Goal: Task Accomplishment & Management: Use online tool/utility

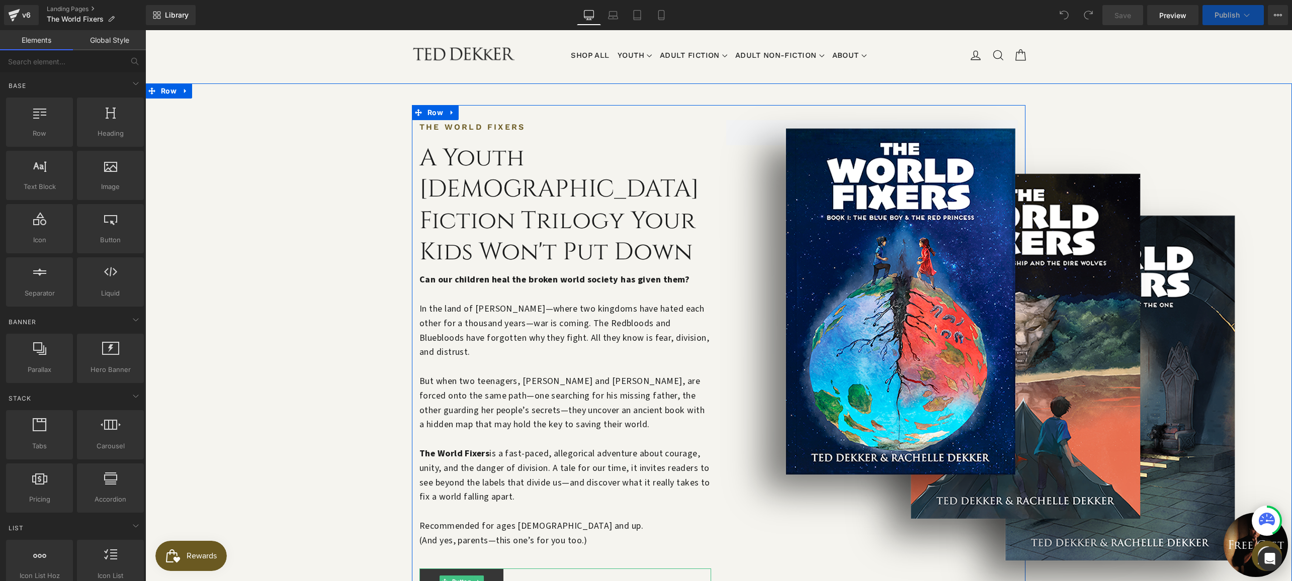
click at [452, 576] on span "Button" at bounding box center [461, 582] width 23 height 12
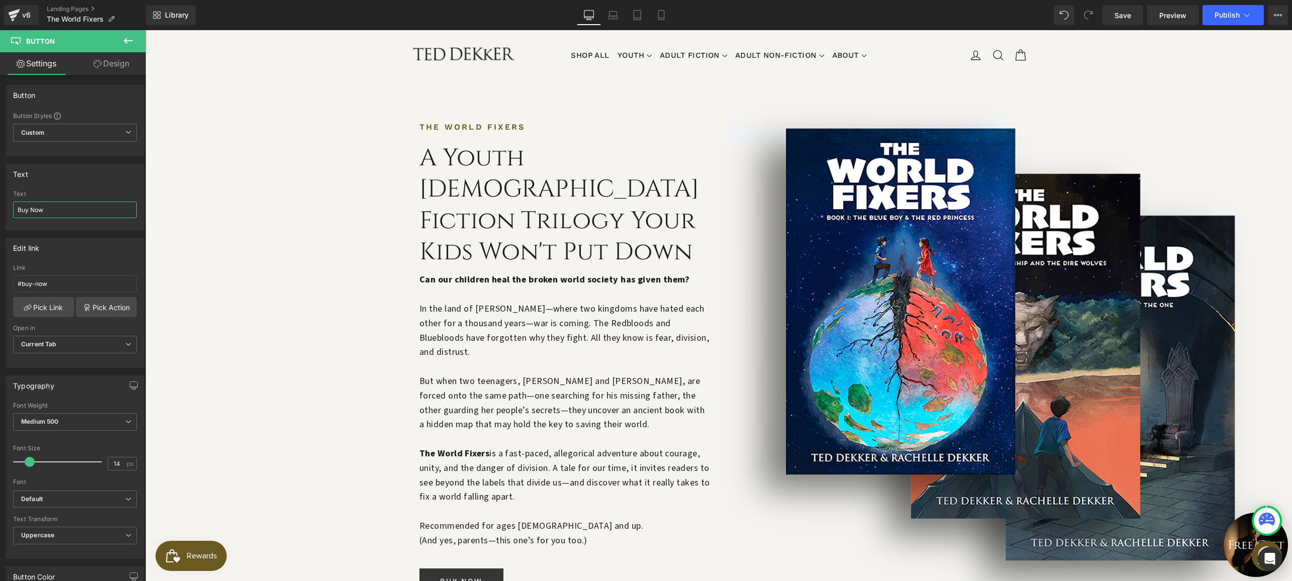
drag, startPoint x: 27, startPoint y: 211, endPoint x: -12, endPoint y: 202, distance: 40.4
click at [0, 202] on html "Button You are previewing how the will restyle your page. You can not edit Elem…" at bounding box center [646, 290] width 1292 height 581
type input "Preorder Now"
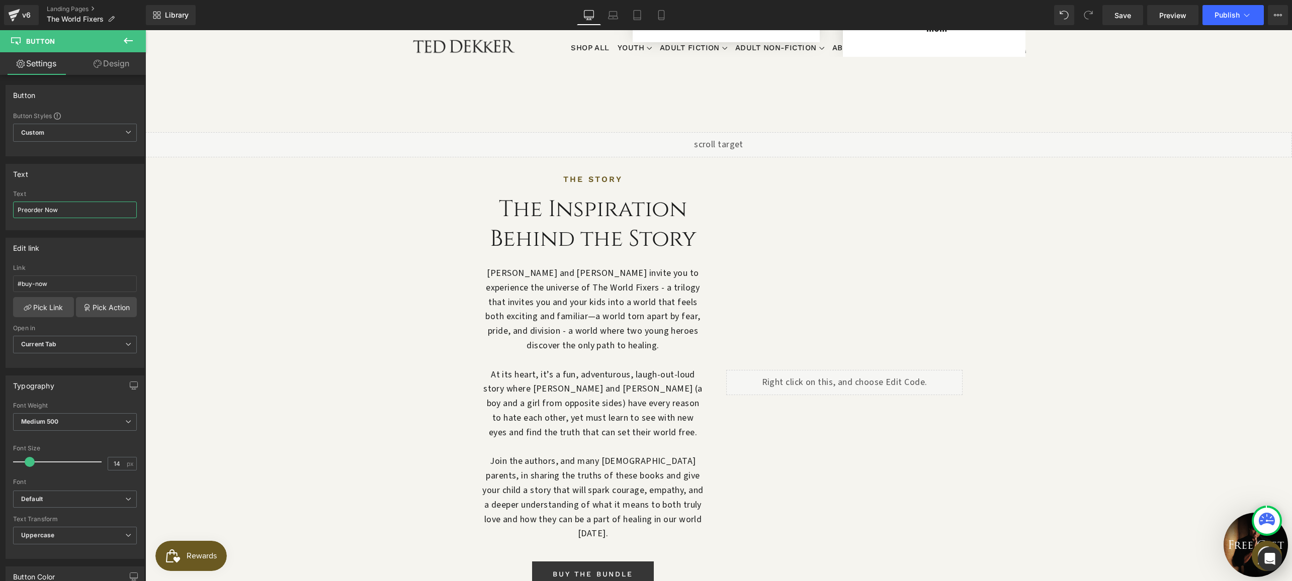
scroll to position [921, 0]
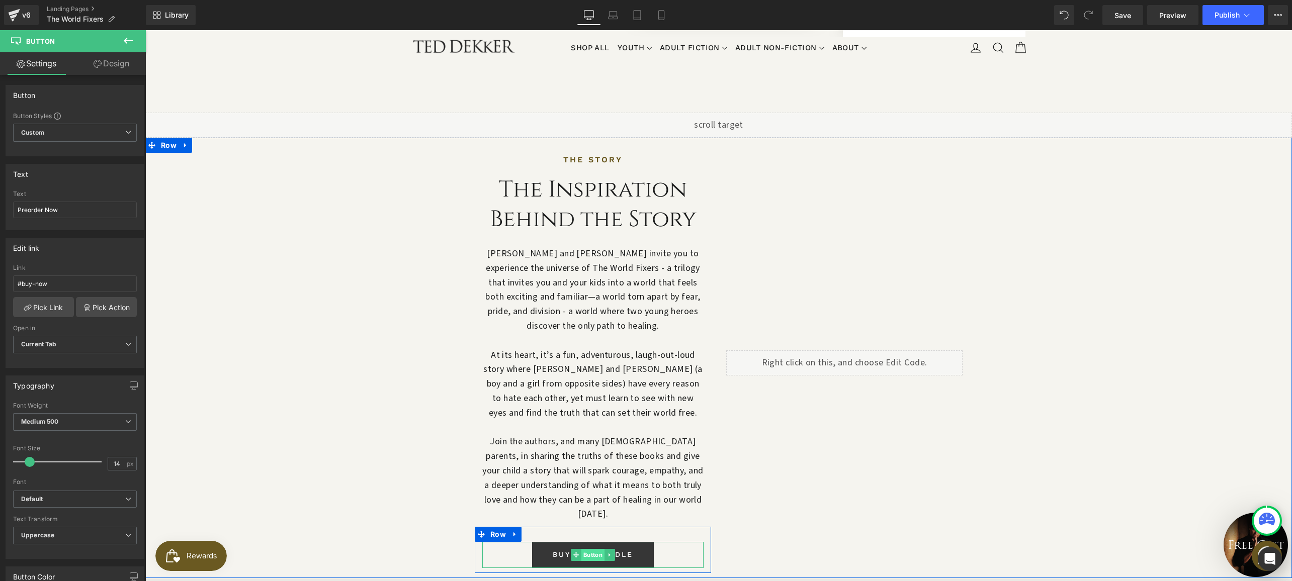
click at [585, 549] on span "Button" at bounding box center [592, 555] width 23 height 12
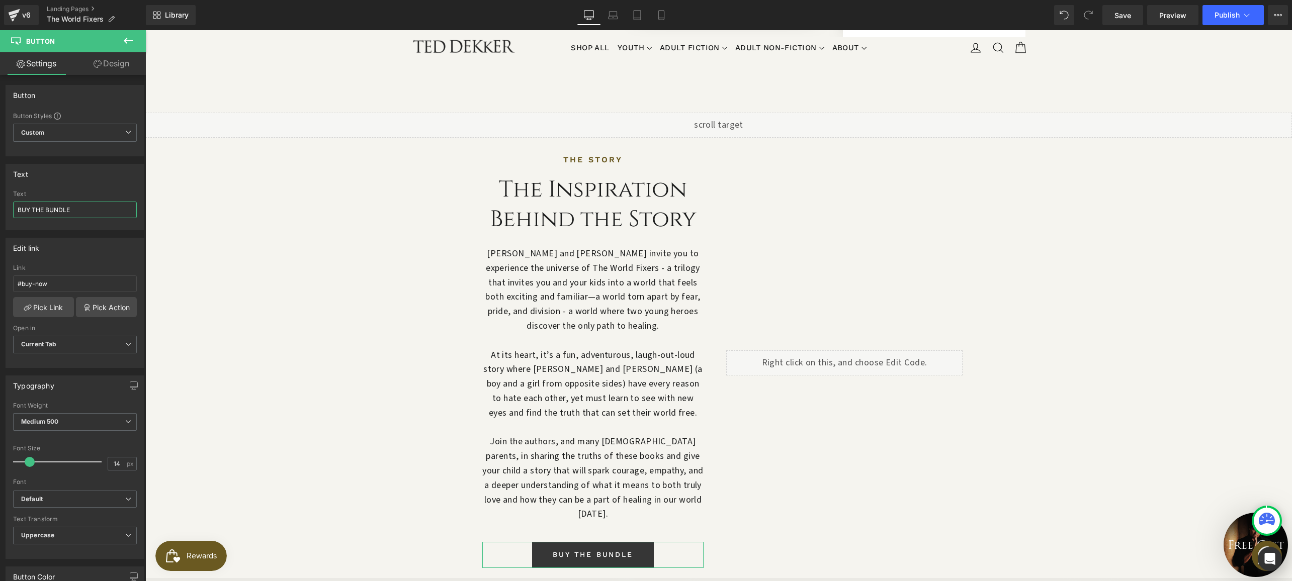
drag, startPoint x: 30, startPoint y: 207, endPoint x: -4, endPoint y: 204, distance: 33.4
click at [0, 204] on html "Button You are previewing how the will restyle your page. You can not edit Elem…" at bounding box center [646, 290] width 1292 height 581
type input "preorder THE BUNDLE"
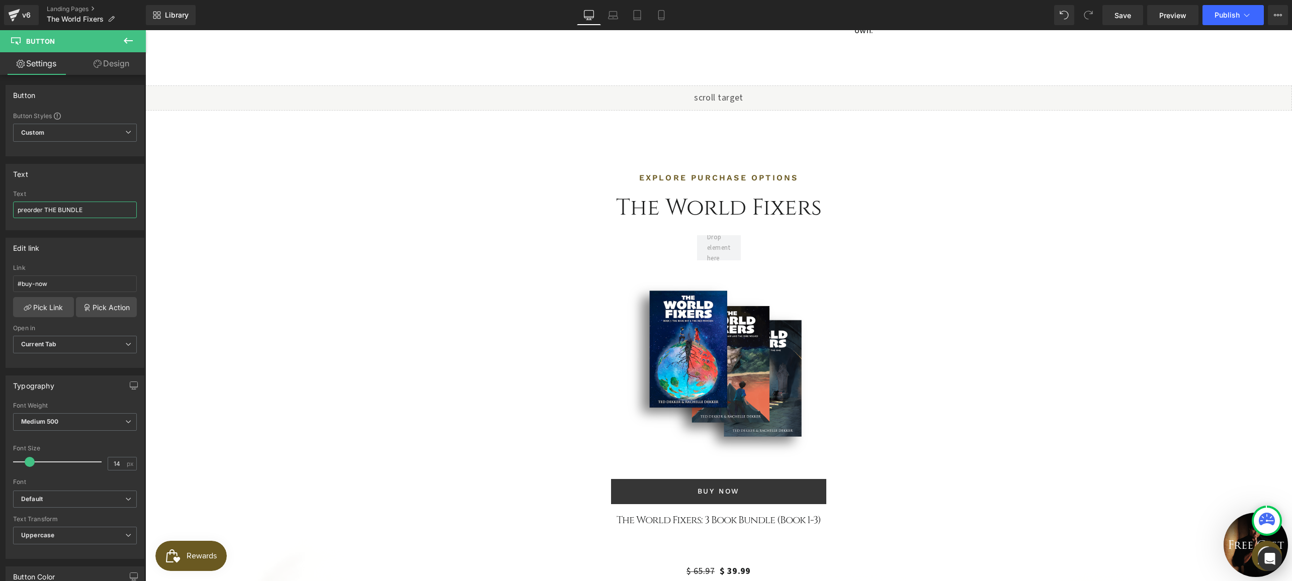
scroll to position [2589, 0]
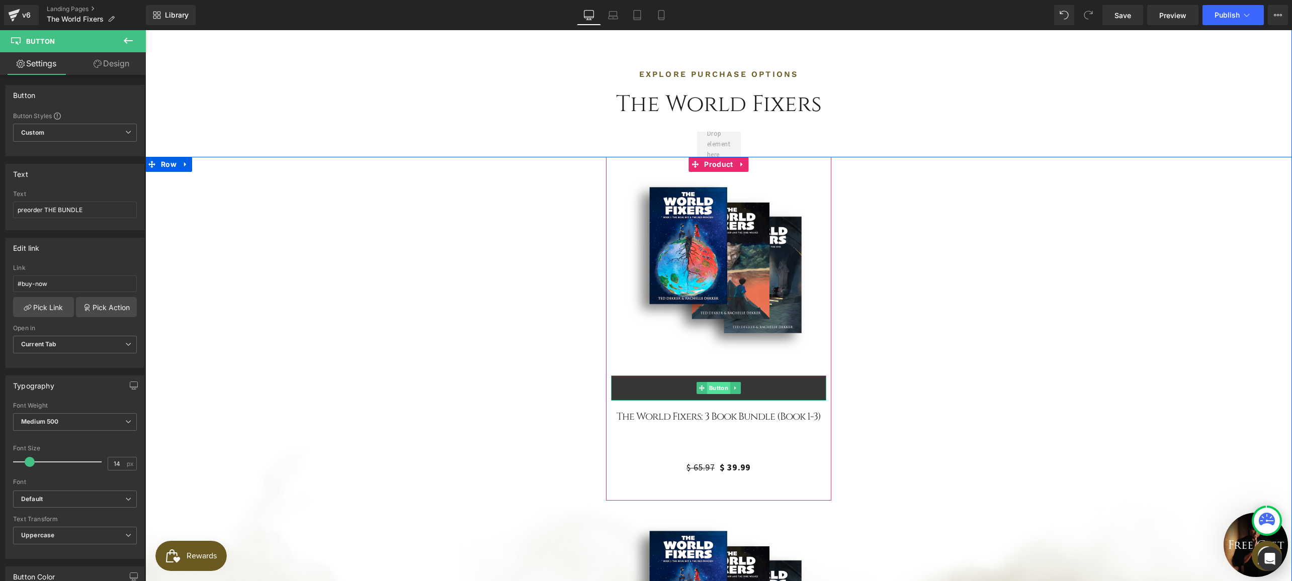
click at [715, 382] on span "Button" at bounding box center [718, 388] width 23 height 12
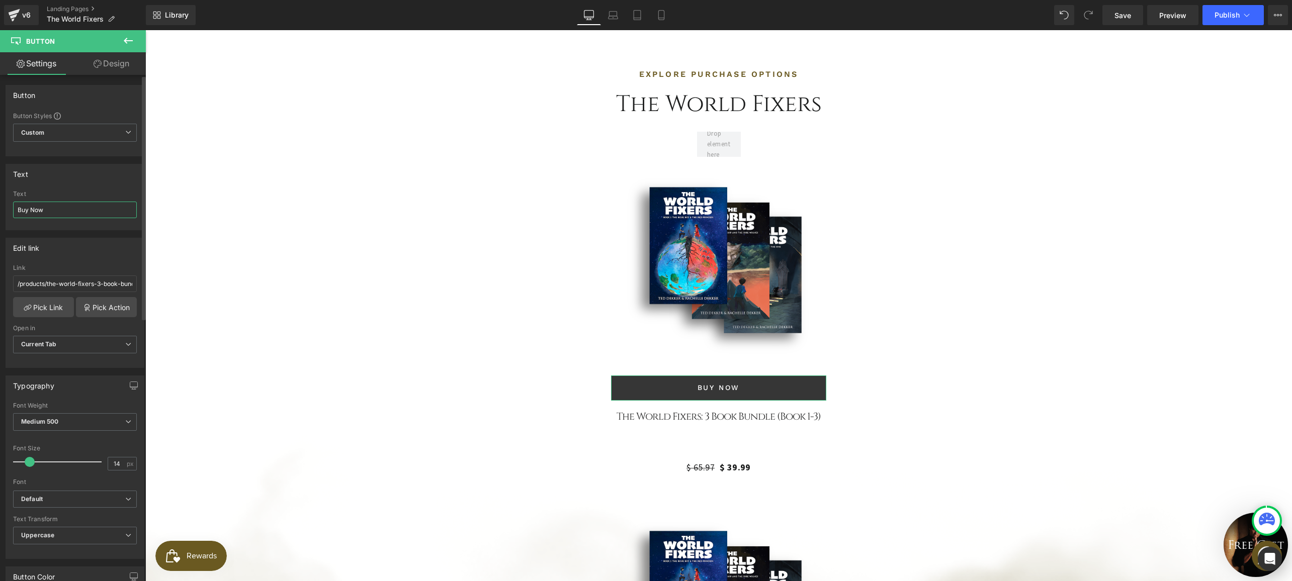
drag, startPoint x: 27, startPoint y: 212, endPoint x: 10, endPoint y: 204, distance: 18.7
click at [10, 204] on div "Buy Now Text Buy Now" at bounding box center [75, 210] width 138 height 39
type input "Preorder Now"
drag, startPoint x: 59, startPoint y: 211, endPoint x: 11, endPoint y: 202, distance: 48.5
click at [12, 203] on div "Preorder Now Text Preorder Now" at bounding box center [75, 210] width 138 height 39
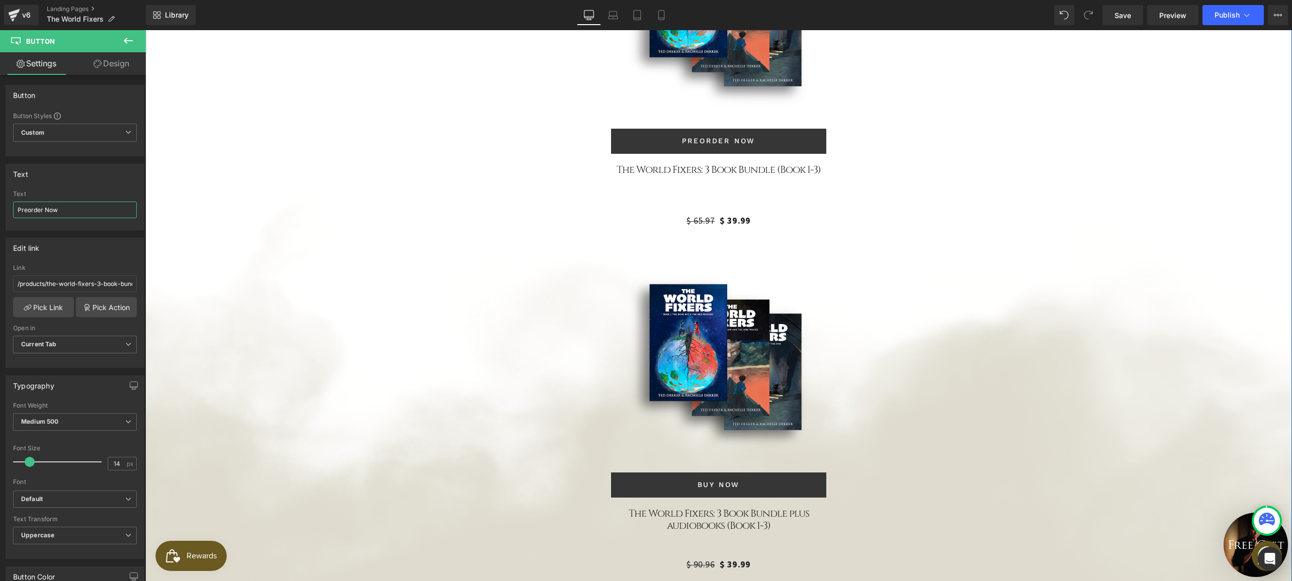
scroll to position [2888, 0]
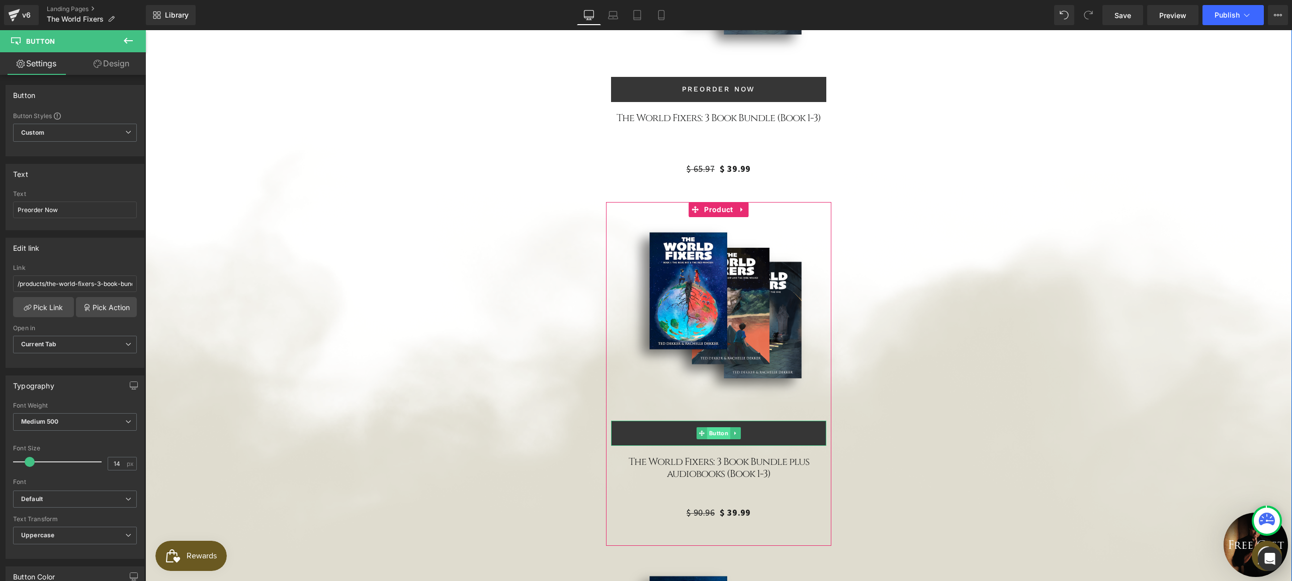
click at [720, 427] on span "Button" at bounding box center [718, 433] width 23 height 12
drag, startPoint x: 74, startPoint y: 211, endPoint x: -13, endPoint y: 209, distance: 87.0
click at [0, 209] on html "Button You are previewing how the will restyle your page. You can not edit Elem…" at bounding box center [646, 290] width 1292 height 581
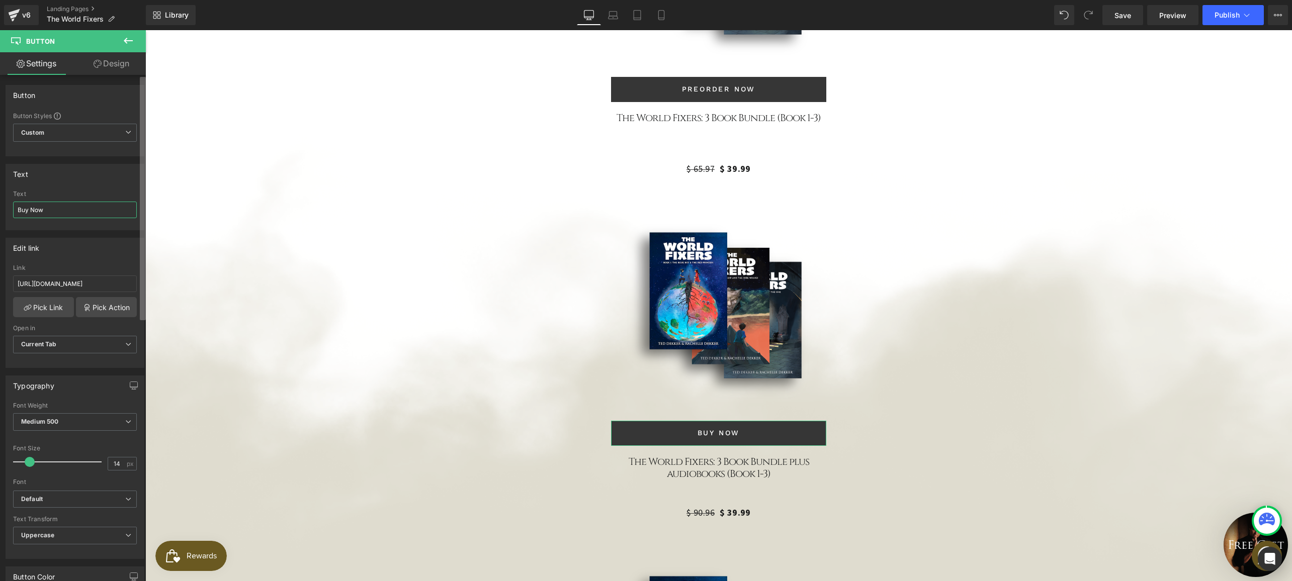
paste input "Preorder"
type input "Preorder Now"
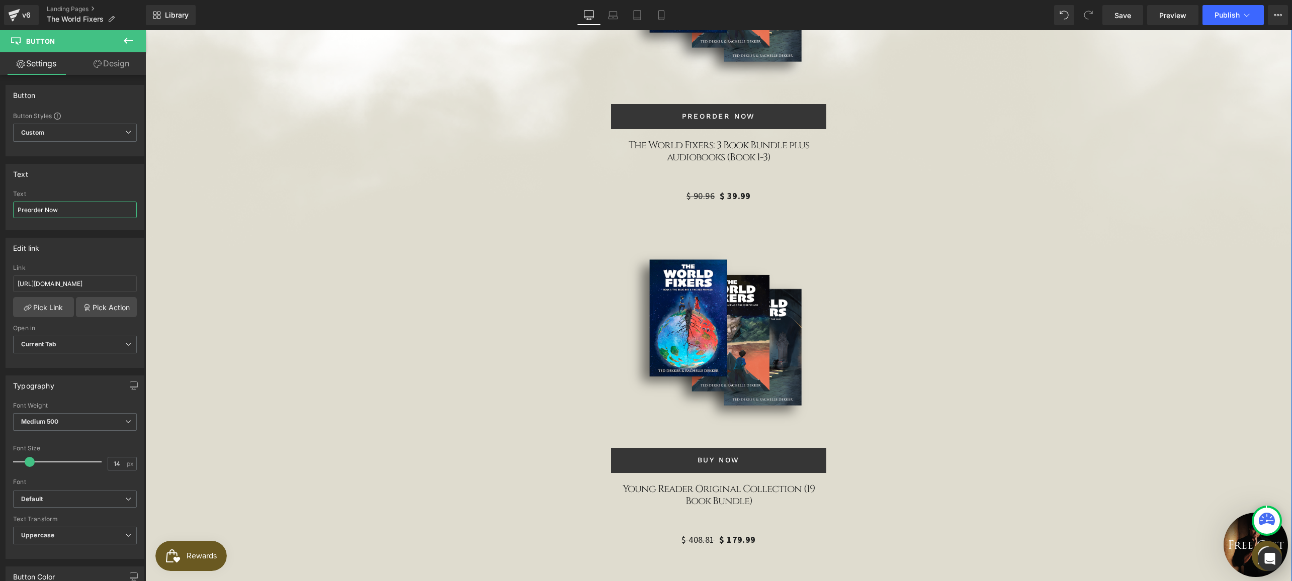
scroll to position [3257, 0]
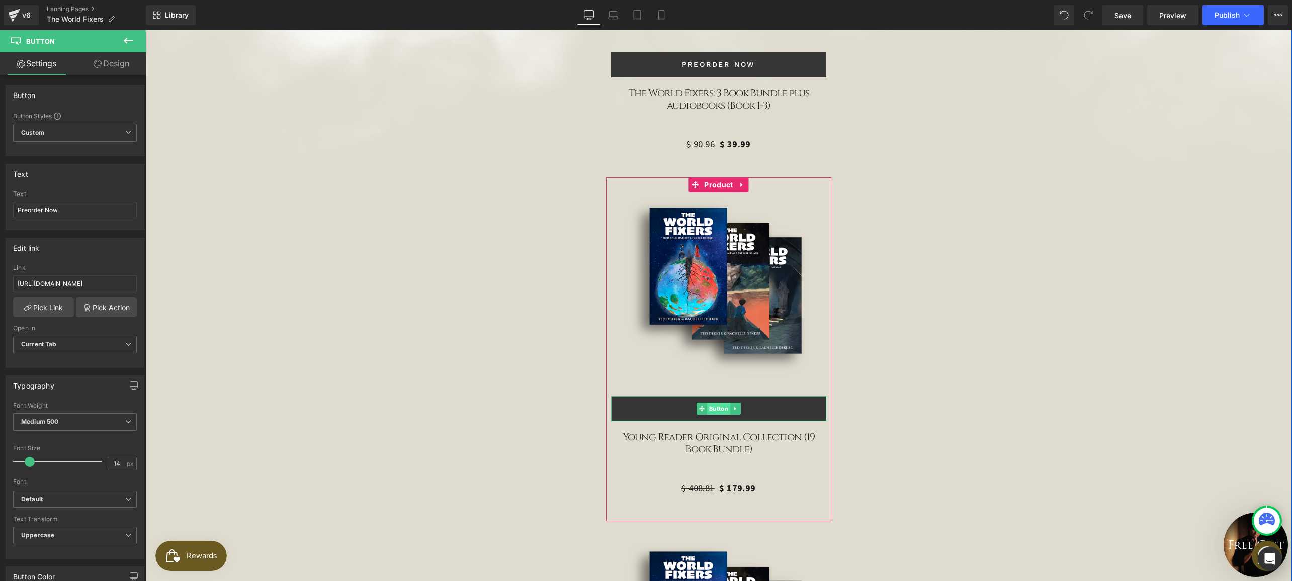
click at [715, 403] on span "Button" at bounding box center [718, 409] width 23 height 12
drag, startPoint x: 58, startPoint y: 211, endPoint x: 27, endPoint y: 38, distance: 176.2
click at [2, 206] on div "Text Buy Now Text Buy Now" at bounding box center [75, 193] width 150 height 74
paste input "Preorder"
type input "Preorder Now"
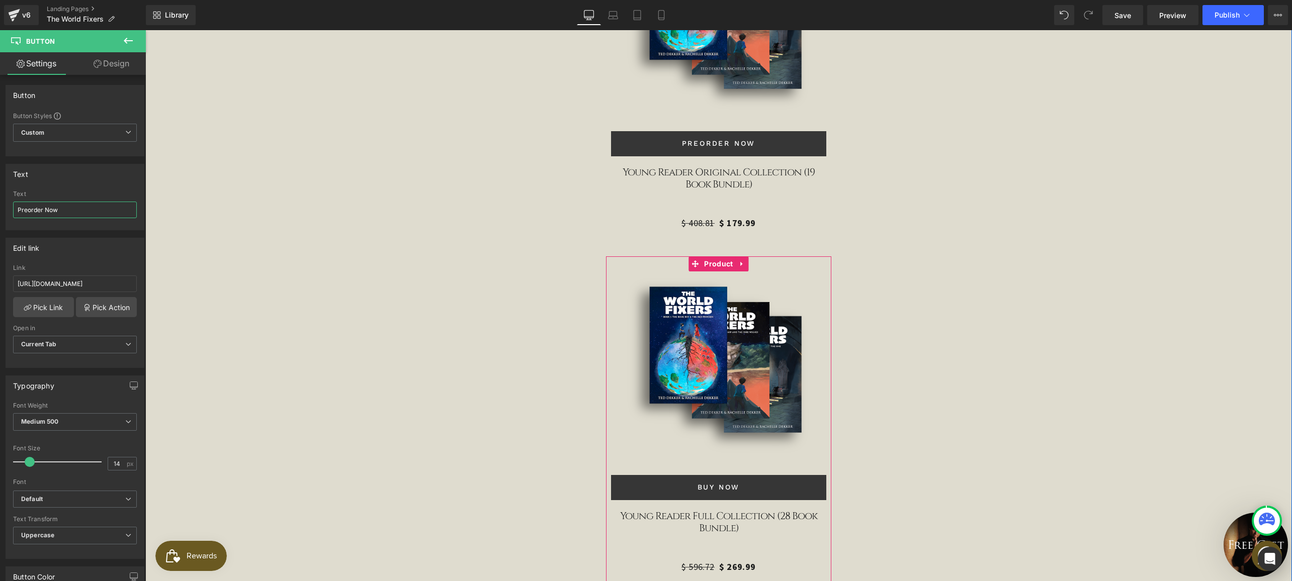
scroll to position [3574, 0]
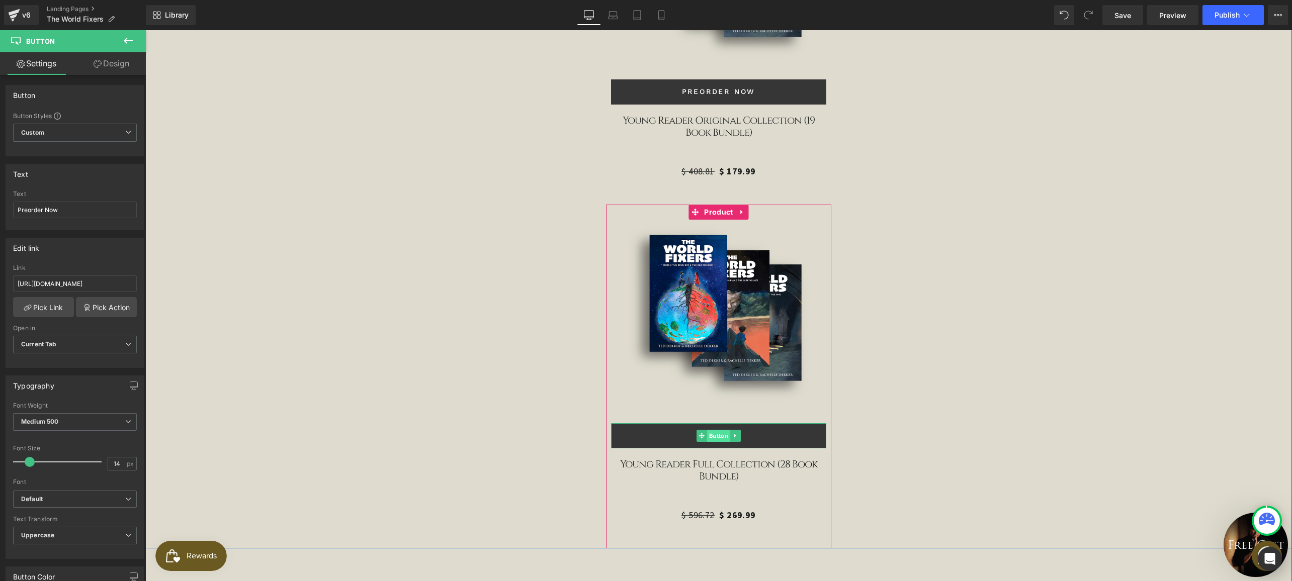
click at [712, 430] on span "Button" at bounding box center [718, 436] width 23 height 12
drag, startPoint x: 21, startPoint y: 204, endPoint x: -29, endPoint y: 198, distance: 50.2
click at [0, 198] on html "Button You are previewing how the will restyle your page. You can not edit Elem…" at bounding box center [646, 290] width 1292 height 581
paste input "Preorder"
type input "Preorder Now"
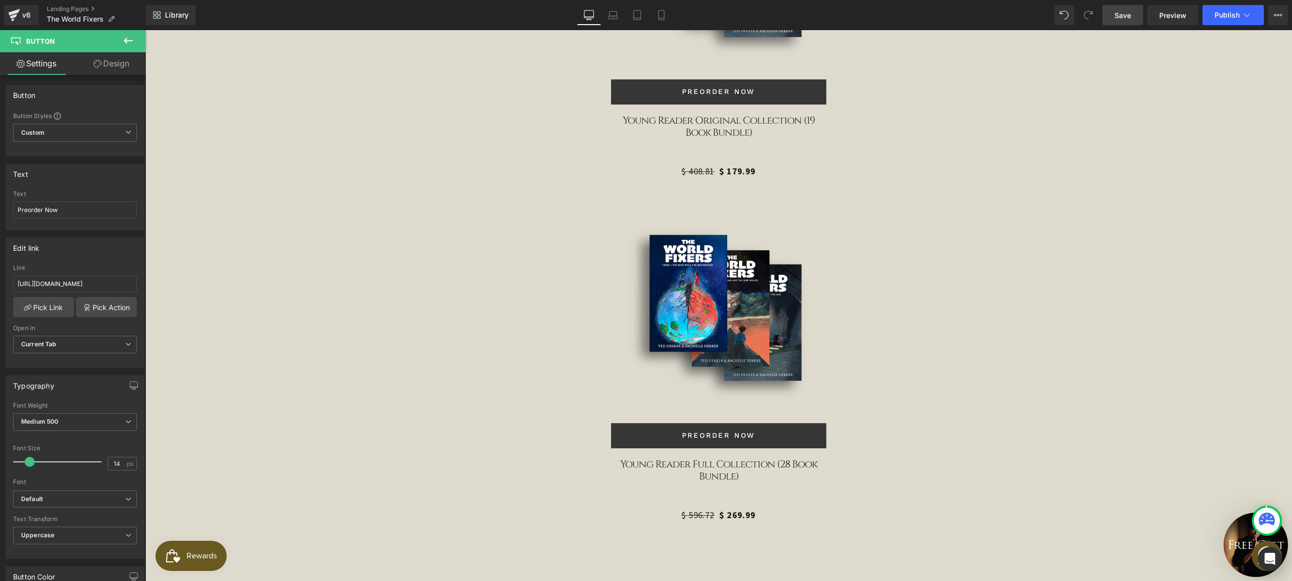
click at [1133, 15] on link "Save" at bounding box center [1122, 15] width 41 height 20
click at [1226, 19] on span "Publish" at bounding box center [1227, 15] width 25 height 8
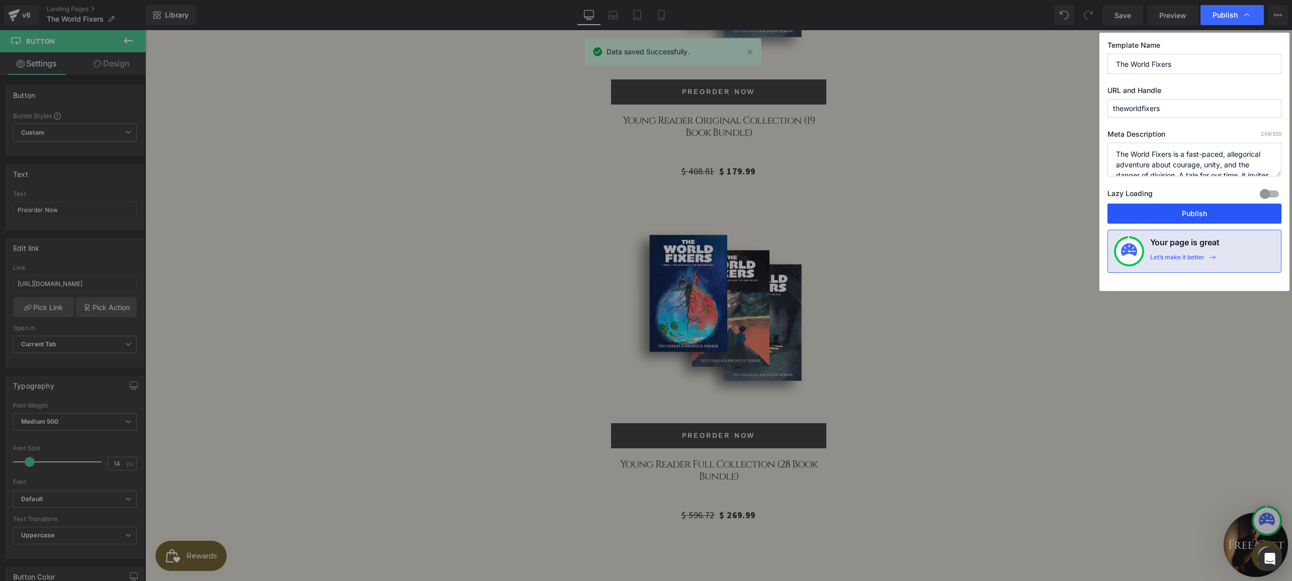
drag, startPoint x: 1169, startPoint y: 212, endPoint x: 956, endPoint y: 180, distance: 215.6
click at [1169, 212] on button "Publish" at bounding box center [1194, 214] width 174 height 20
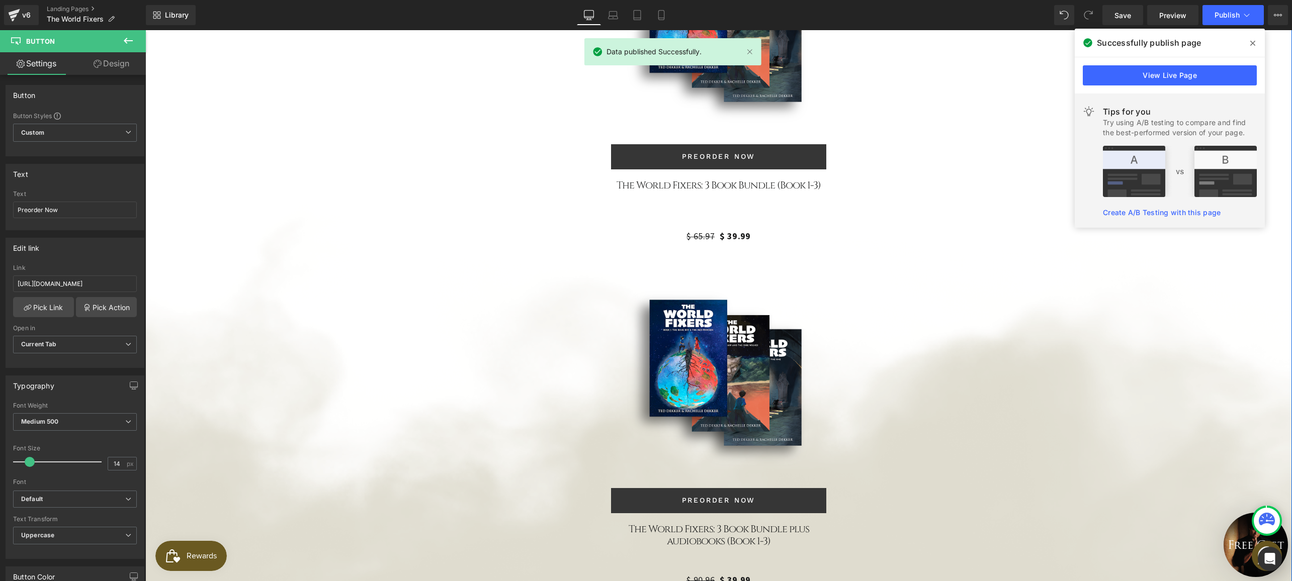
scroll to position [2580, 0]
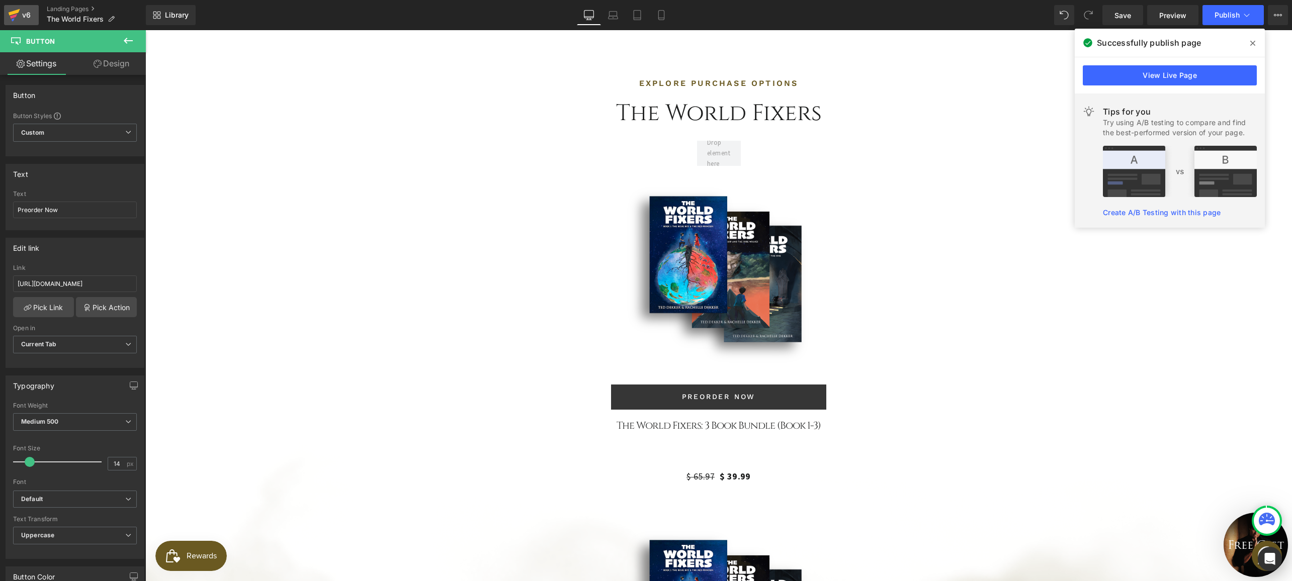
click at [26, 11] on div "v6" at bounding box center [26, 15] width 13 height 13
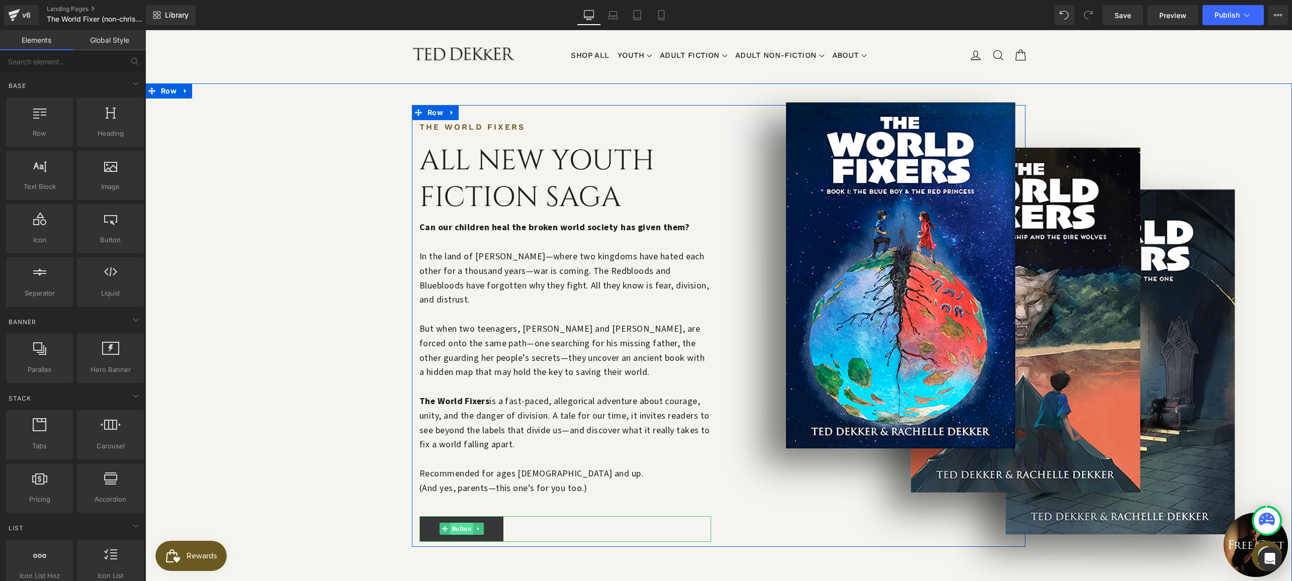
click at [457, 523] on span "Button" at bounding box center [461, 529] width 23 height 12
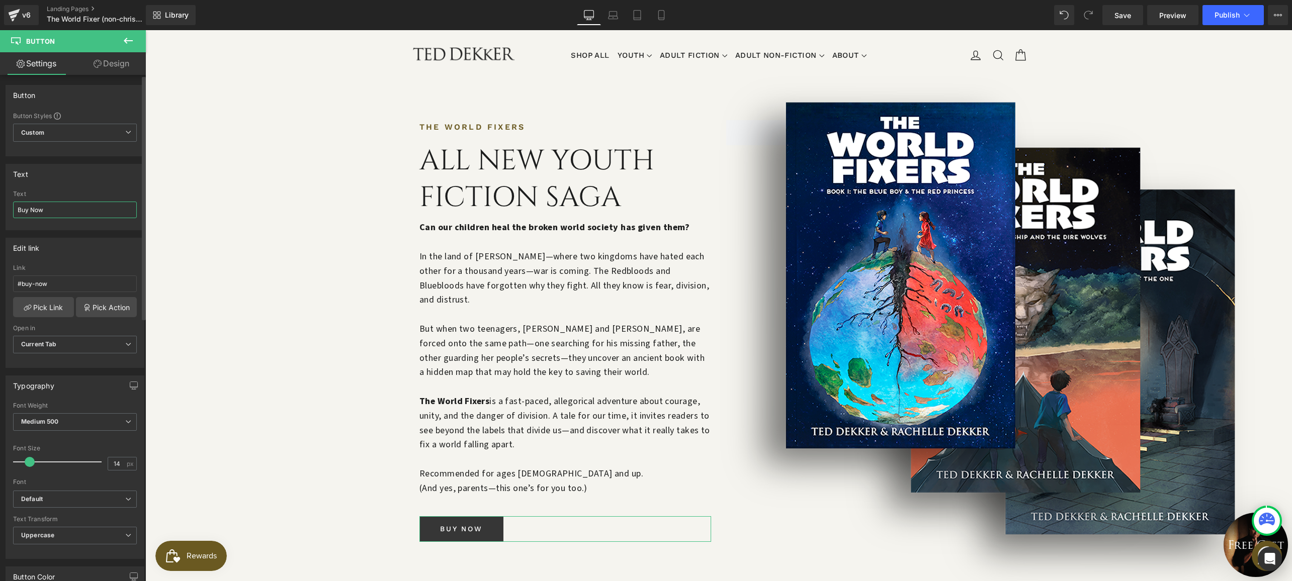
drag, startPoint x: 57, startPoint y: 211, endPoint x: 22, endPoint y: 199, distance: 37.2
click at [23, 200] on div "Text Buy Now" at bounding box center [75, 210] width 124 height 39
paste input "Preorder"
type input "Preorder Now"
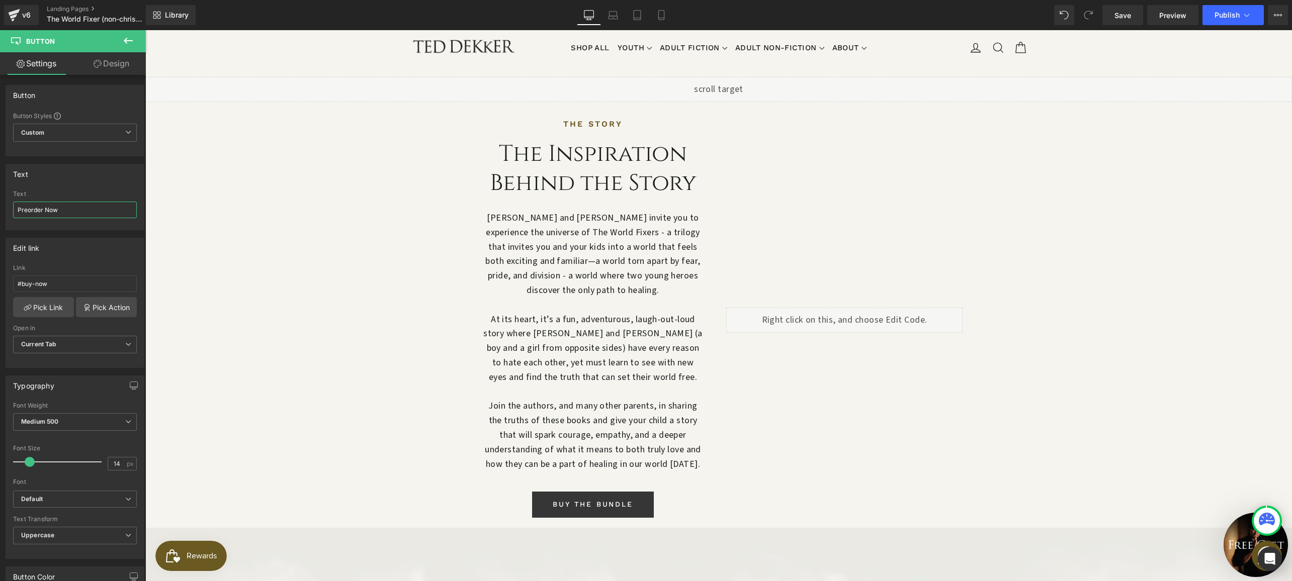
scroll to position [1061, 0]
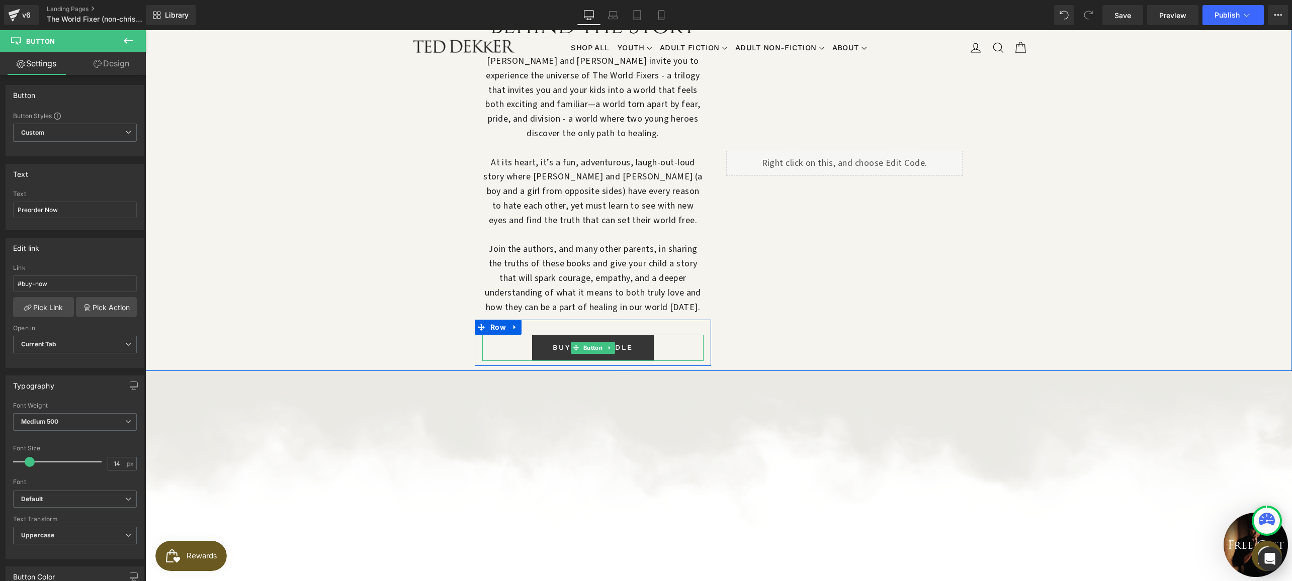
click at [586, 342] on span "Button" at bounding box center [592, 348] width 23 height 12
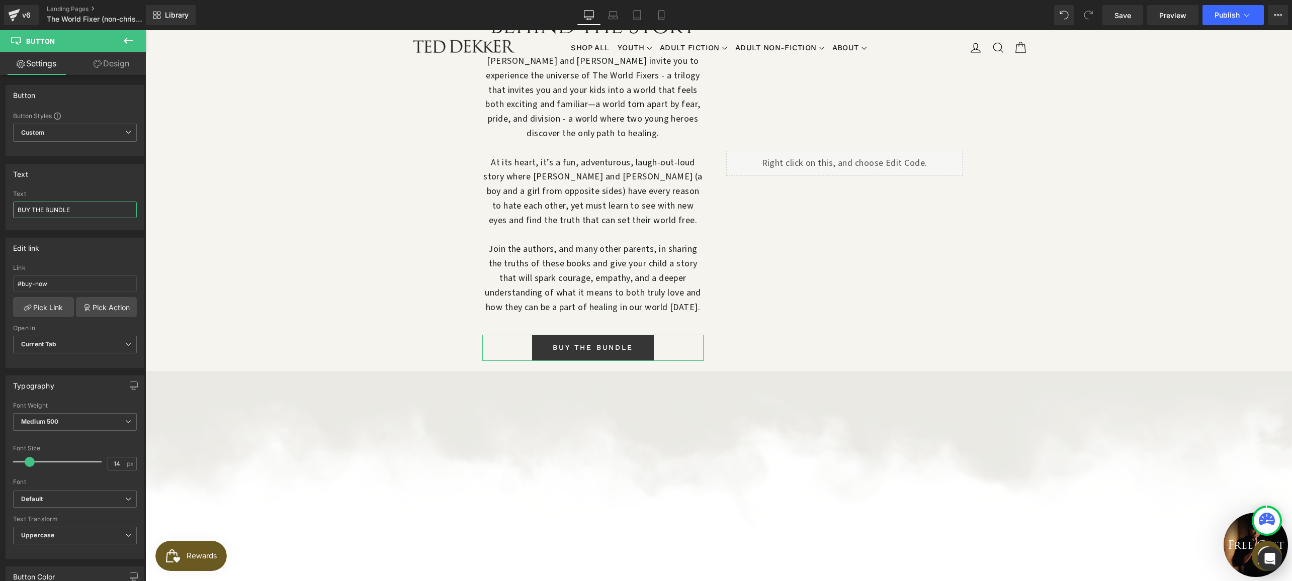
drag, startPoint x: 31, startPoint y: 208, endPoint x: -4, endPoint y: 203, distance: 35.1
click at [0, 203] on html "Button You are previewing how the will restyle your page. You can not edit Elem…" at bounding box center [646, 290] width 1292 height 581
type input "PREORDER THE BUNDLE"
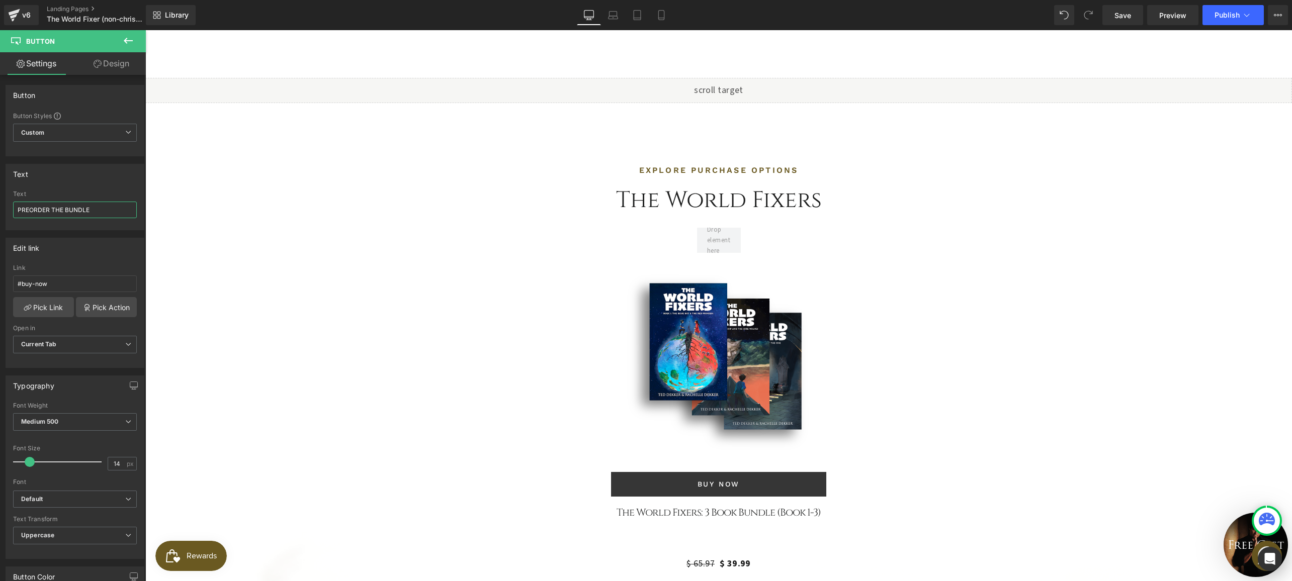
scroll to position [2530, 0]
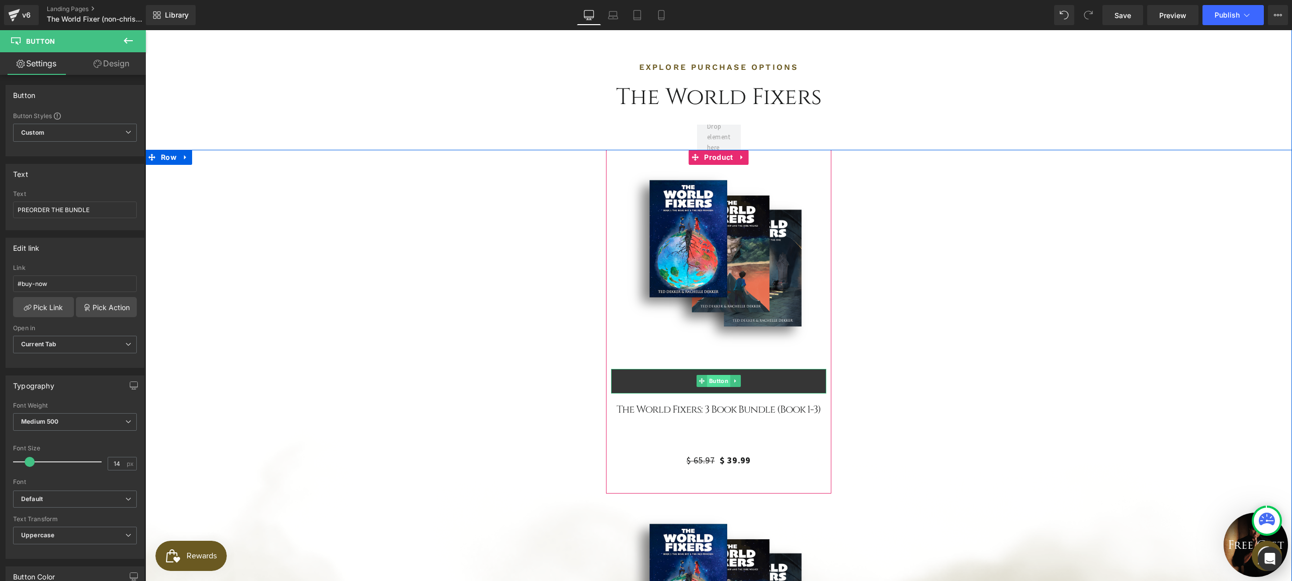
click at [708, 375] on span "Button" at bounding box center [718, 381] width 23 height 12
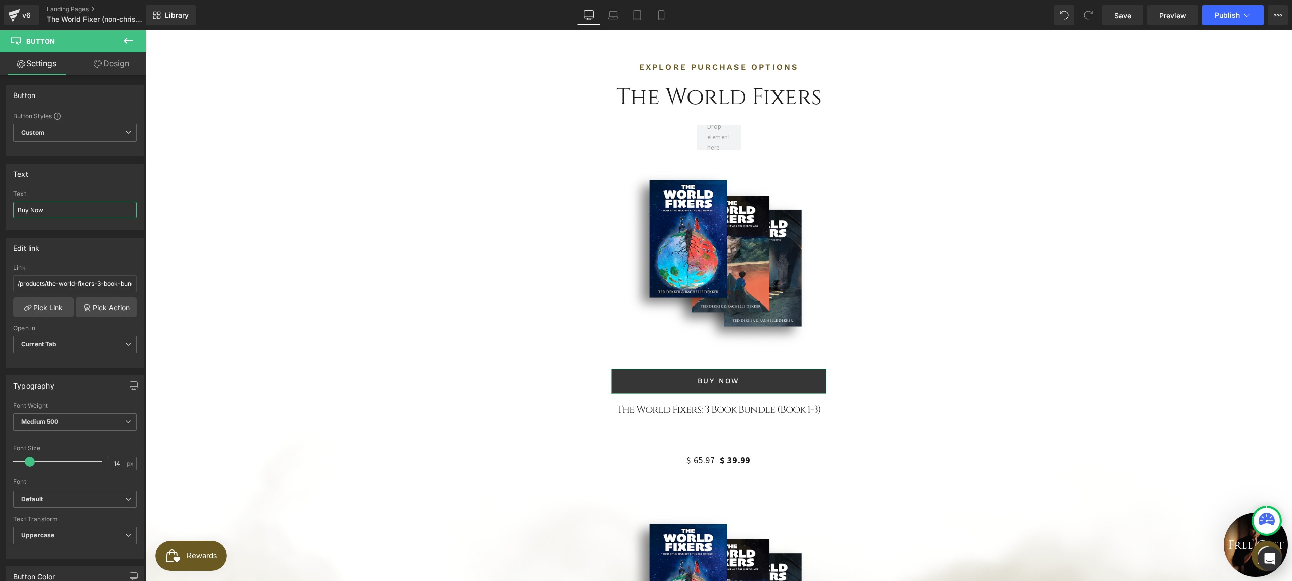
drag, startPoint x: 49, startPoint y: 209, endPoint x: -17, endPoint y: 193, distance: 67.8
click at [0, 193] on html "Button You are previewing how the will restyle your page. You can not edit Elem…" at bounding box center [646, 290] width 1292 height 581
paste input "Preorder"
type input "Preorder Now"
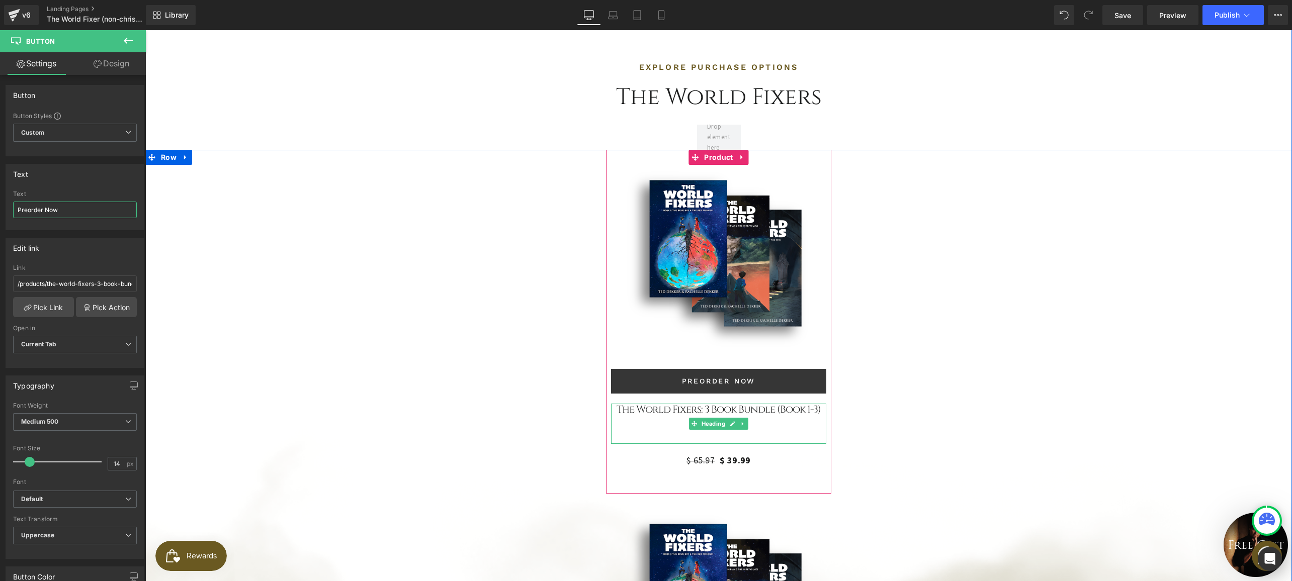
scroll to position [2861, 0]
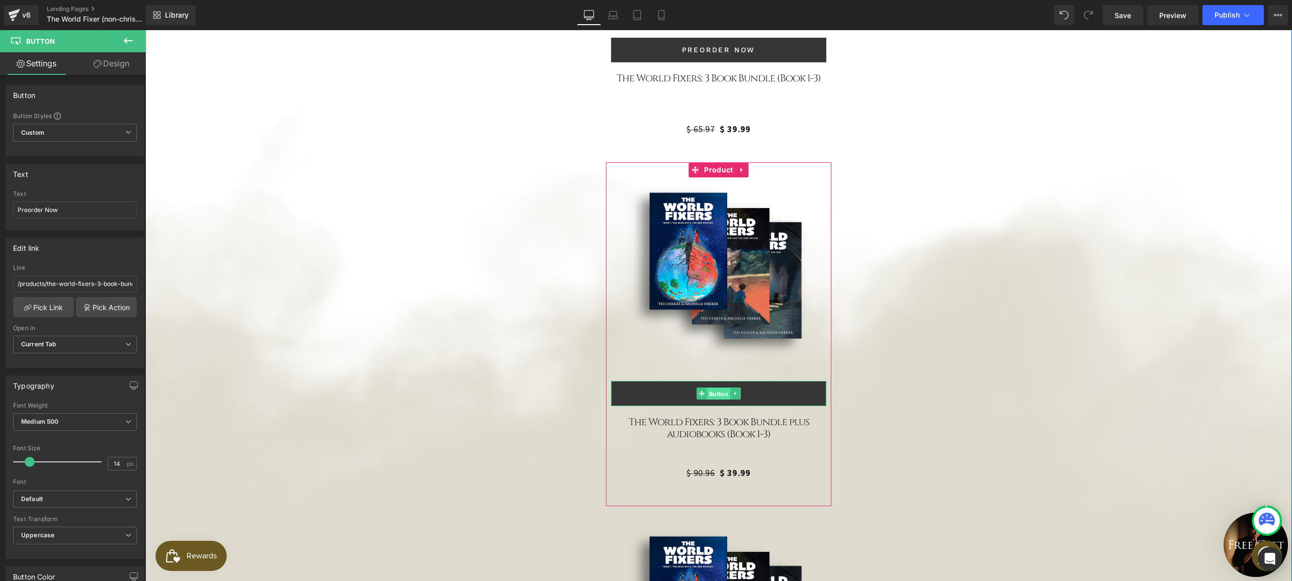
click at [721, 388] on span "Button" at bounding box center [718, 394] width 23 height 12
drag, startPoint x: 29, startPoint y: 206, endPoint x: 1, endPoint y: 199, distance: 29.5
click at [2, 200] on div "Text Buy Now Text Buy Now" at bounding box center [75, 193] width 150 height 74
paste input "Preorder"
type input "Preorder Now"
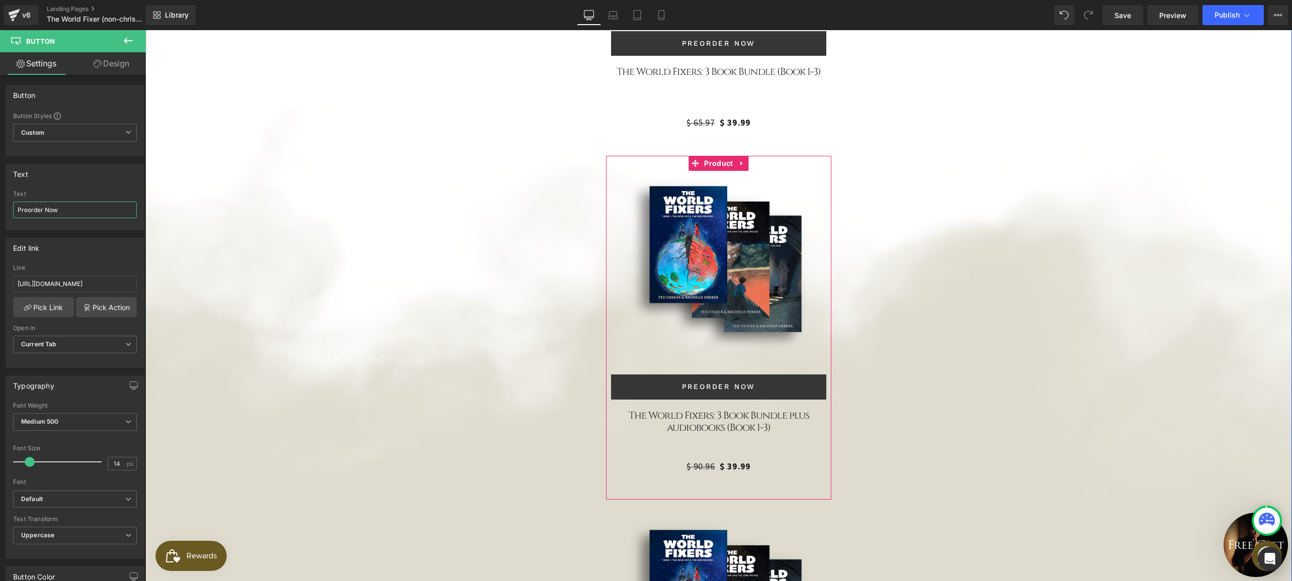
scroll to position [3096, 0]
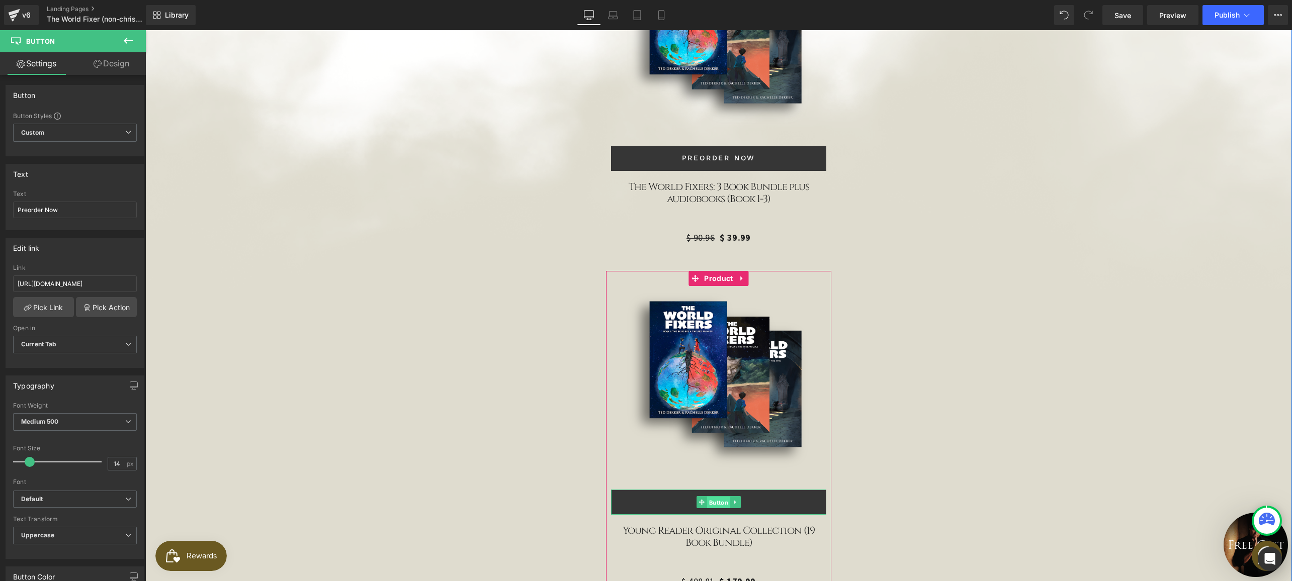
click at [712, 497] on span "Button" at bounding box center [718, 503] width 23 height 12
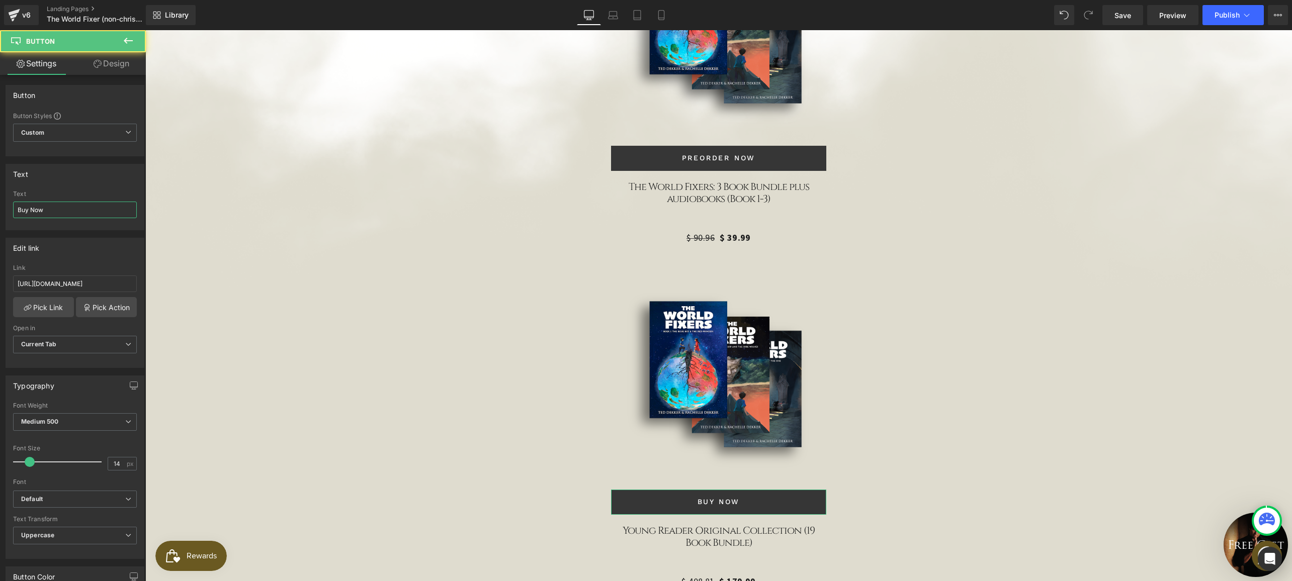
drag, startPoint x: 72, startPoint y: 214, endPoint x: -24, endPoint y: 203, distance: 96.7
click at [0, 203] on html "Button You are previewing how the will restyle your page. You can not edit Elem…" at bounding box center [646, 290] width 1292 height 581
paste input "Preorder"
type input "Preorder Now"
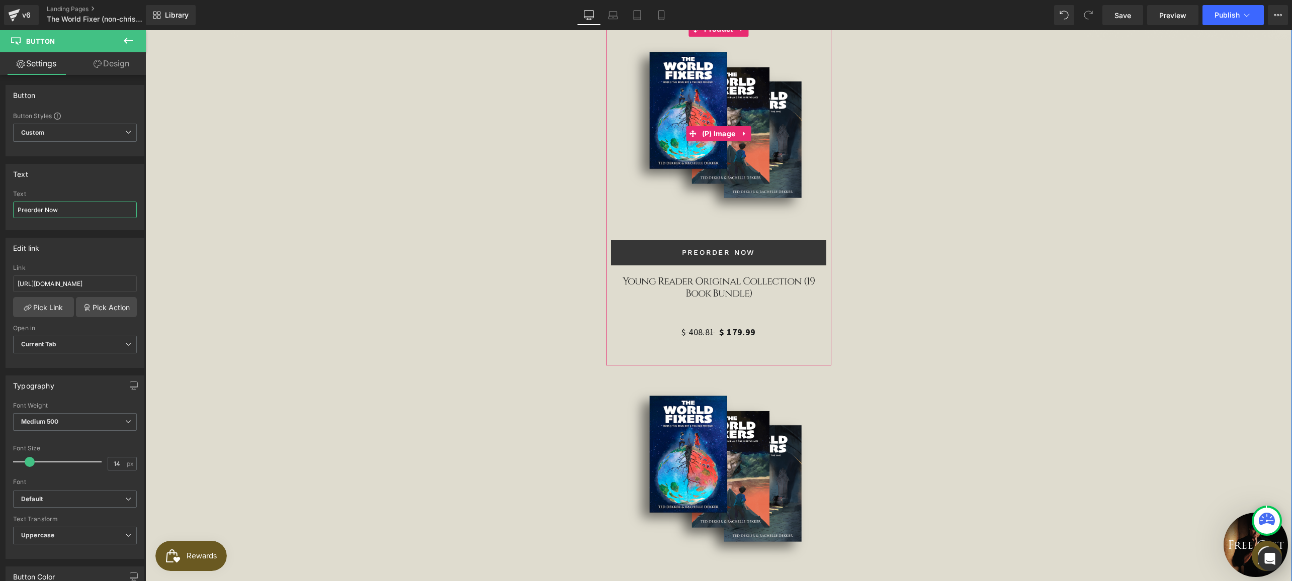
scroll to position [3397, 0]
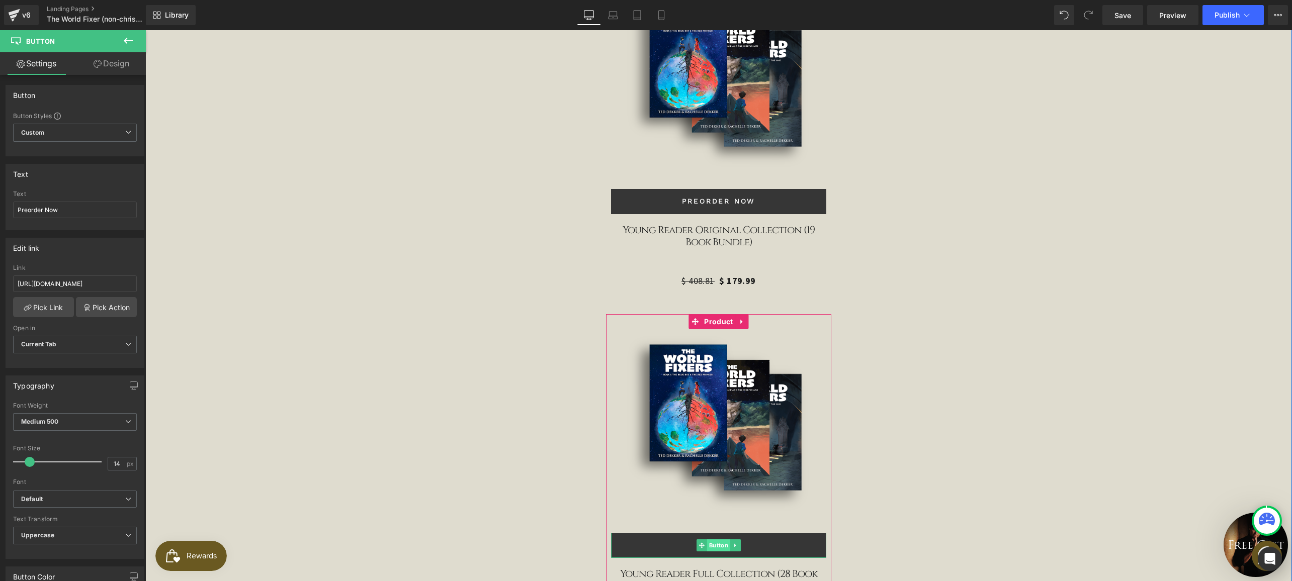
click at [715, 540] on span "Button" at bounding box center [718, 546] width 23 height 12
drag, startPoint x: 46, startPoint y: 210, endPoint x: -1, endPoint y: 194, distance: 49.9
click at [0, 194] on html "Button You are previewing how the will restyle your page. You can not edit Elem…" at bounding box center [646, 290] width 1292 height 581
paste input "Preorder"
type input "Preorder Now"
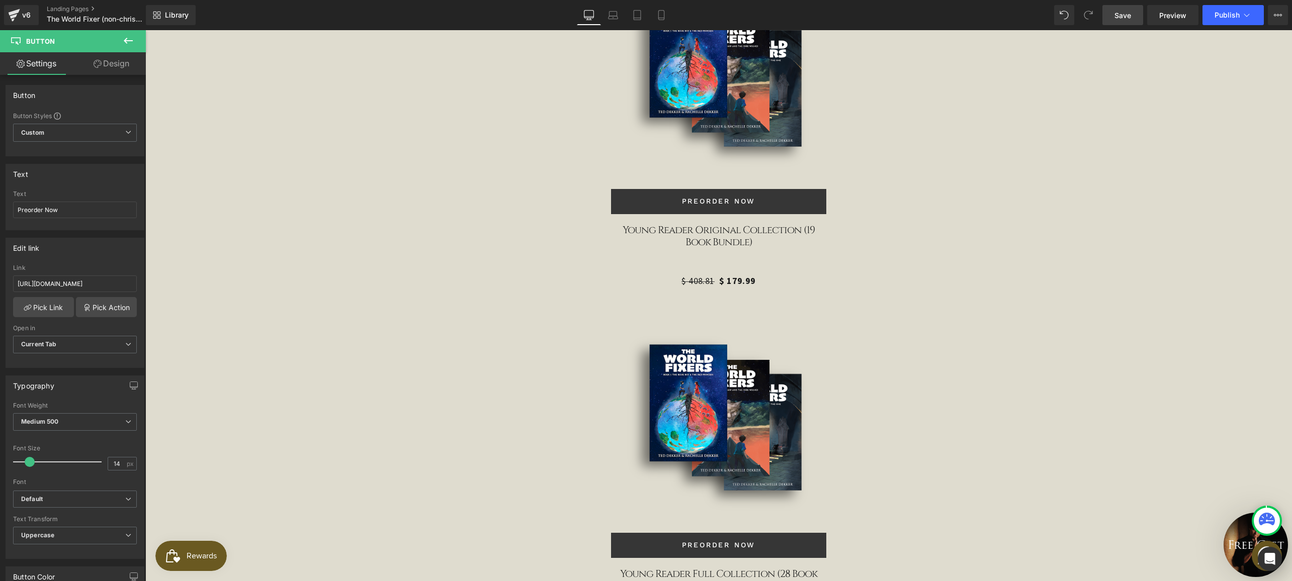
click at [1133, 17] on link "Save" at bounding box center [1122, 15] width 41 height 20
click at [1227, 15] on span "Publish" at bounding box center [1227, 15] width 25 height 8
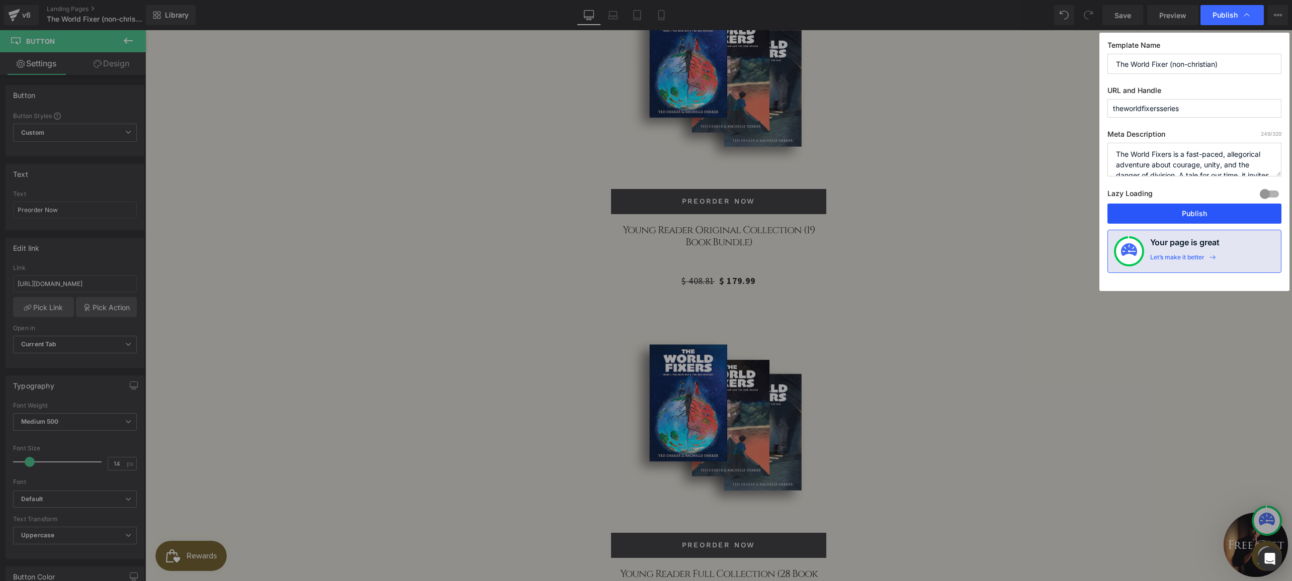
click at [1183, 205] on button "Publish" at bounding box center [1194, 214] width 174 height 20
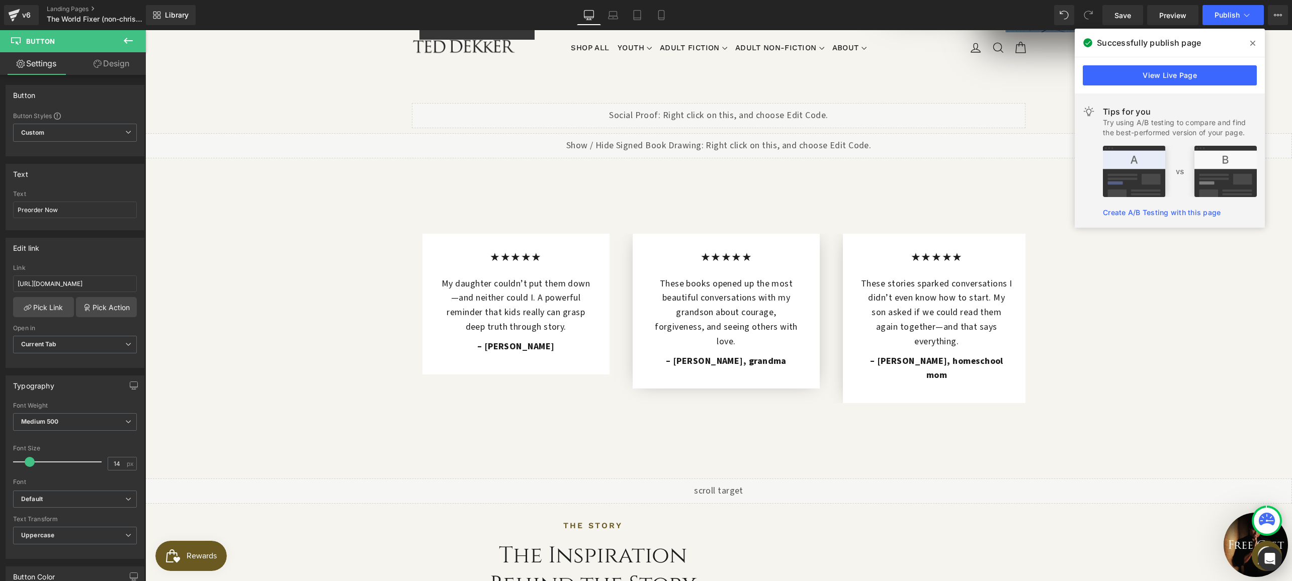
scroll to position [509, 0]
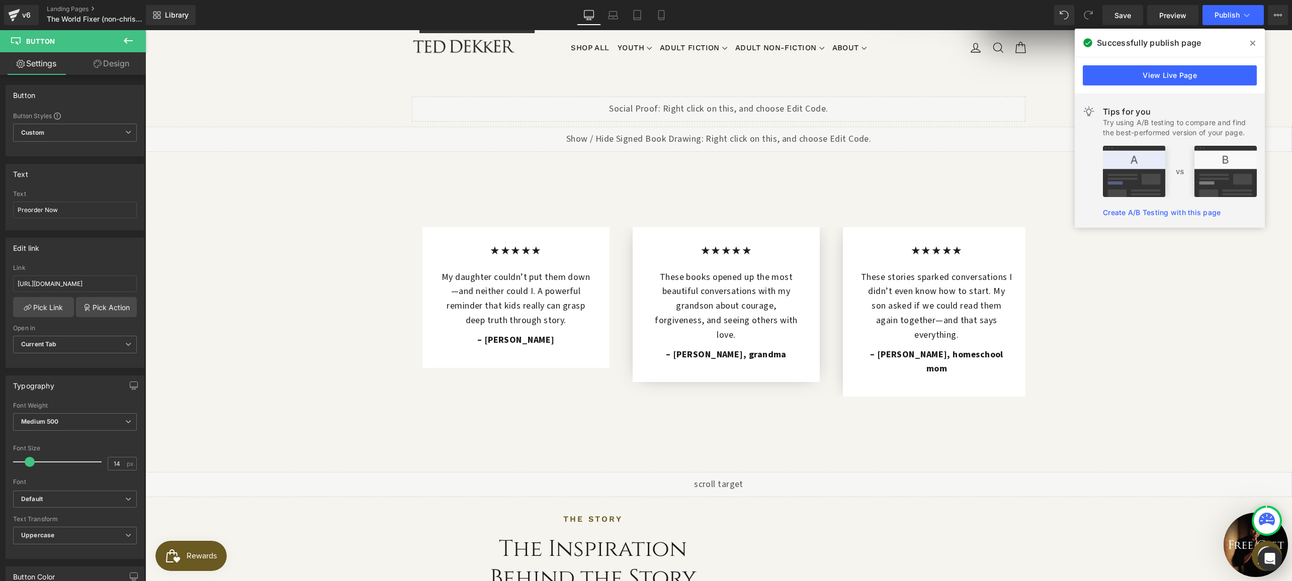
click at [127, 40] on icon at bounding box center [128, 41] width 12 height 12
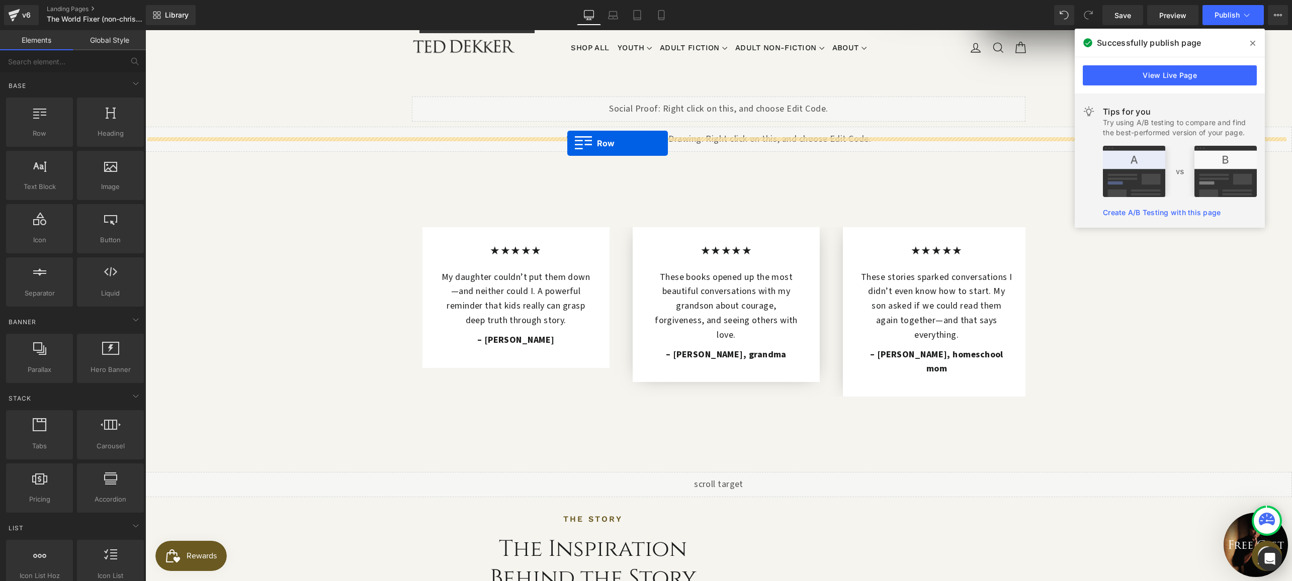
drag, startPoint x: 246, startPoint y: 149, endPoint x: 567, endPoint y: 143, distance: 320.9
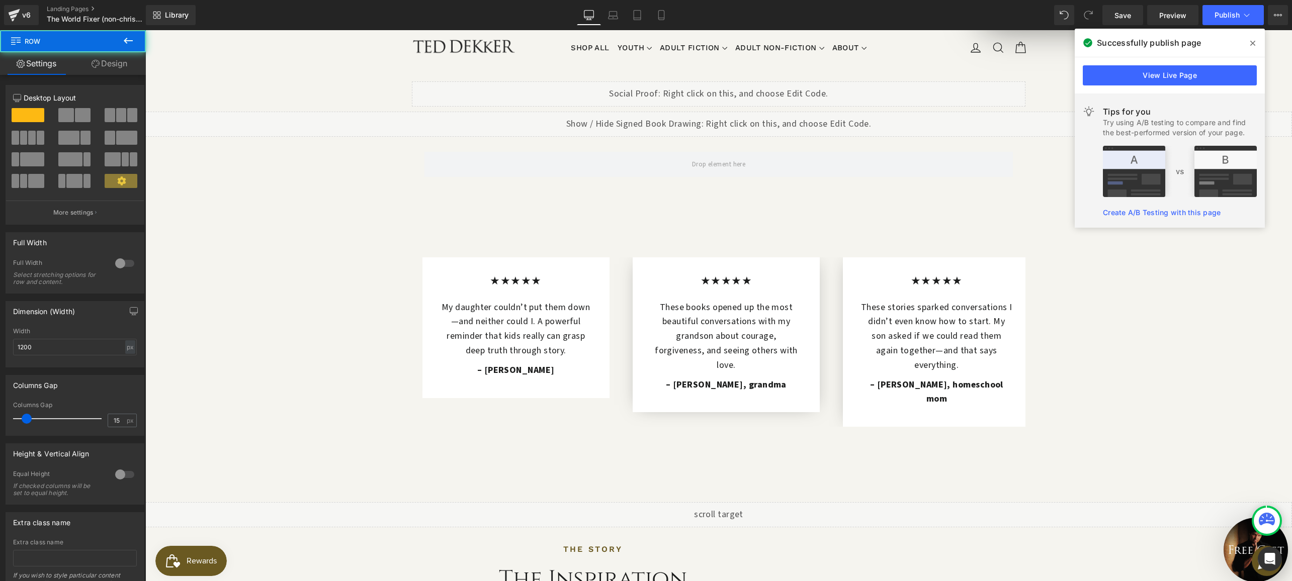
scroll to position [494, 0]
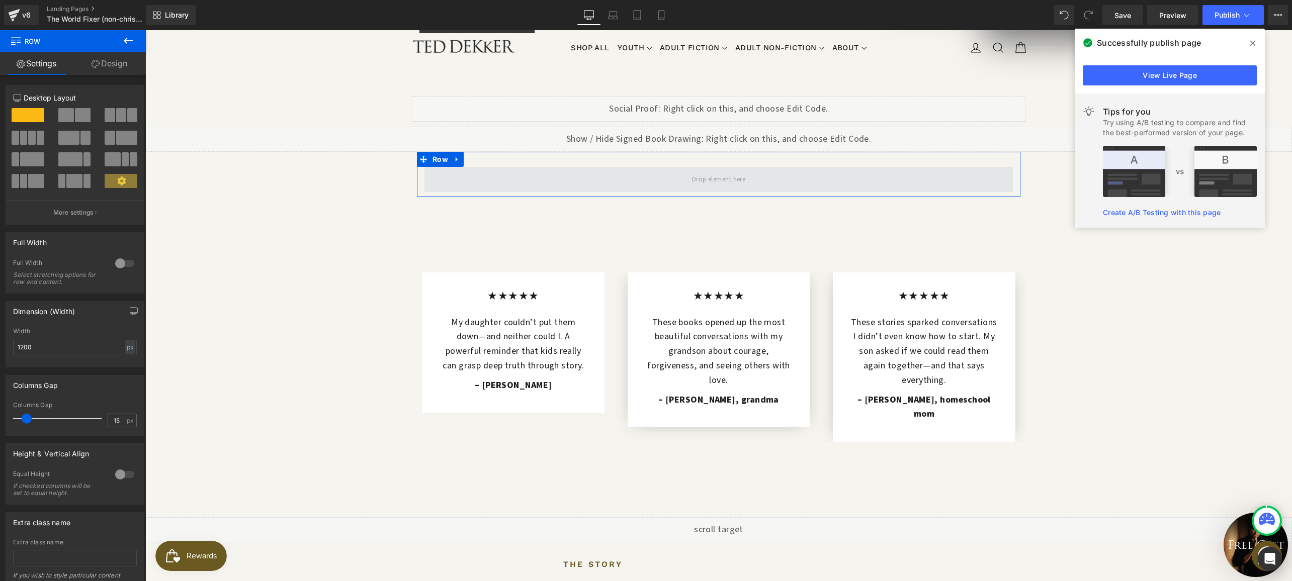
click at [597, 167] on span at bounding box center [718, 179] width 588 height 25
click at [434, 152] on span "Row" at bounding box center [440, 159] width 21 height 15
click at [75, 119] on span at bounding box center [83, 115] width 16 height 14
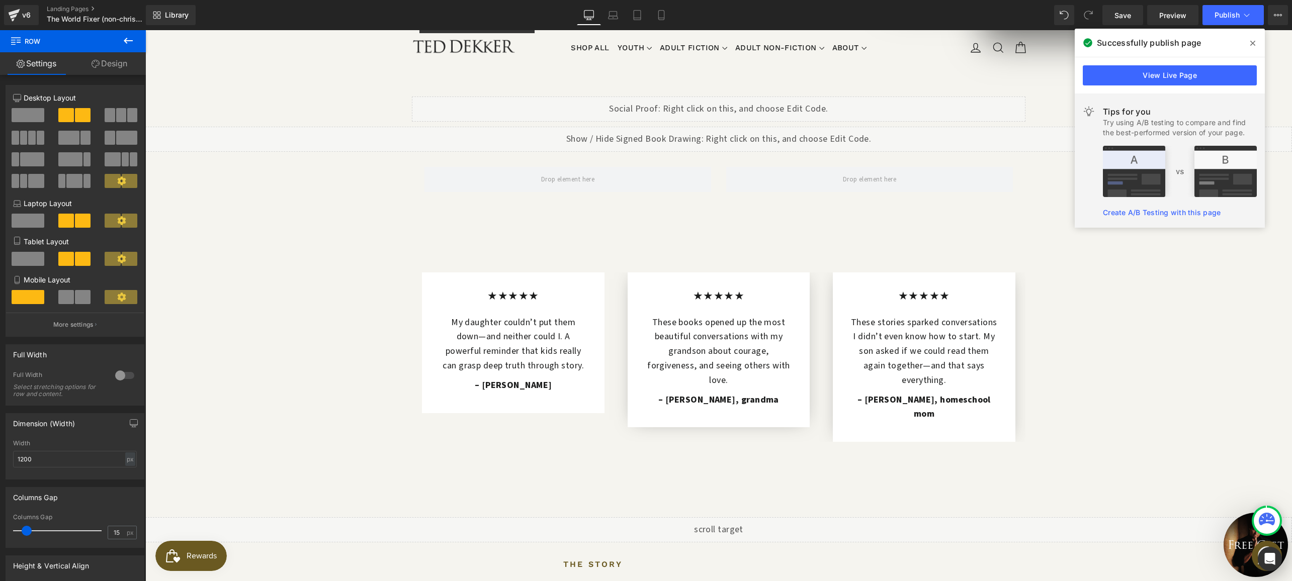
click at [119, 39] on button at bounding box center [128, 41] width 35 height 22
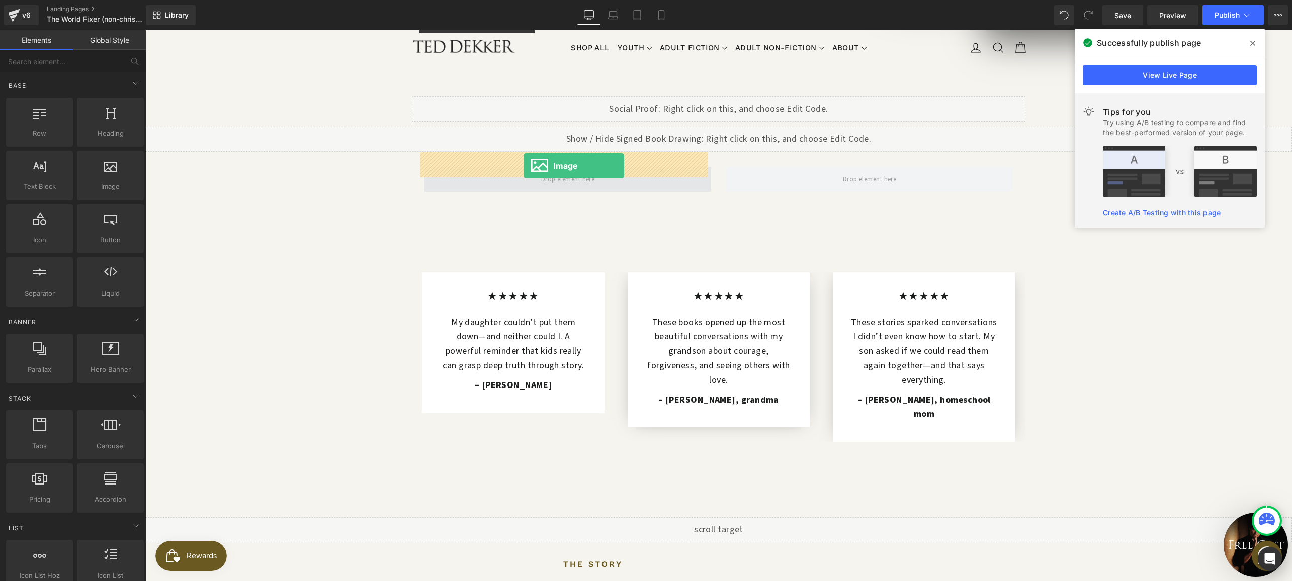
drag, startPoint x: 248, startPoint y: 213, endPoint x: 524, endPoint y: 166, distance: 279.0
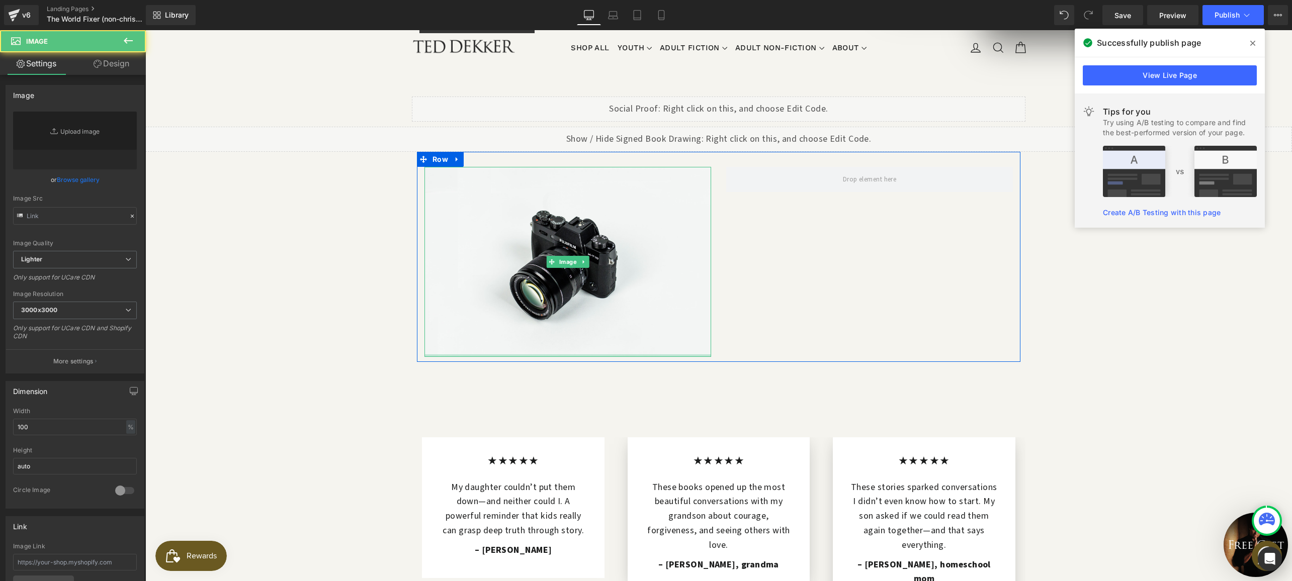
type input "//d1um8515vdn9kb.cloudfront.net/images/parallax.jpg"
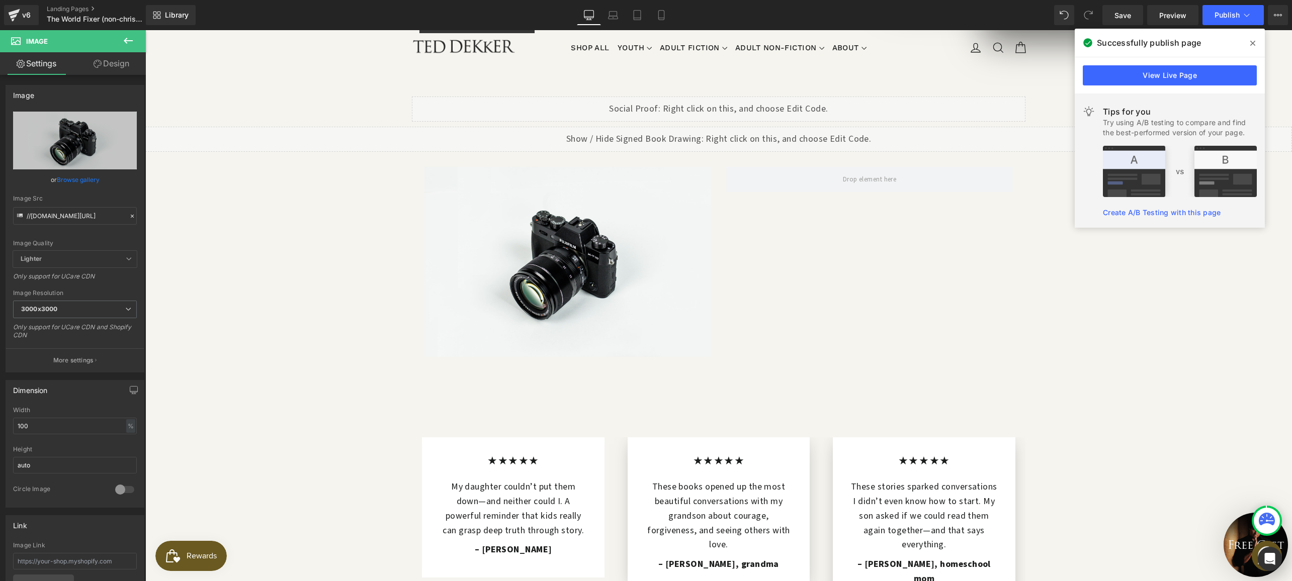
click at [126, 43] on icon at bounding box center [128, 41] width 12 height 12
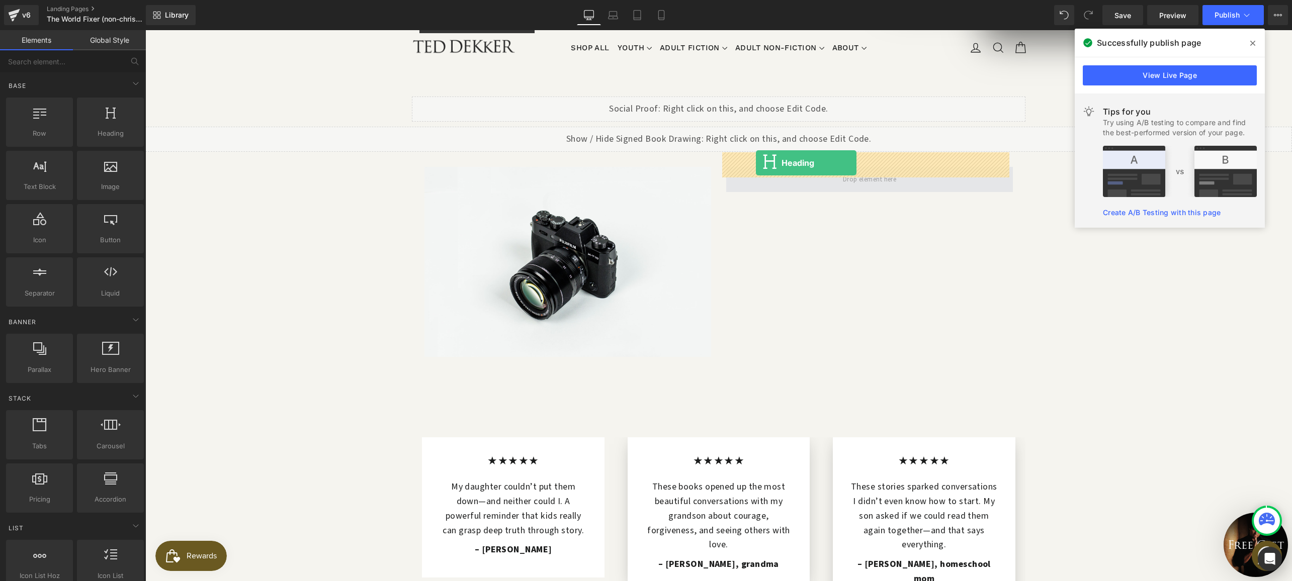
drag, startPoint x: 246, startPoint y: 151, endPoint x: 756, endPoint y: 163, distance: 509.6
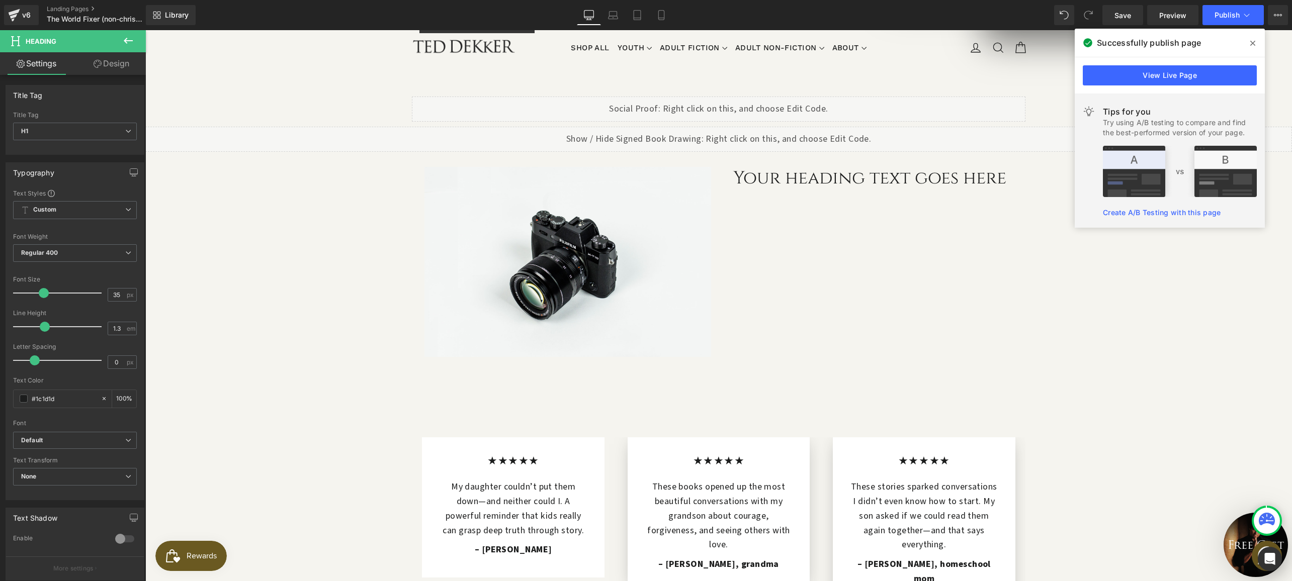
click at [125, 43] on icon at bounding box center [128, 41] width 12 height 12
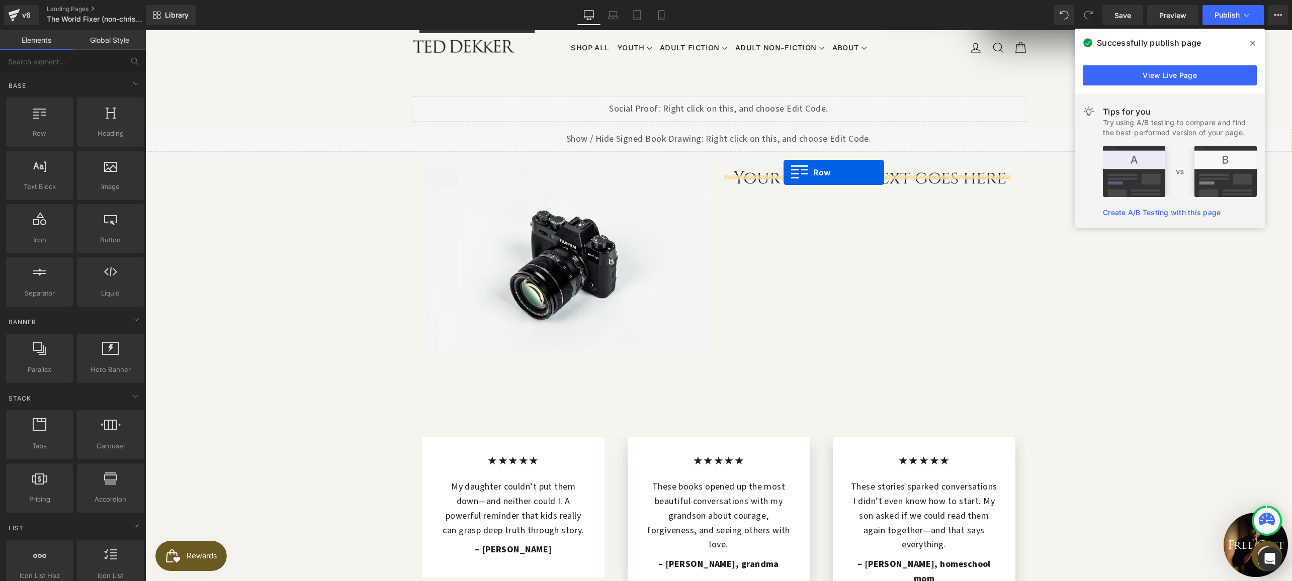
drag, startPoint x: 189, startPoint y: 151, endPoint x: 784, endPoint y: 172, distance: 594.8
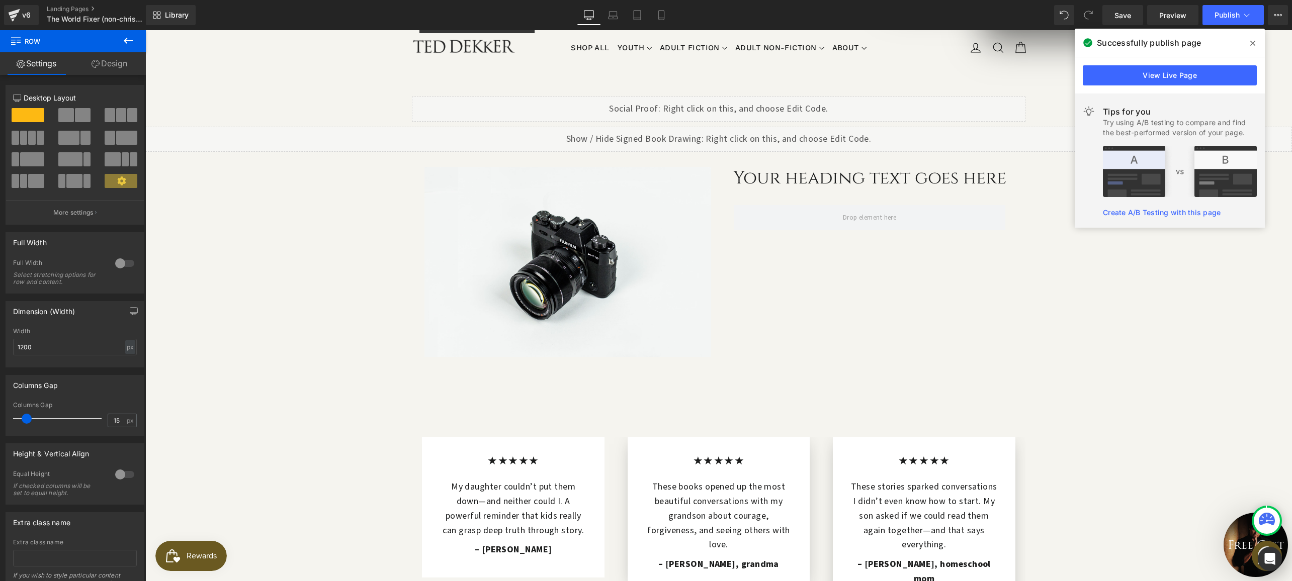
click at [1254, 41] on icon at bounding box center [1252, 43] width 5 height 8
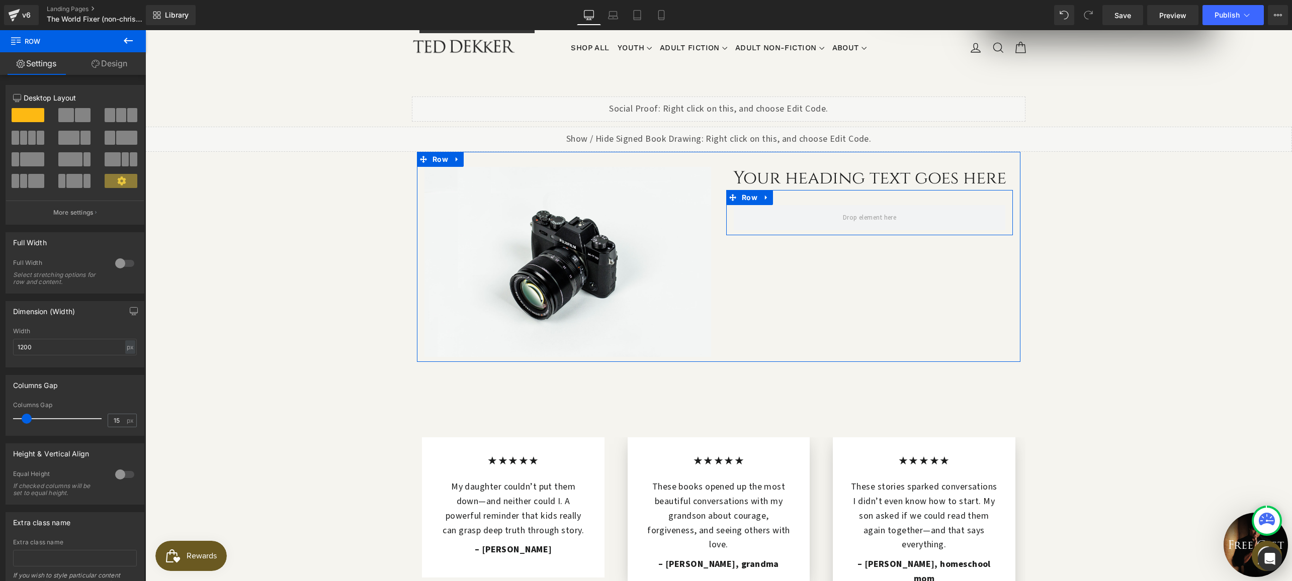
click at [763, 194] on icon at bounding box center [766, 198] width 7 height 8
click at [791, 194] on icon at bounding box center [792, 197] width 7 height 7
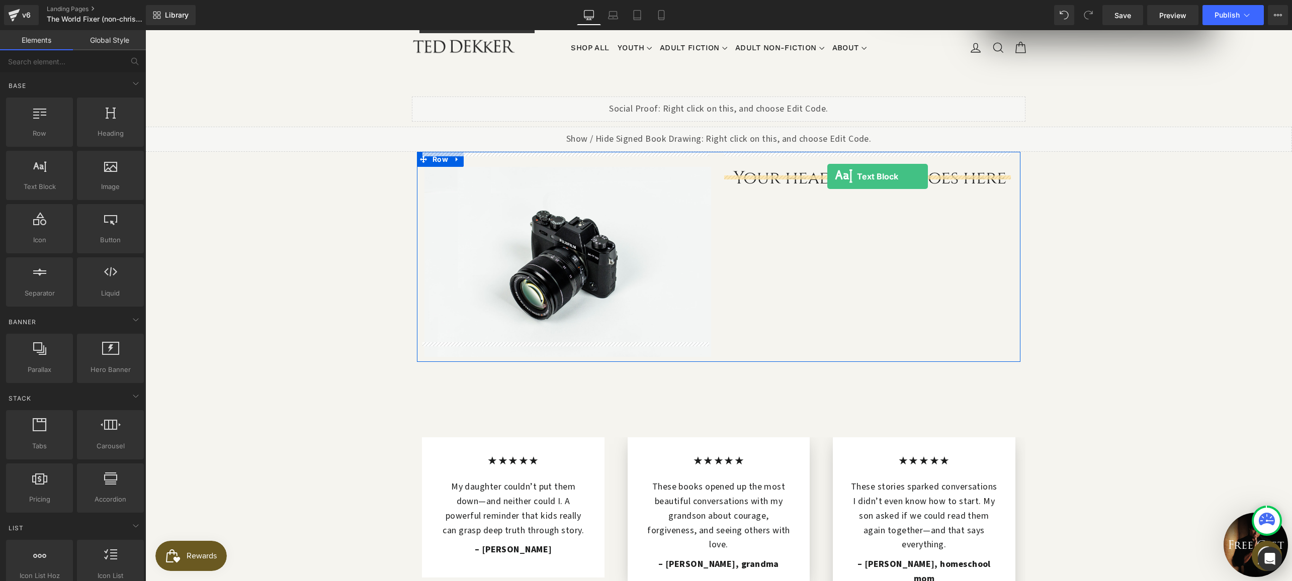
drag, startPoint x: 177, startPoint y: 212, endPoint x: 827, endPoint y: 177, distance: 651.7
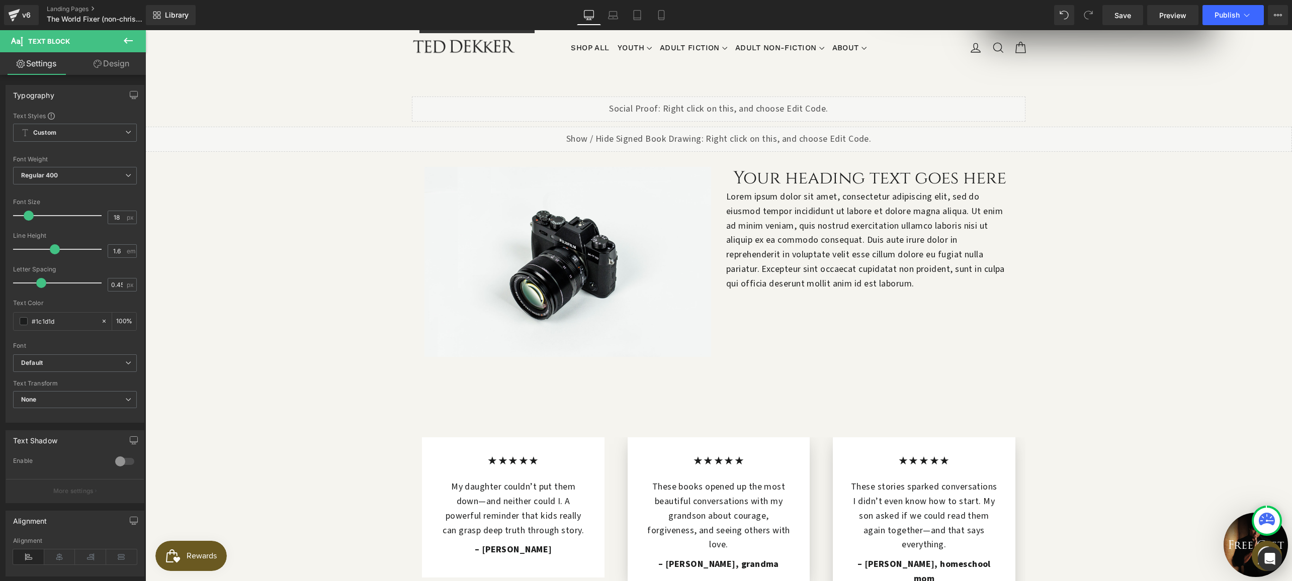
click at [129, 42] on icon at bounding box center [128, 41] width 12 height 12
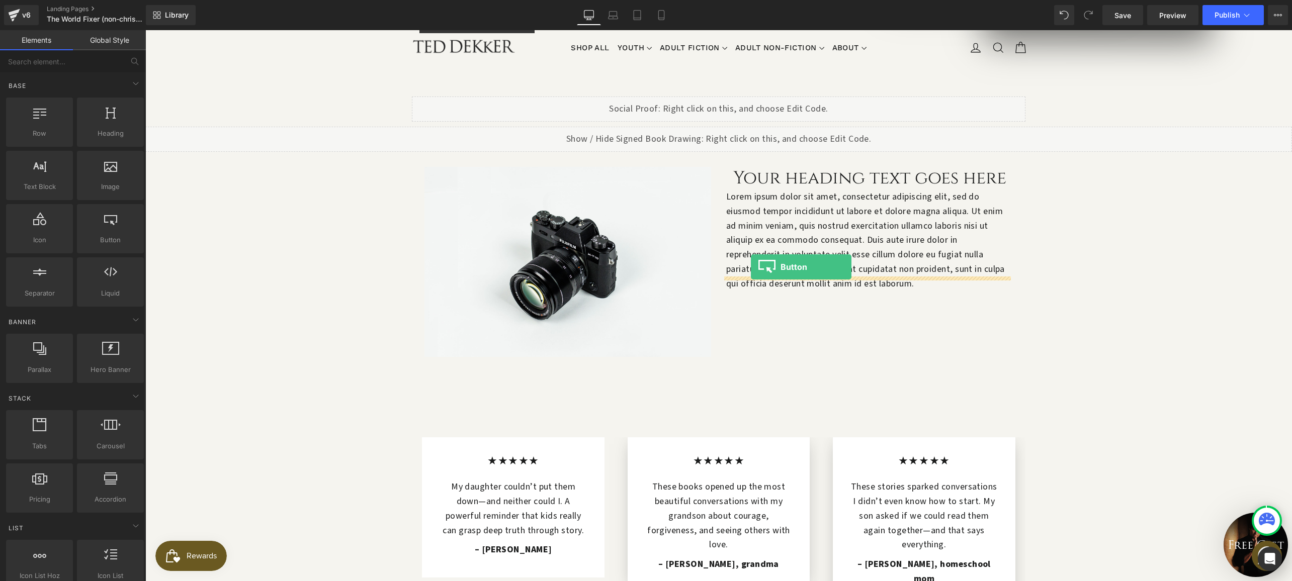
drag, startPoint x: 237, startPoint y: 267, endPoint x: 752, endPoint y: 269, distance: 514.5
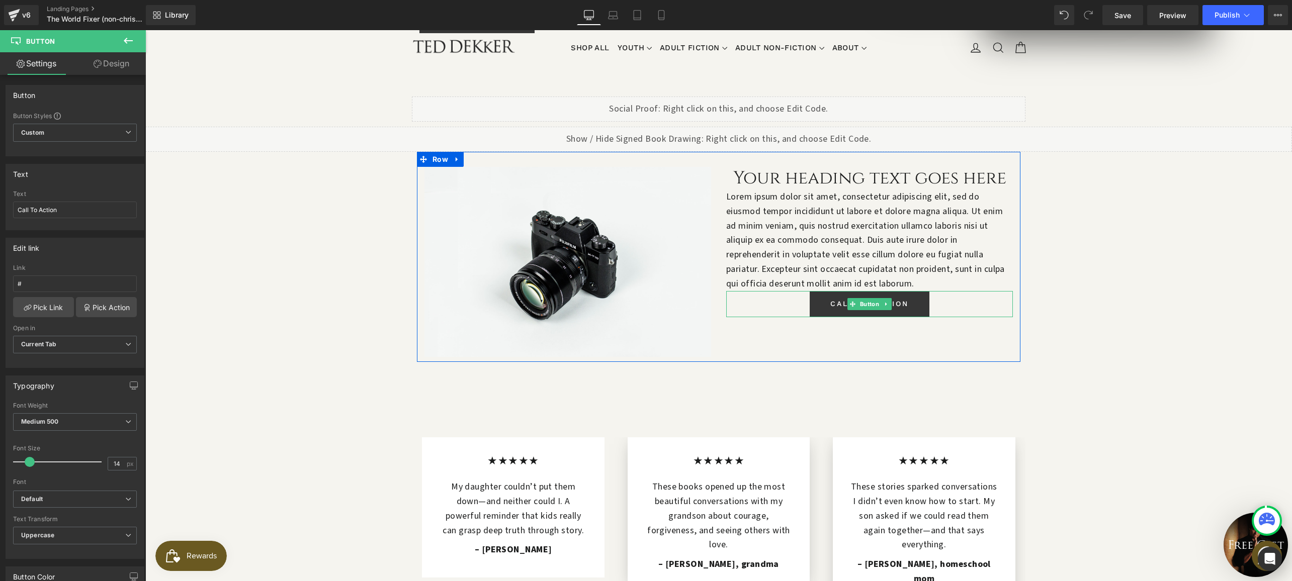
click at [745, 291] on div "Call To Action" at bounding box center [869, 304] width 287 height 26
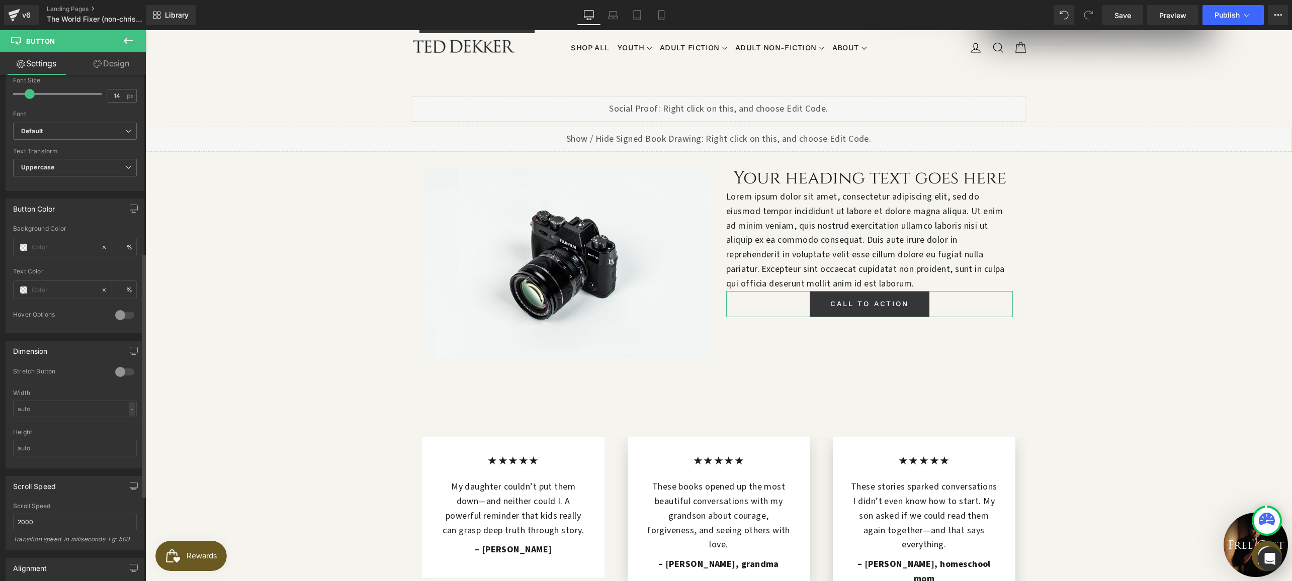
scroll to position [545, 0]
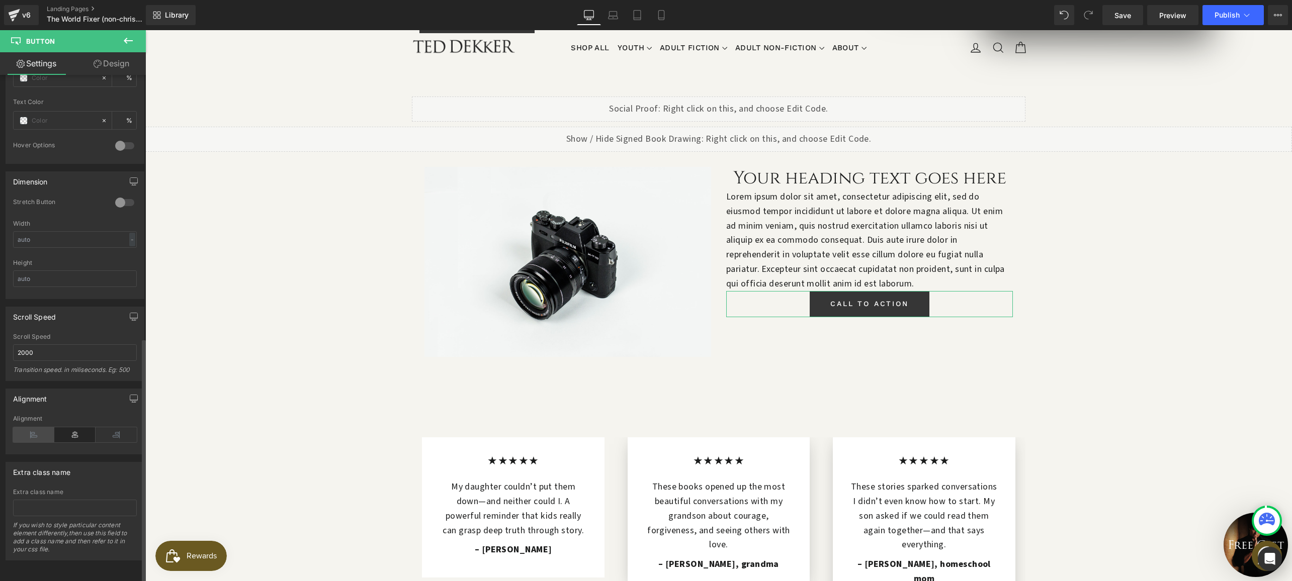
click at [33, 431] on icon at bounding box center [33, 434] width 41 height 15
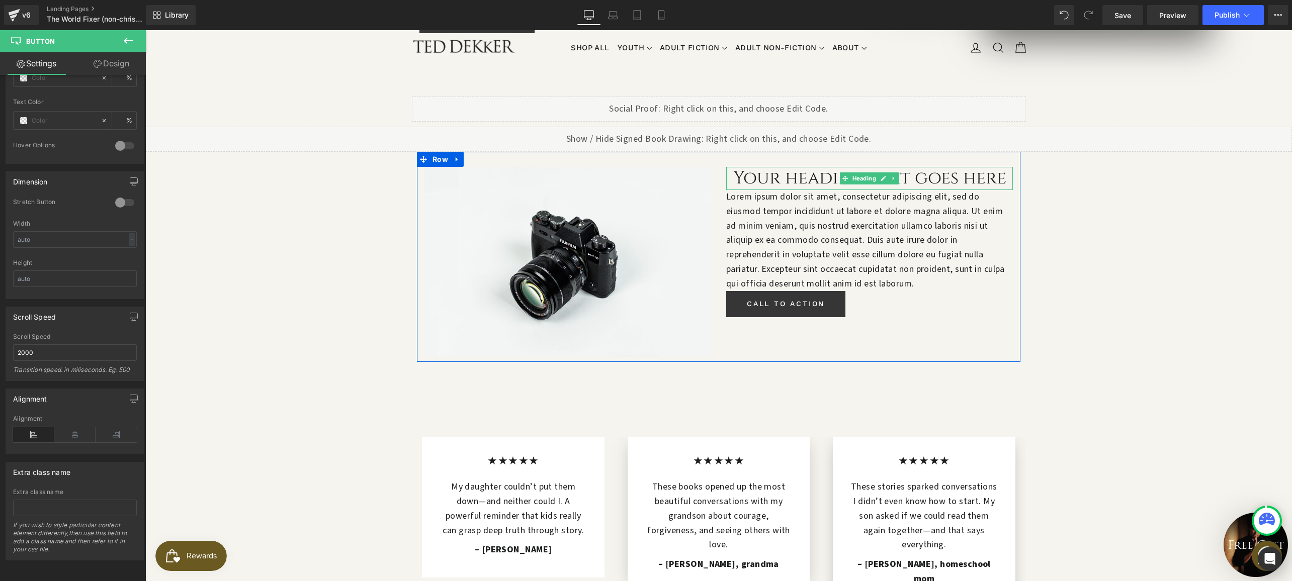
click at [732, 167] on h1 "Your heading text goes here" at bounding box center [869, 178] width 287 height 23
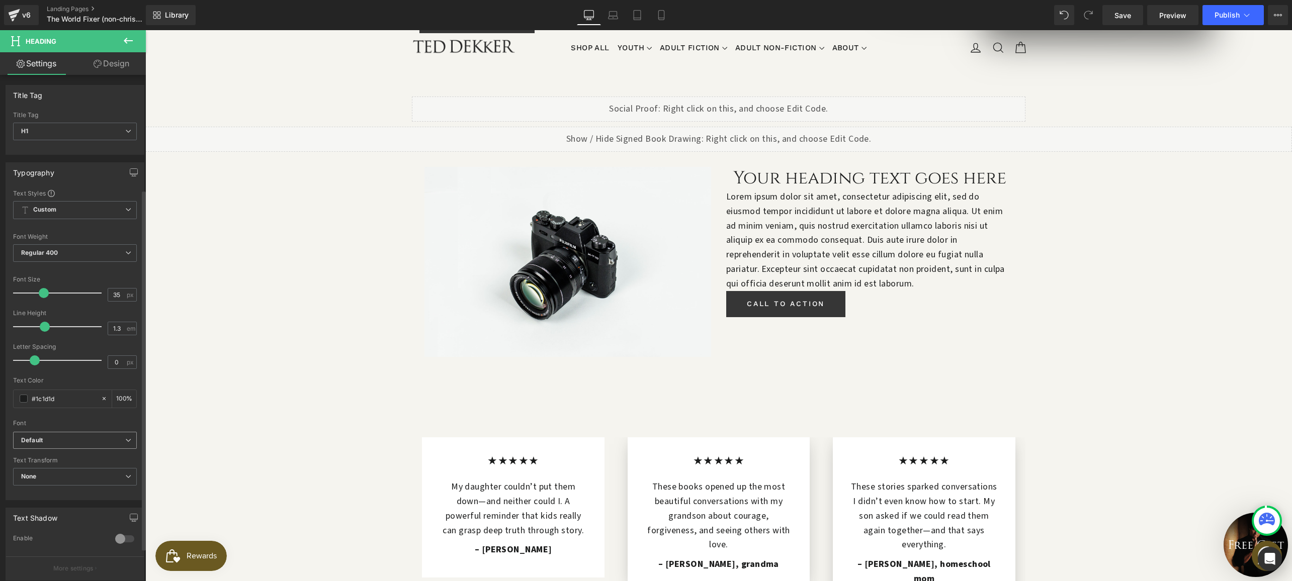
scroll to position [207, 0]
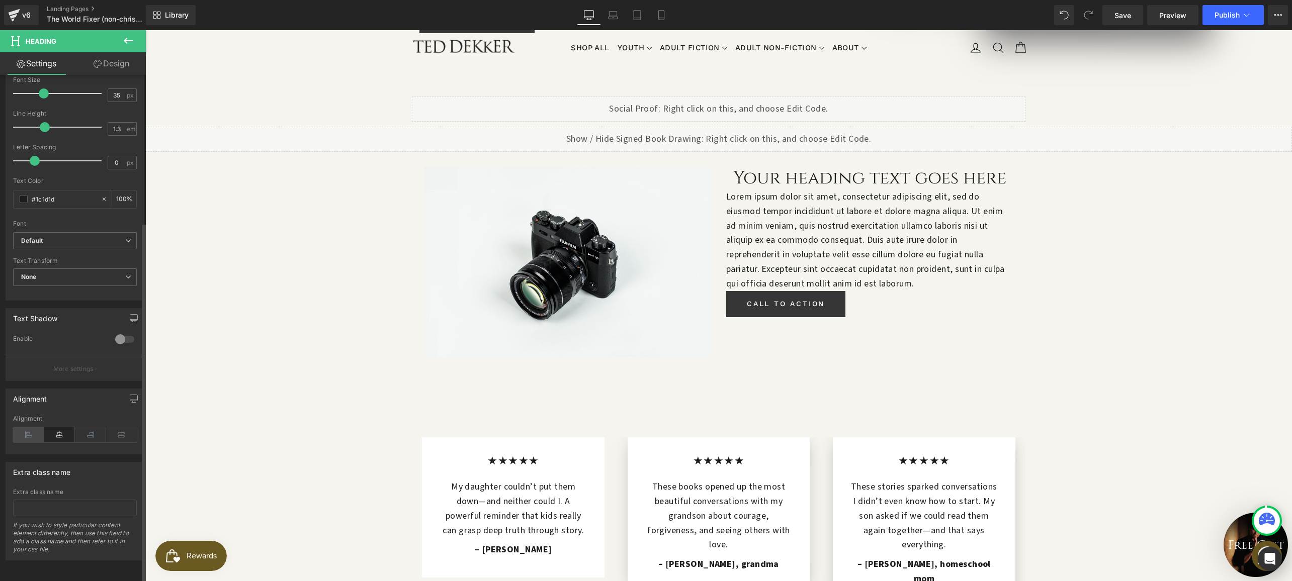
click at [34, 427] on icon at bounding box center [28, 434] width 31 height 15
click at [776, 314] on div "Image Your heading text goes here Heading Lorem ipsum dolor sit amet, consectet…" at bounding box center [718, 257] width 603 height 210
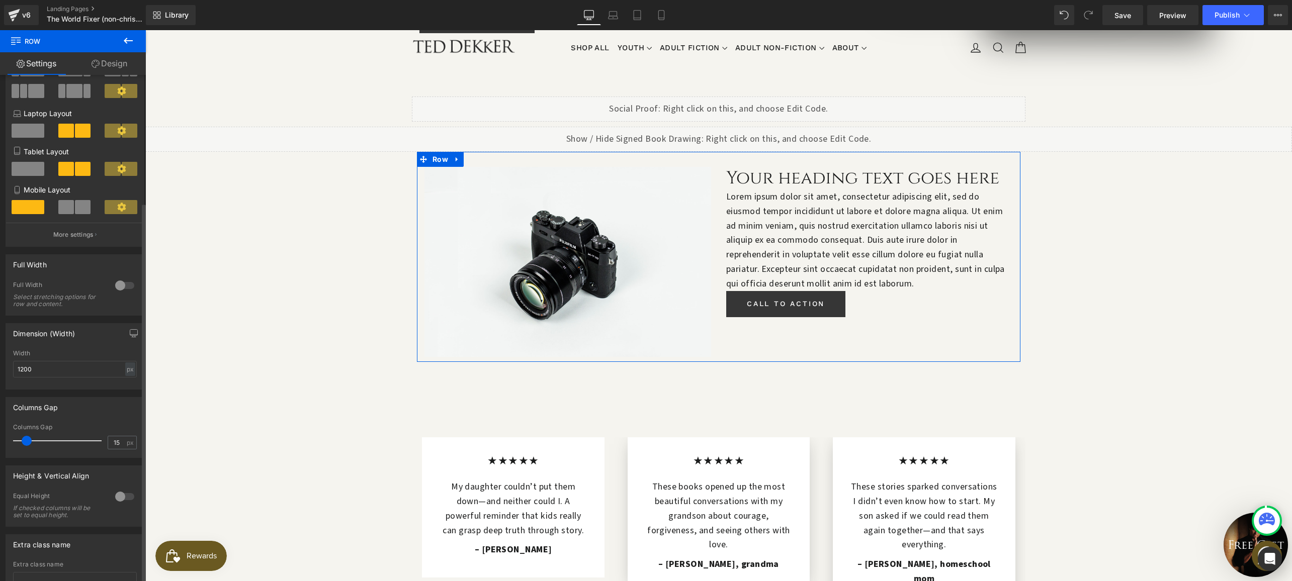
scroll to position [170, 0]
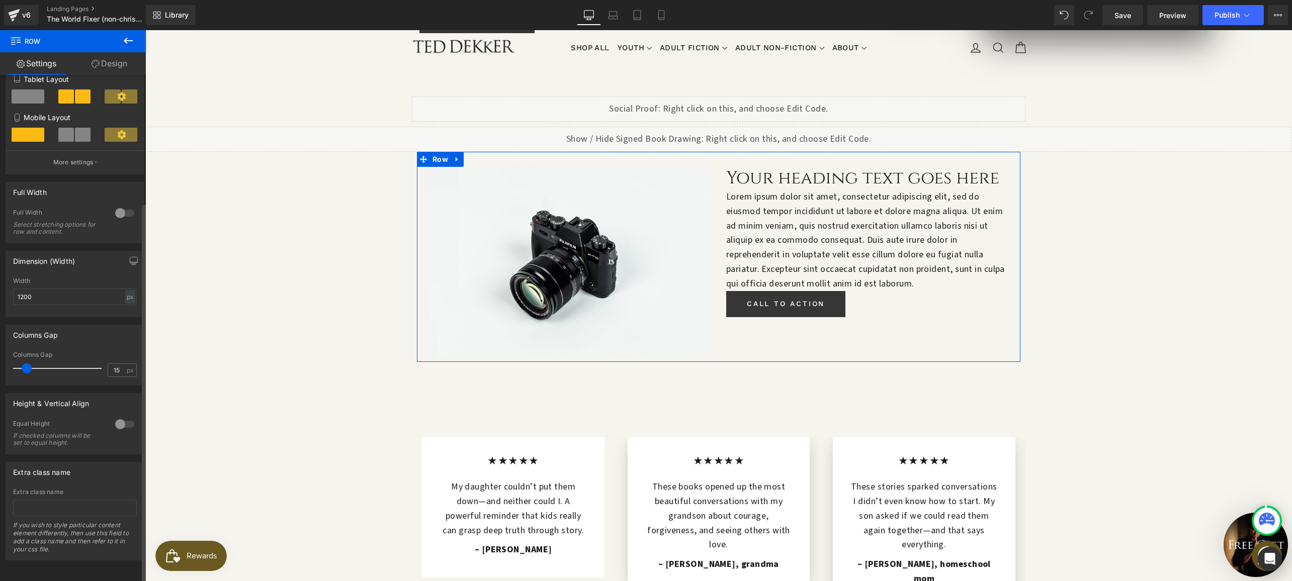
click at [119, 418] on div at bounding box center [125, 424] width 24 height 16
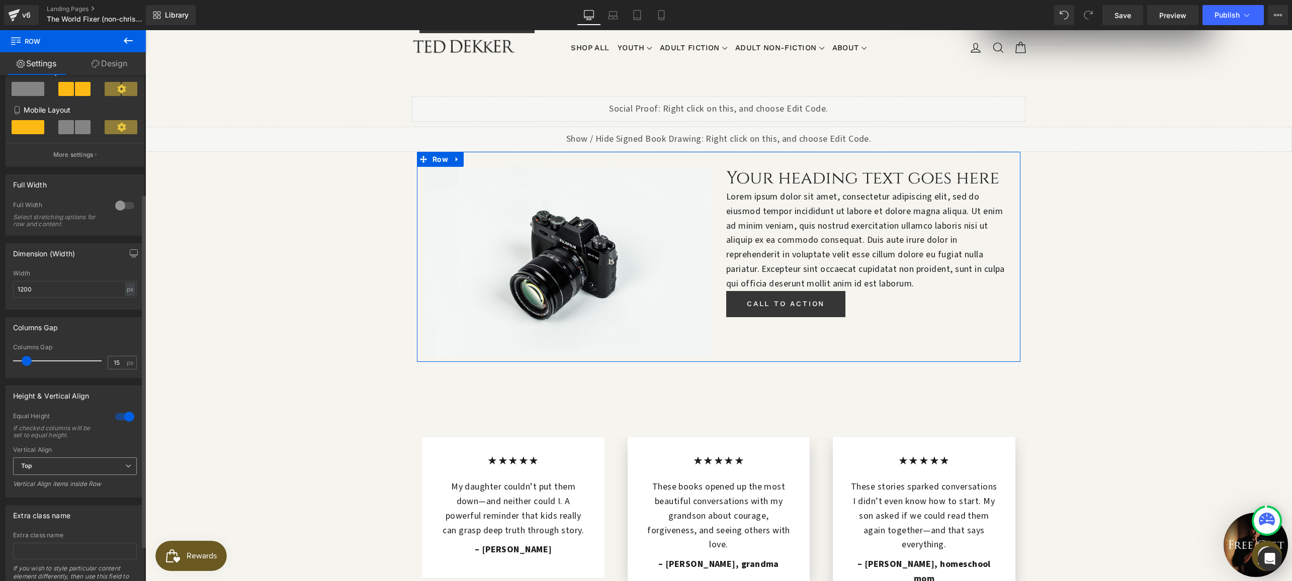
click at [57, 467] on span "Top" at bounding box center [75, 467] width 124 height 18
click at [49, 494] on li "Middle" at bounding box center [73, 499] width 120 height 15
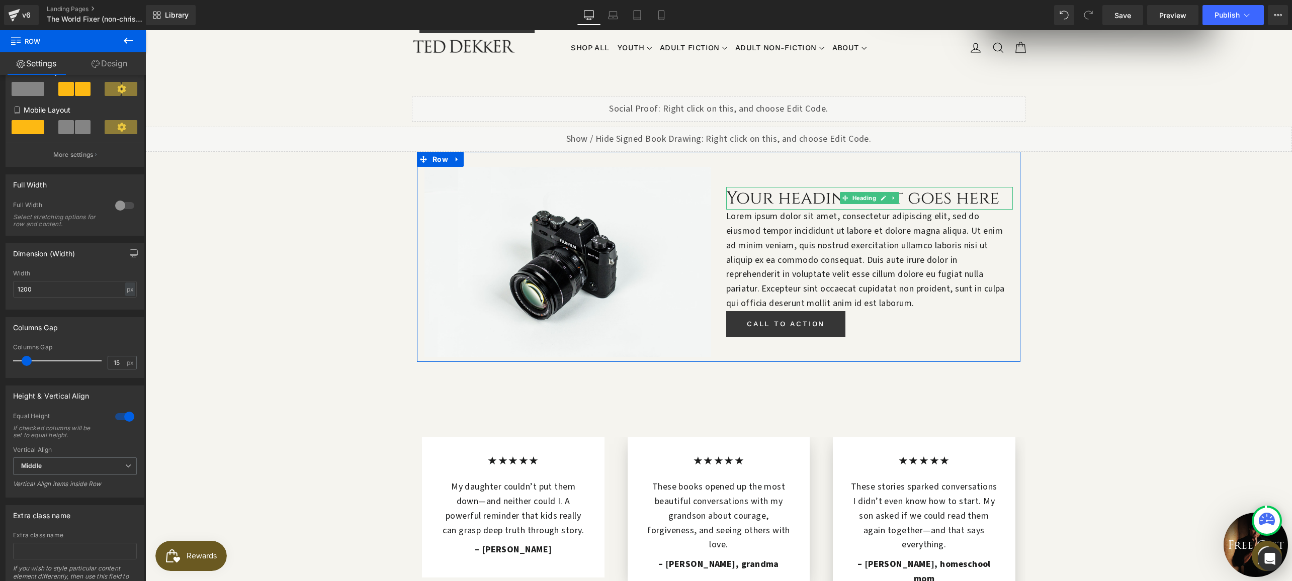
click at [766, 187] on h1 "Your heading text goes here" at bounding box center [869, 198] width 287 height 23
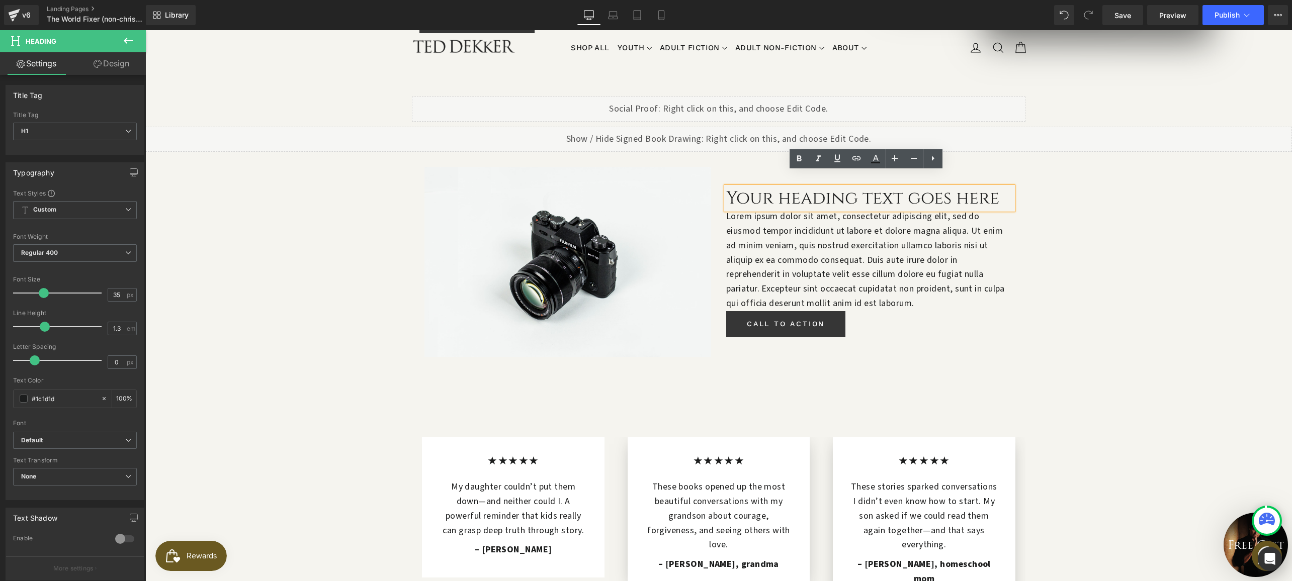
click at [797, 187] on h1 "Your heading text goes here" at bounding box center [869, 198] width 287 height 23
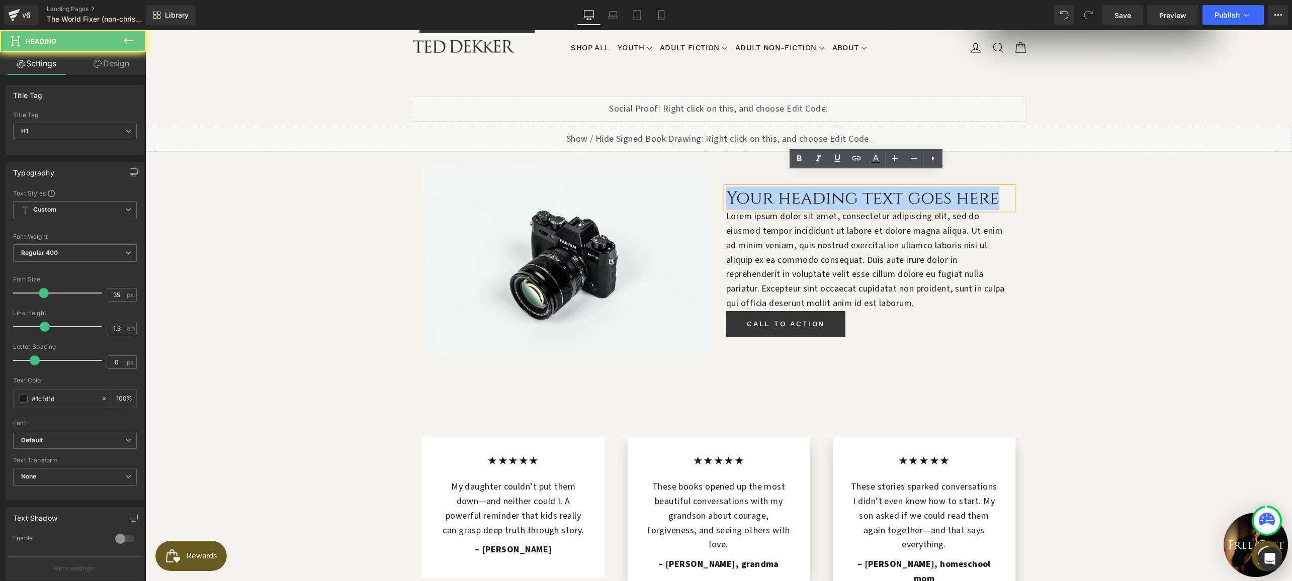
click at [797, 187] on h1 "Your heading text goes here" at bounding box center [869, 198] width 287 height 23
paste div
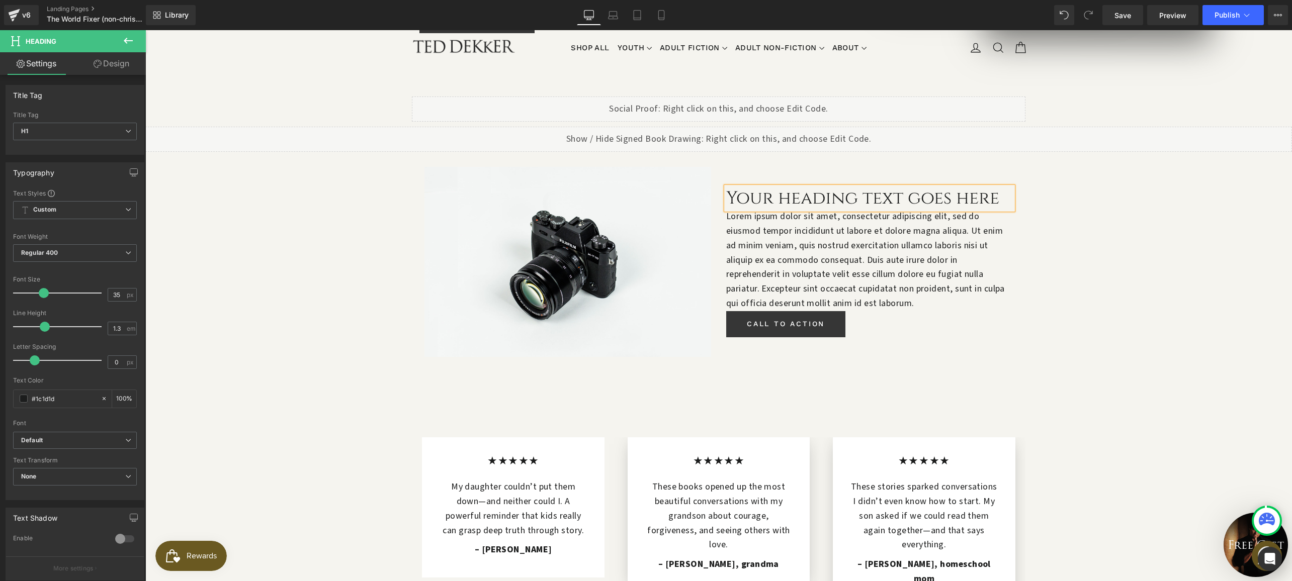
scroll to position [474, 0]
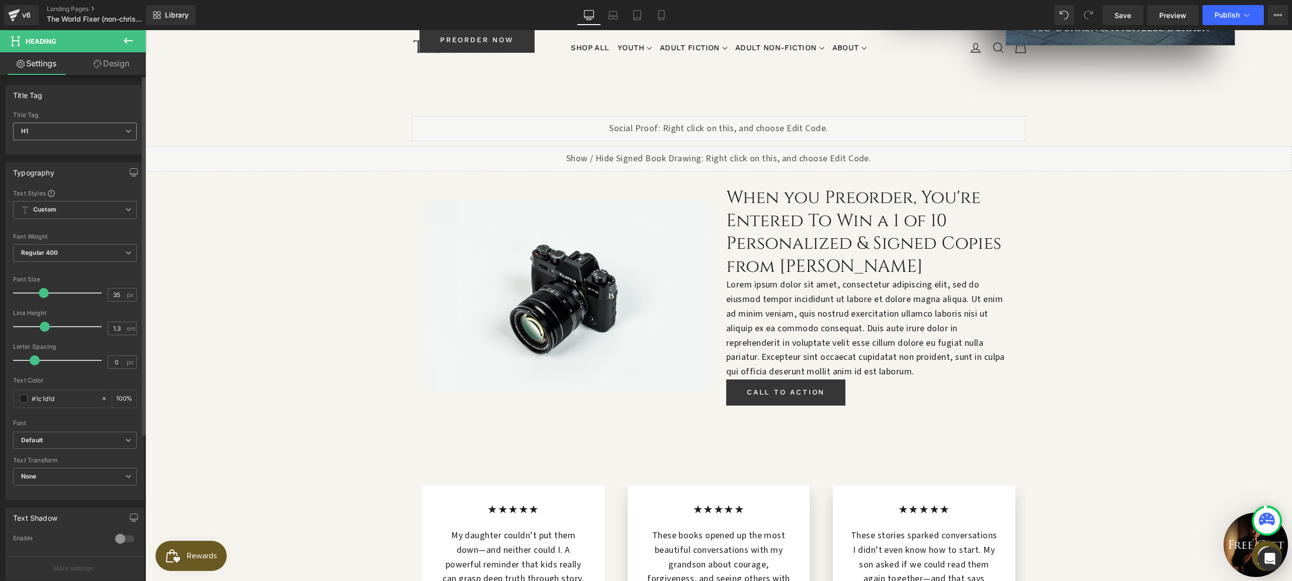
click at [63, 129] on span "H1" at bounding box center [75, 132] width 124 height 18
click at [54, 160] on li "H2" at bounding box center [75, 163] width 124 height 15
type input "31.5"
type input "100"
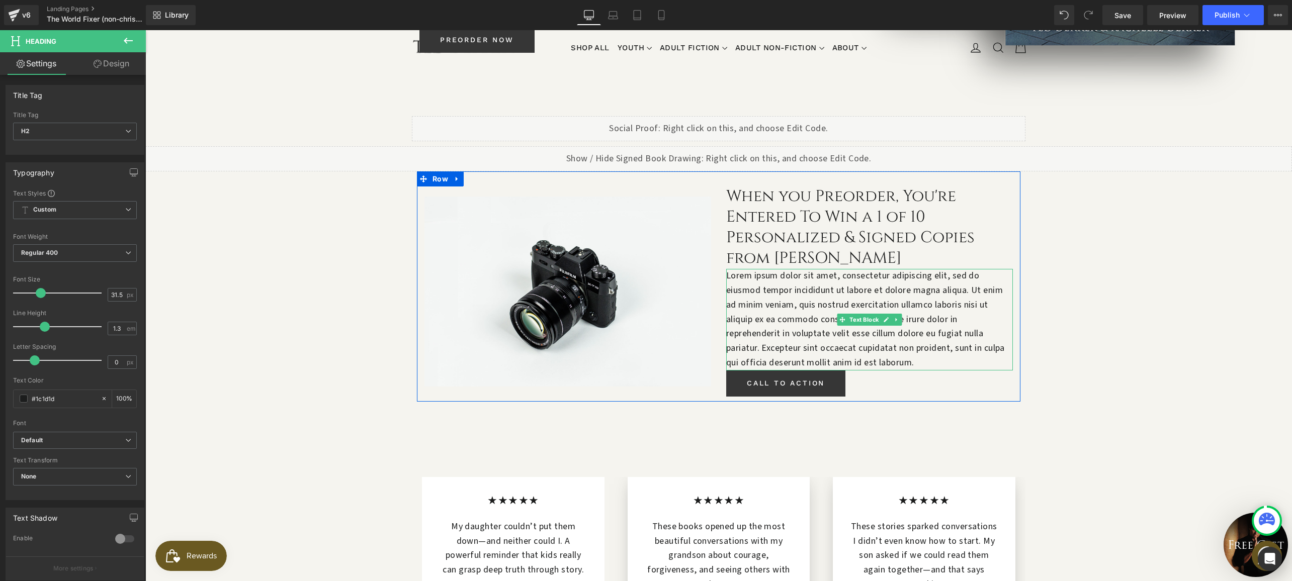
click at [882, 290] on p "Lorem ipsum dolor sit amet, consectetur adipiscing elit, sed do eiusmod tempor …" at bounding box center [869, 320] width 287 height 102
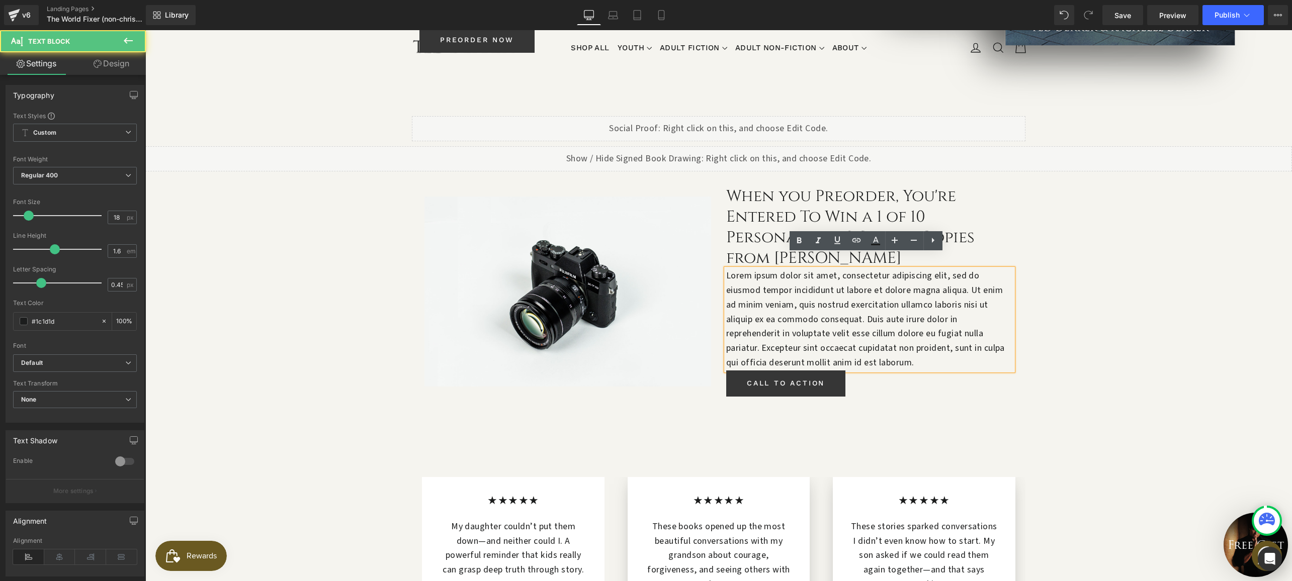
click at [882, 290] on p "Lorem ipsum dolor sit amet, consectetur adipiscing elit, sed do eiusmod tempor …" at bounding box center [869, 320] width 287 height 102
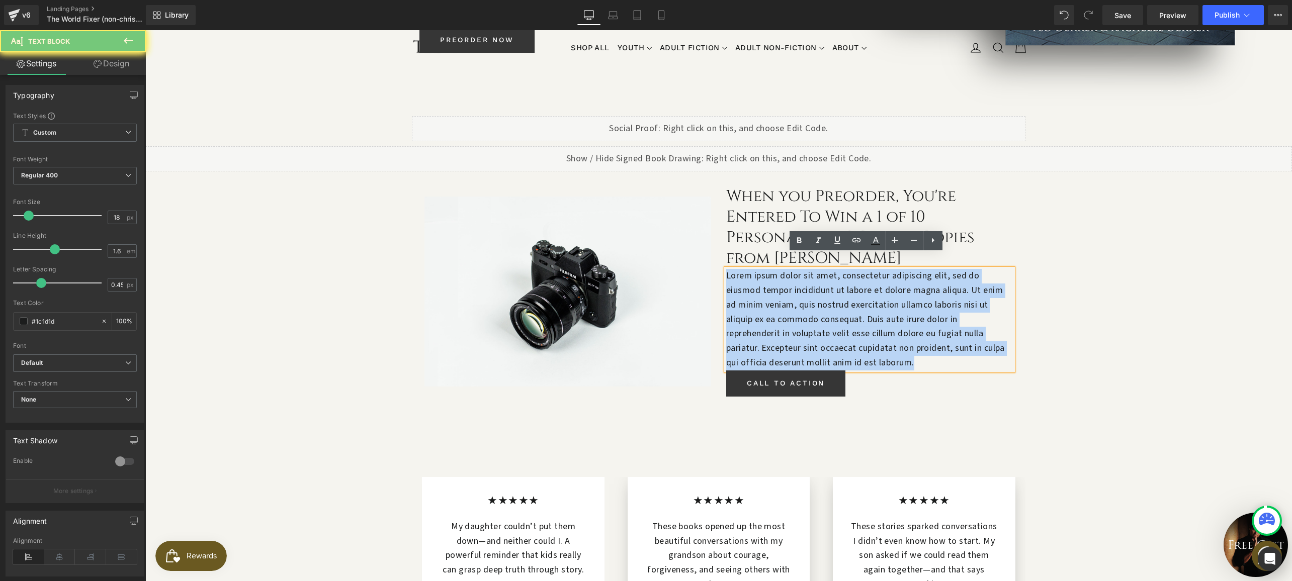
click at [883, 289] on p "Lorem ipsum dolor sit amet, consectetur adipiscing elit, sed do eiusmod tempor …" at bounding box center [869, 320] width 287 height 102
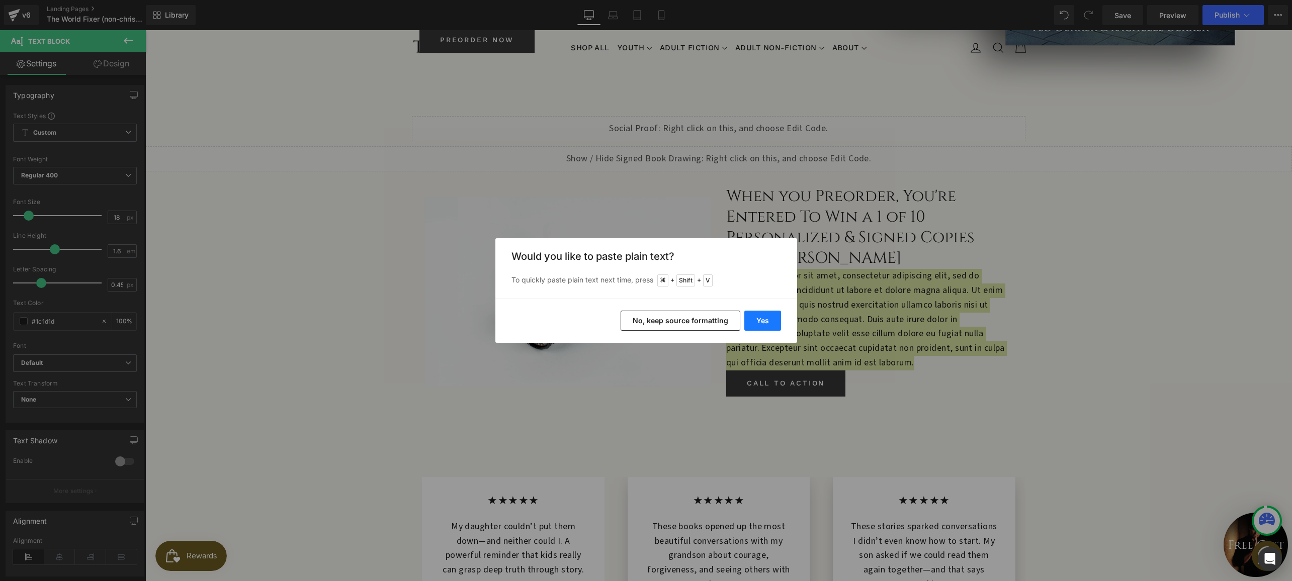
click at [757, 320] on button "Yes" at bounding box center [762, 321] width 37 height 20
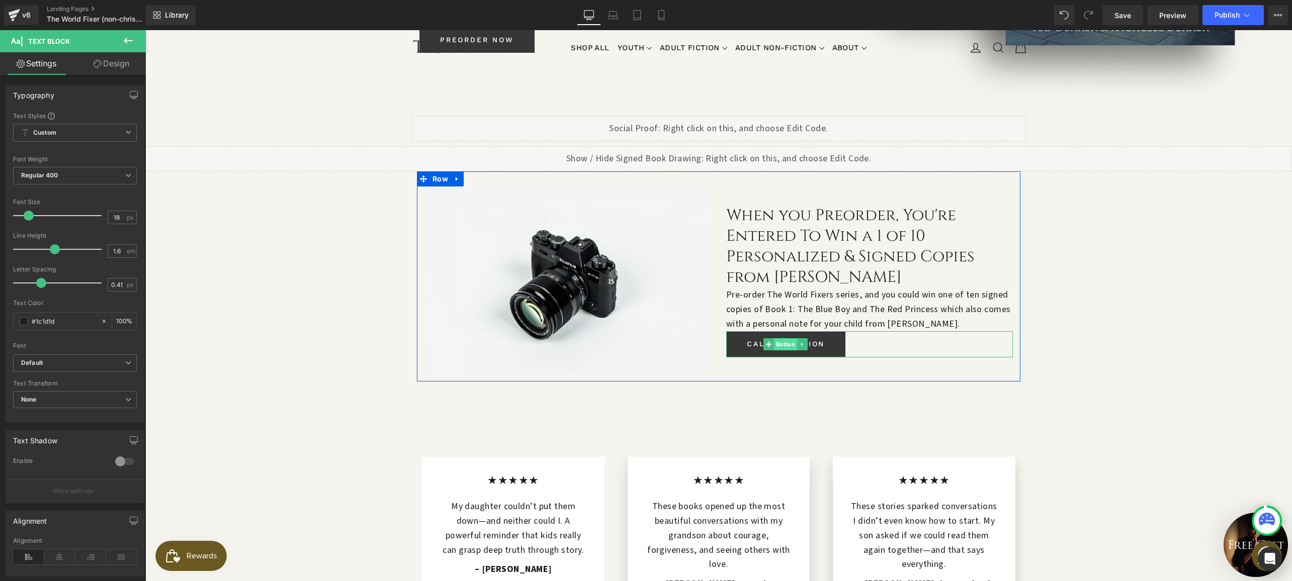
click at [783, 338] on span "Button" at bounding box center [785, 344] width 23 height 12
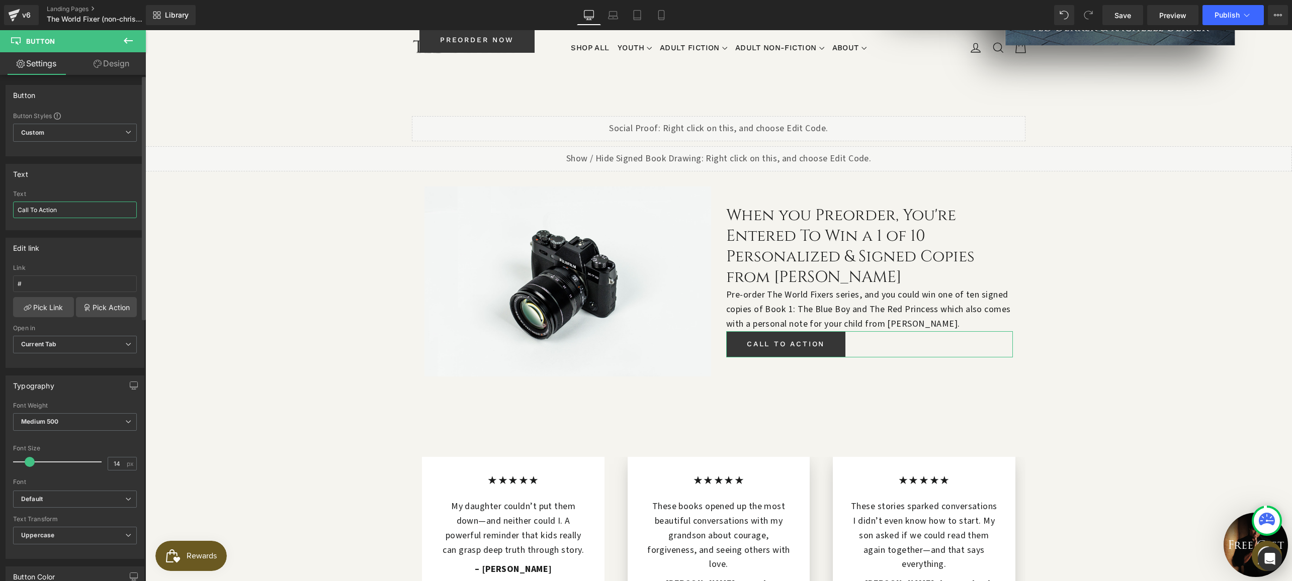
drag, startPoint x: 68, startPoint y: 206, endPoint x: 59, endPoint y: 205, distance: 9.1
click at [37, 200] on div "Text Call To Action" at bounding box center [75, 210] width 124 height 39
drag, startPoint x: 67, startPoint y: 209, endPoint x: 6, endPoint y: 198, distance: 62.3
click at [7, 198] on div "Call To Action Text Call To Action" at bounding box center [75, 210] width 138 height 39
type input "Preorder Now"
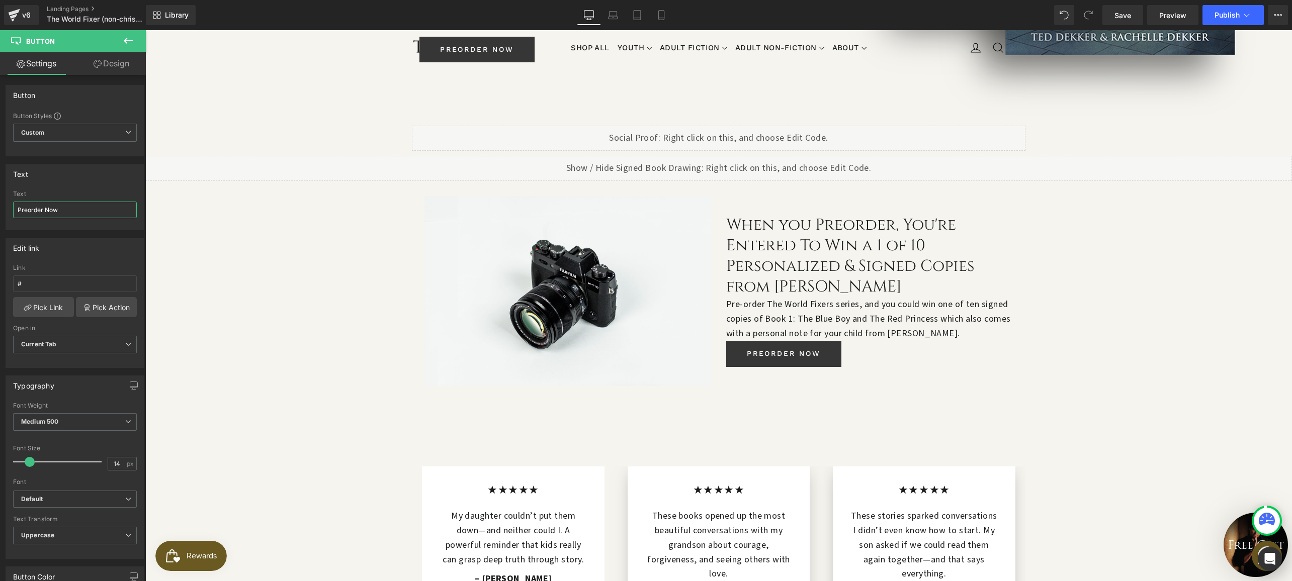
scroll to position [362, 0]
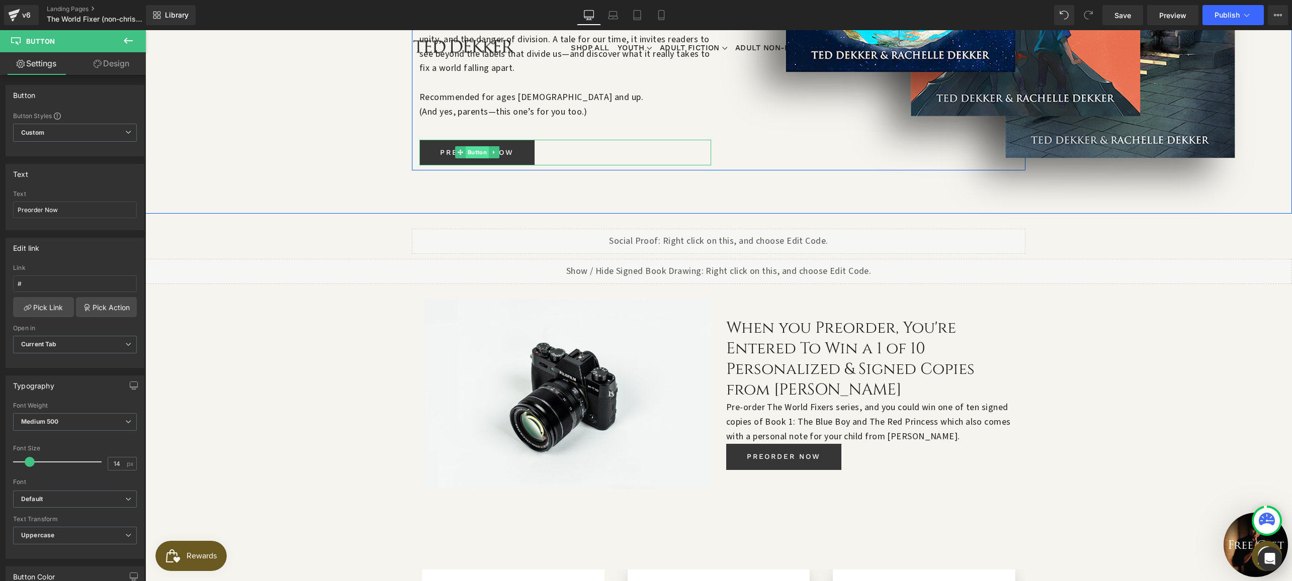
click at [469, 146] on span "Button" at bounding box center [477, 152] width 23 height 12
drag, startPoint x: 67, startPoint y: 283, endPoint x: -14, endPoint y: 271, distance: 81.8
click at [0, 271] on html "Button You are previewing how the will restyle your page. You can not edit Elem…" at bounding box center [646, 290] width 1292 height 581
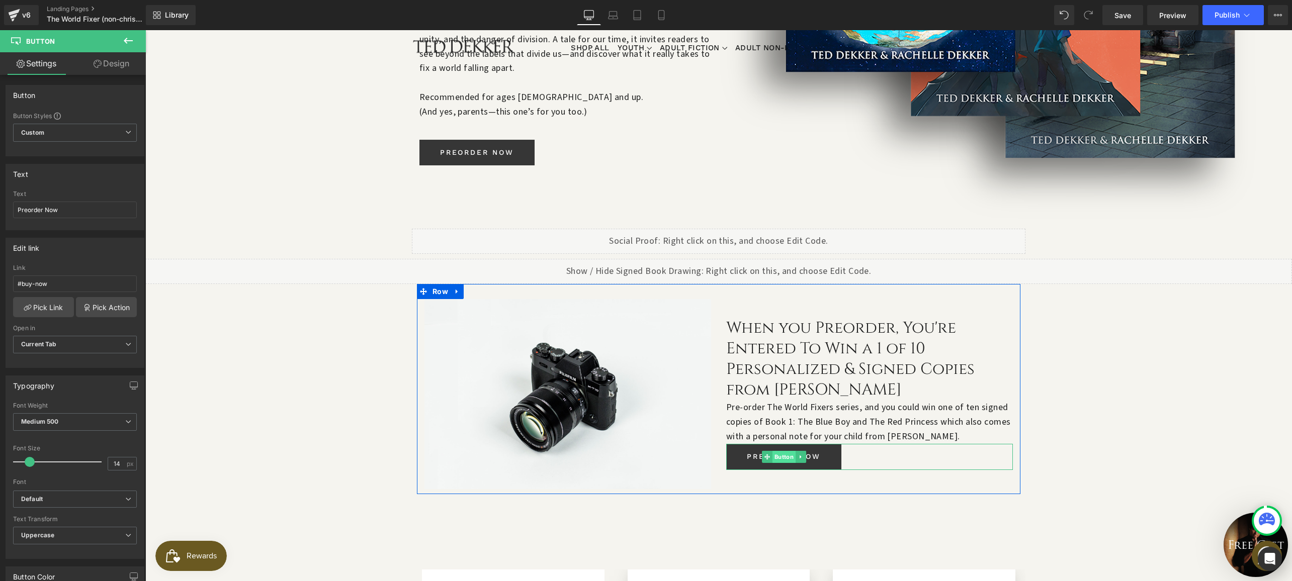
click at [783, 451] on span "Button" at bounding box center [783, 457] width 23 height 12
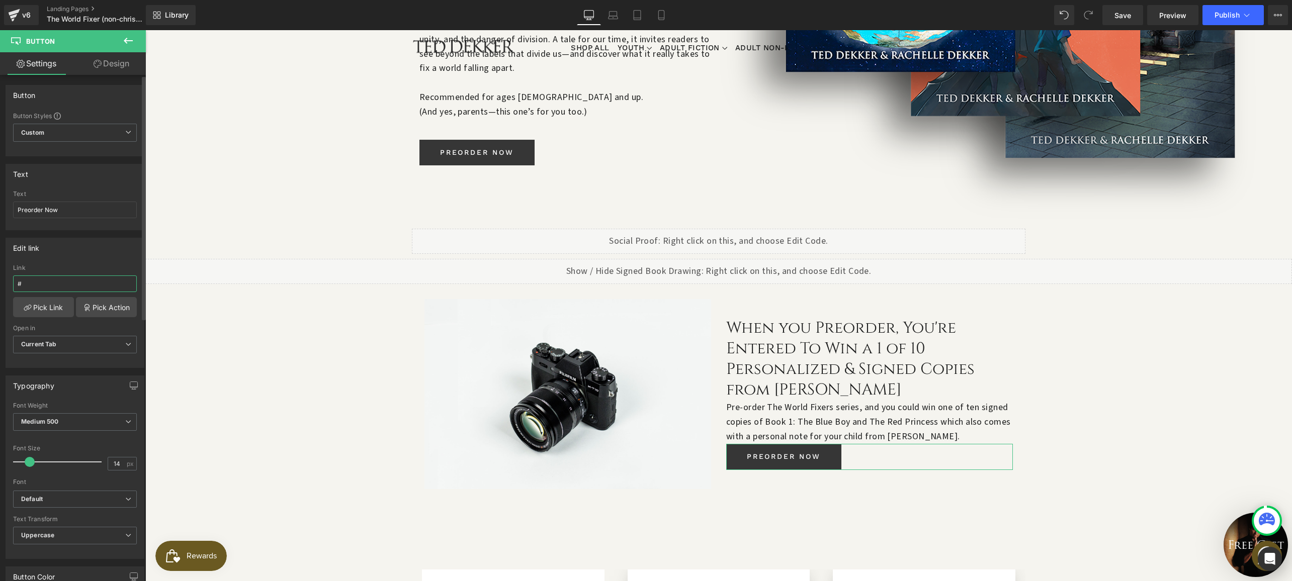
drag, startPoint x: 42, startPoint y: 281, endPoint x: 6, endPoint y: 276, distance: 36.6
click at [6, 276] on div "# Link # Pick Link Pick Action Current Tab New Tab Open in Current Tab Current …" at bounding box center [75, 316] width 138 height 103
paste input "buy-now"
type input "#buy-now"
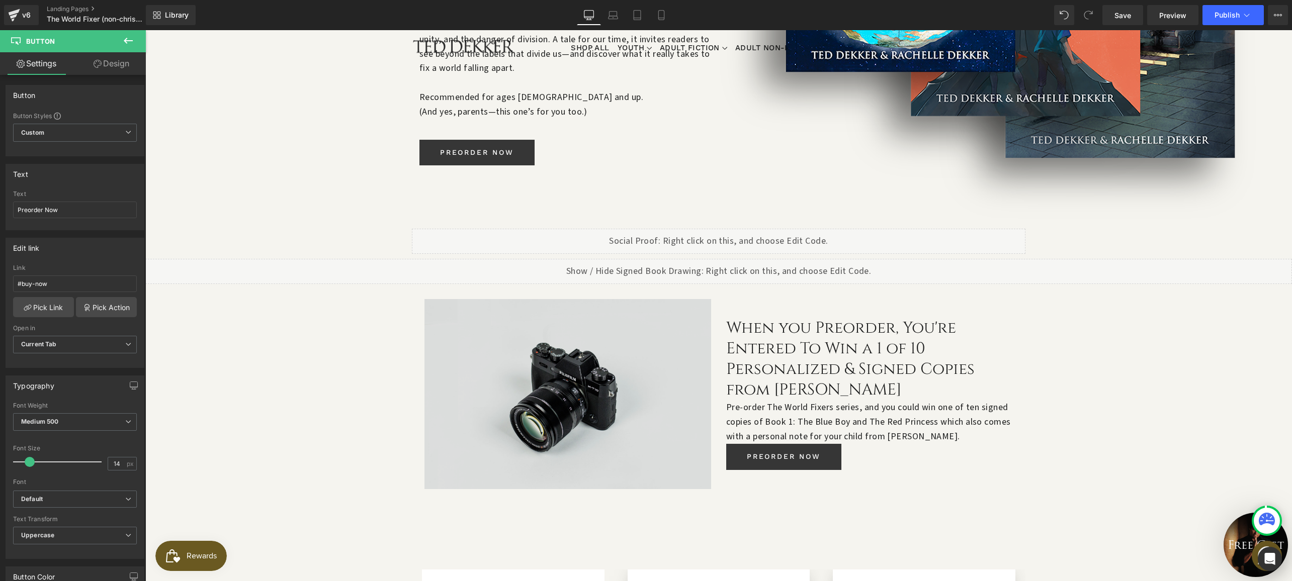
click at [514, 350] on img at bounding box center [567, 394] width 287 height 190
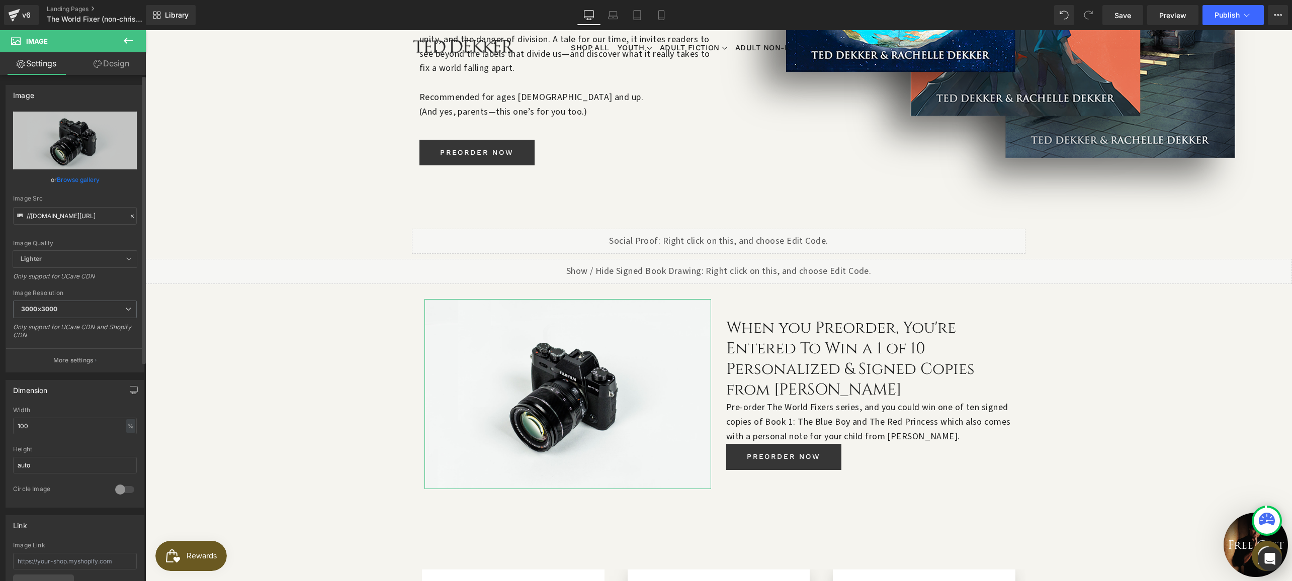
click at [69, 178] on link "Browse gallery" at bounding box center [78, 180] width 43 height 18
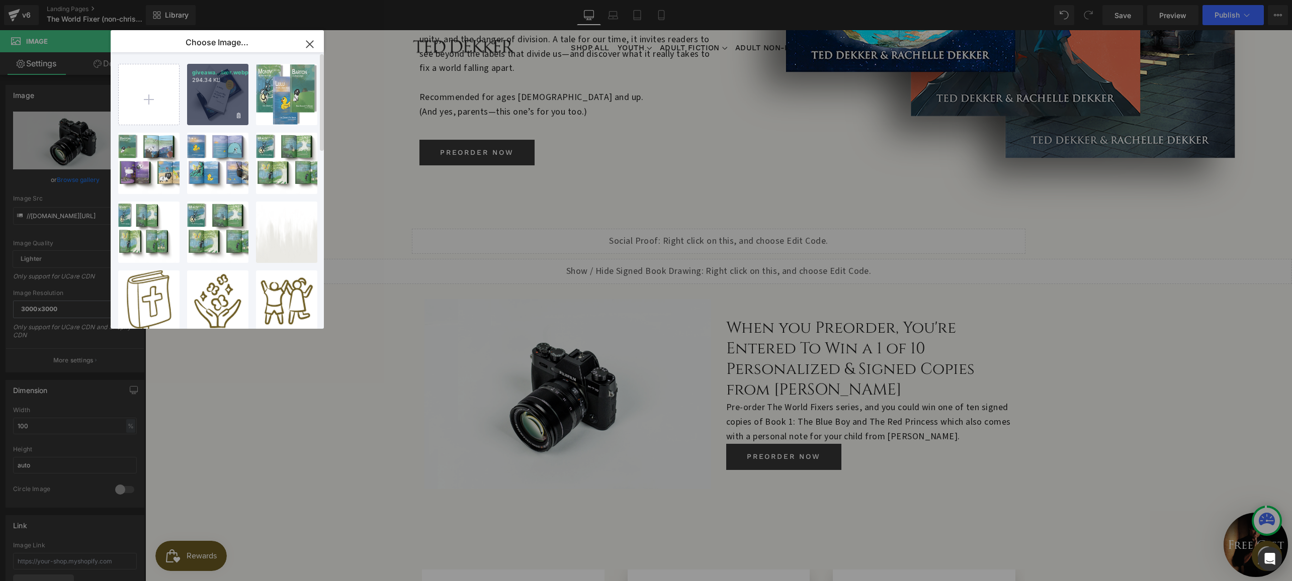
click at [201, 101] on div "giveawa...ixer.webp 294.34 KB" at bounding box center [217, 94] width 61 height 61
type input "https://ucarecdn.com/be0fb183-ff9f-471c-a2f5-65f388cb0358/-/format/auto/-/previ…"
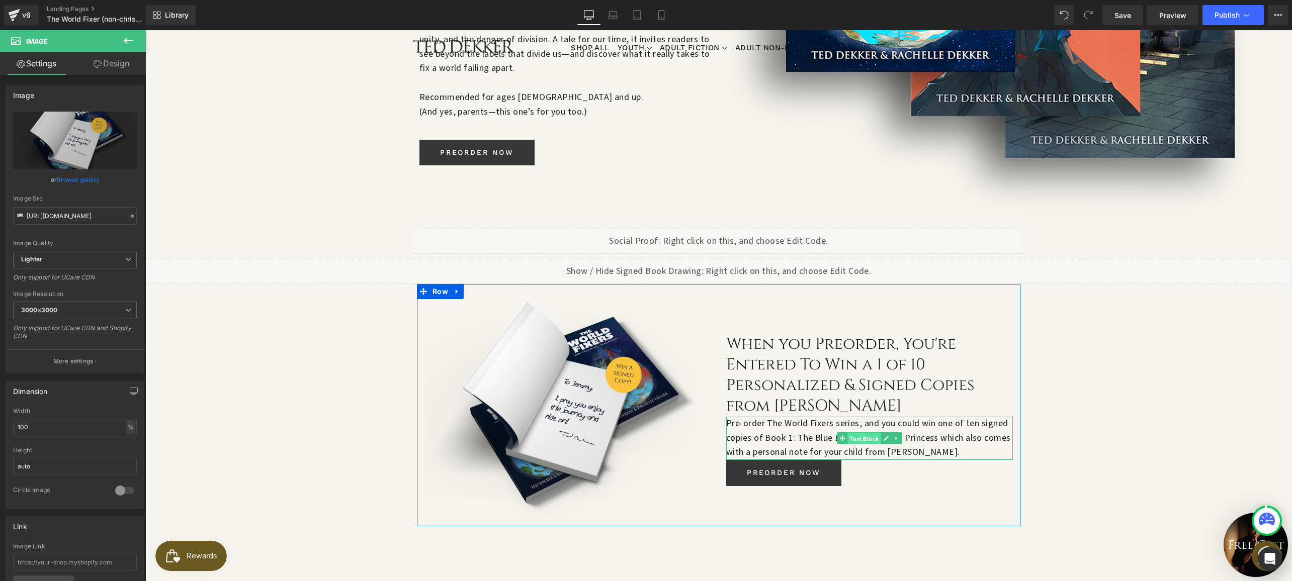
click at [861, 433] on span "Text Block" at bounding box center [863, 439] width 33 height 12
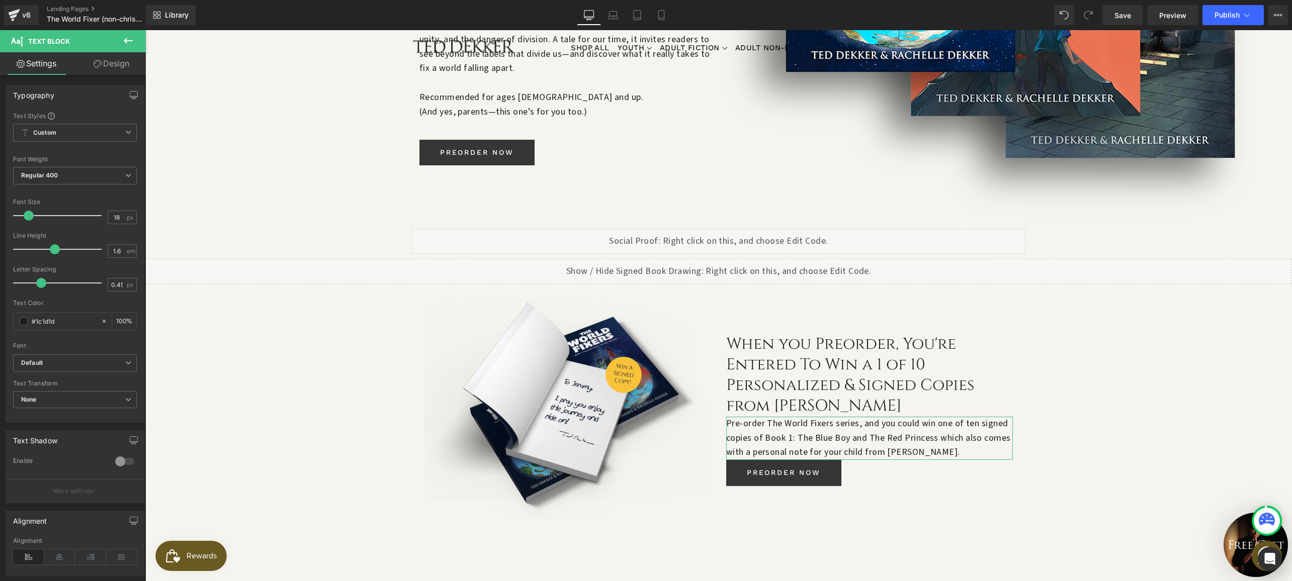
click at [114, 65] on link "Design" at bounding box center [111, 63] width 73 height 23
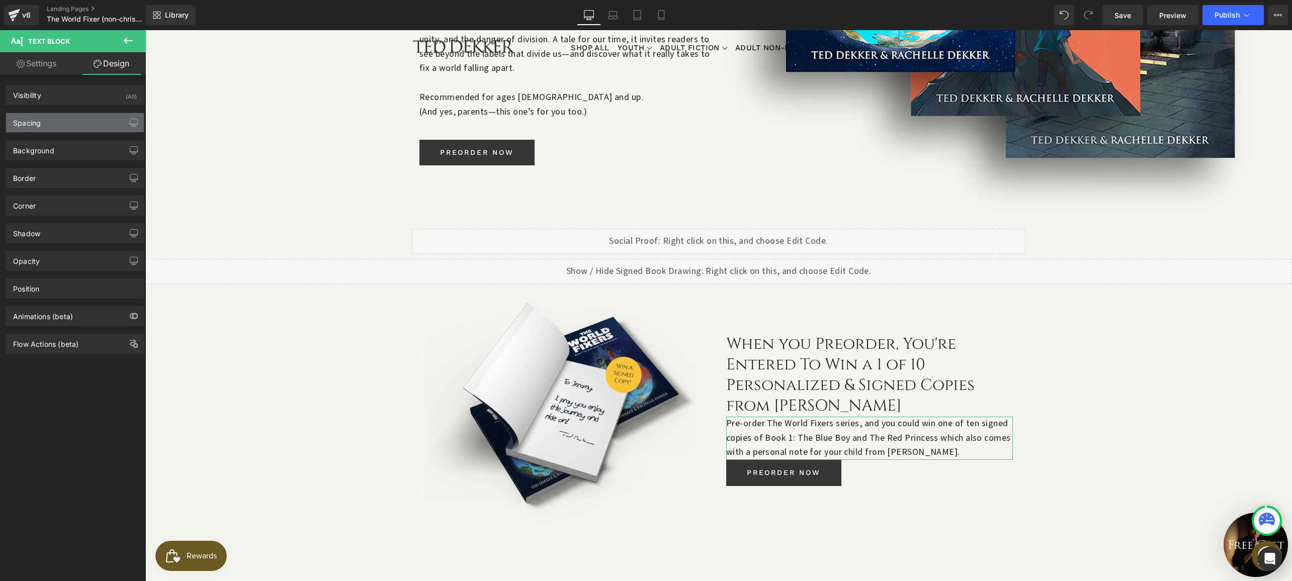
click at [38, 119] on div "Spacing" at bounding box center [27, 120] width 28 height 14
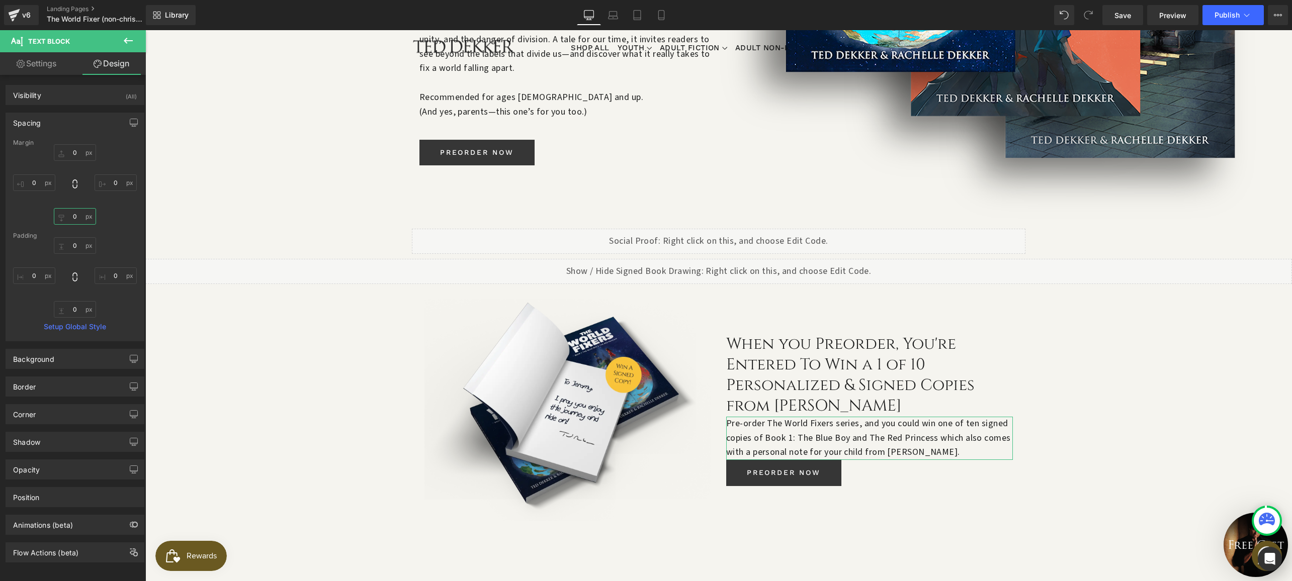
click at [68, 218] on input "0" at bounding box center [75, 216] width 42 height 17
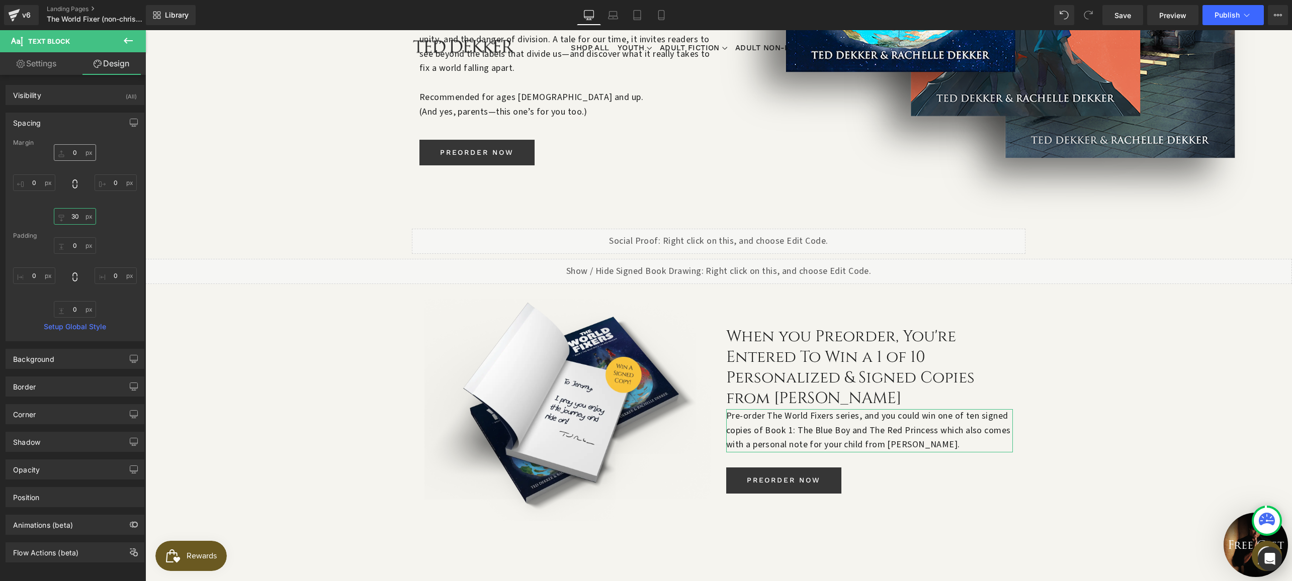
type input "30"
click at [68, 148] on input "0" at bounding box center [75, 152] width 42 height 17
type input "10"
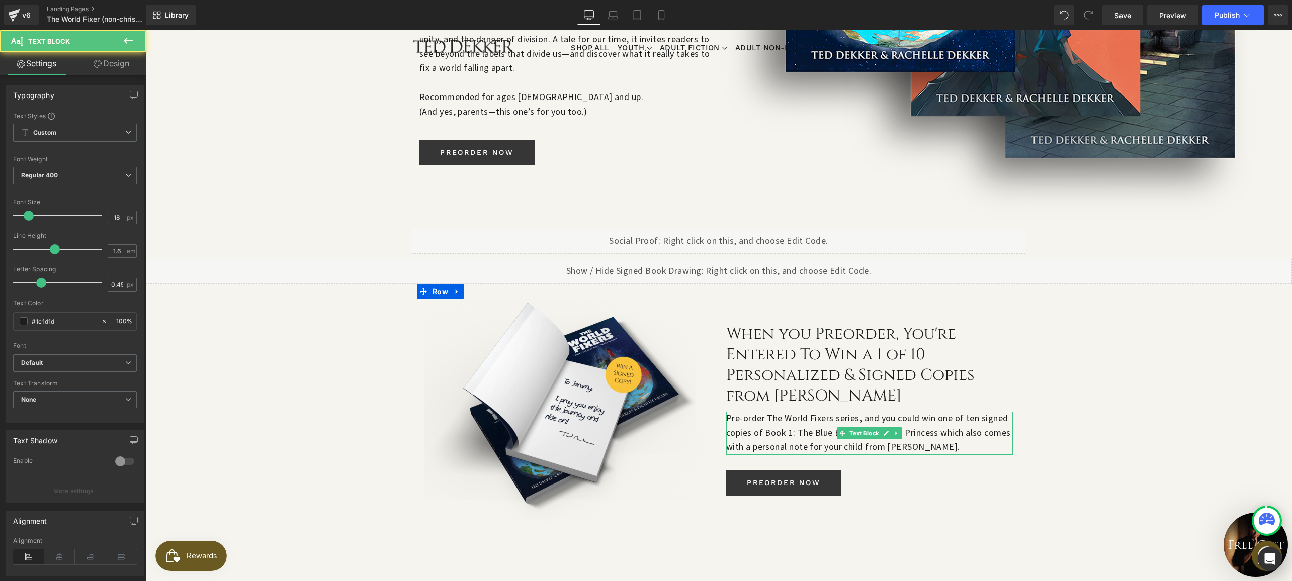
click at [851, 412] on p "Pre-order The World Fixers series, and you could win one of ten signed copies o…" at bounding box center [869, 433] width 287 height 43
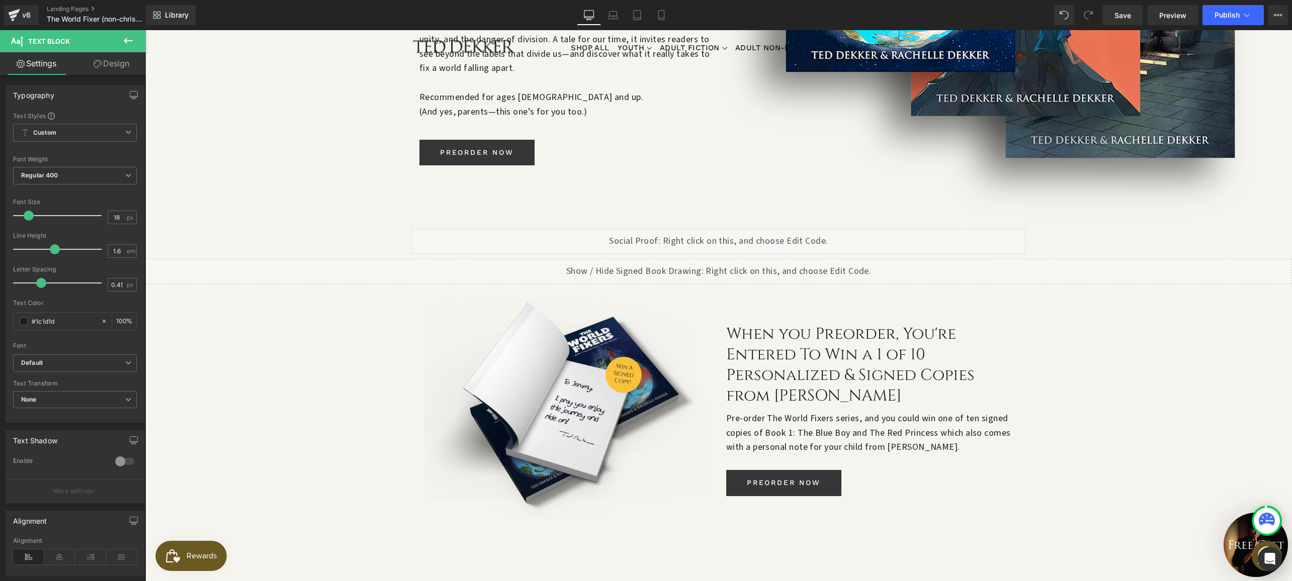
click at [123, 60] on link "Design" at bounding box center [111, 63] width 73 height 23
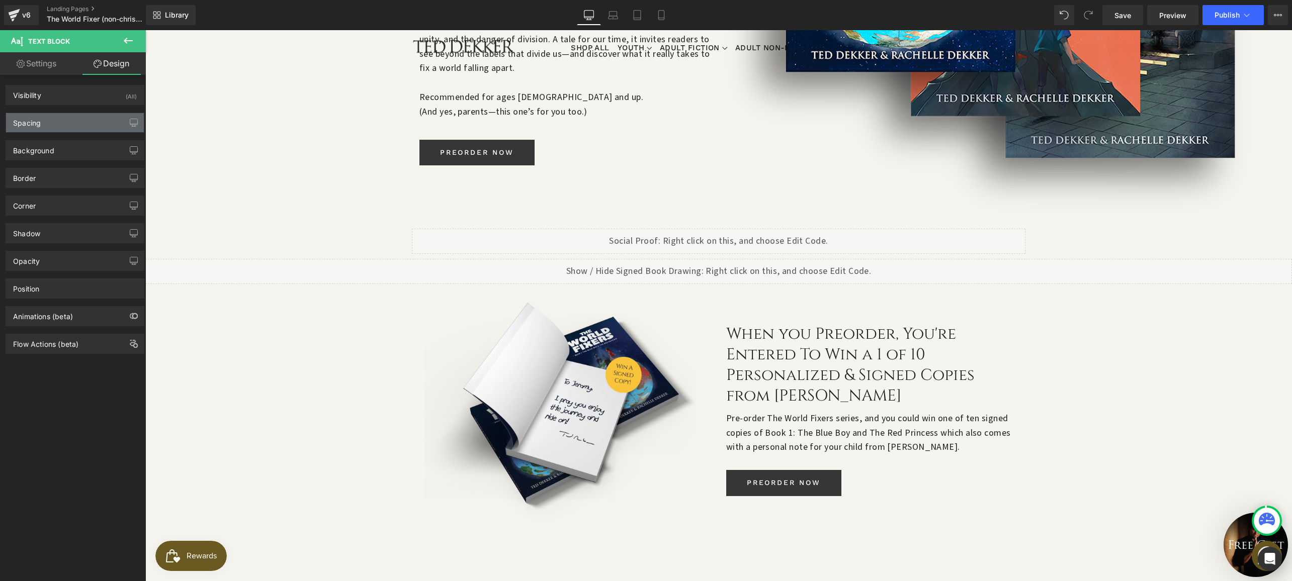
click at [50, 122] on div "Spacing" at bounding box center [75, 122] width 138 height 19
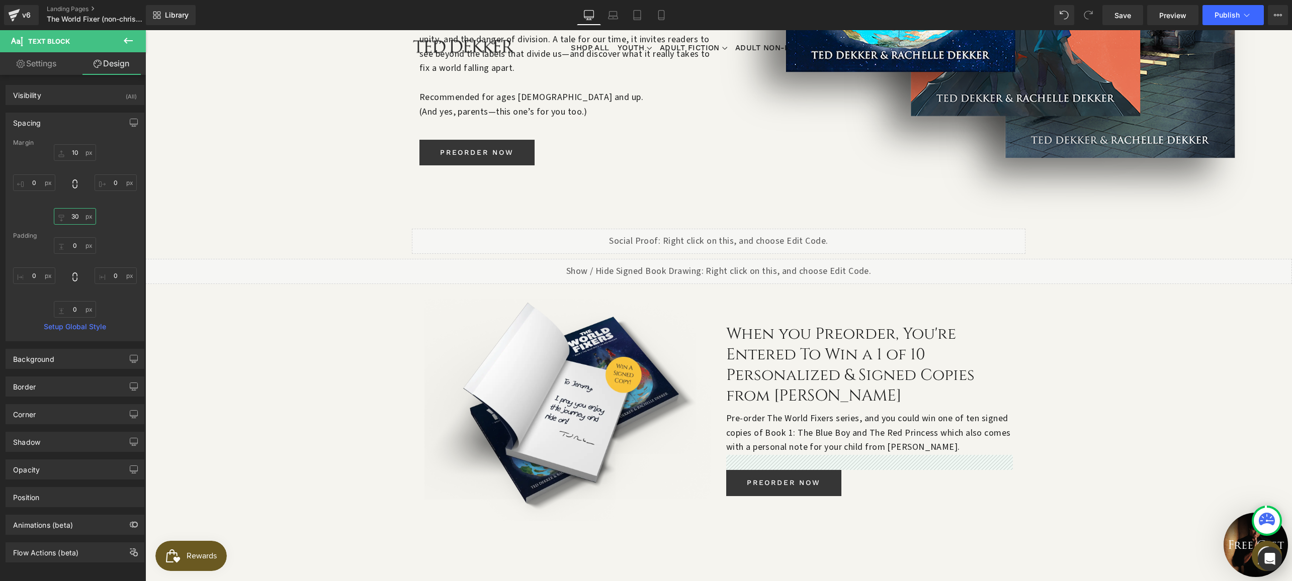
click at [73, 213] on input "30" at bounding box center [75, 216] width 42 height 17
type input "20"
click at [610, 15] on icon at bounding box center [613, 15] width 10 height 10
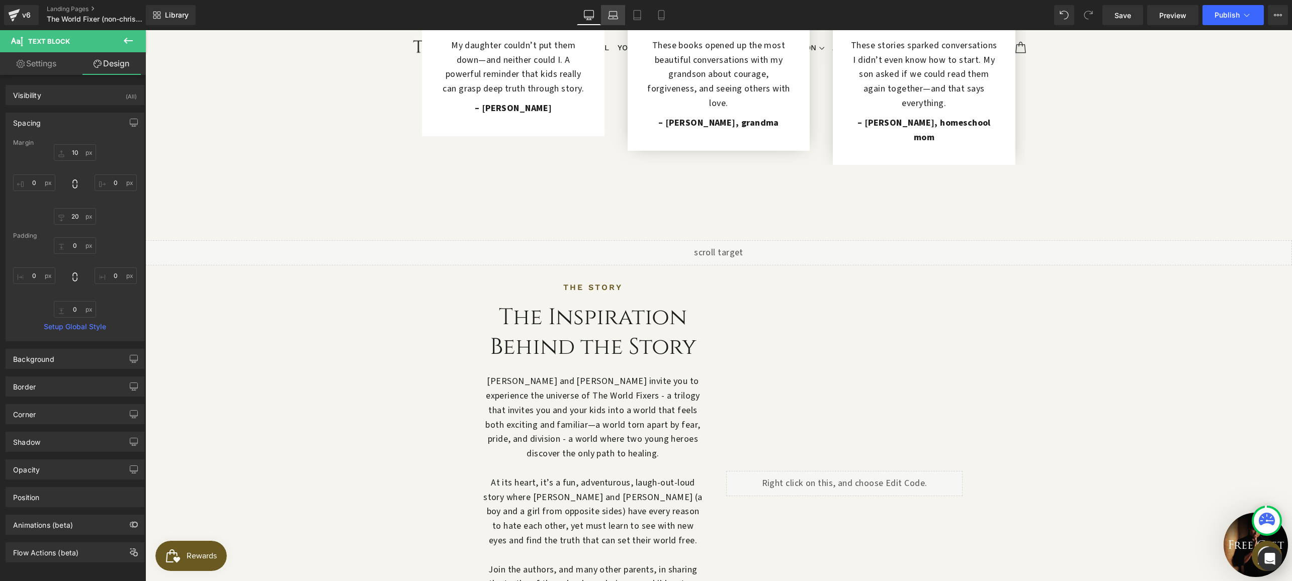
type input "10"
type input "0"
type input "20"
type input "0"
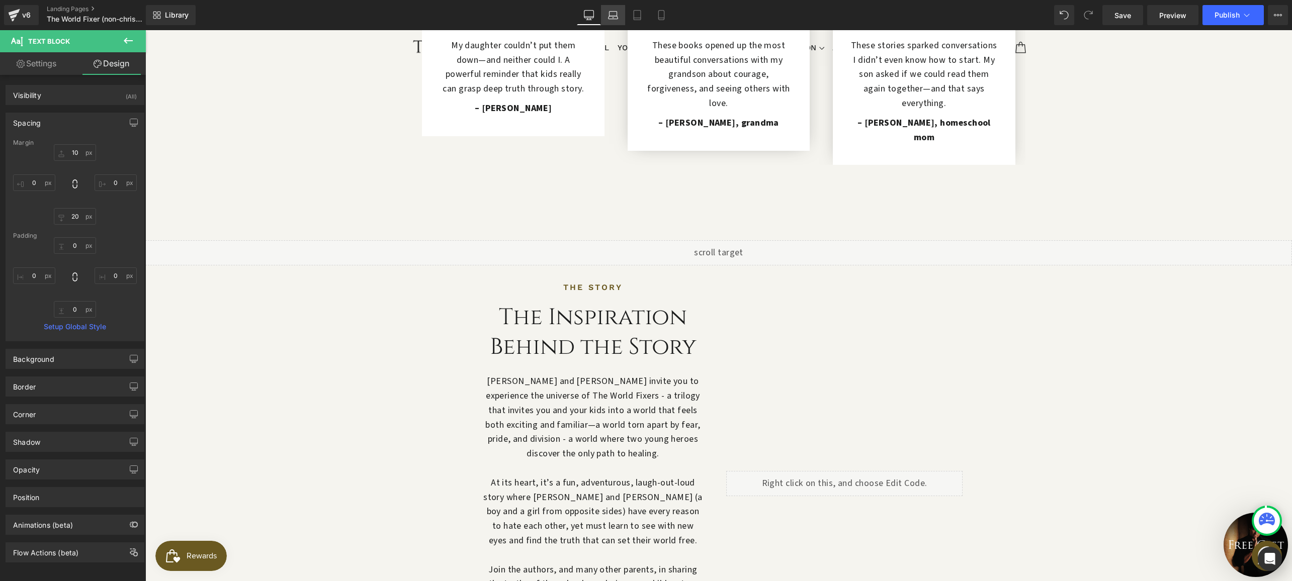
type input "0"
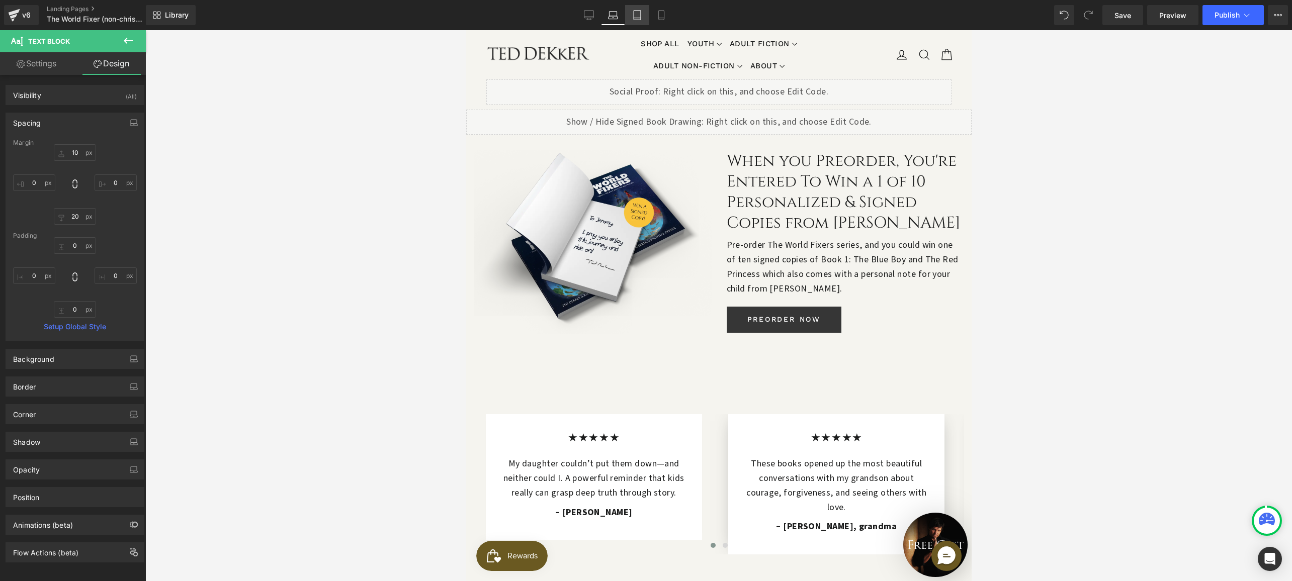
click at [639, 20] on icon at bounding box center [637, 16] width 7 height 10
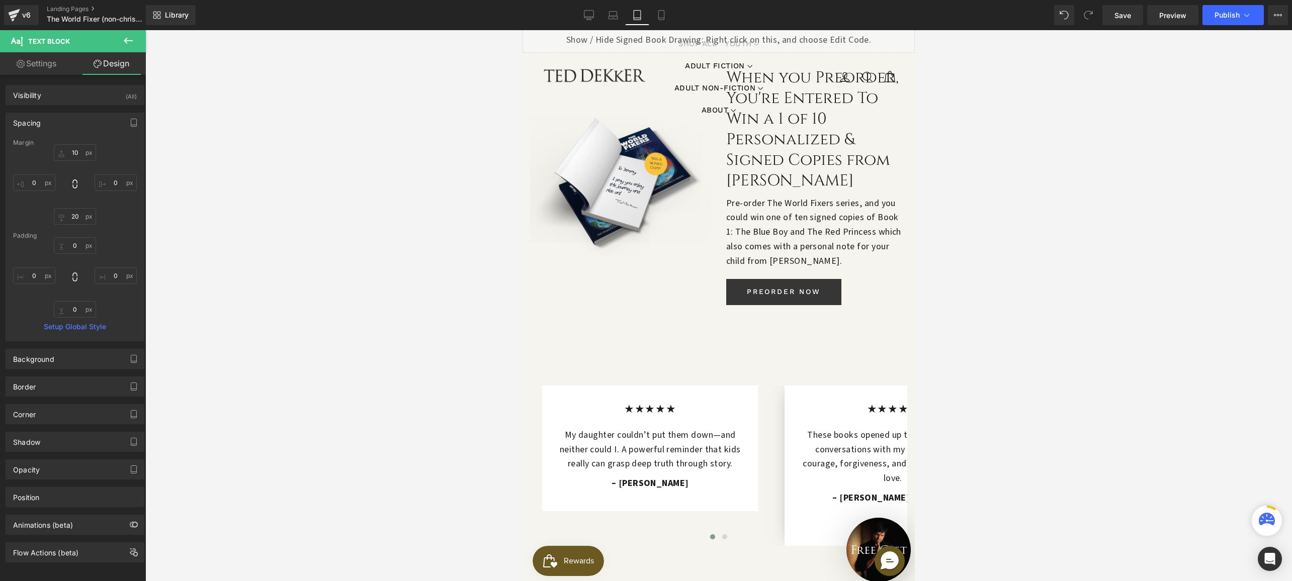
type input "10"
type input "0"
type input "20"
type input "0"
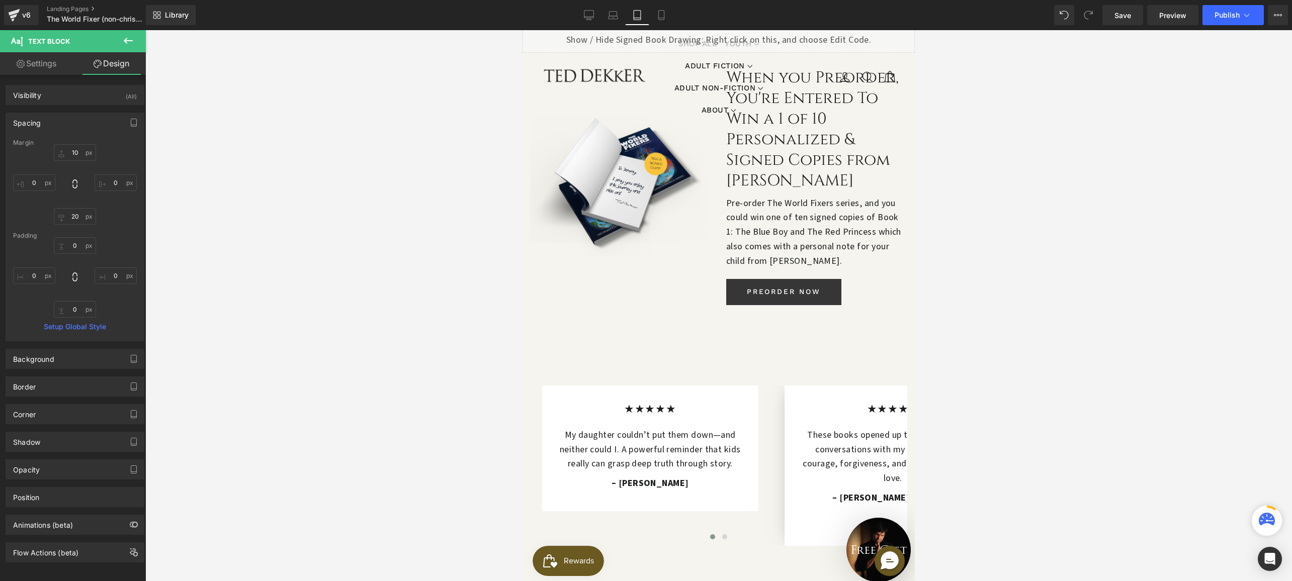
type input "0"
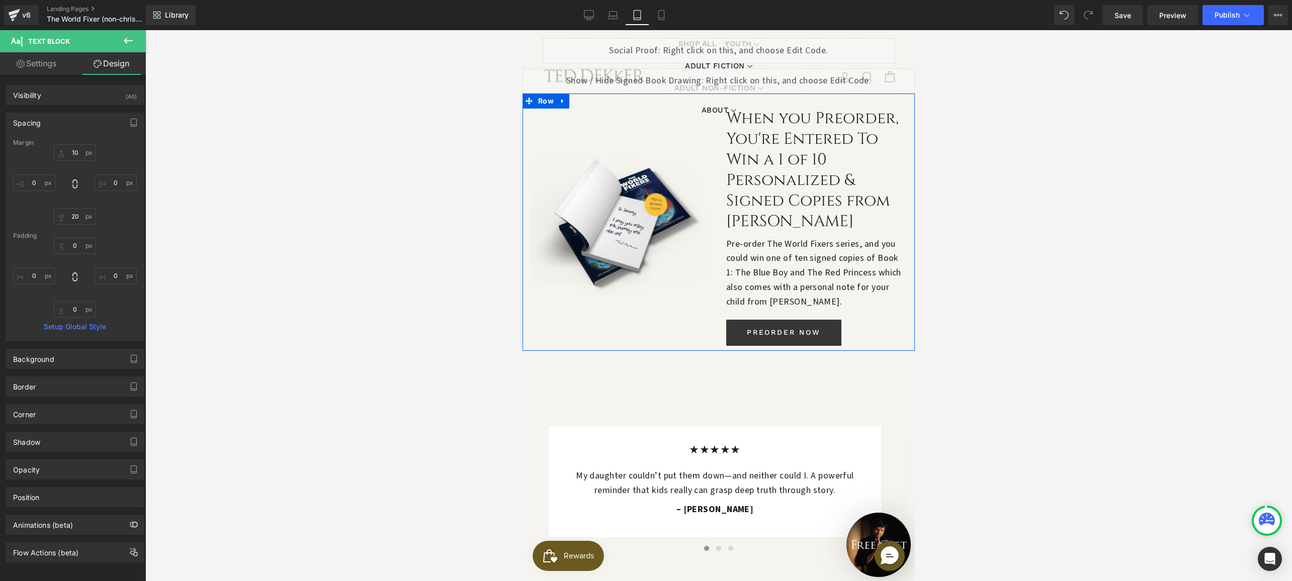
click at [713, 294] on div "Image" at bounding box center [621, 227] width 196 height 237
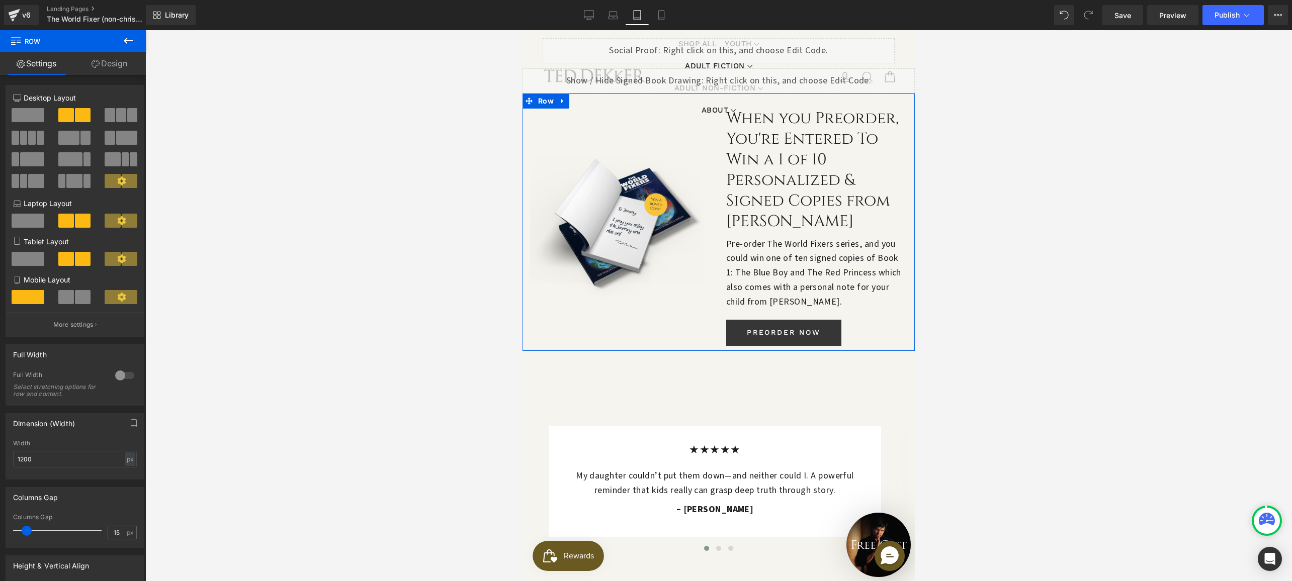
click at [34, 258] on span at bounding box center [28, 259] width 33 height 14
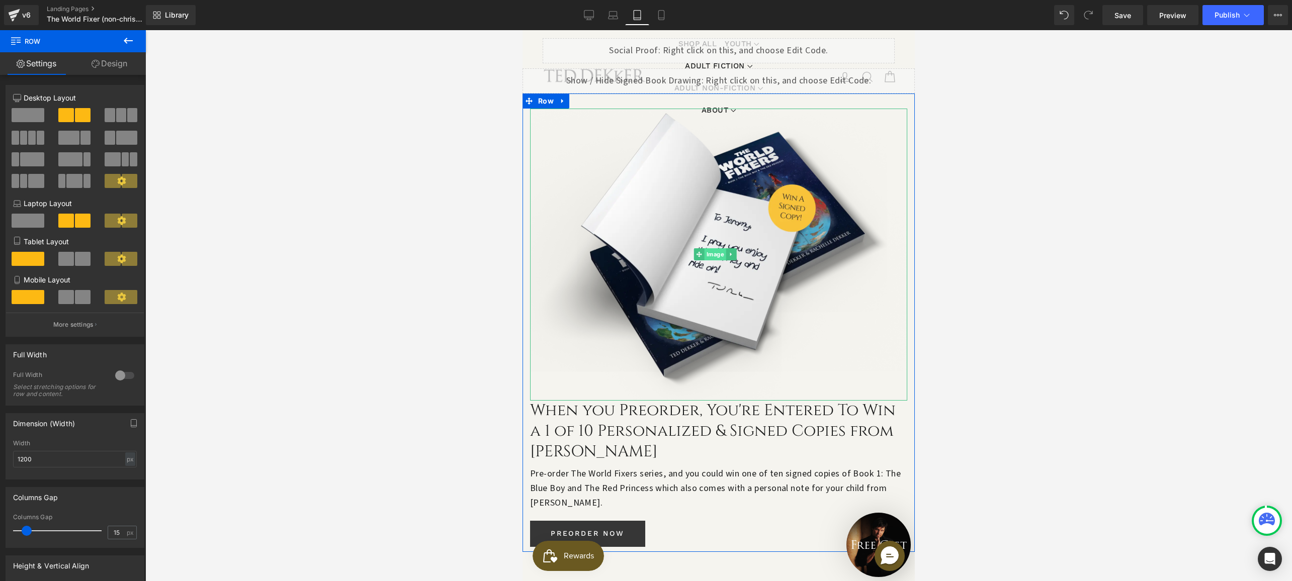
click at [716, 248] on span "Image" at bounding box center [715, 254] width 22 height 12
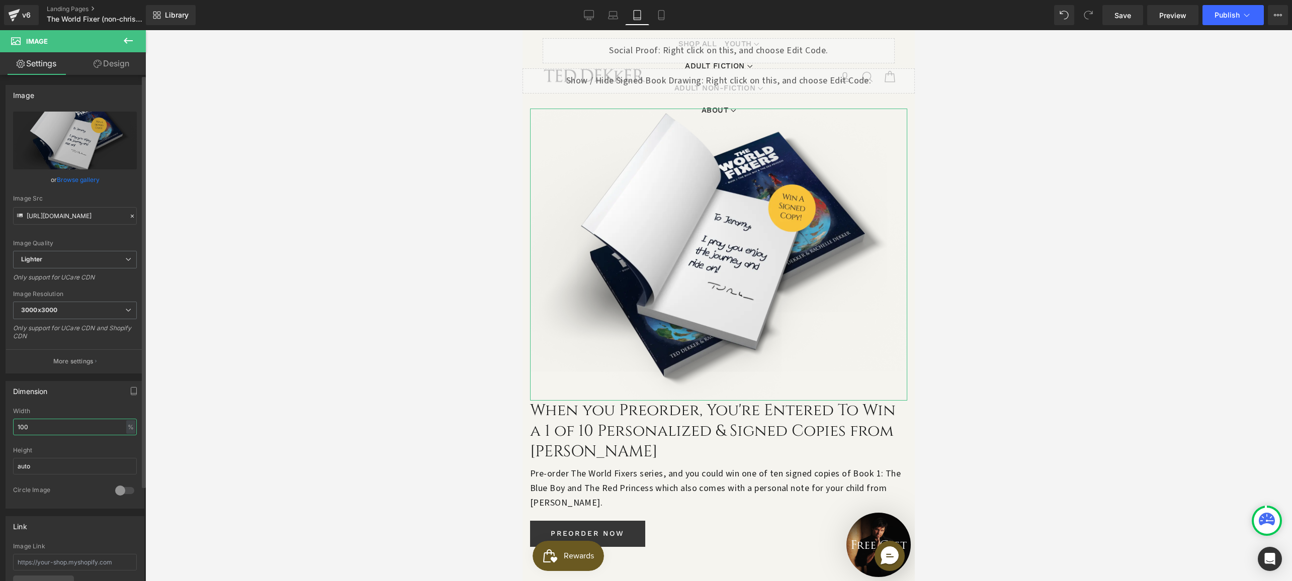
click at [48, 425] on input "100" at bounding box center [75, 427] width 124 height 17
drag, startPoint x: 20, startPoint y: 424, endPoint x: -8, endPoint y: 419, distance: 28.0
click at [0, 419] on html "Image You are previewing how the will restyle your page. You can not edit Eleme…" at bounding box center [646, 290] width 1292 height 581
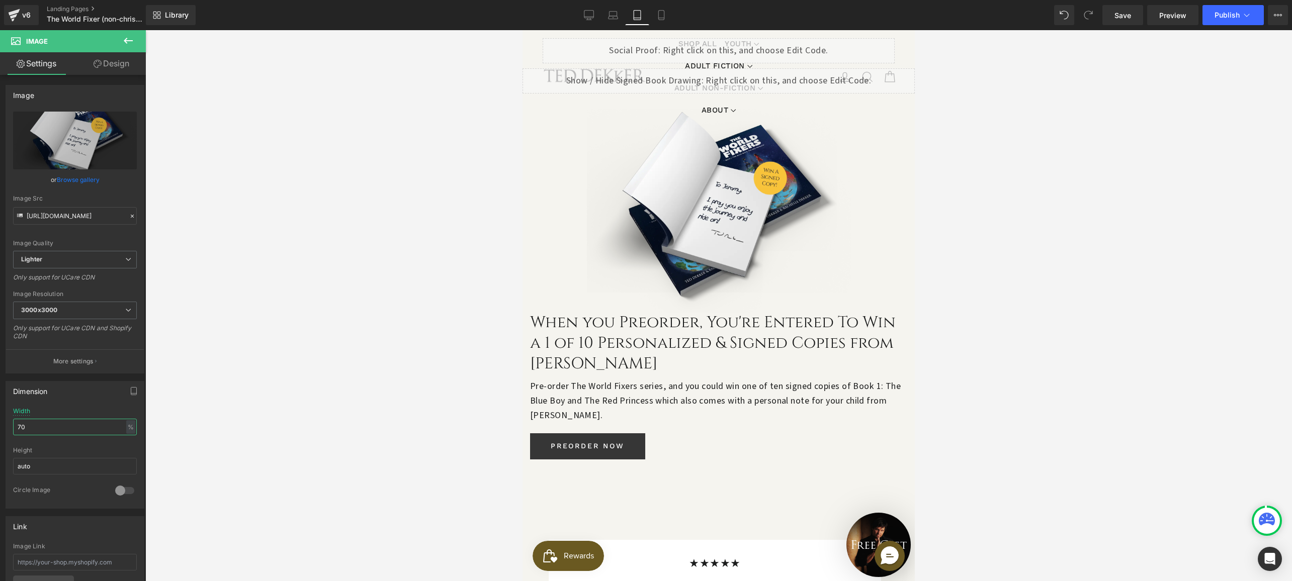
type input "70"
click at [709, 338] on span "Heading" at bounding box center [710, 344] width 28 height 12
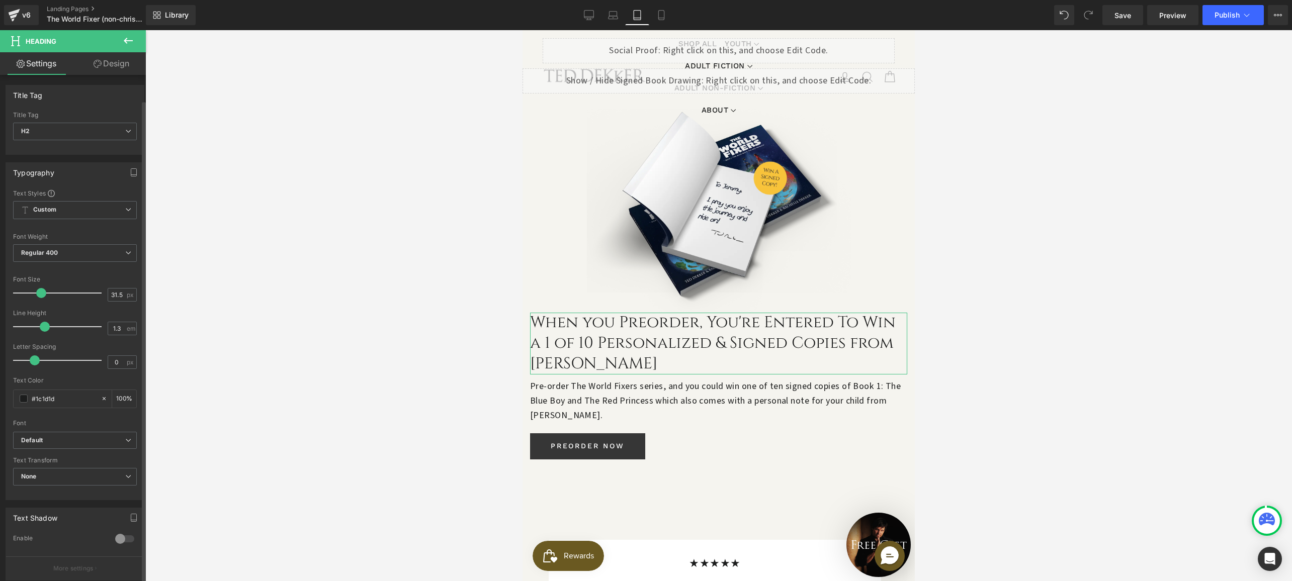
scroll to position [207, 0]
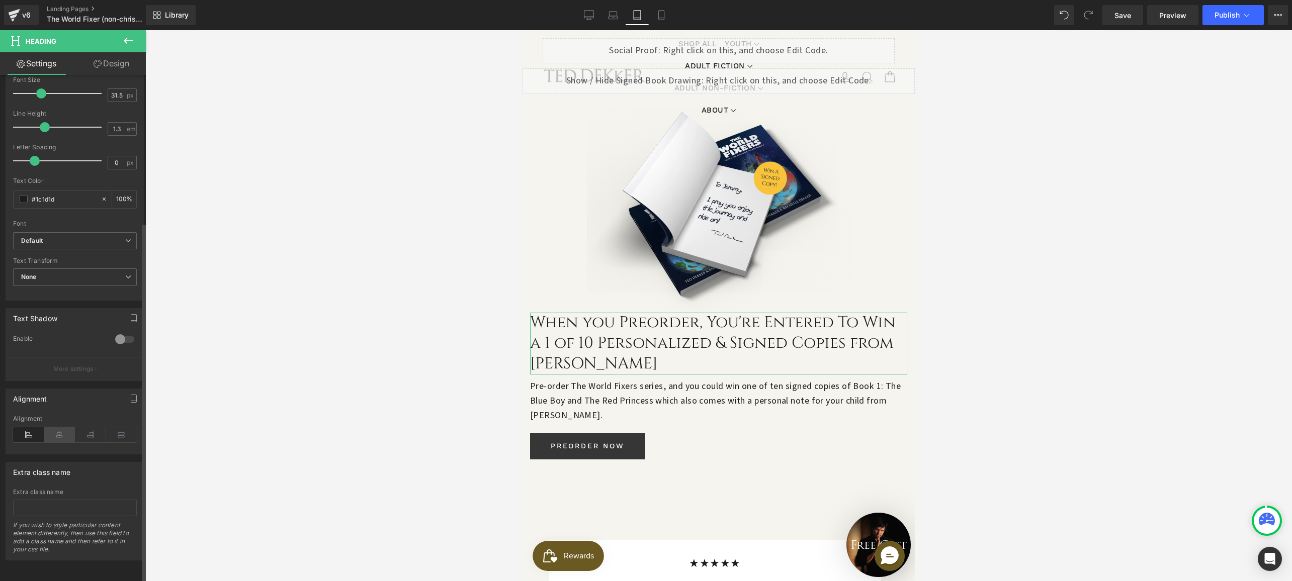
click at [55, 429] on icon at bounding box center [59, 434] width 31 height 15
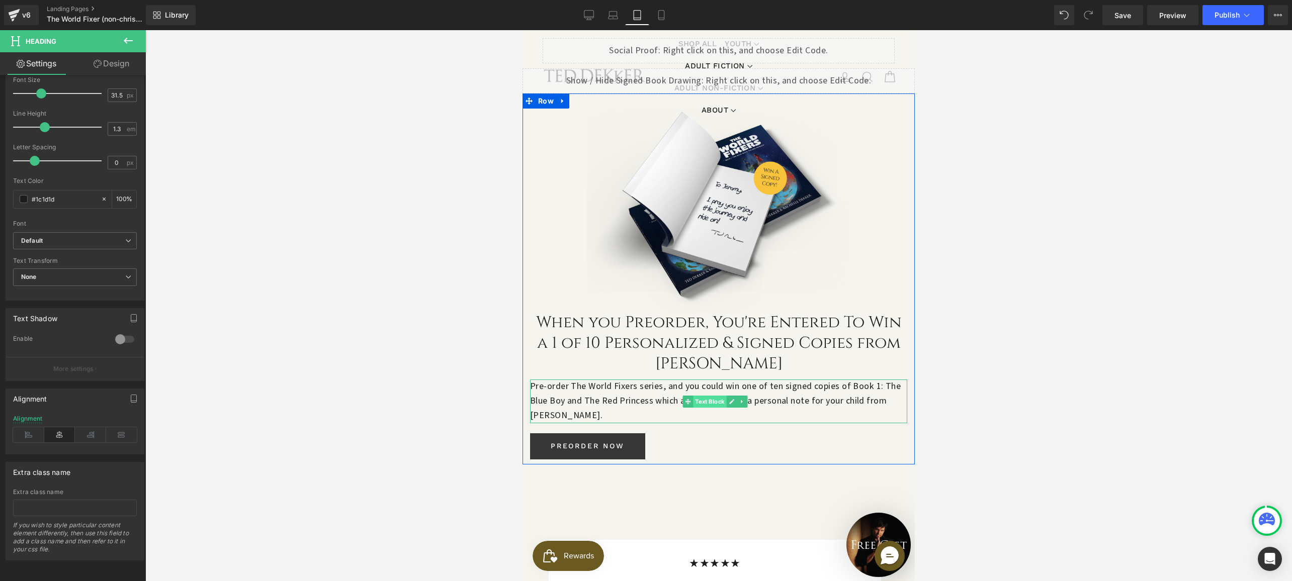
click at [698, 396] on span "Text Block" at bounding box center [709, 402] width 33 height 12
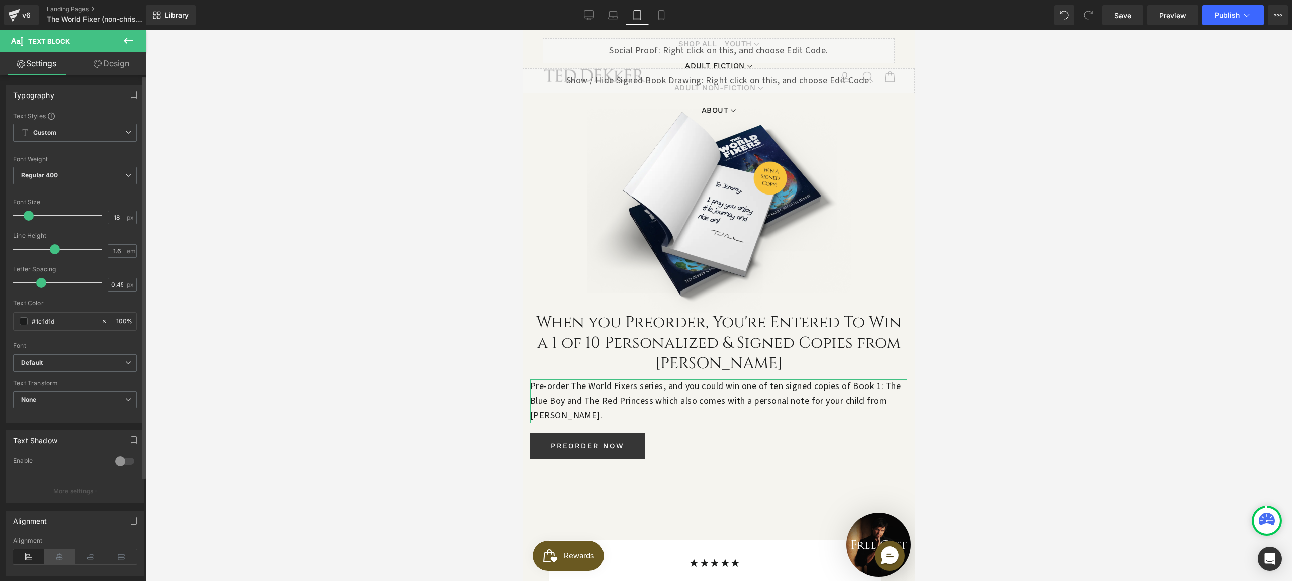
click at [58, 553] on icon at bounding box center [59, 557] width 31 height 15
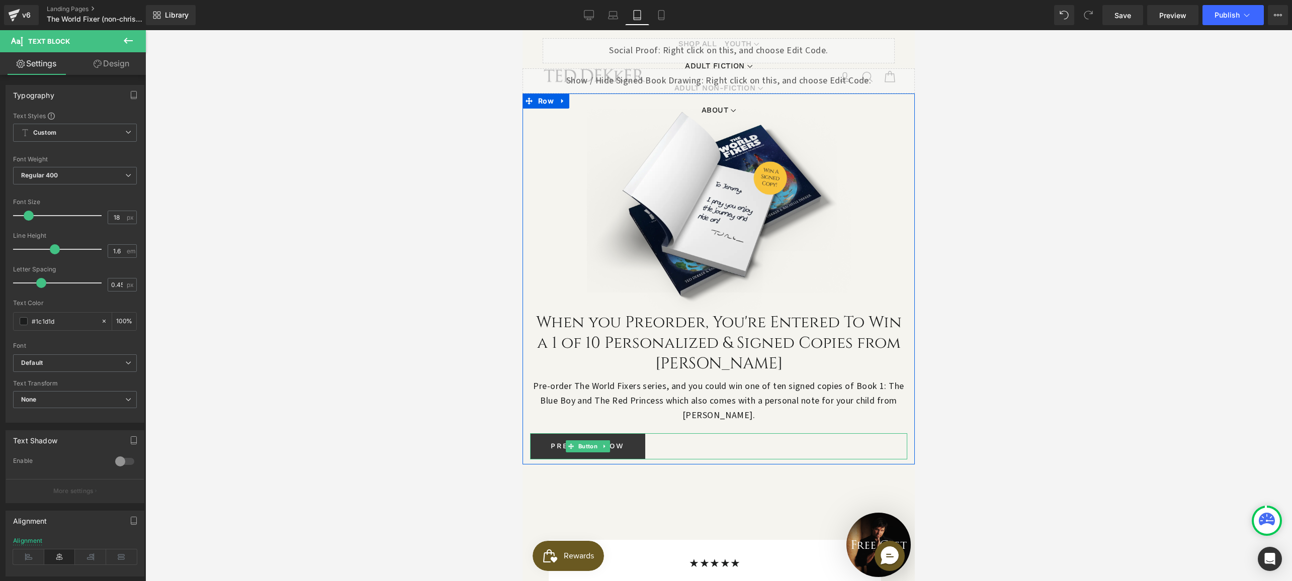
click at [672, 434] on div "Preorder Now" at bounding box center [718, 447] width 377 height 26
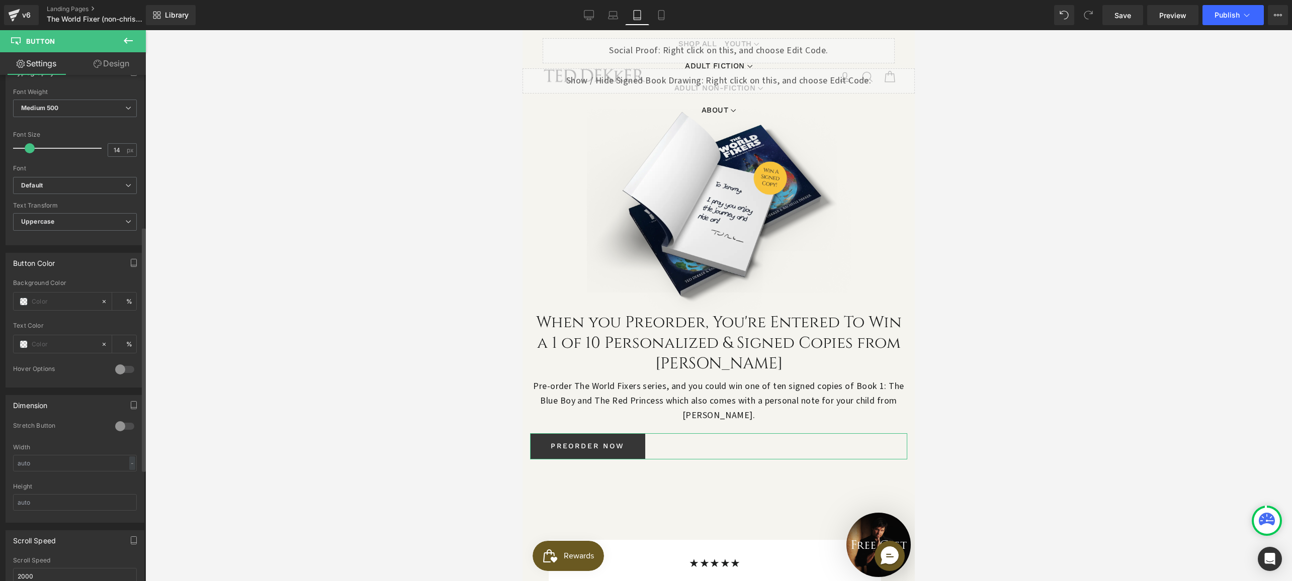
scroll to position [545, 0]
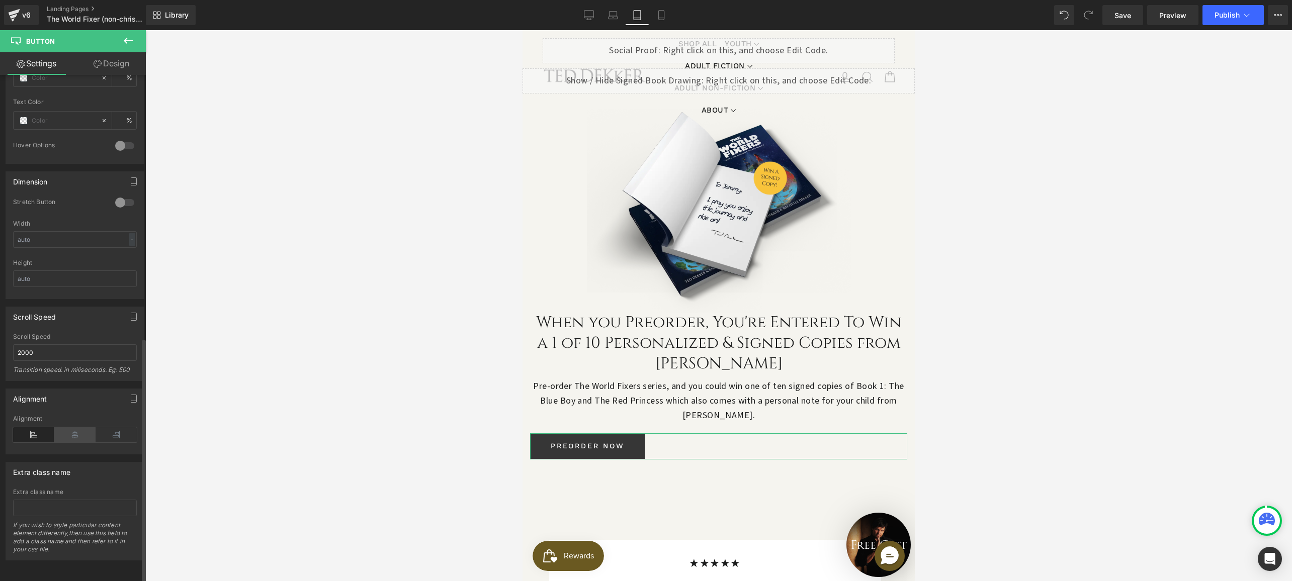
click at [70, 431] on icon at bounding box center [74, 434] width 41 height 15
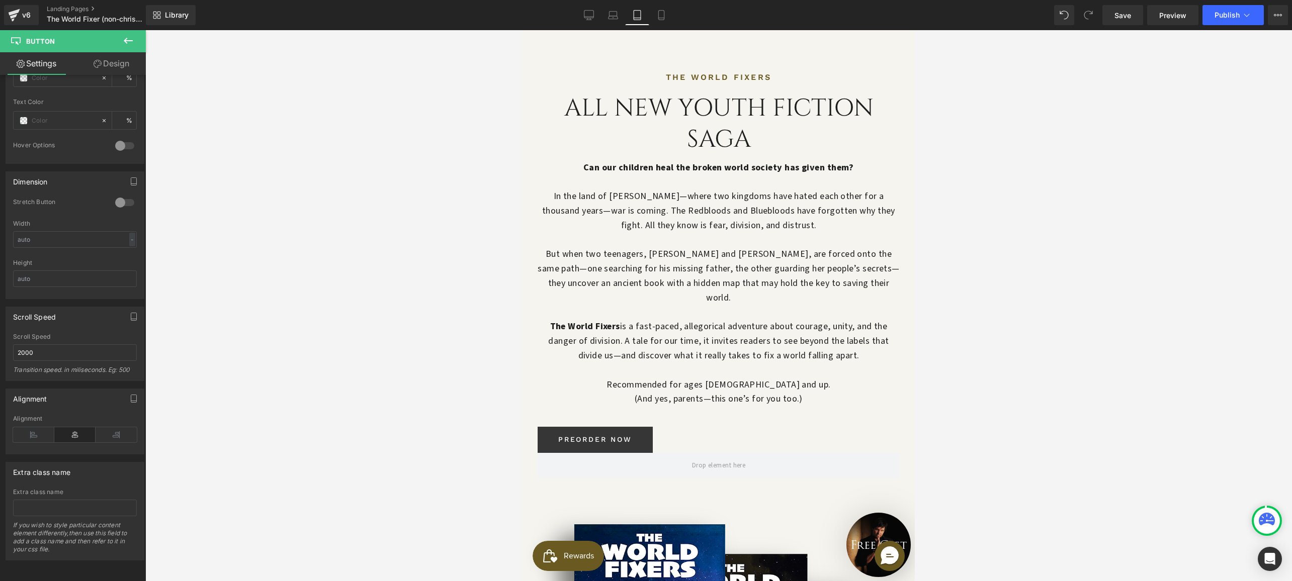
scroll to position [45, 0]
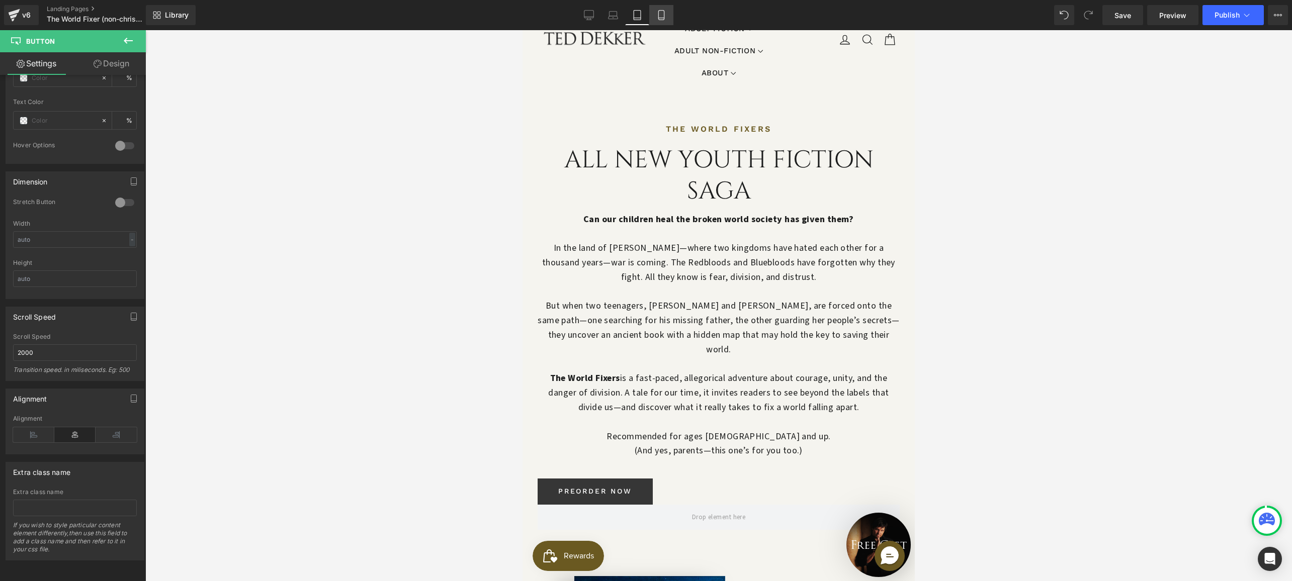
click at [662, 17] on icon at bounding box center [661, 15] width 10 height 10
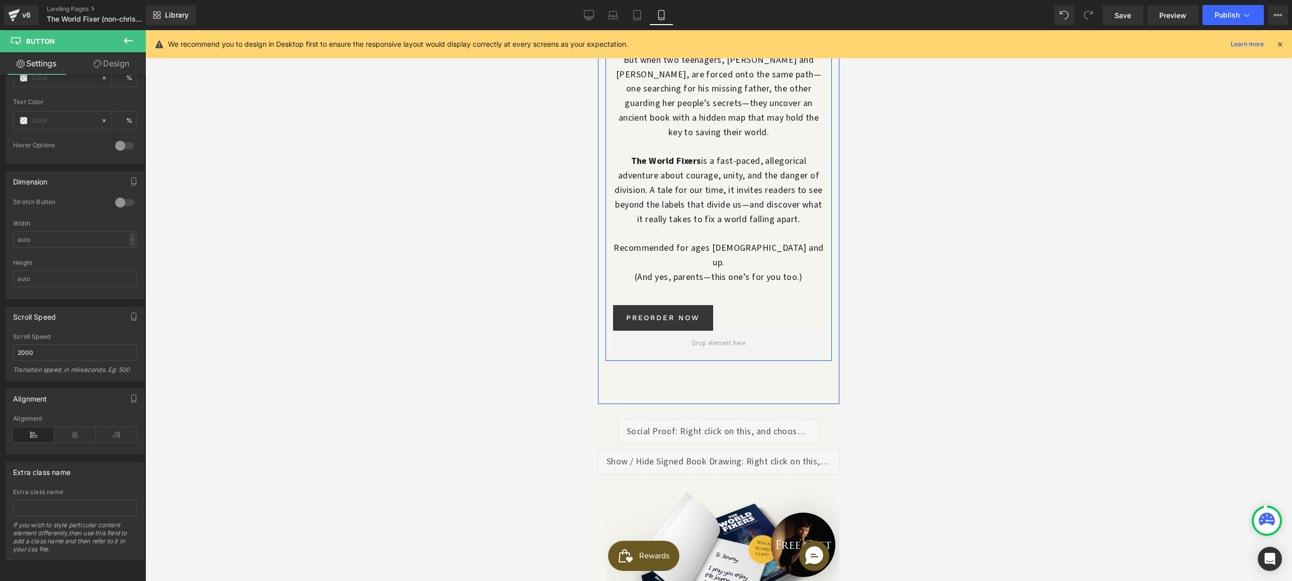
scroll to position [459, 0]
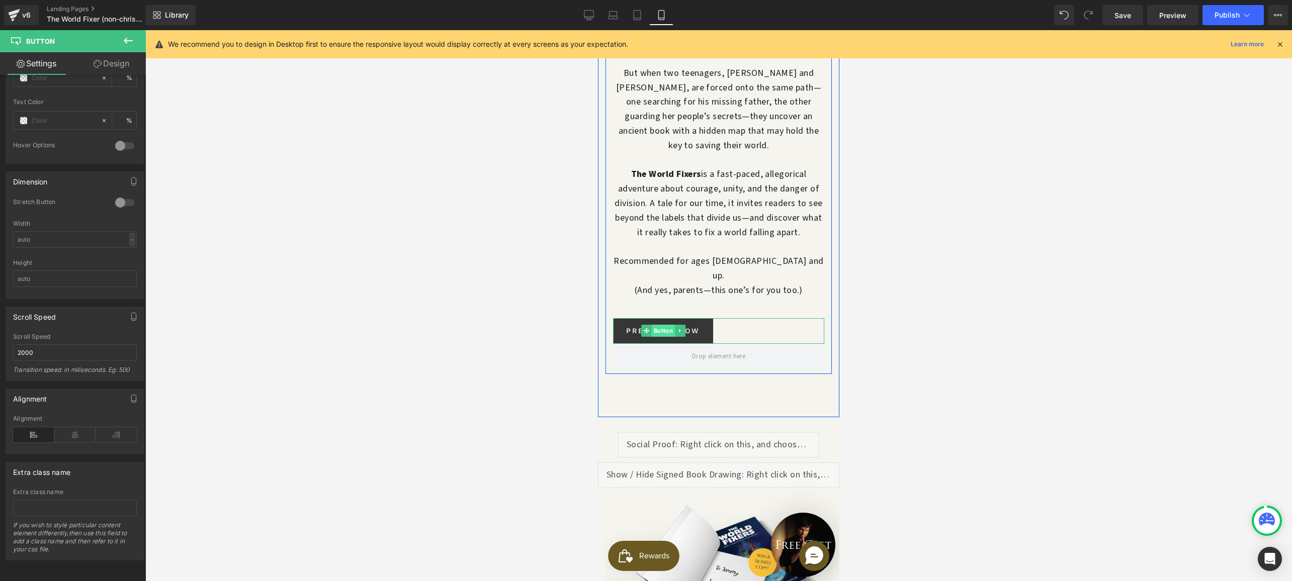
drag, startPoint x: 661, startPoint y: 308, endPoint x: 654, endPoint y: 308, distance: 7.1
click at [661, 325] on span "Button" at bounding box center [663, 331] width 23 height 12
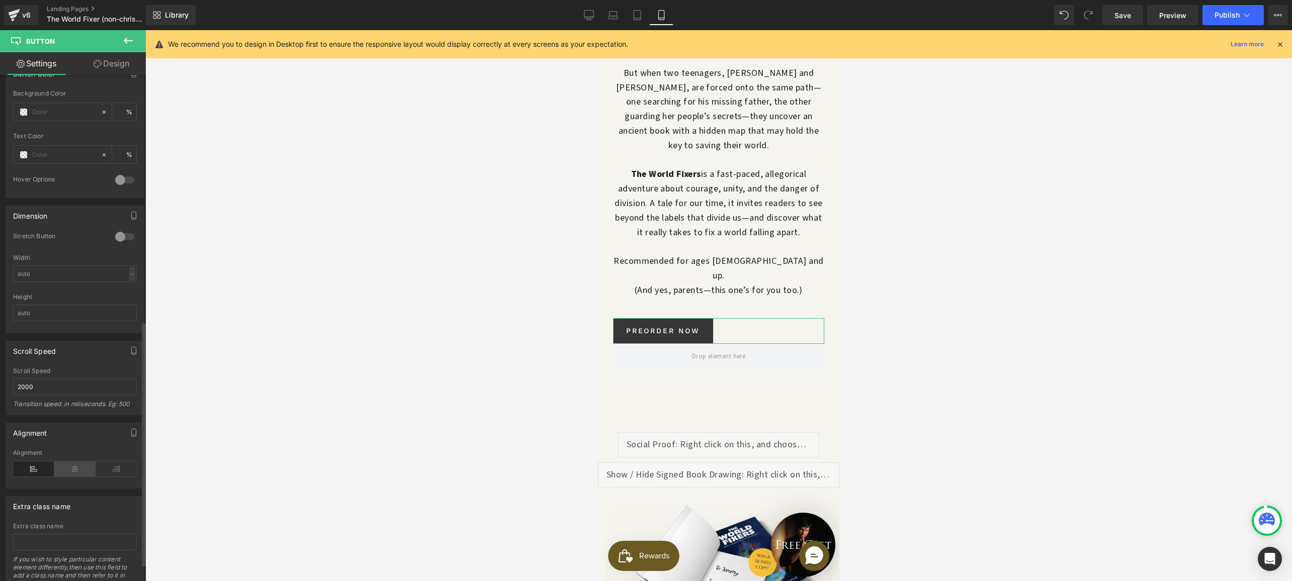
scroll to position [510, 0]
click at [74, 466] on icon at bounding box center [74, 462] width 41 height 15
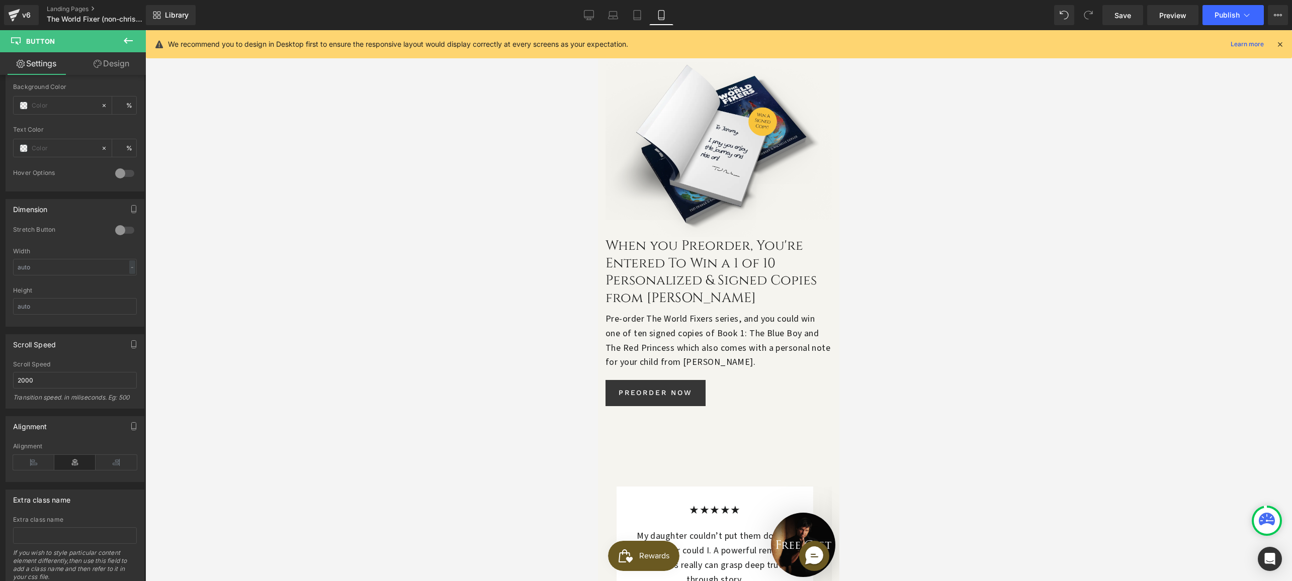
scroll to position [952, 0]
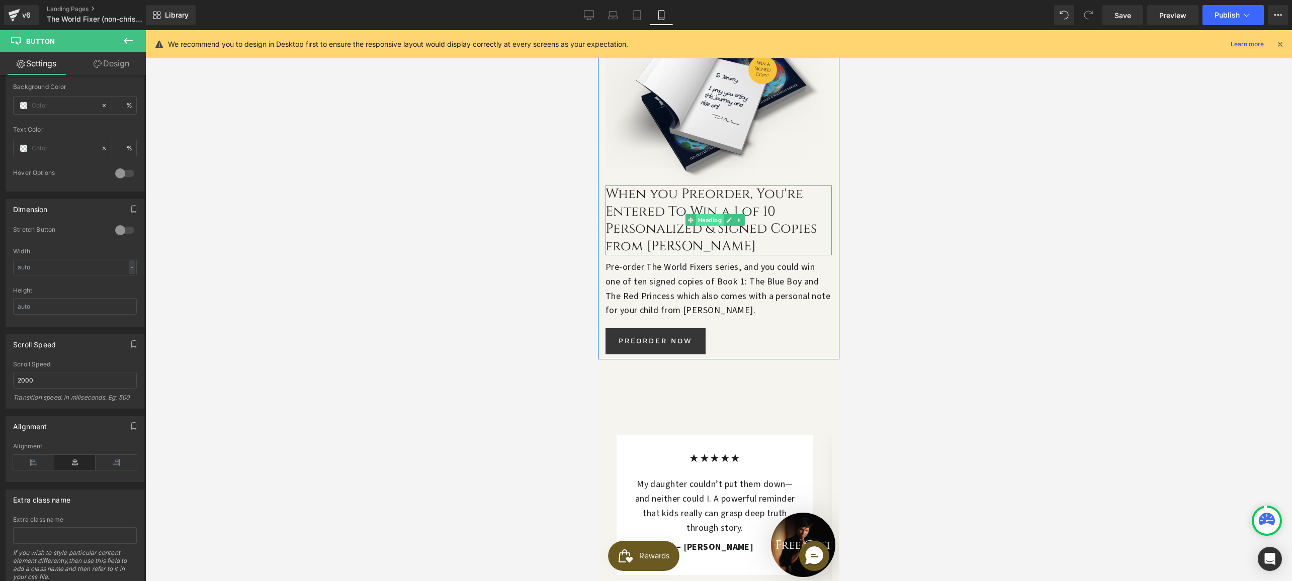
click at [708, 214] on span "Heading" at bounding box center [710, 220] width 28 height 12
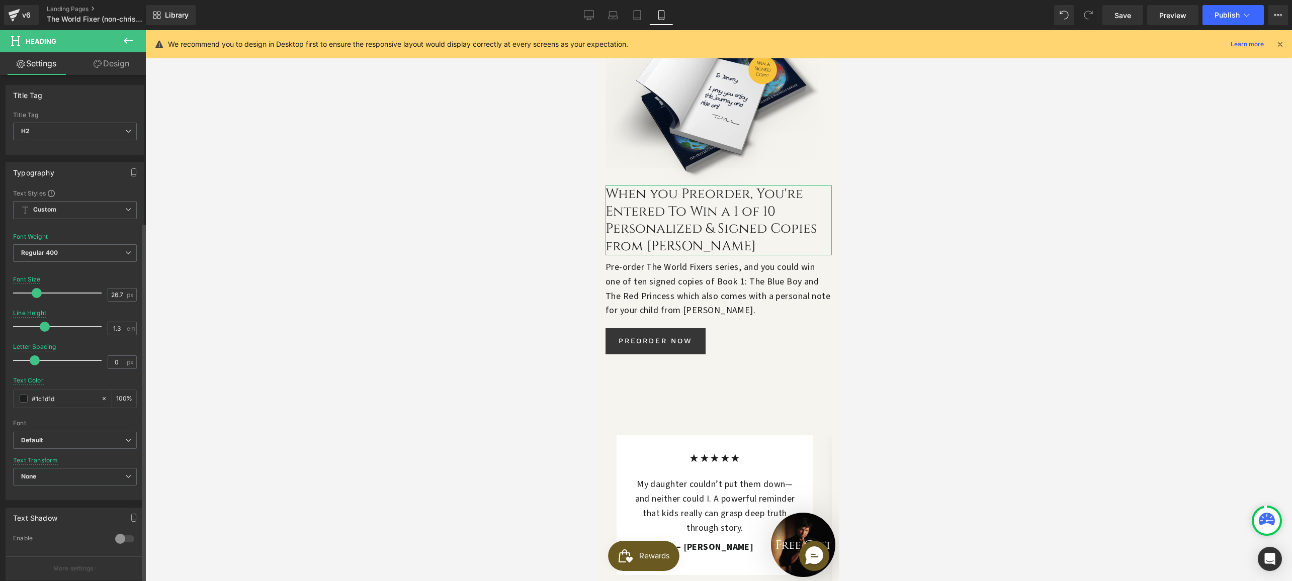
scroll to position [207, 0]
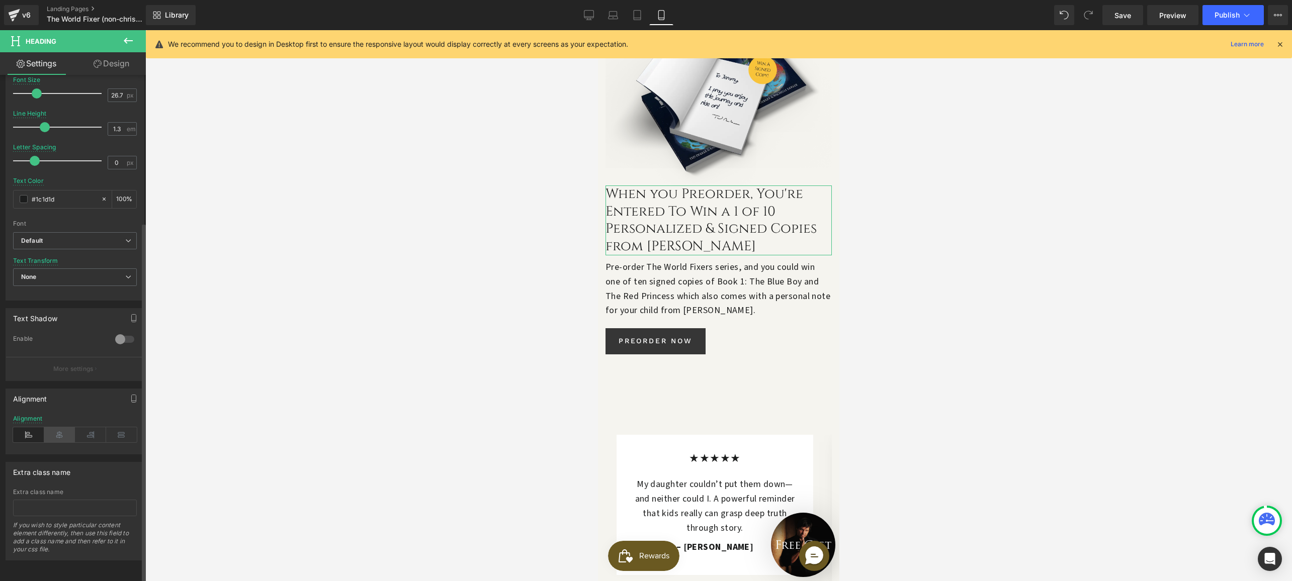
click at [59, 434] on icon at bounding box center [59, 434] width 31 height 15
click at [673, 261] on p "Pre-order The World Fixers series, and you could win one of ten signed copies o…" at bounding box center [718, 290] width 226 height 58
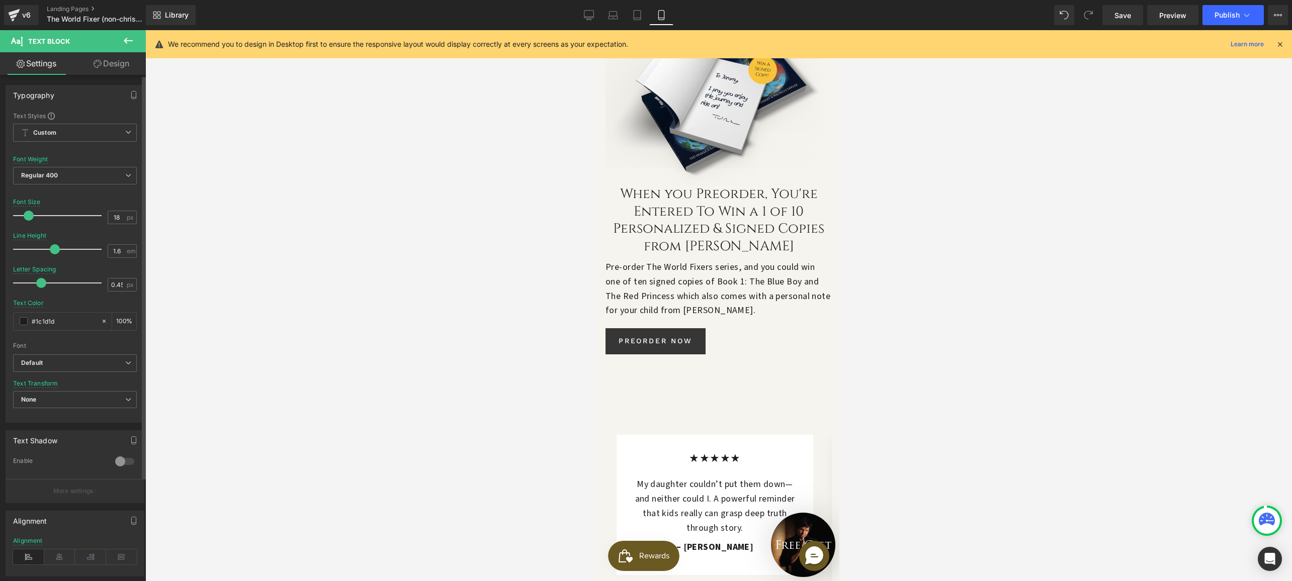
scroll to position [109, 0]
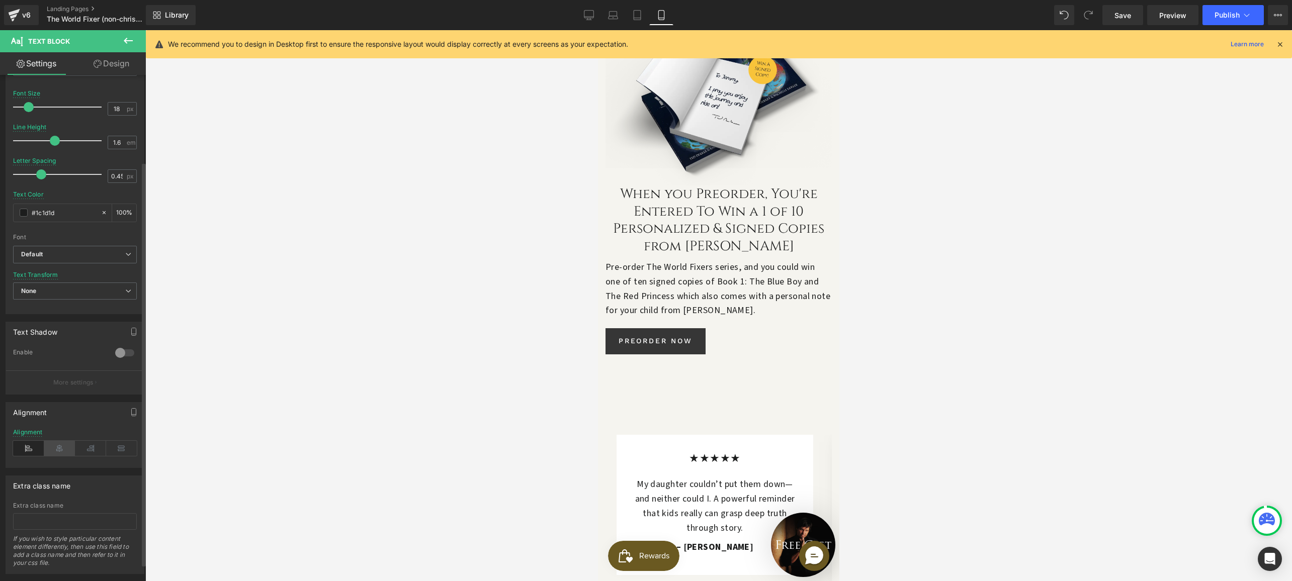
click at [59, 453] on icon at bounding box center [59, 448] width 31 height 15
click at [649, 335] on span "Button" at bounding box center [655, 341] width 23 height 12
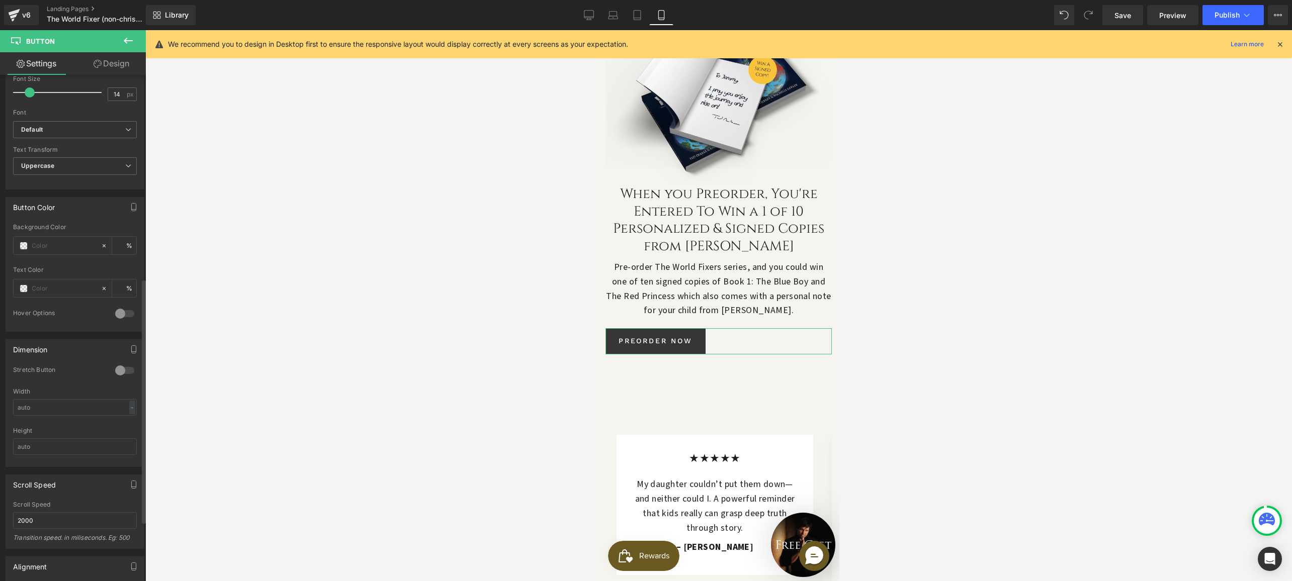
scroll to position [421, 0]
click at [68, 547] on icon at bounding box center [74, 551] width 41 height 15
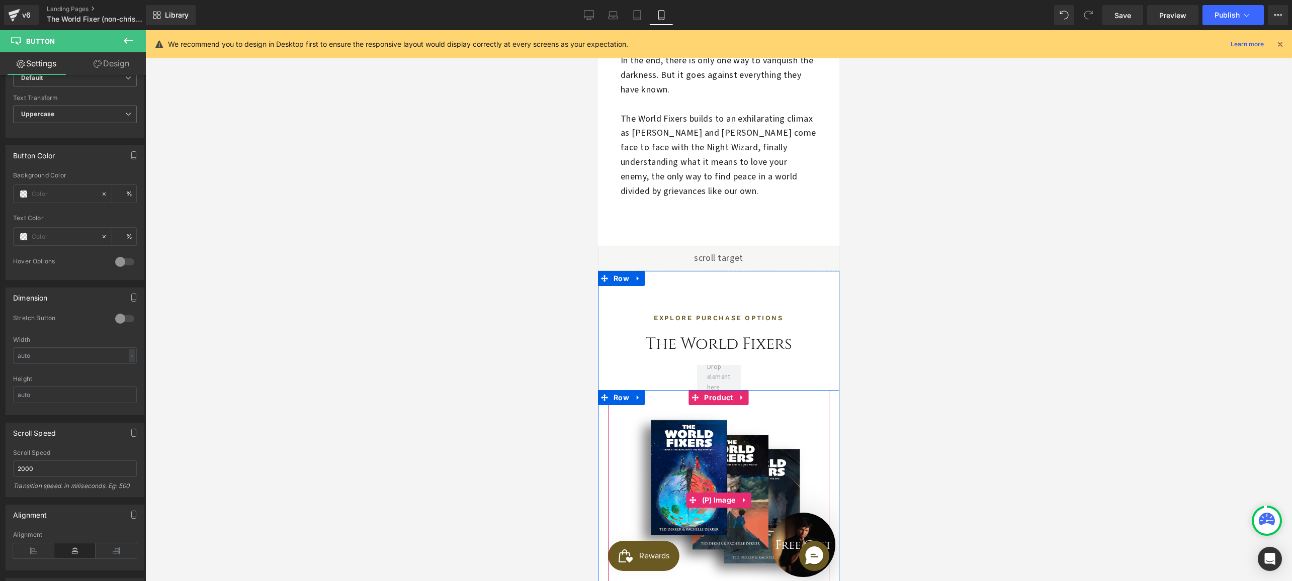
scroll to position [4175, 0]
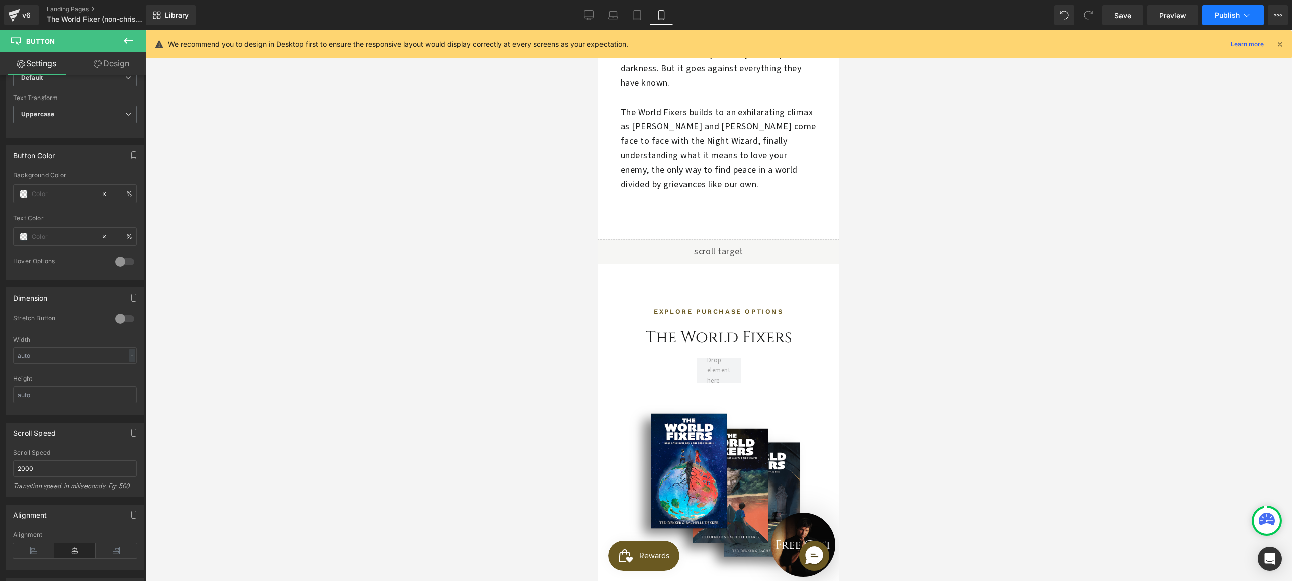
drag, startPoint x: 1119, startPoint y: 14, endPoint x: 1236, endPoint y: 20, distance: 117.3
click at [1119, 14] on span "Save" at bounding box center [1122, 15] width 17 height 11
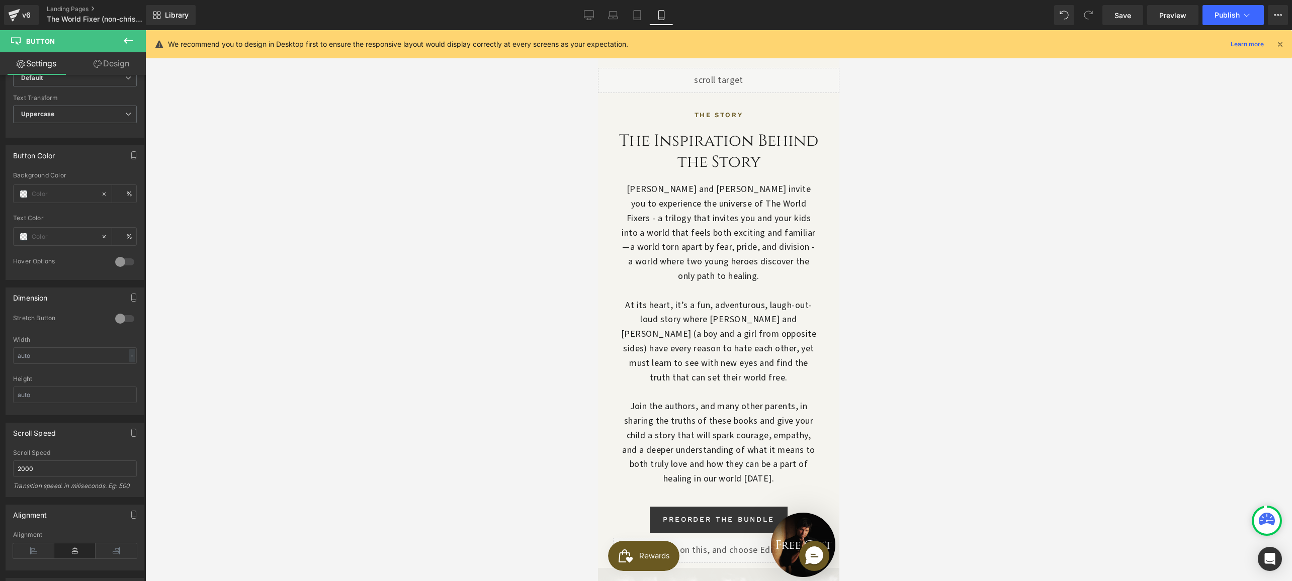
scroll to position [1574, 0]
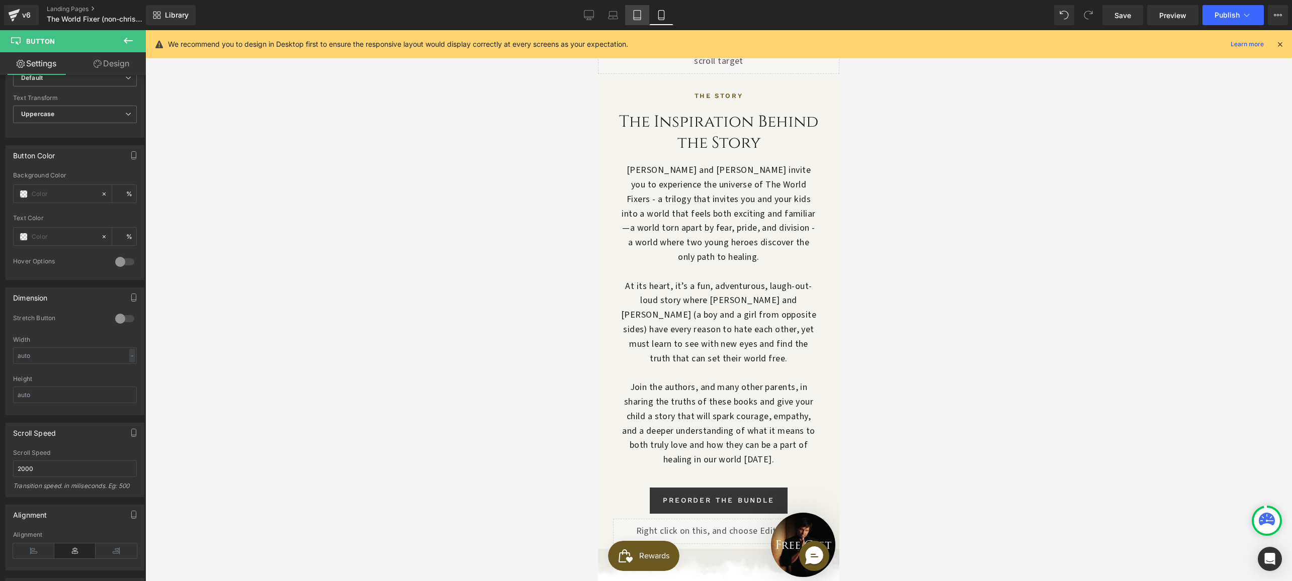
click at [635, 13] on icon at bounding box center [637, 15] width 10 height 10
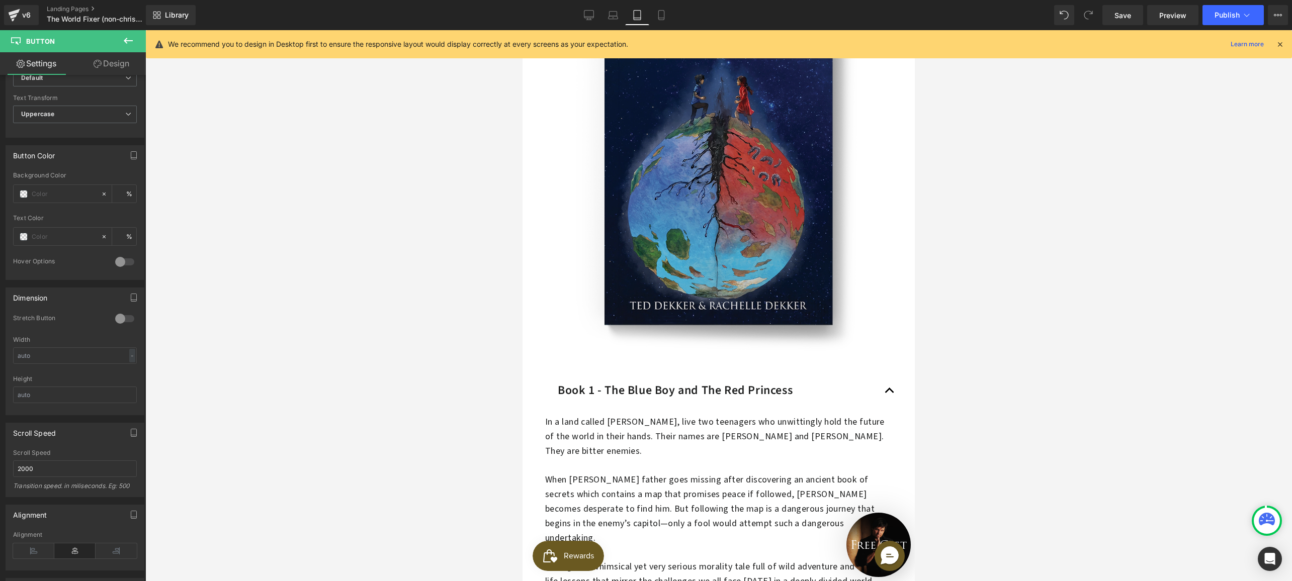
scroll to position [2750, 0]
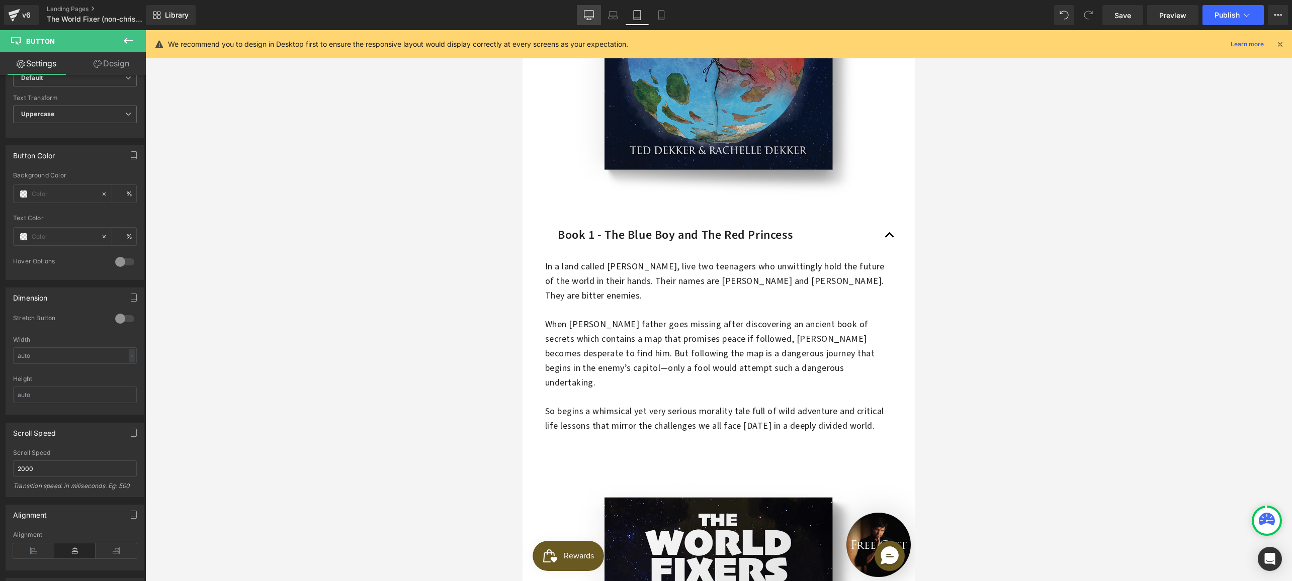
click at [585, 12] on icon at bounding box center [589, 15] width 10 height 10
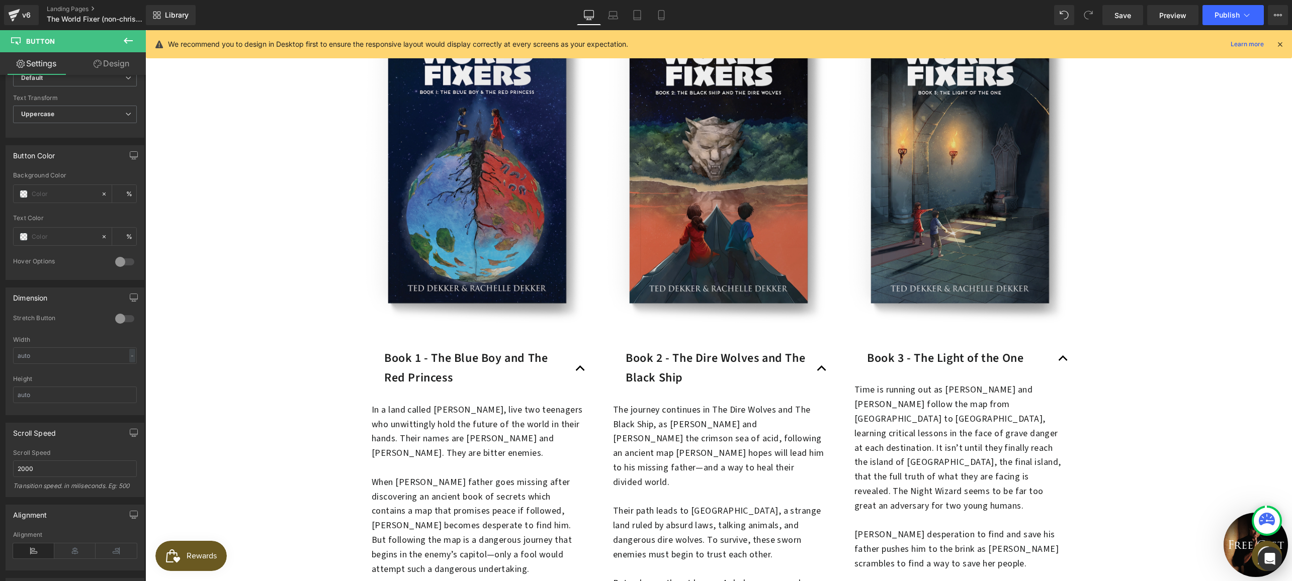
scroll to position [1960, 0]
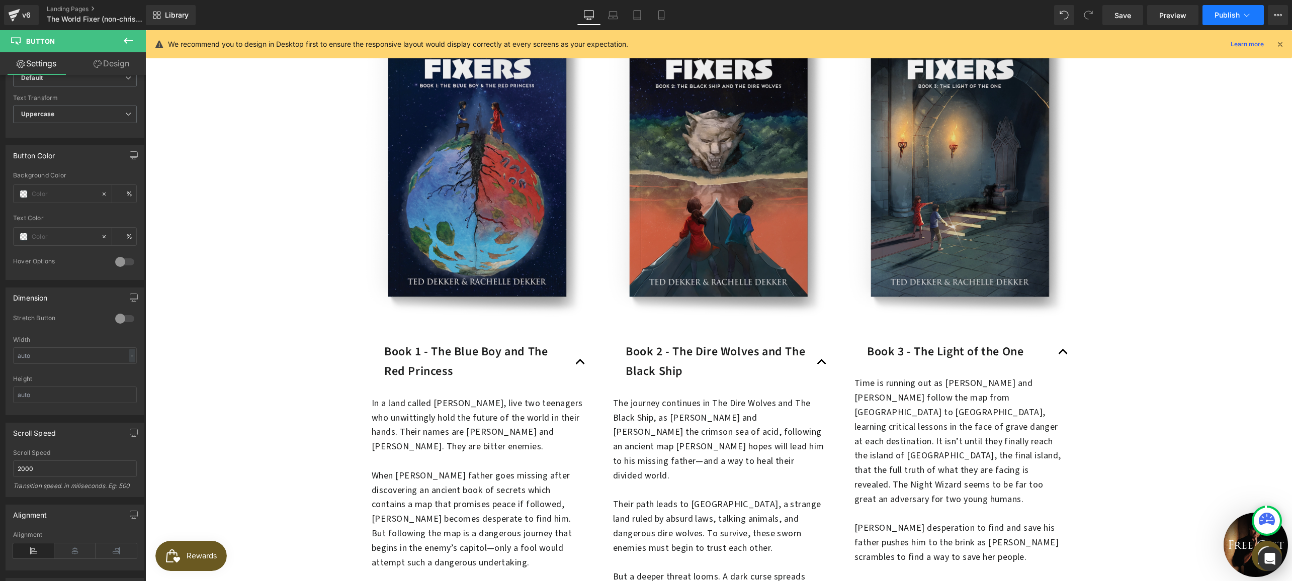
click at [1227, 14] on span "Publish" at bounding box center [1227, 15] width 25 height 8
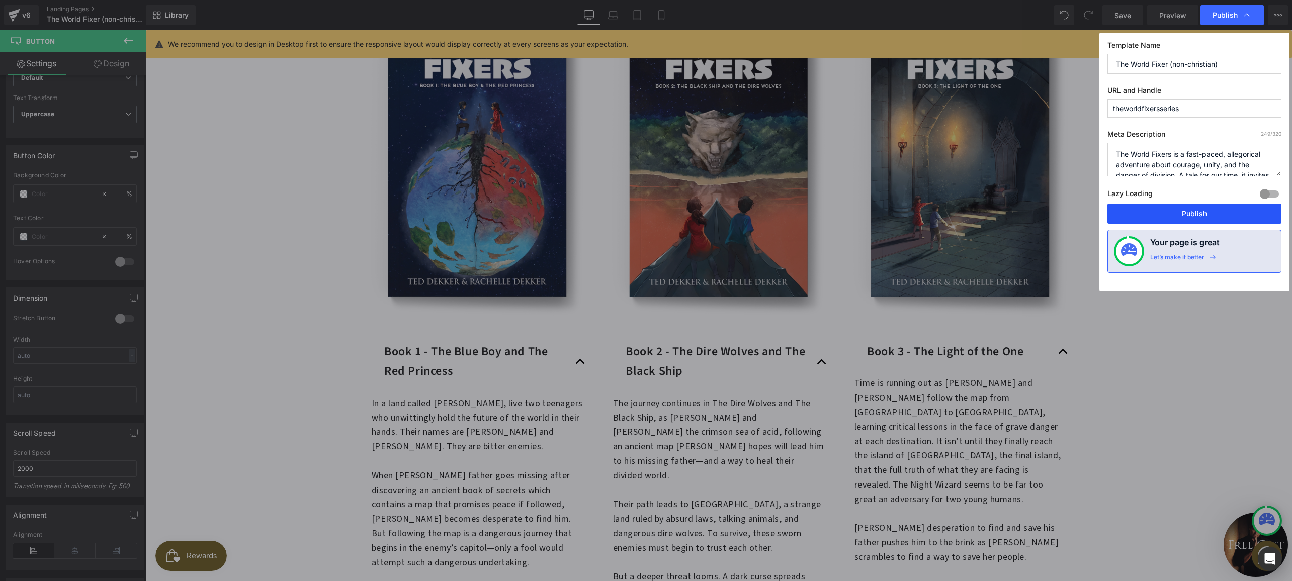
click at [1186, 209] on button "Publish" at bounding box center [1194, 214] width 174 height 20
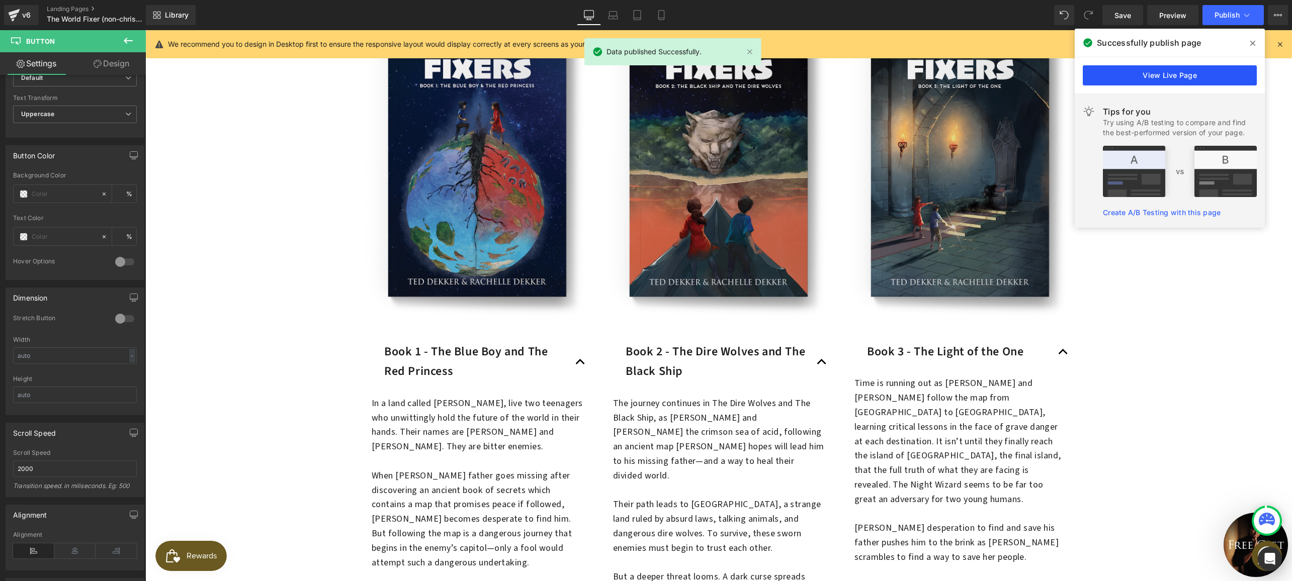
click at [1195, 74] on link "View Live Page" at bounding box center [1170, 75] width 174 height 20
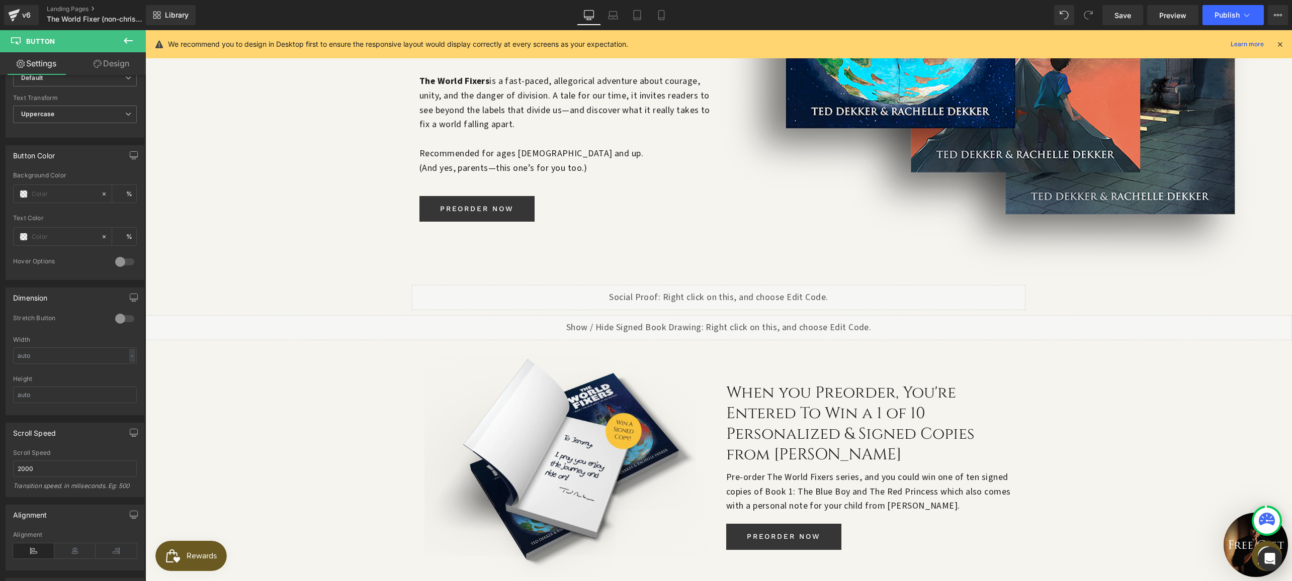
scroll to position [409, 0]
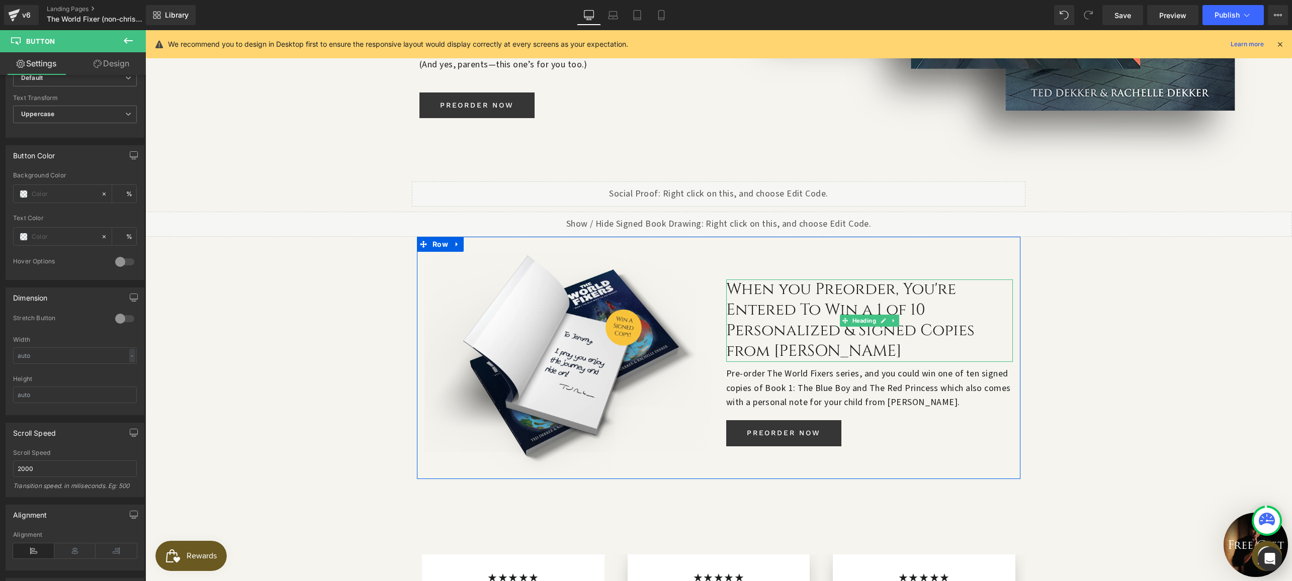
click at [872, 293] on h2 "When you Preorder, You're Entered To Win a 1 of 10 Personalized & Signed Copies…" at bounding box center [869, 321] width 287 height 82
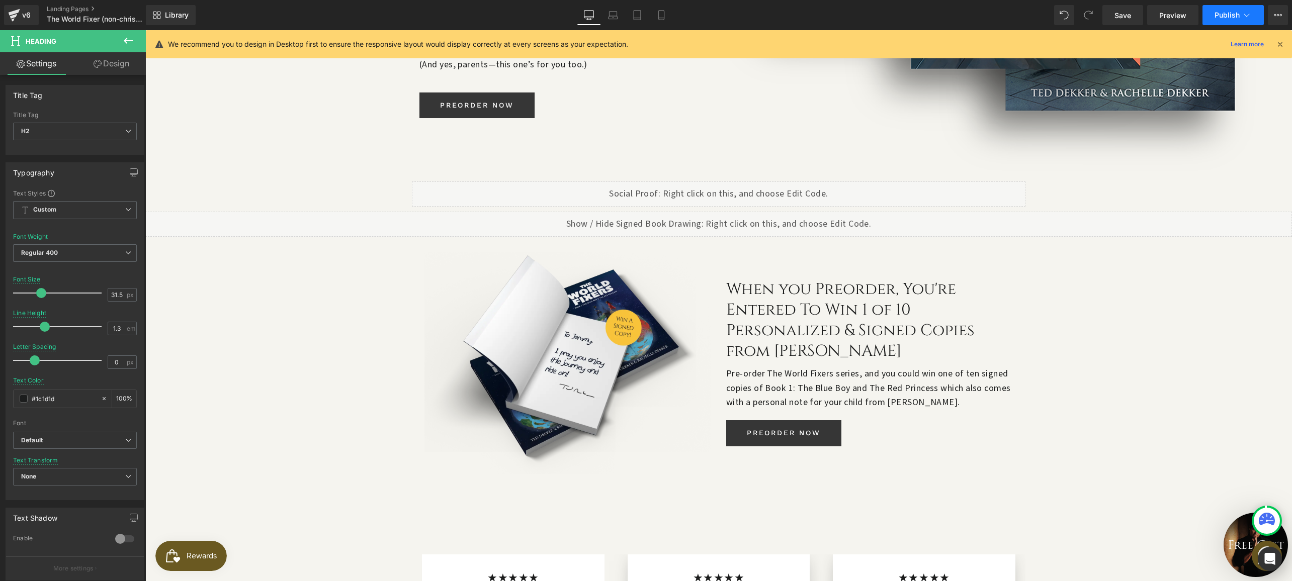
click at [1224, 22] on button "Publish" at bounding box center [1232, 15] width 61 height 20
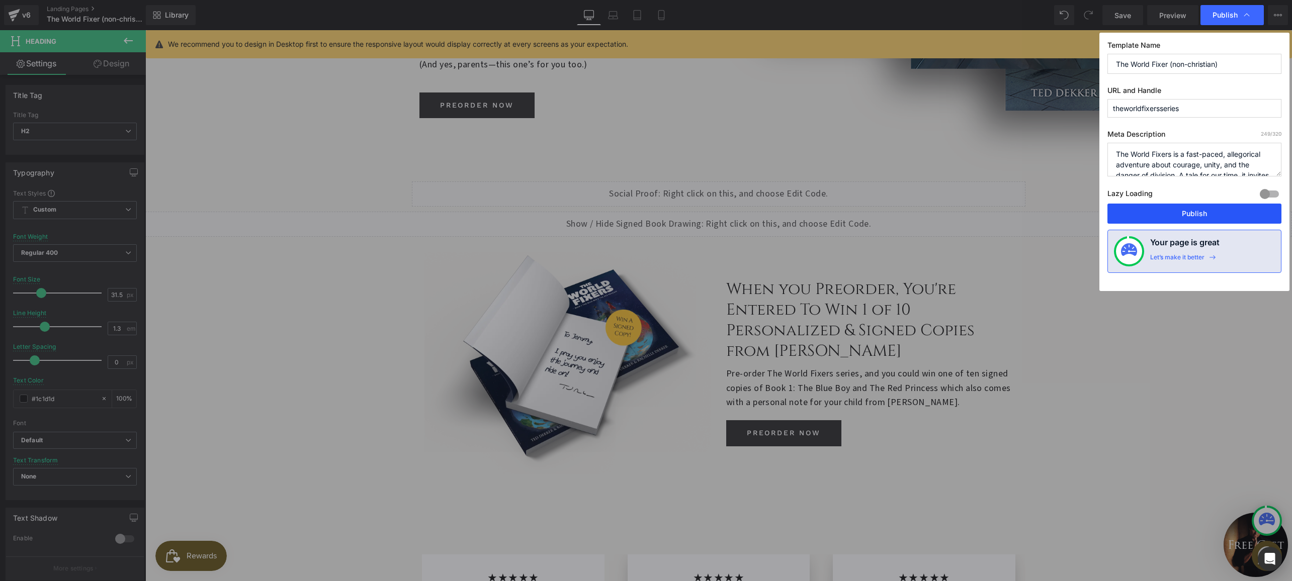
click at [1208, 211] on button "Publish" at bounding box center [1194, 214] width 174 height 20
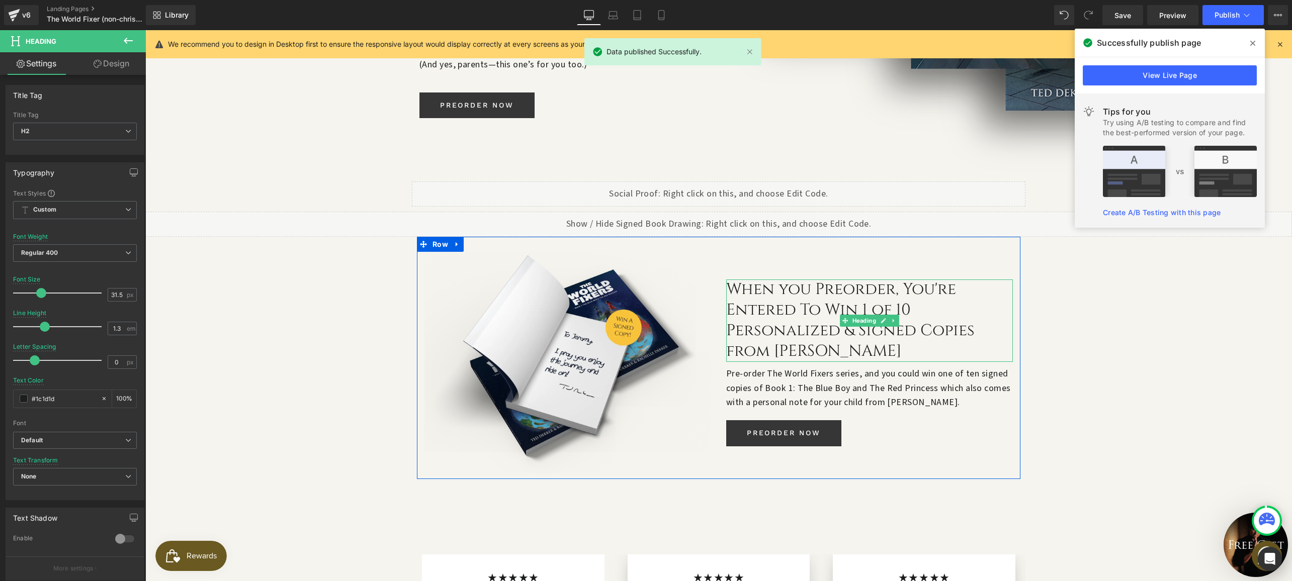
click at [847, 315] on link "Heading" at bounding box center [859, 321] width 38 height 12
click at [795, 293] on h2 "When you Preorder, You're Entered To Win 1 of 10 Personalized & Signed Copies f…" at bounding box center [869, 321] width 287 height 82
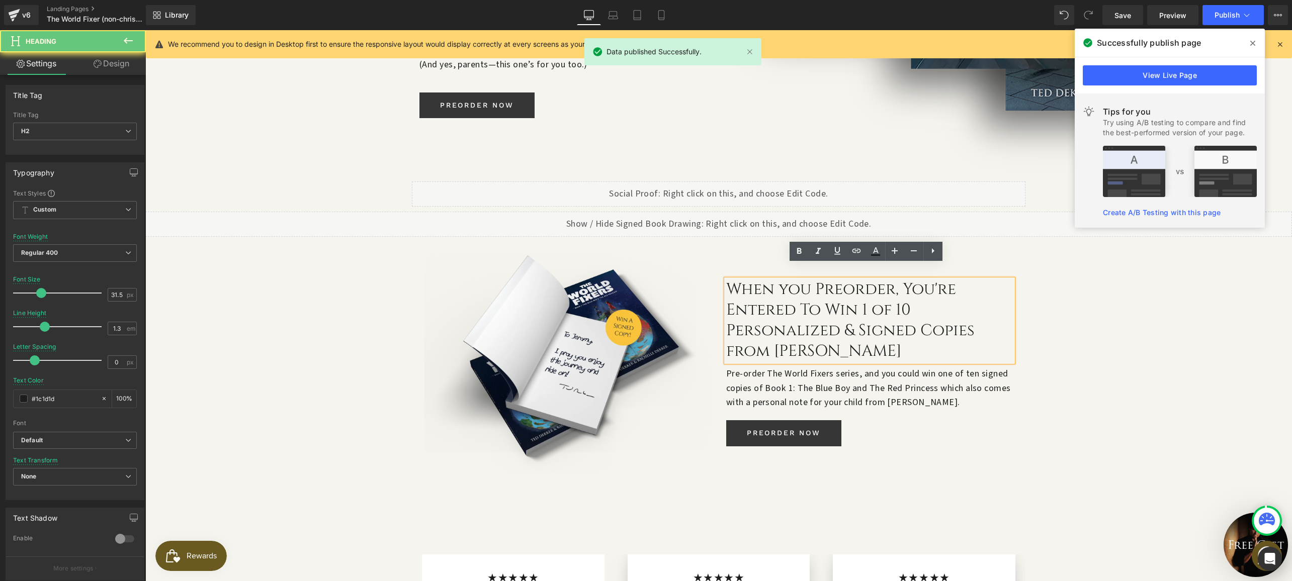
click at [795, 293] on h2 "When you Preorder, You're Entered To Win 1 of 10 Personalized & Signed Copies f…" at bounding box center [869, 321] width 287 height 82
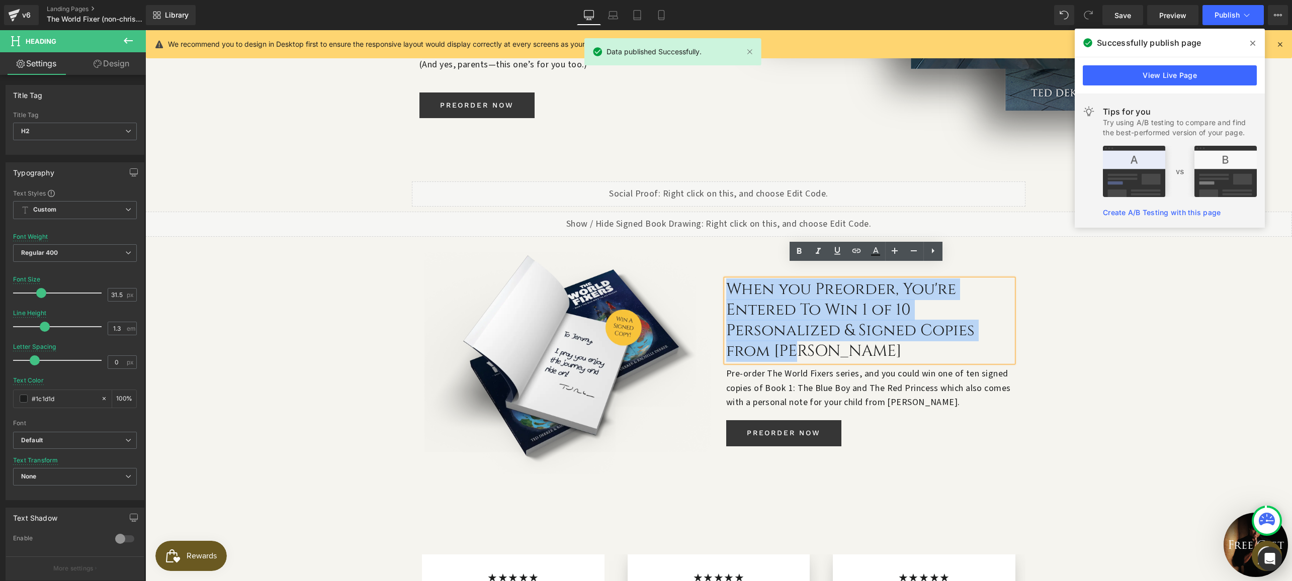
click at [795, 293] on h2 "When you Preorder, You're Entered To Win 1 of 10 Personalized & Signed Copies f…" at bounding box center [869, 321] width 287 height 82
copy h2 "When you Preorder, You're Entered To Win 1 of 10 Personalized & Signed Copies f…"
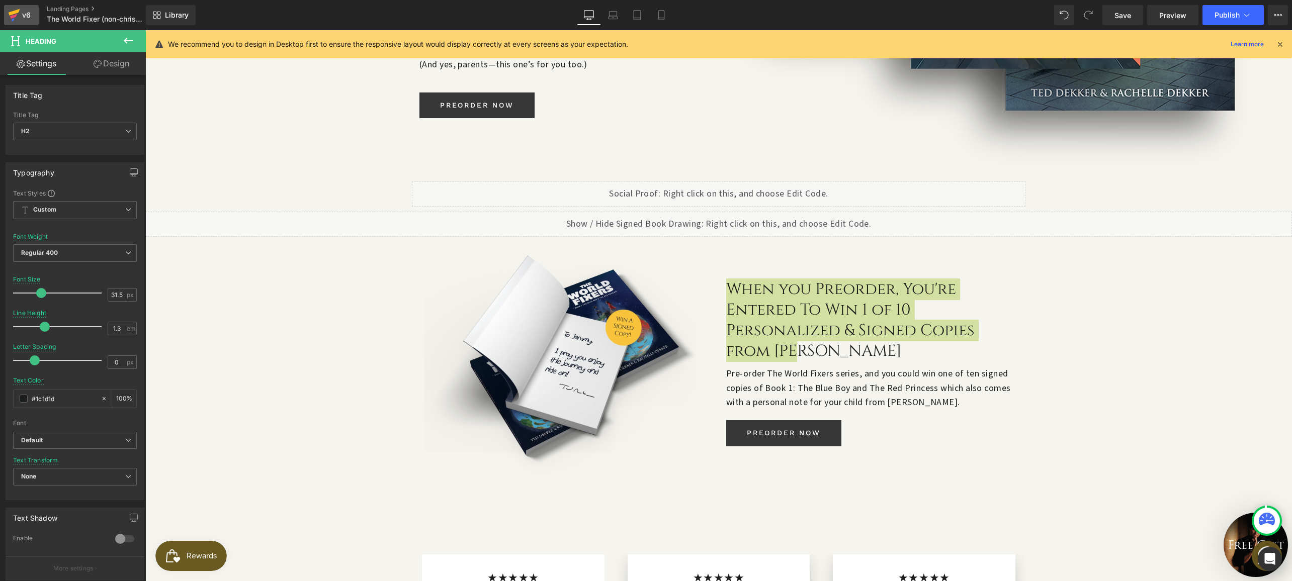
click at [15, 13] on icon at bounding box center [15, 12] width 12 height 7
click at [1207, 16] on button "Publish" at bounding box center [1232, 15] width 61 height 20
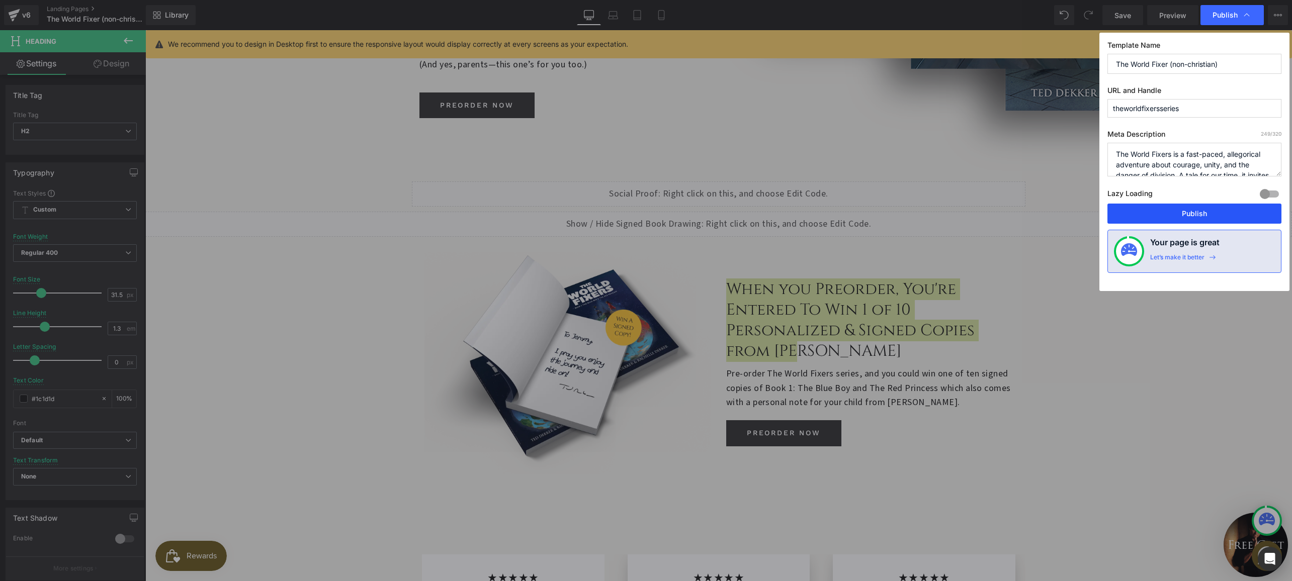
click at [1182, 208] on button "Publish" at bounding box center [1194, 214] width 174 height 20
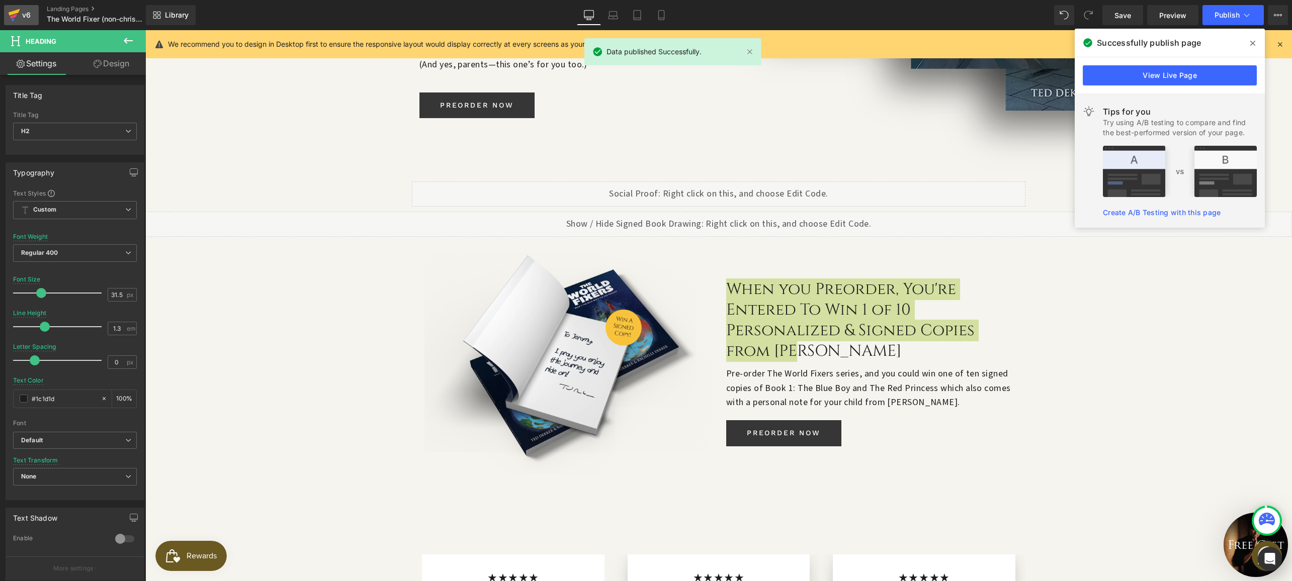
click at [16, 8] on icon at bounding box center [14, 15] width 12 height 25
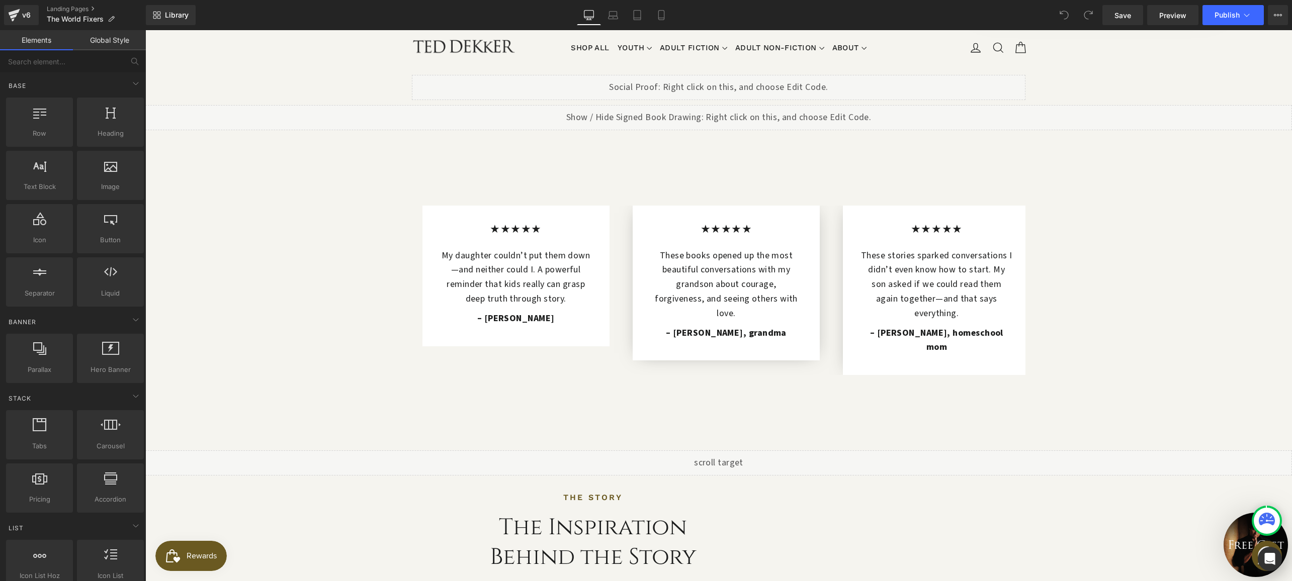
scroll to position [576, 0]
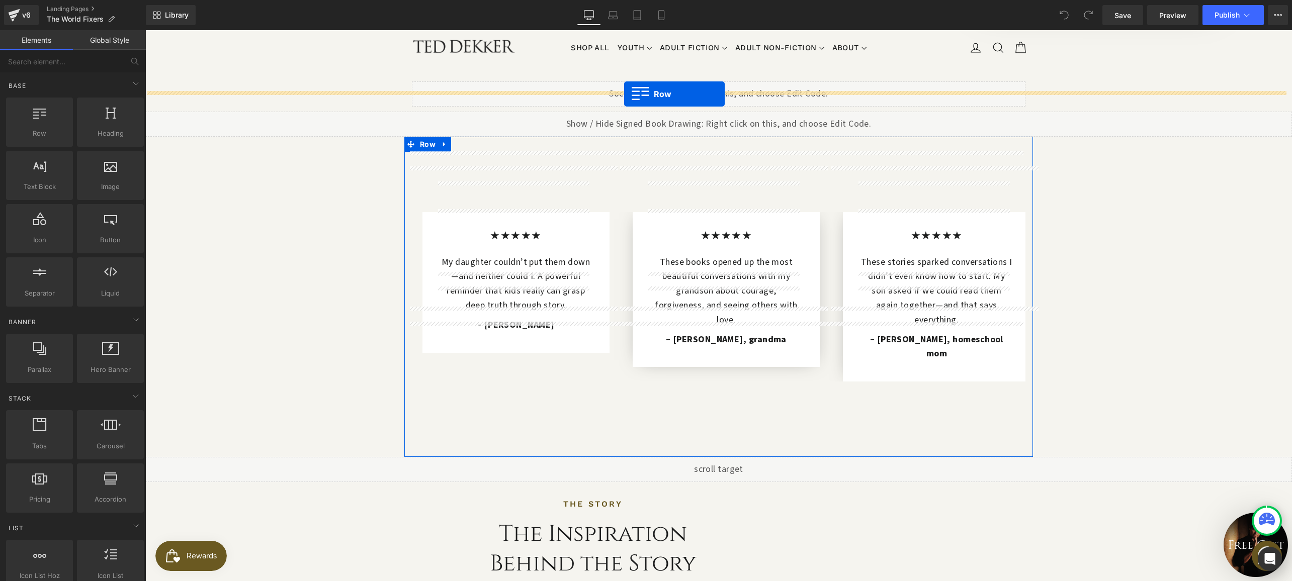
drag, startPoint x: 188, startPoint y: 156, endPoint x: 624, endPoint y: 94, distance: 440.9
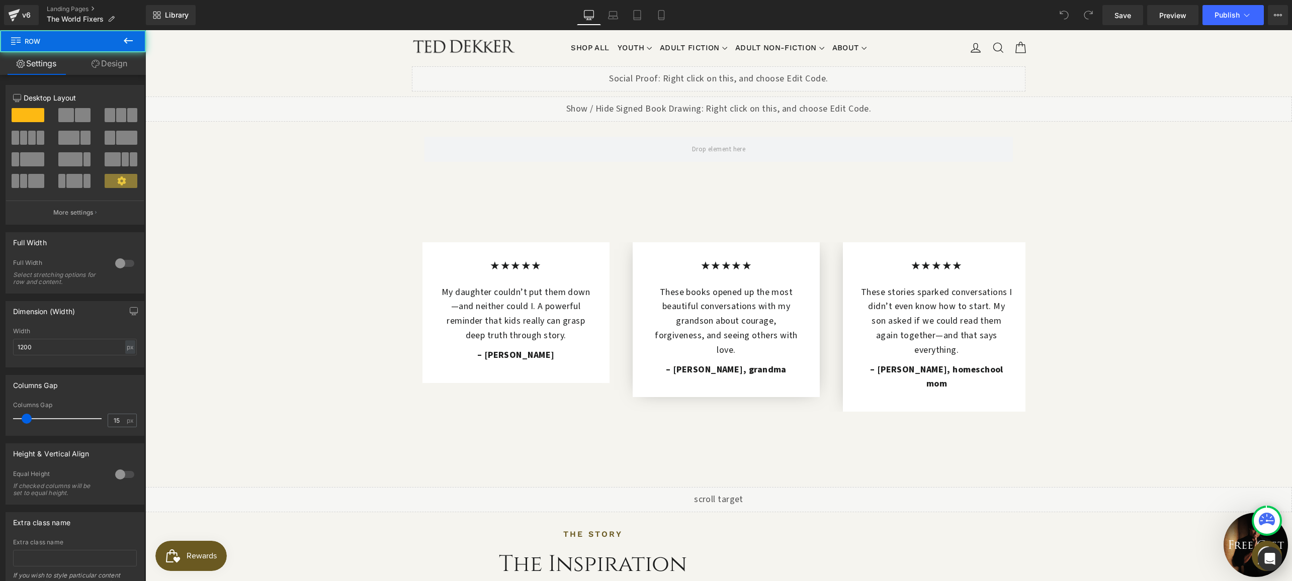
scroll to position [561, 0]
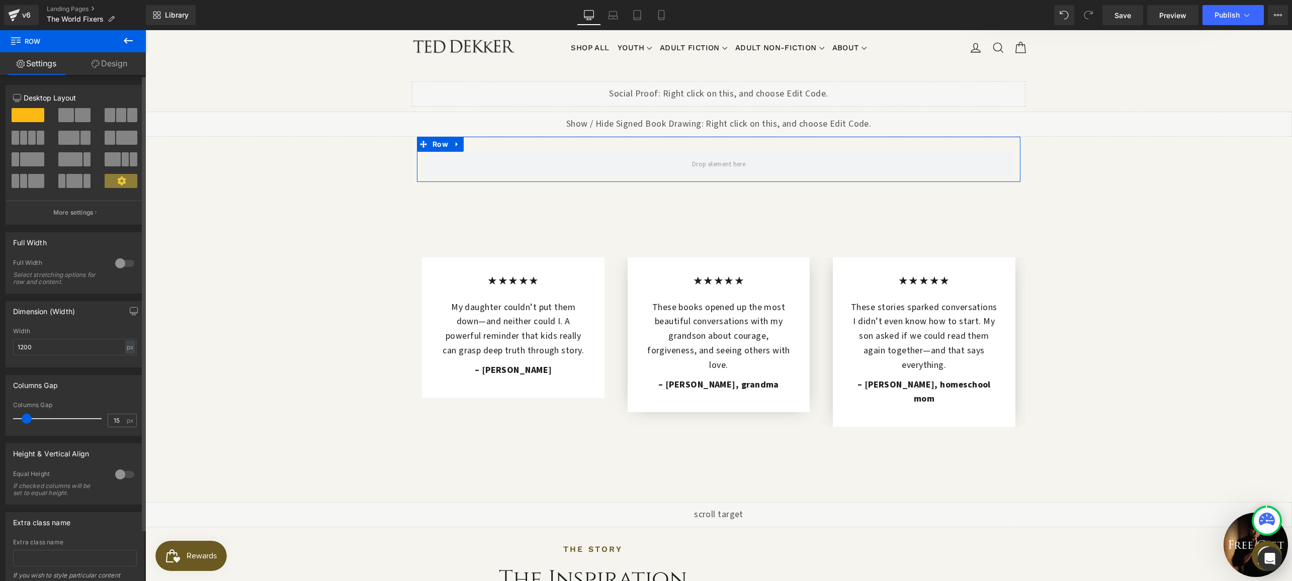
click at [77, 114] on span at bounding box center [83, 115] width 16 height 14
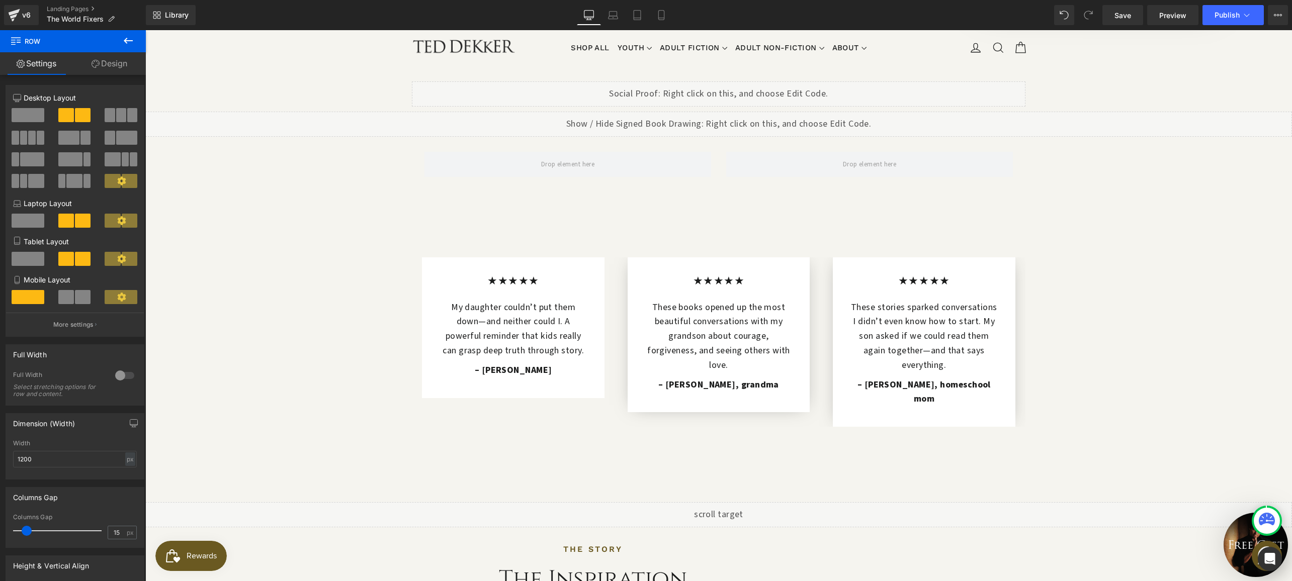
click at [129, 37] on icon at bounding box center [128, 41] width 12 height 12
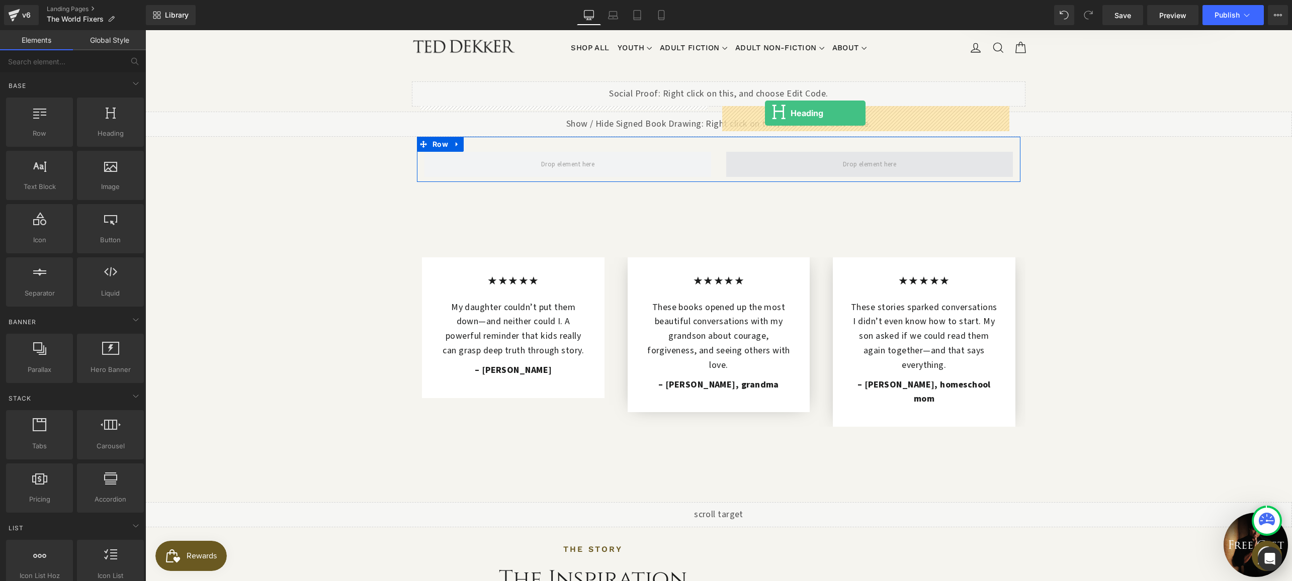
drag, startPoint x: 247, startPoint y: 166, endPoint x: 765, endPoint y: 113, distance: 520.2
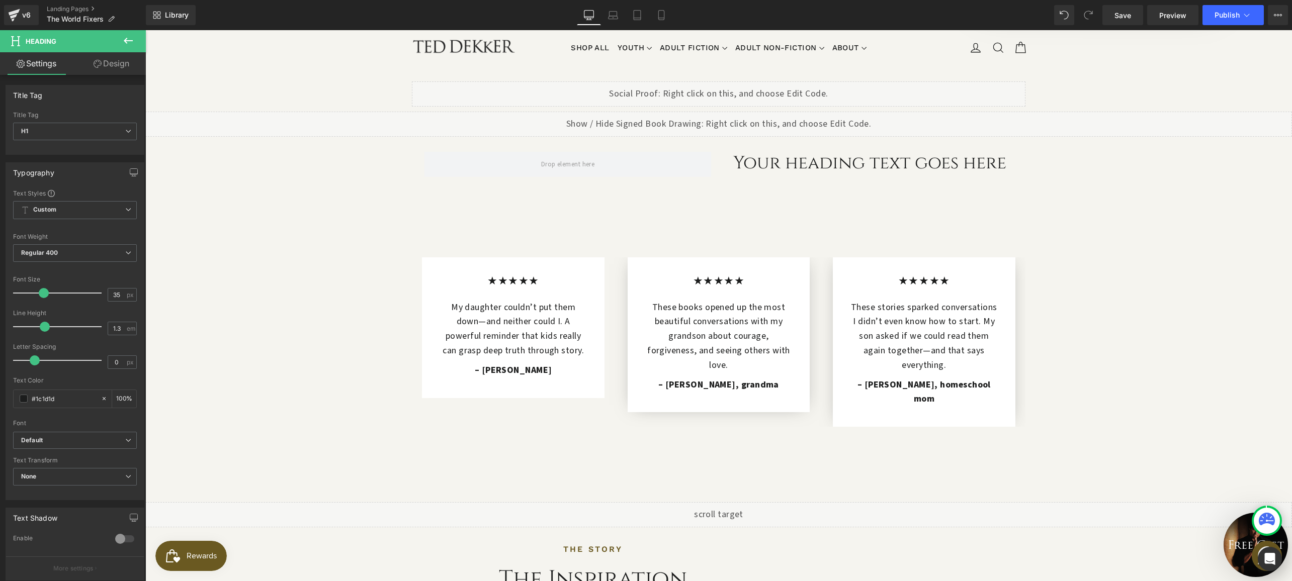
click at [126, 41] on icon at bounding box center [128, 41] width 12 height 12
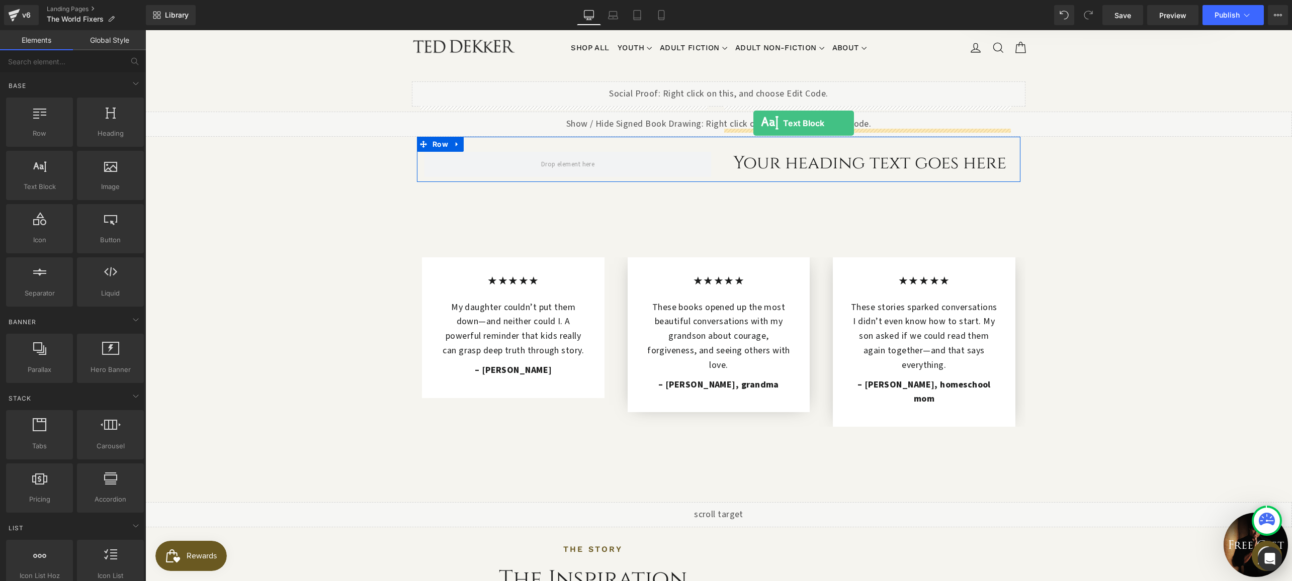
drag, startPoint x: 194, startPoint y: 219, endPoint x: 753, endPoint y: 123, distance: 567.3
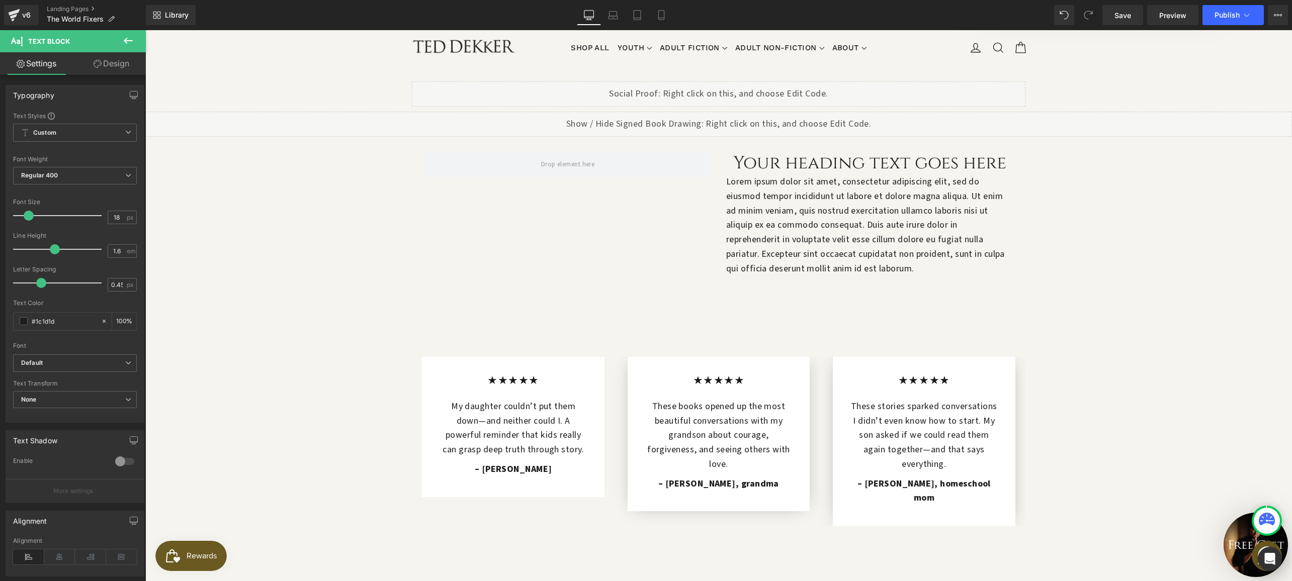
click at [126, 36] on icon at bounding box center [128, 41] width 12 height 12
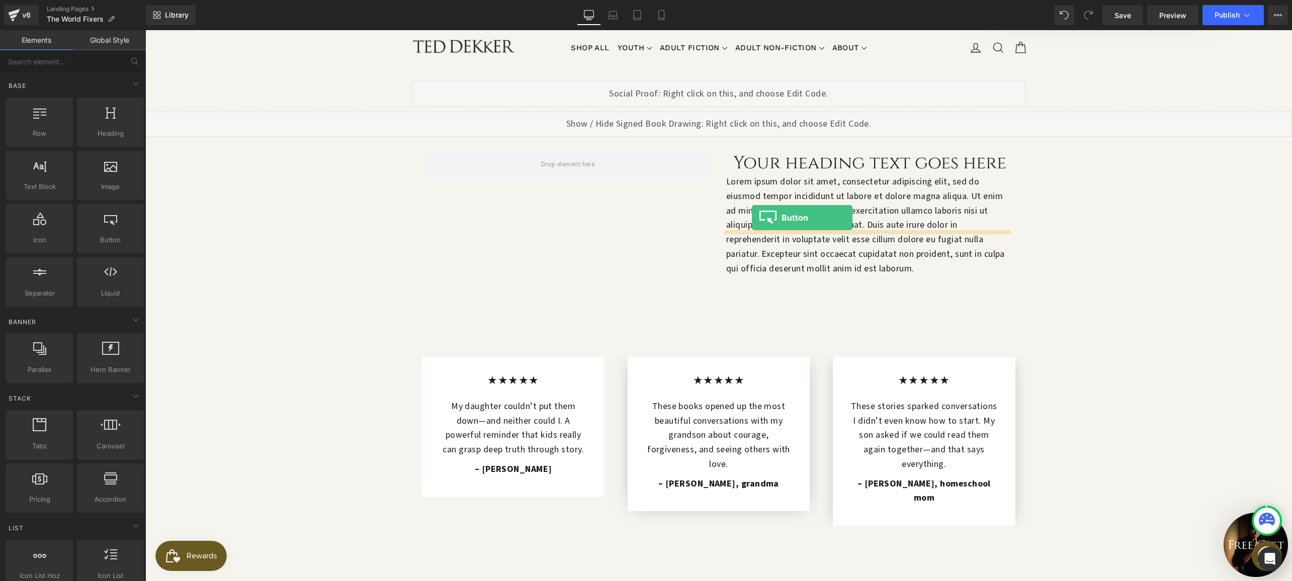
drag, startPoint x: 245, startPoint y: 271, endPoint x: 752, endPoint y: 218, distance: 509.7
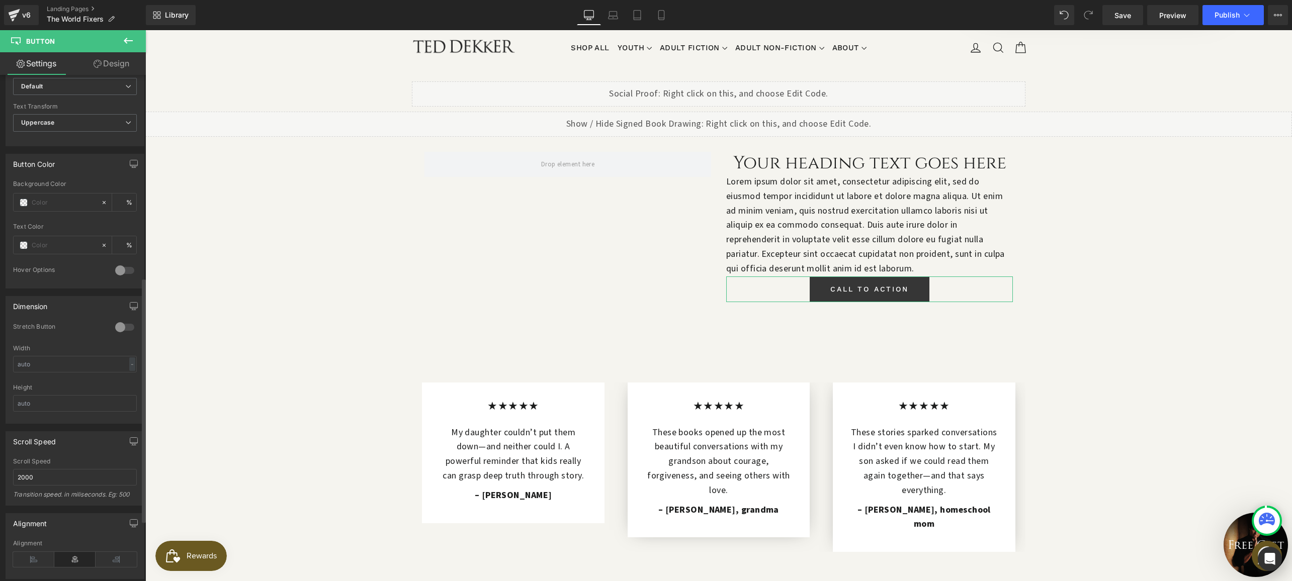
scroll to position [419, 0]
click at [38, 559] on icon at bounding box center [33, 553] width 41 height 15
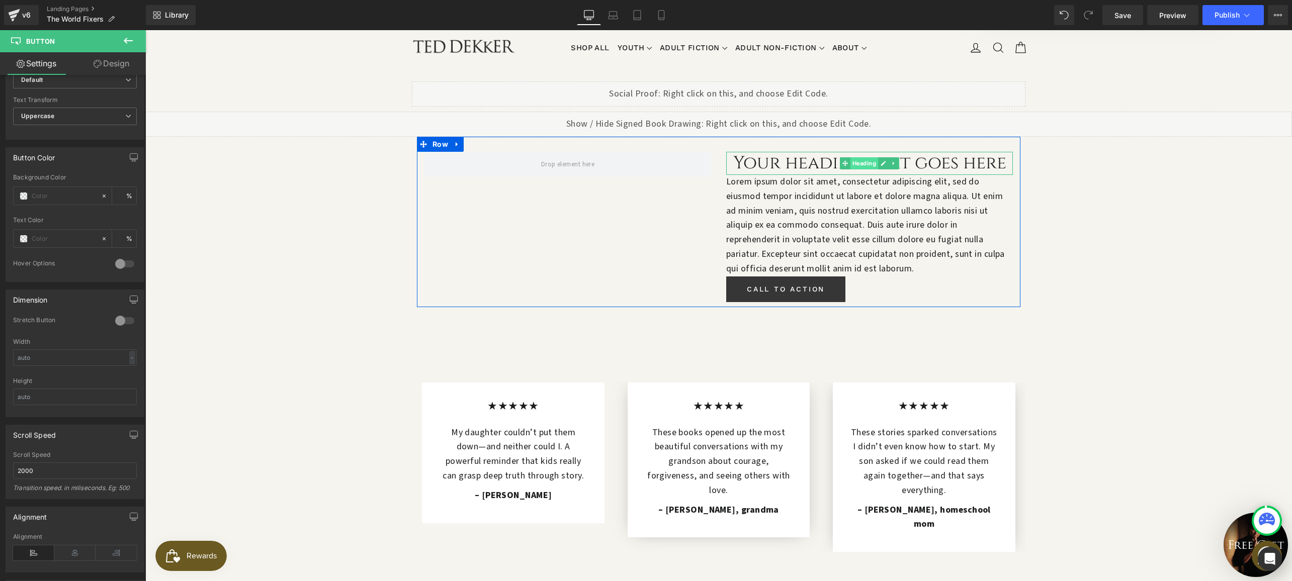
click at [868, 157] on span "Heading" at bounding box center [864, 163] width 28 height 12
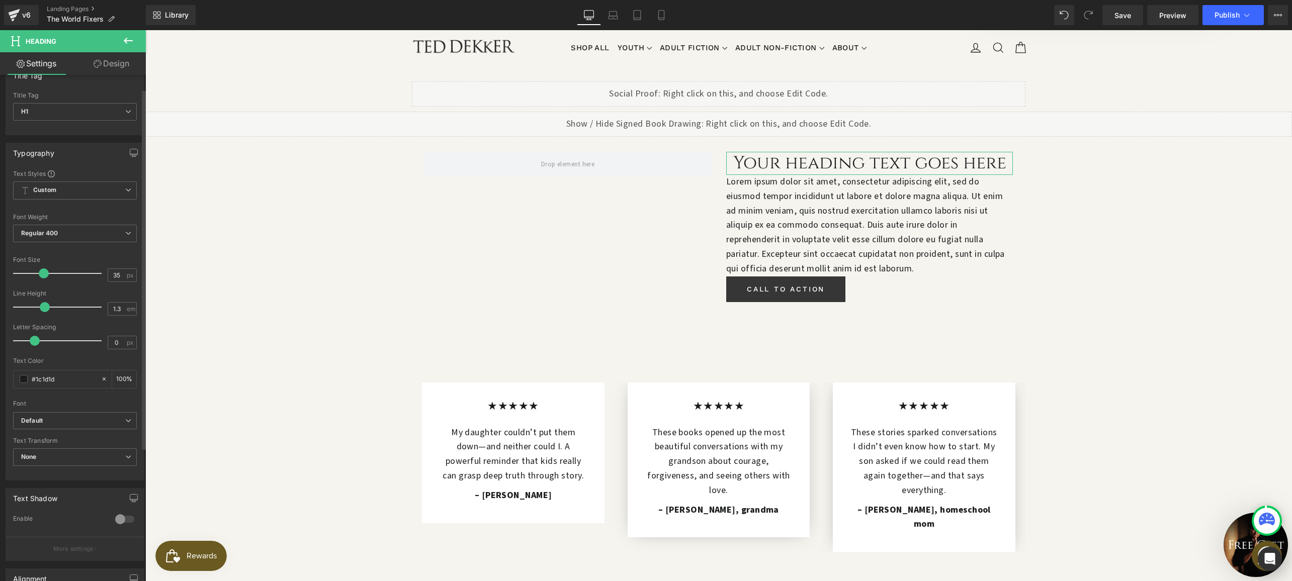
scroll to position [207, 0]
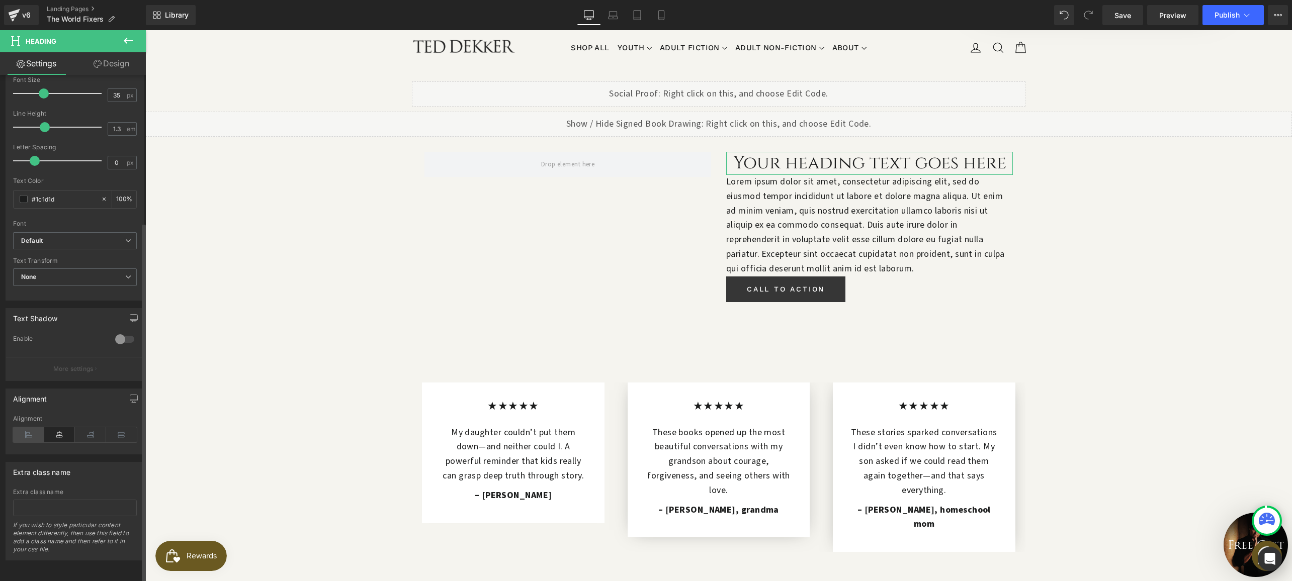
click at [32, 427] on icon at bounding box center [28, 434] width 31 height 15
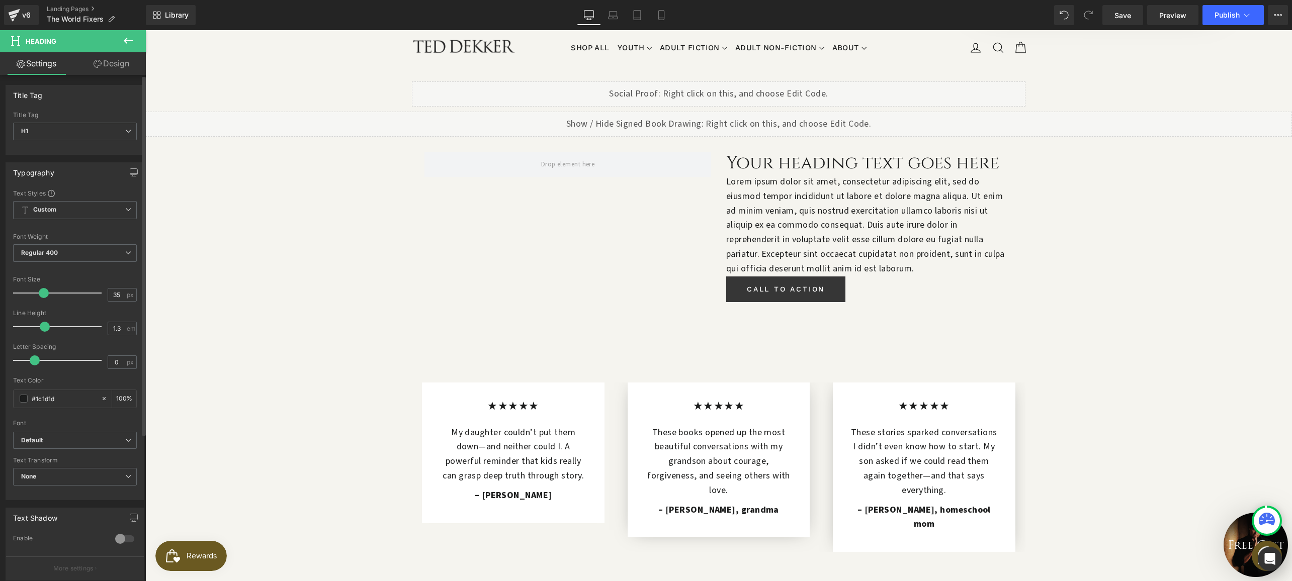
scroll to position [520, 0]
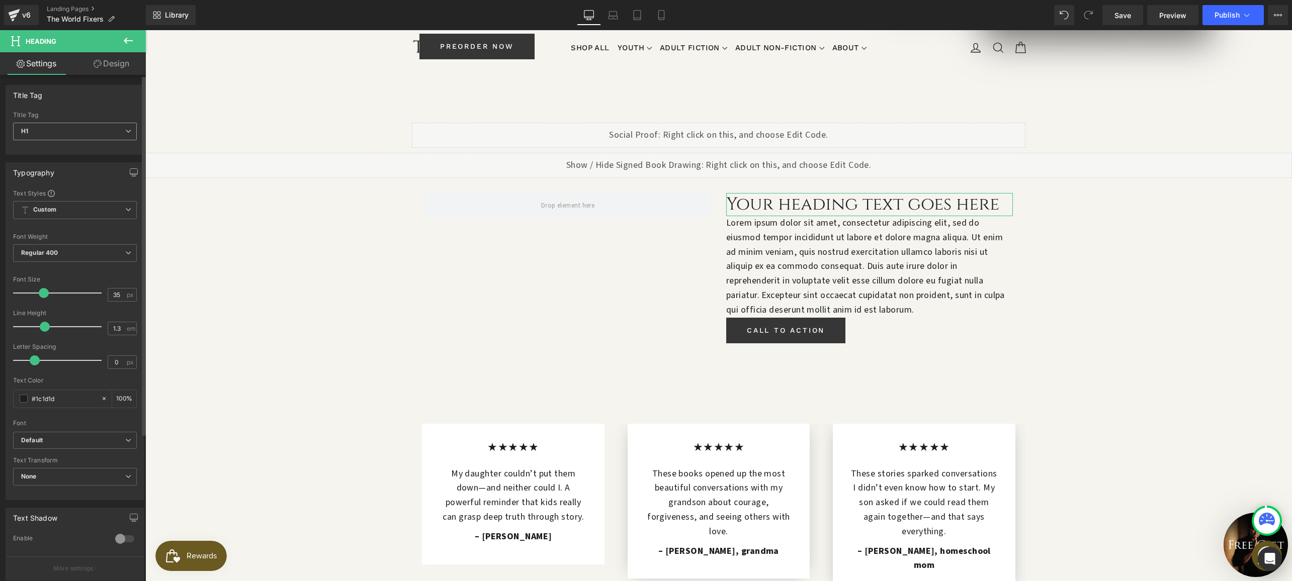
click at [71, 132] on span "H1" at bounding box center [75, 132] width 124 height 18
click at [59, 161] on li "H2" at bounding box center [75, 163] width 124 height 15
type input "31.5"
type input "100"
click at [792, 193] on h2 "Your heading text goes here" at bounding box center [869, 203] width 287 height 21
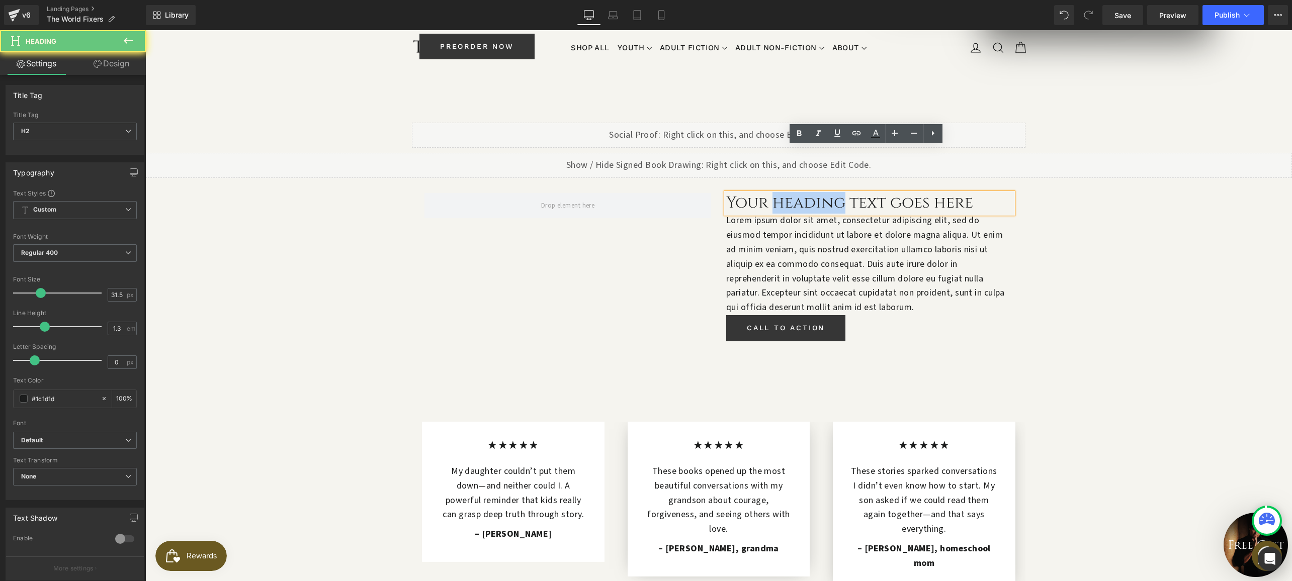
click at [792, 193] on h2 "Your heading text goes here" at bounding box center [869, 203] width 287 height 21
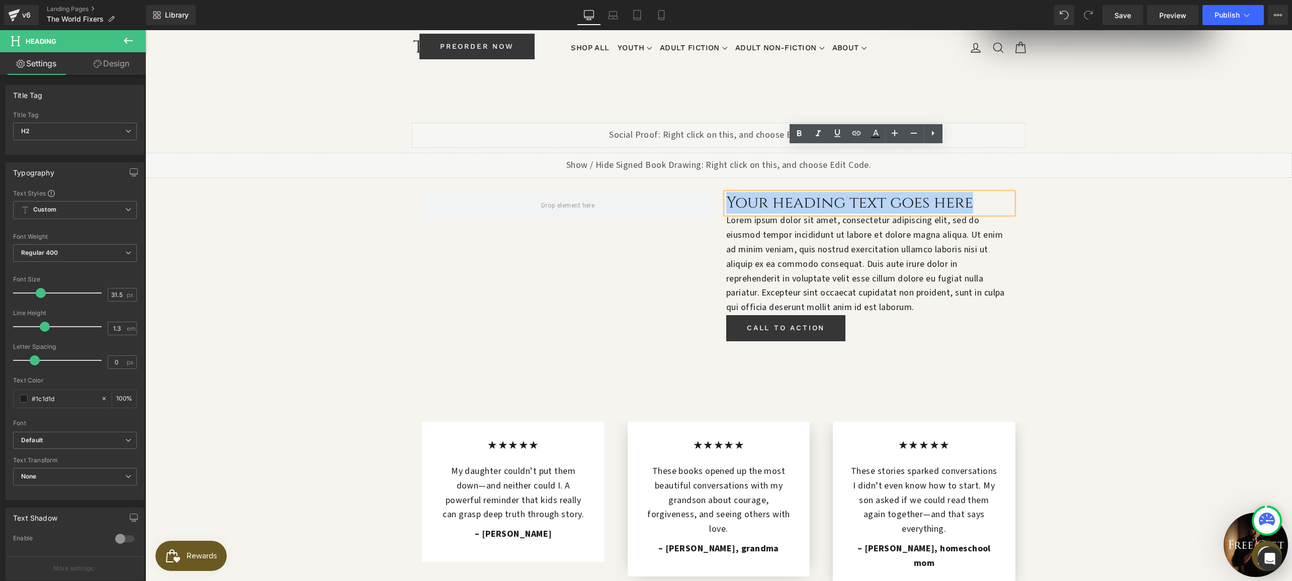
paste div
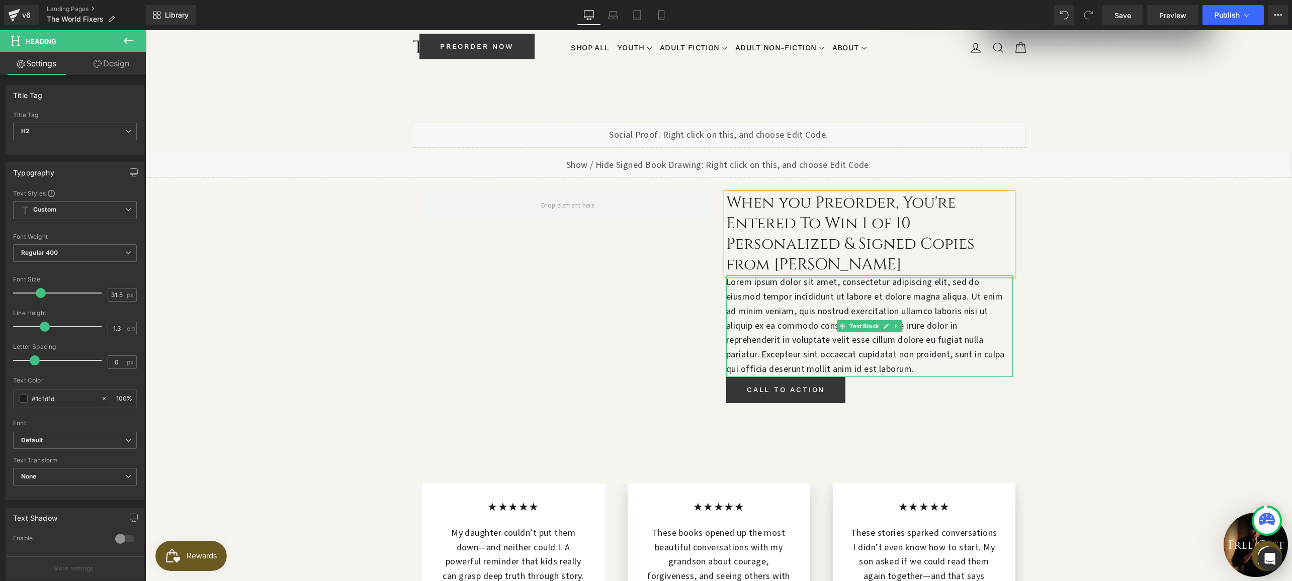
click at [832, 276] on p "Lorem ipsum dolor sit amet, consectetur adipiscing elit, sed do eiusmod tempor …" at bounding box center [869, 327] width 287 height 102
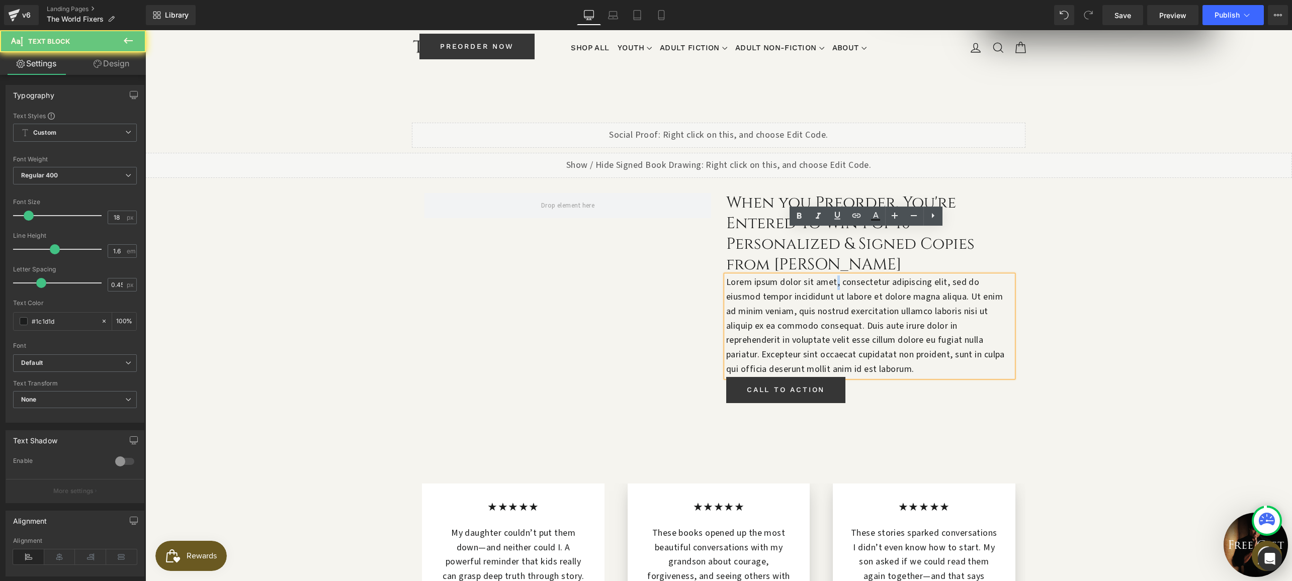
click at [832, 276] on p "Lorem ipsum dolor sit amet, consectetur adipiscing elit, sed do eiusmod tempor …" at bounding box center [869, 327] width 287 height 102
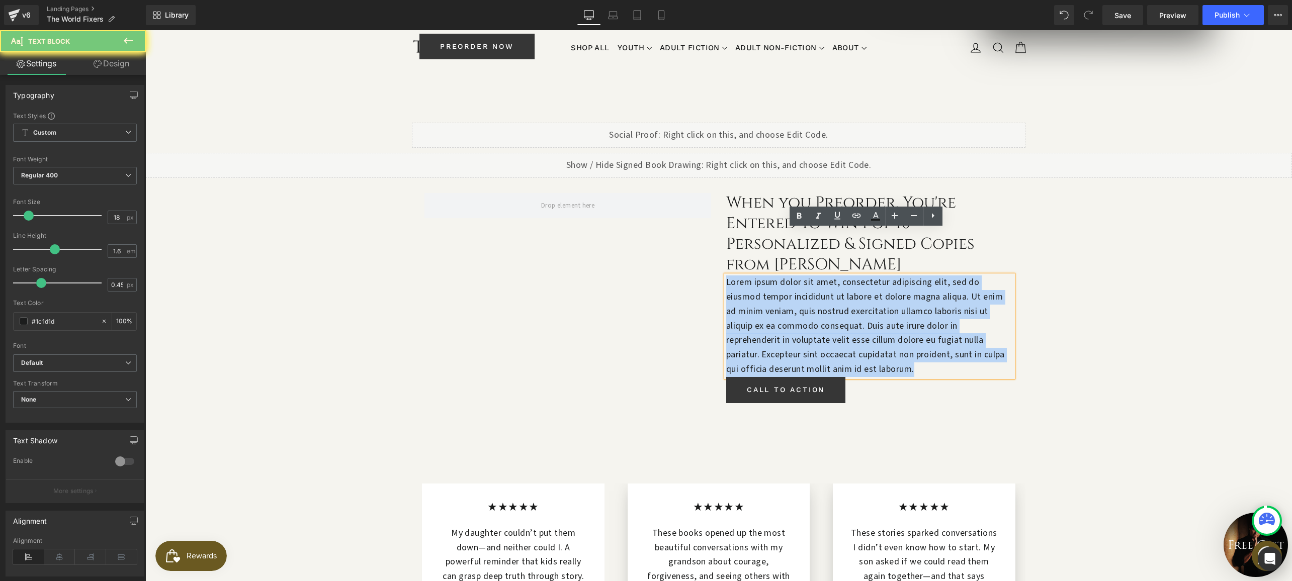
click at [832, 276] on p "Lorem ipsum dolor sit amet, consectetur adipiscing elit, sed do eiusmod tempor …" at bounding box center [869, 327] width 287 height 102
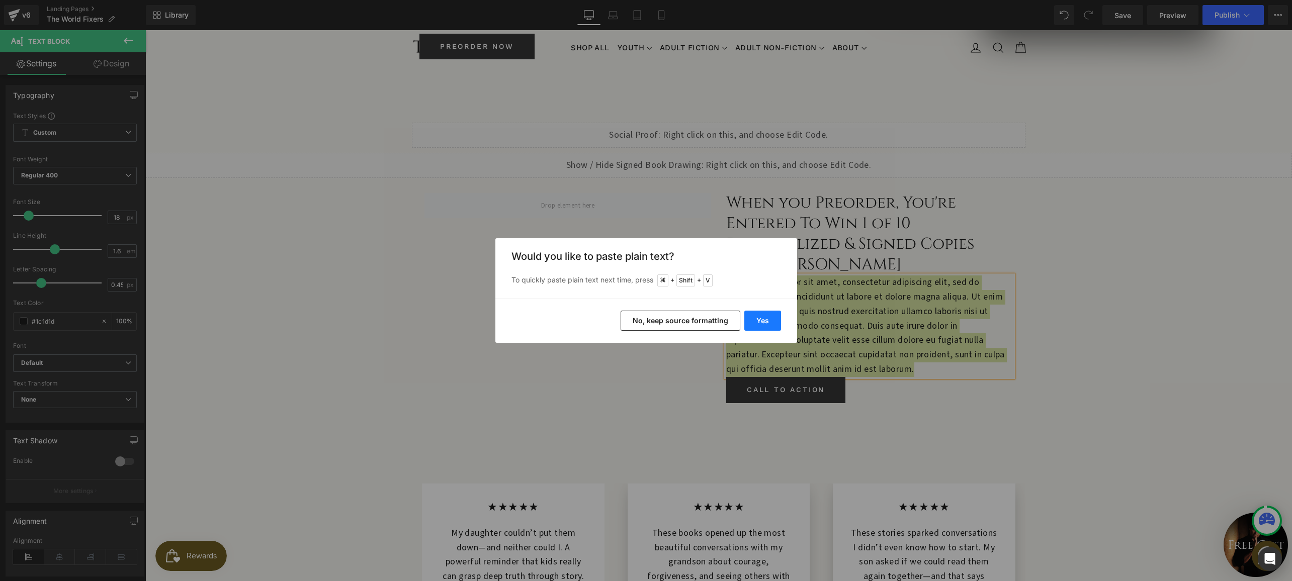
click at [766, 319] on button "Yes" at bounding box center [762, 321] width 37 height 20
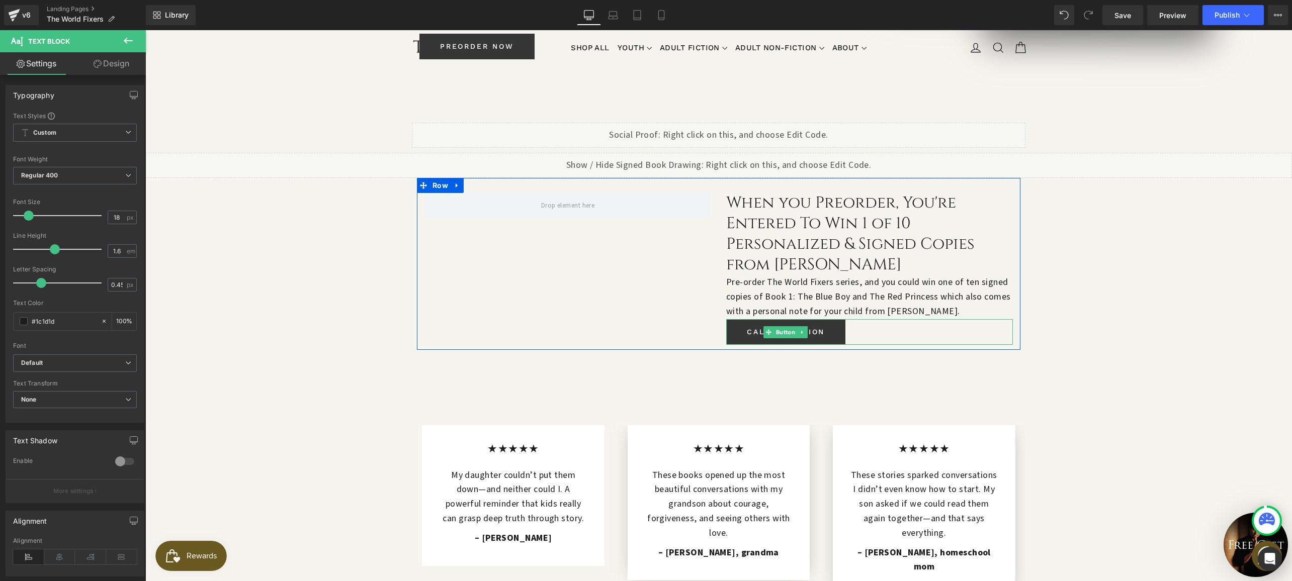
drag, startPoint x: 779, startPoint y: 285, endPoint x: 742, endPoint y: 281, distance: 37.5
click at [779, 326] on span "Button" at bounding box center [785, 332] width 23 height 12
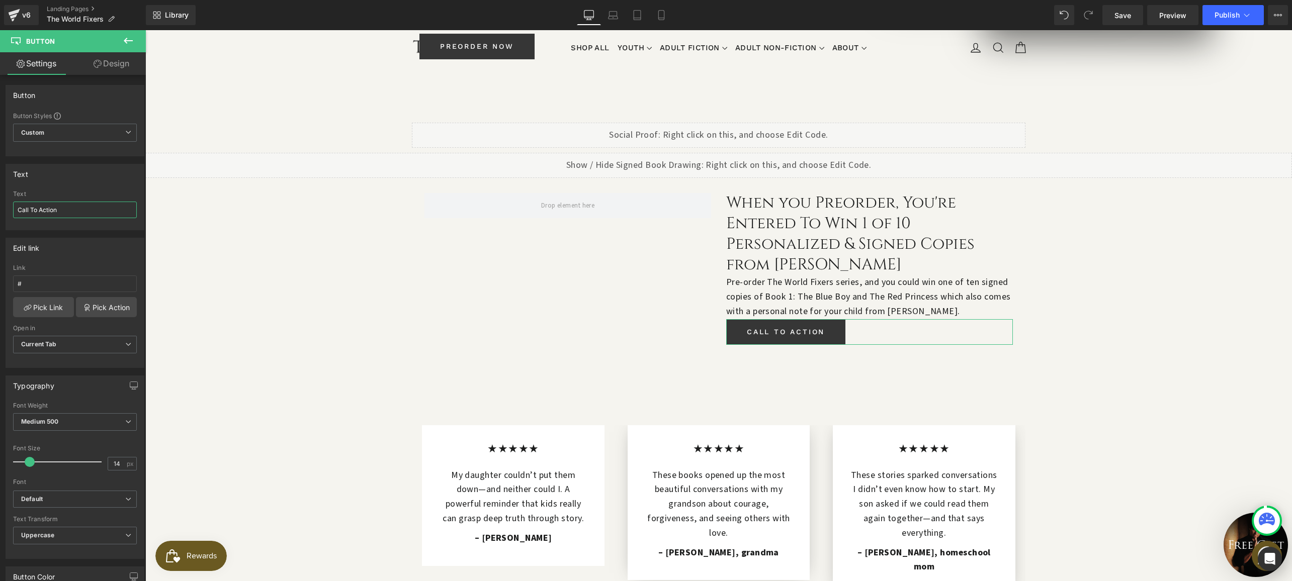
drag, startPoint x: 65, startPoint y: 213, endPoint x: -6, endPoint y: 199, distance: 72.9
click at [0, 199] on html "Button You are previewing how the will restyle your page. You can not edit Elem…" at bounding box center [646, 290] width 1292 height 581
type input "Preorder Now"
click at [570, 198] on span at bounding box center [568, 206] width 61 height 16
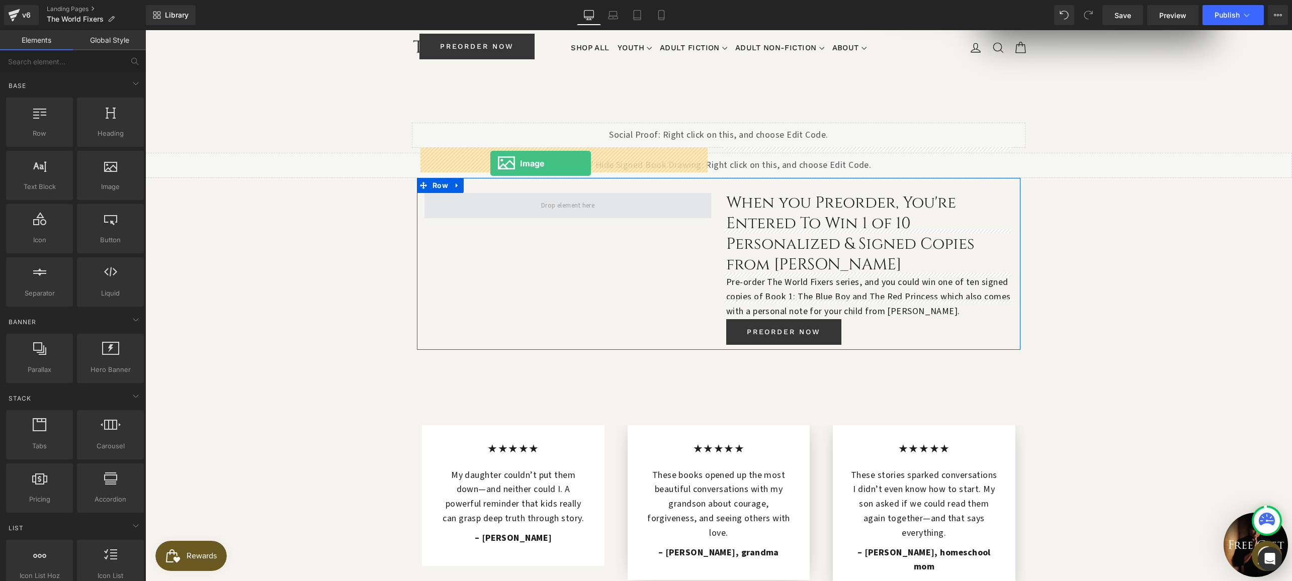
drag, startPoint x: 251, startPoint y: 211, endPoint x: 490, endPoint y: 163, distance: 243.6
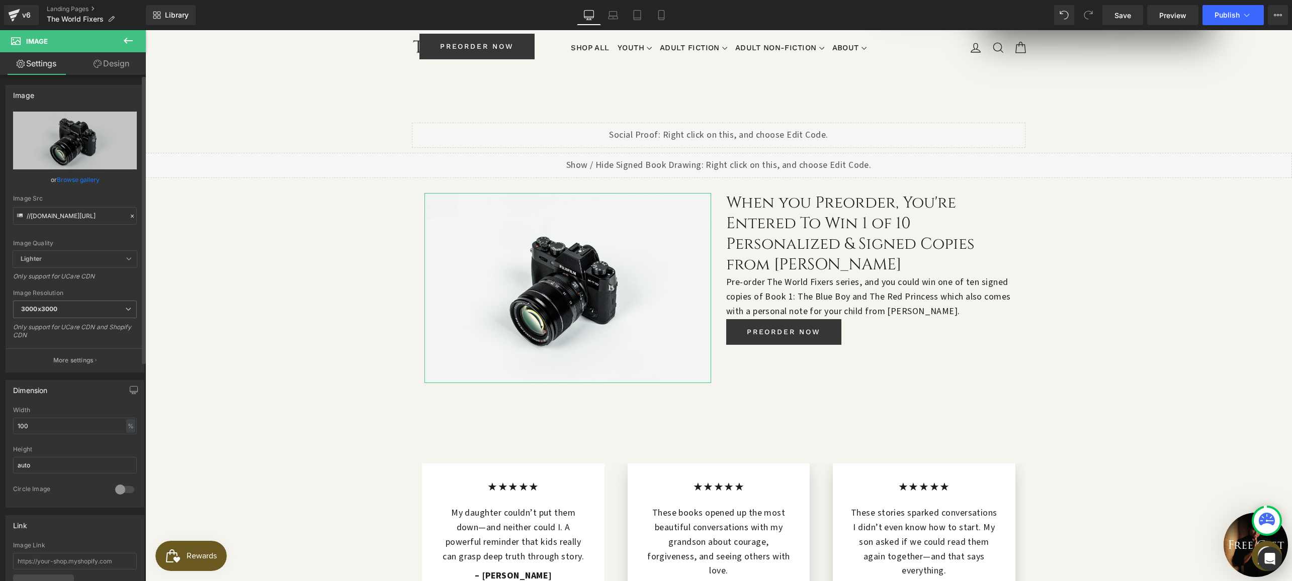
click at [76, 178] on link "Browse gallery" at bounding box center [78, 180] width 43 height 18
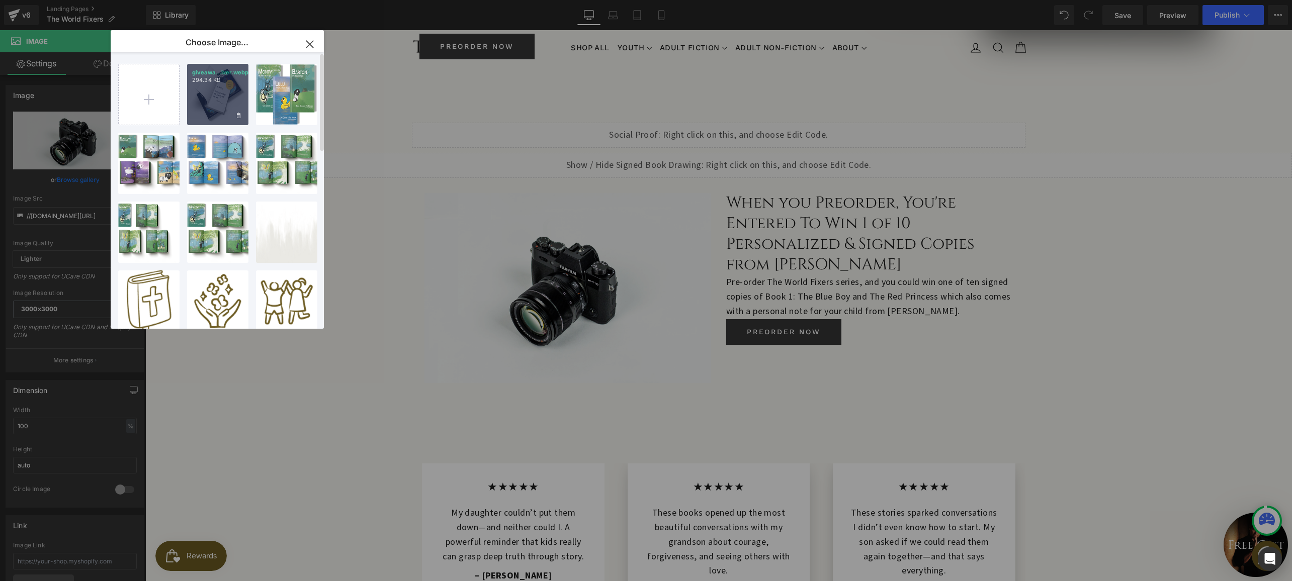
click at [207, 87] on div "giveawa...ixer.webp 294.34 KB" at bounding box center [217, 94] width 61 height 61
type input "https://ucarecdn.com/be0fb183-ff9f-471c-a2f5-65f388cb0358/-/format/auto/-/previ…"
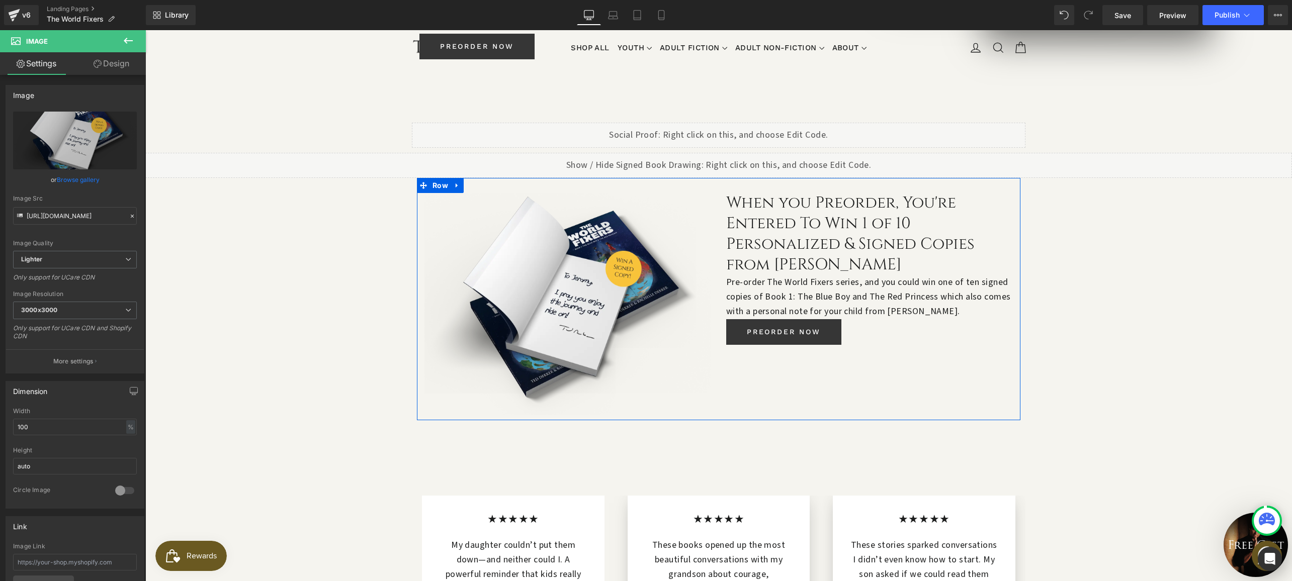
click at [792, 316] on div "Image When you Preorder, You're Entered To Win 1 of 10 Personalized & Signed Co…" at bounding box center [718, 299] width 603 height 242
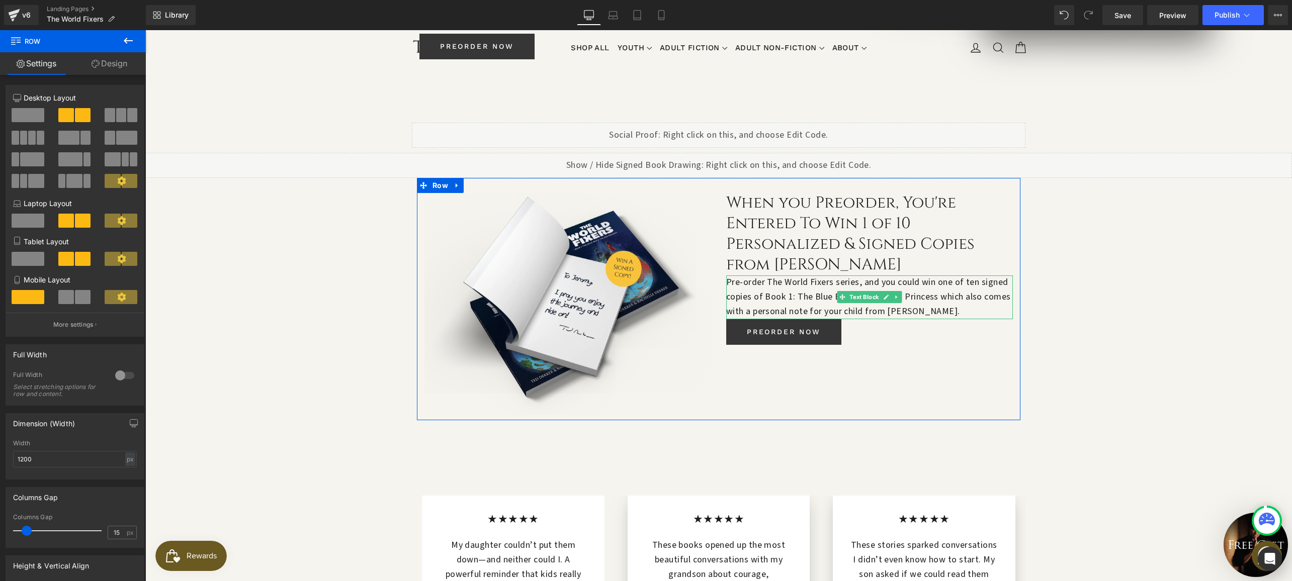
click at [783, 276] on p "Pre-order The World Fixers series, and you could win one of ten signed copies o…" at bounding box center [869, 297] width 287 height 43
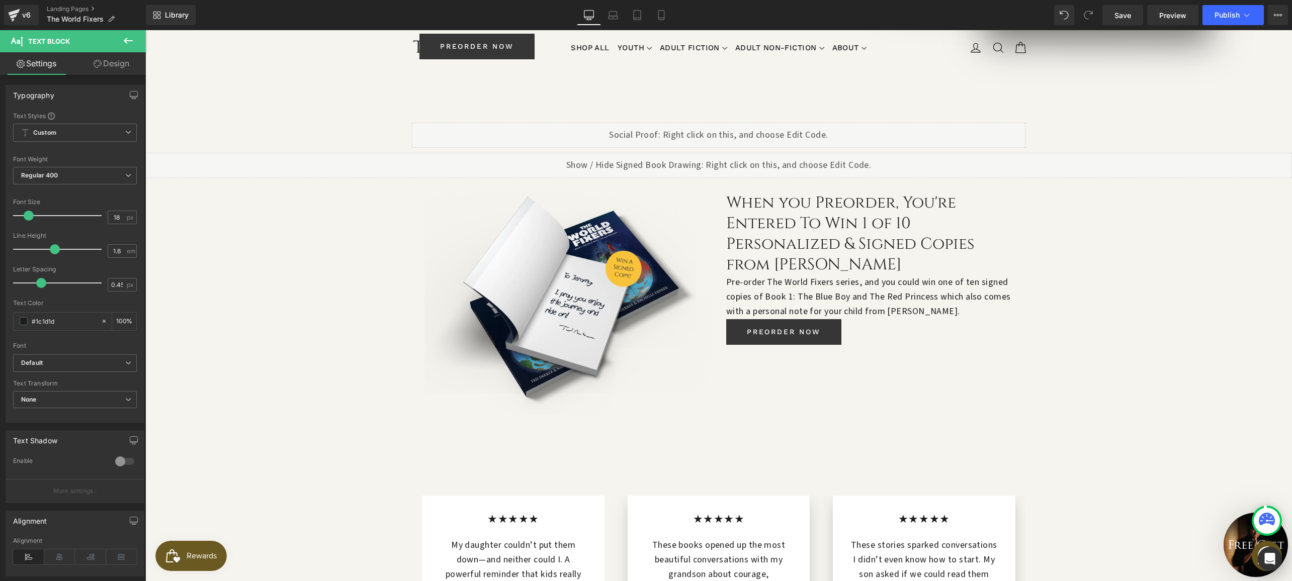
click at [104, 58] on link "Design" at bounding box center [111, 63] width 73 height 23
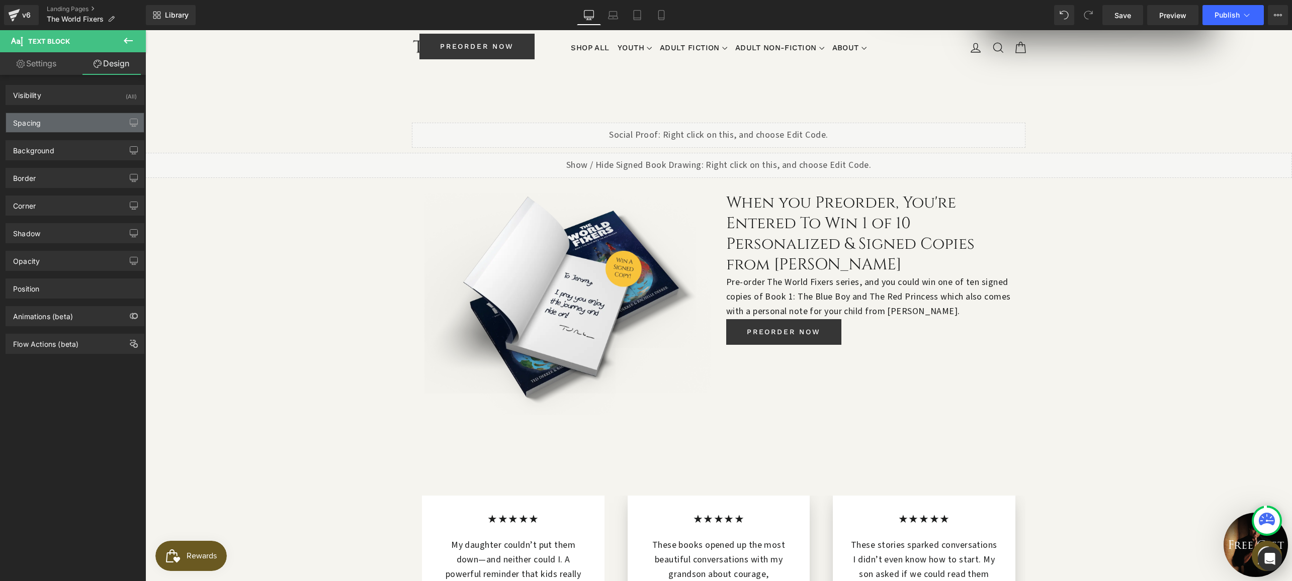
click at [51, 126] on div "Spacing" at bounding box center [75, 122] width 138 height 19
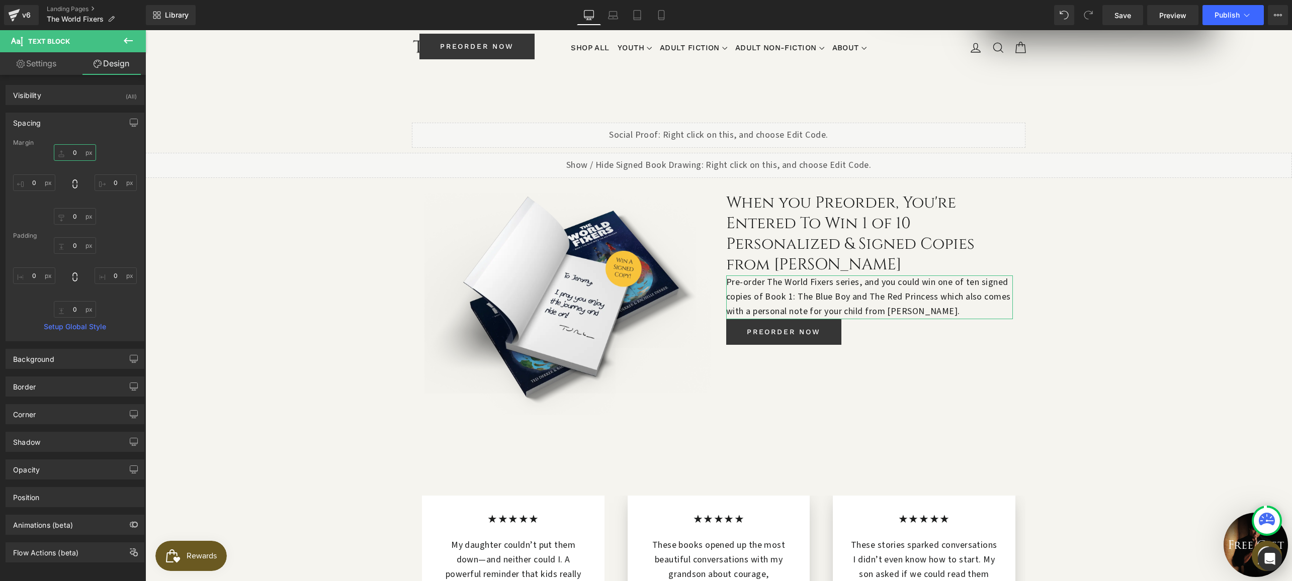
click at [71, 150] on input "0" at bounding box center [75, 152] width 42 height 17
type input "10"
click at [66, 210] on input "0" at bounding box center [75, 216] width 42 height 17
type input "20"
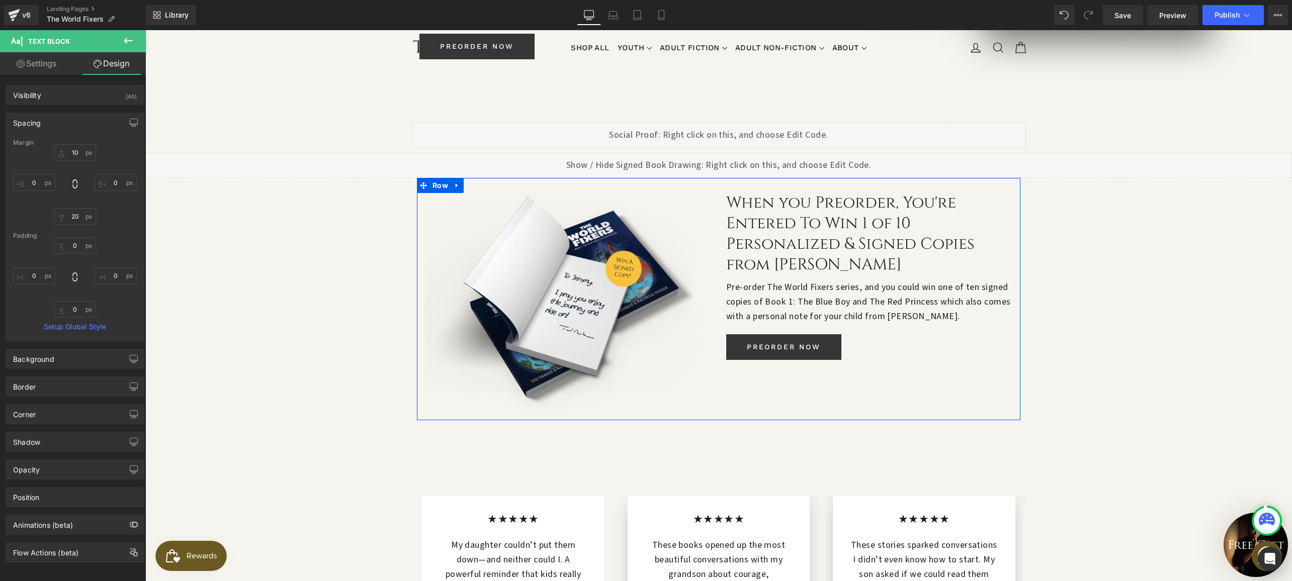
click at [805, 340] on div "Image When you Preorder, You're Entered To Win 1 of 10 Personalized & Signed Co…" at bounding box center [718, 299] width 603 height 242
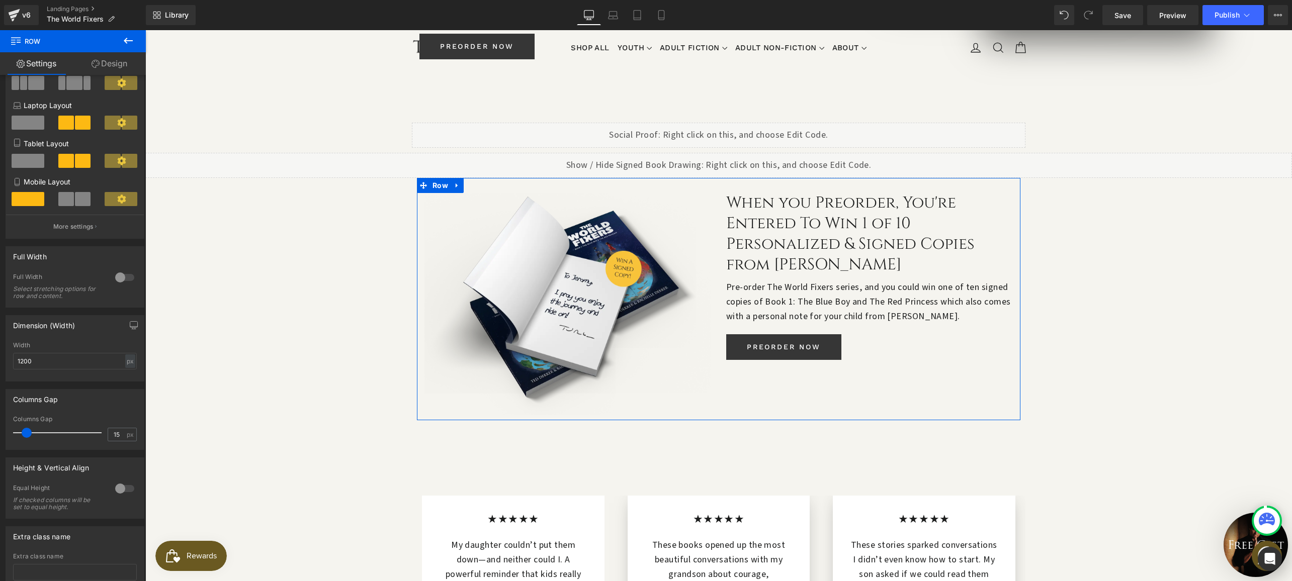
scroll to position [170, 0]
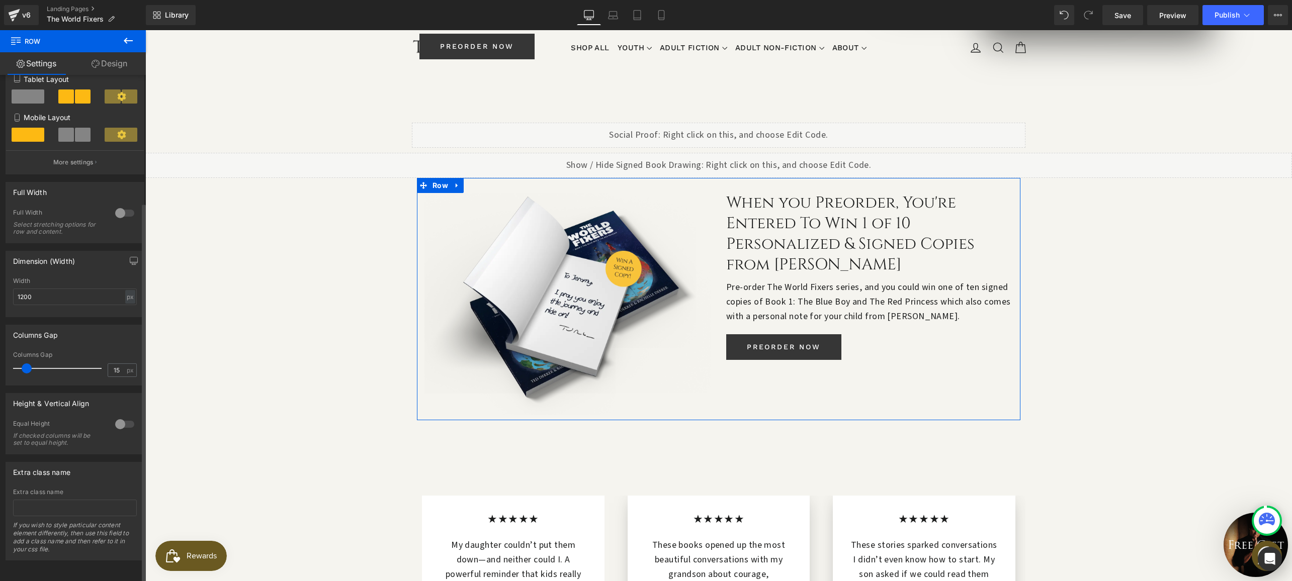
click at [121, 416] on div at bounding box center [125, 424] width 24 height 16
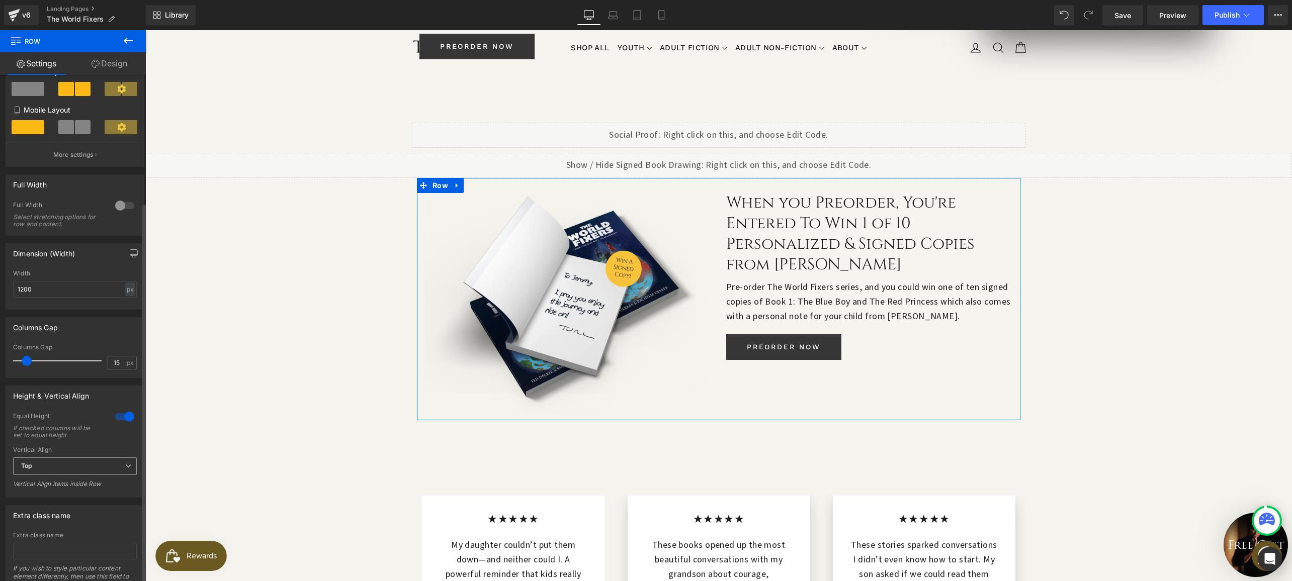
click at [62, 469] on span "Top" at bounding box center [75, 467] width 124 height 18
click at [51, 496] on li "Middle" at bounding box center [73, 499] width 120 height 15
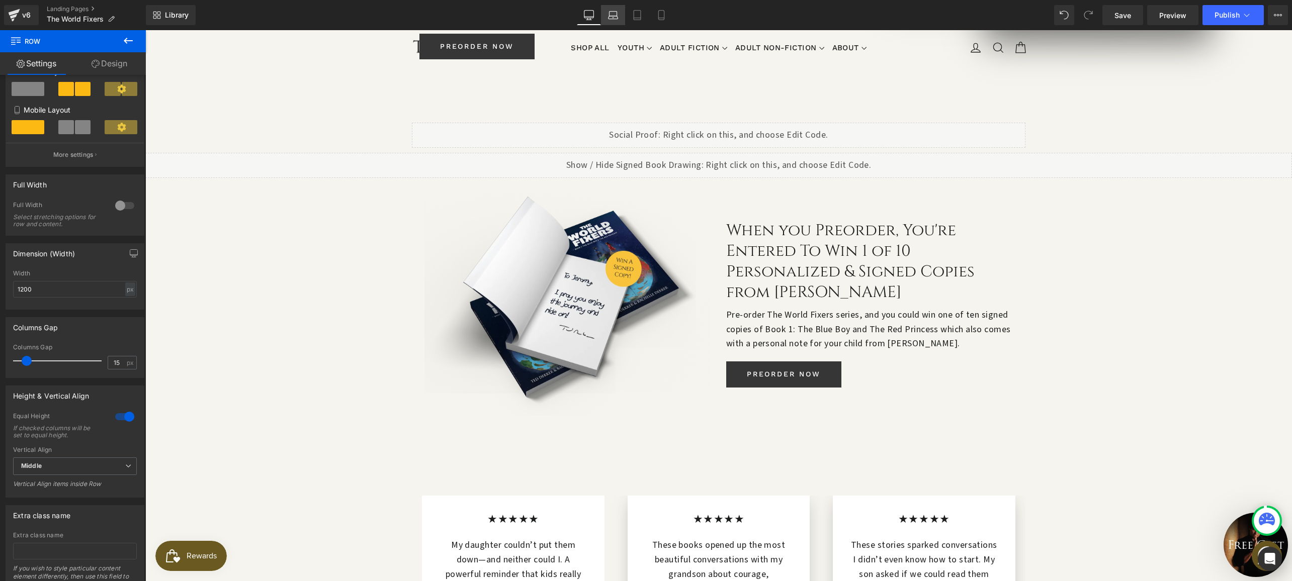
click at [620, 13] on link "Laptop" at bounding box center [613, 15] width 24 height 20
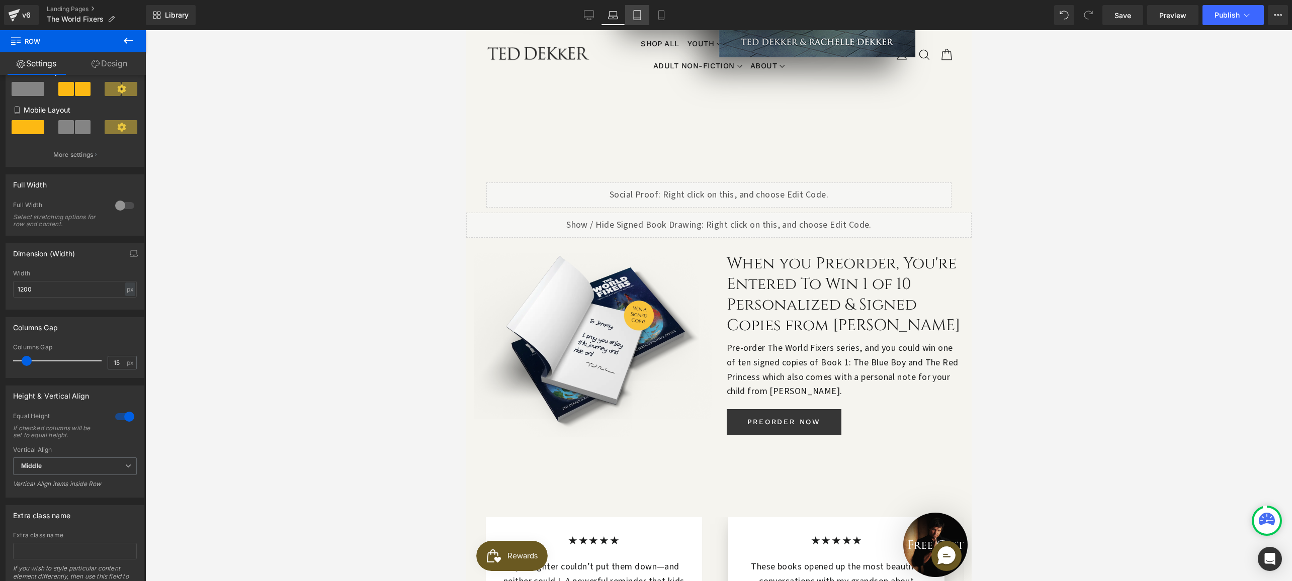
click at [635, 16] on icon at bounding box center [637, 15] width 10 height 10
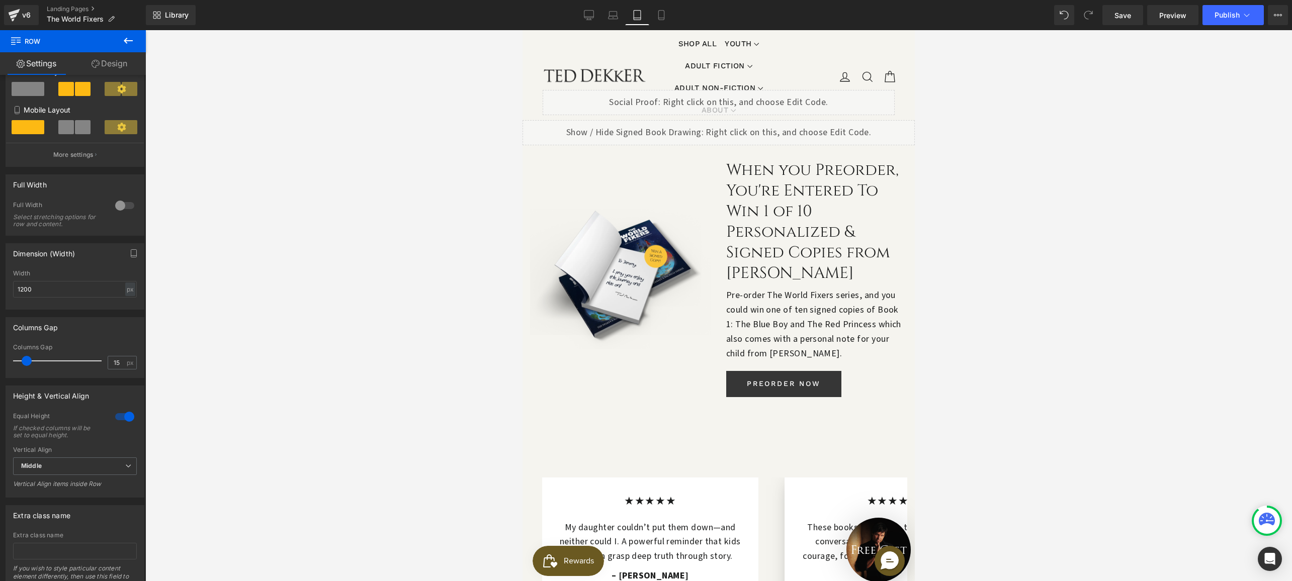
scroll to position [864, 0]
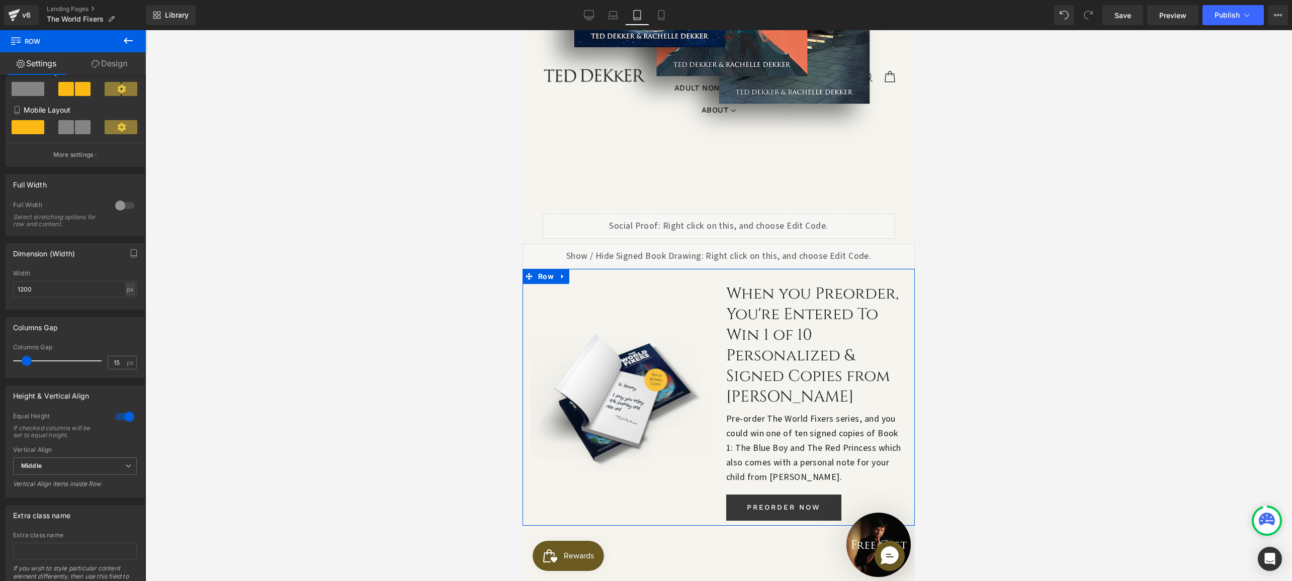
click at [721, 284] on div "When you Preorder, You're Entered To Win 1 of 10 Personalized & Signed Copies f…" at bounding box center [817, 402] width 196 height 237
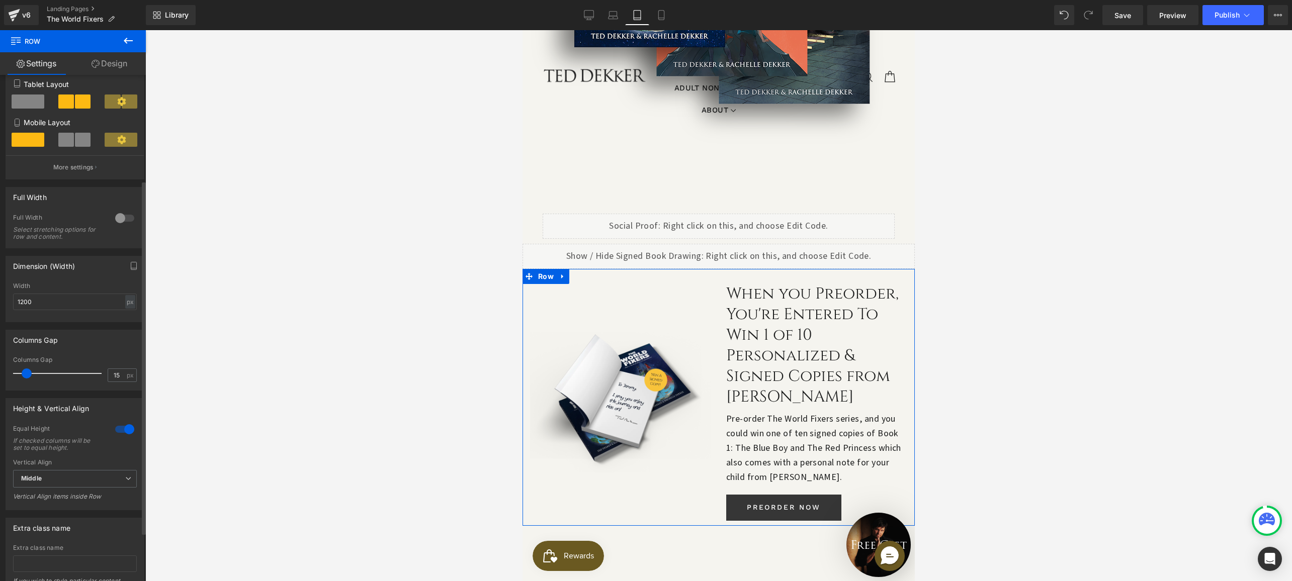
scroll to position [151, 0]
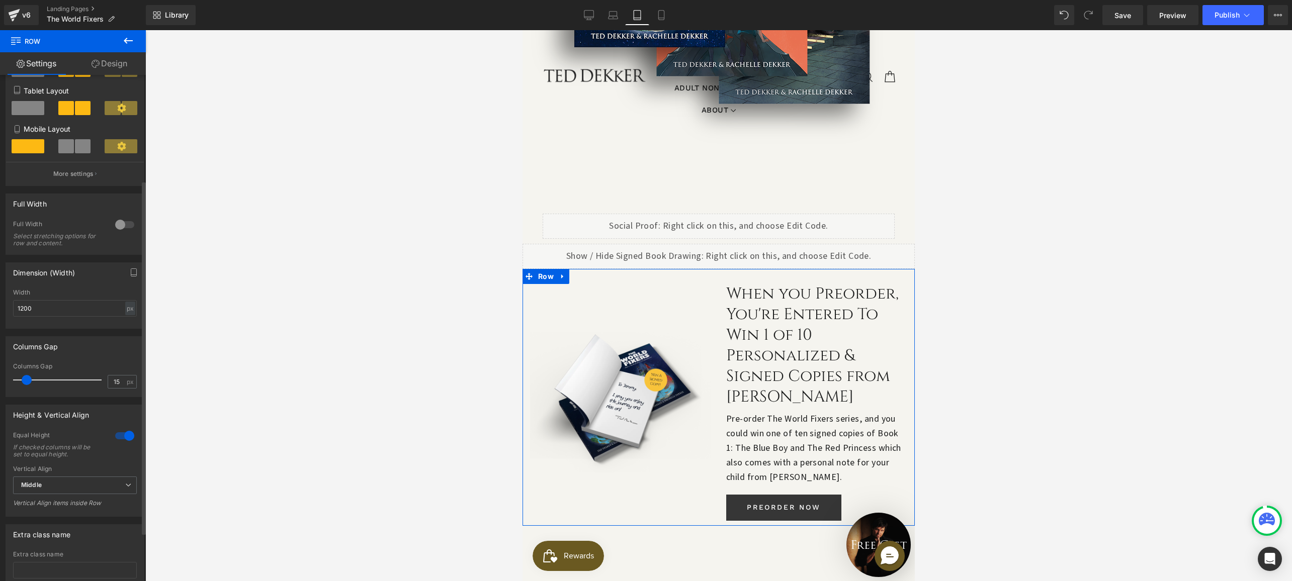
click at [30, 111] on span at bounding box center [28, 108] width 33 height 14
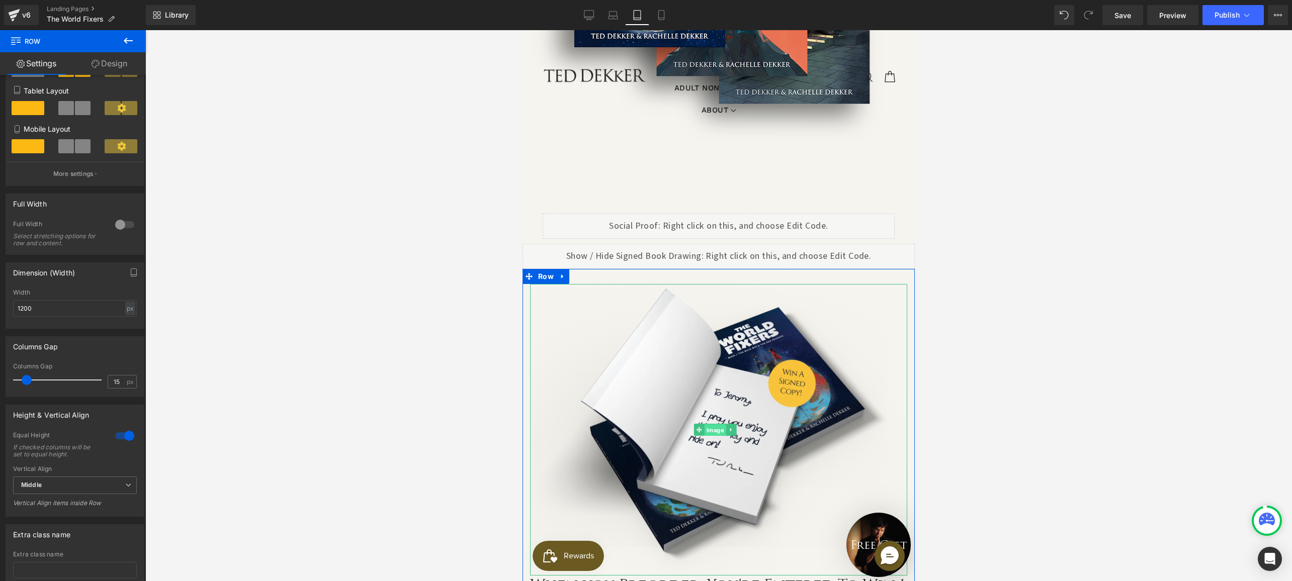
click at [711, 424] on span "Image" at bounding box center [715, 430] width 22 height 12
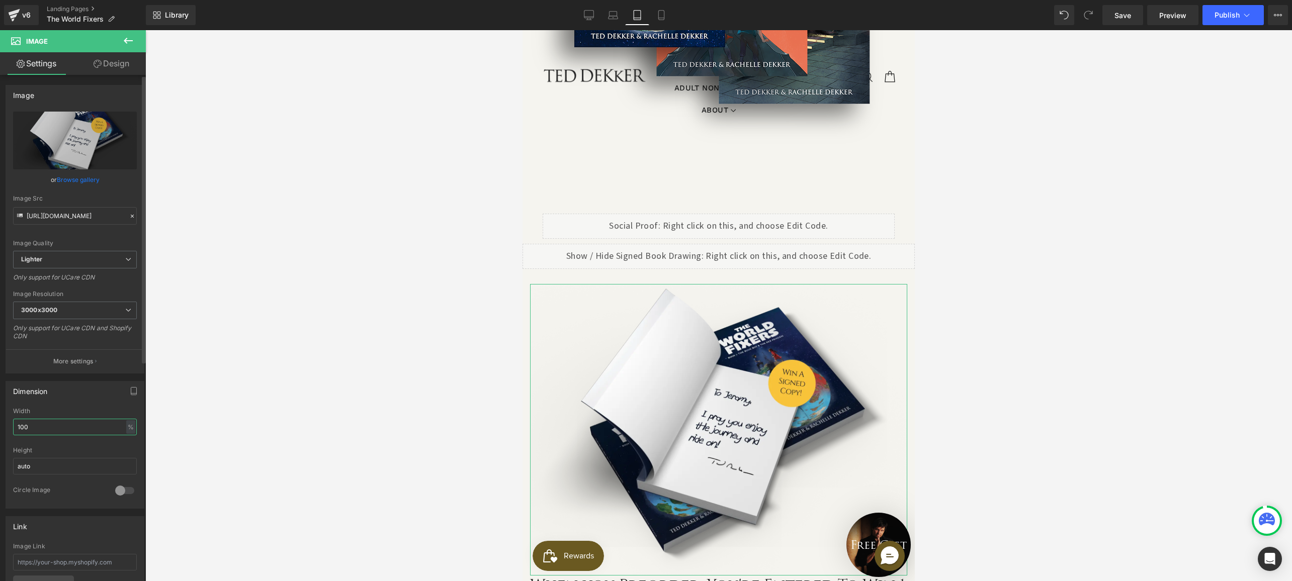
click at [44, 432] on input "100" at bounding box center [75, 427] width 124 height 17
drag, startPoint x: 44, startPoint y: 432, endPoint x: 16, endPoint y: 424, distance: 28.7
click at [16, 424] on input "100" at bounding box center [75, 427] width 124 height 17
type input "70"
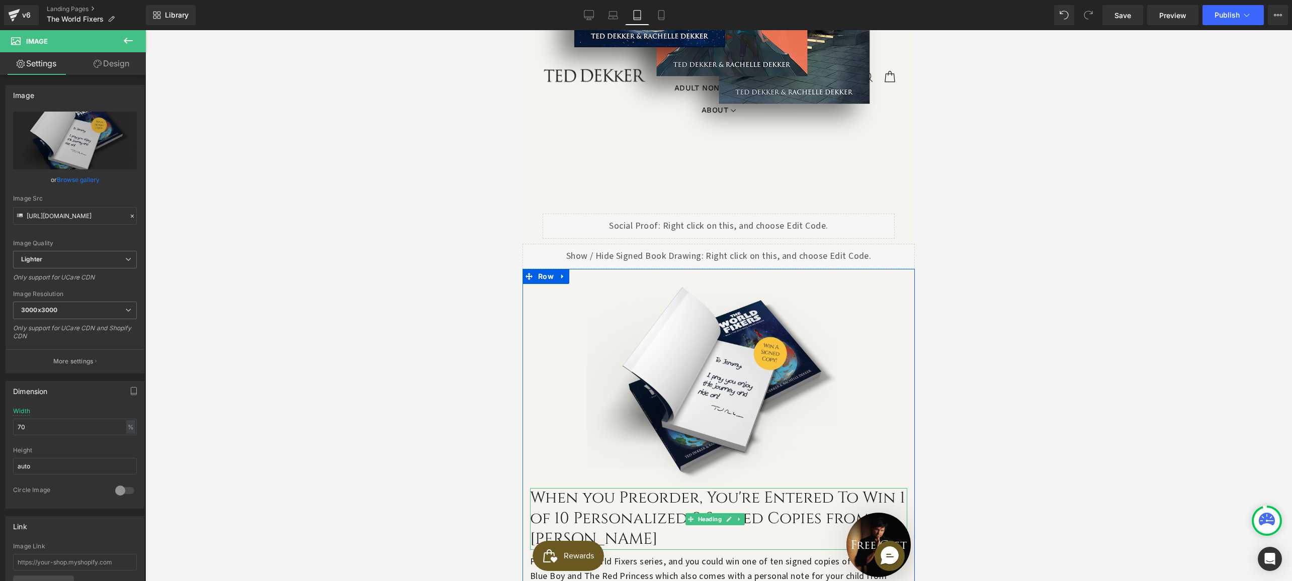
click at [639, 488] on h2 "When you Preorder, You're Entered To Win 1 of 10 Personalized & Signed Copies f…" at bounding box center [718, 519] width 377 height 62
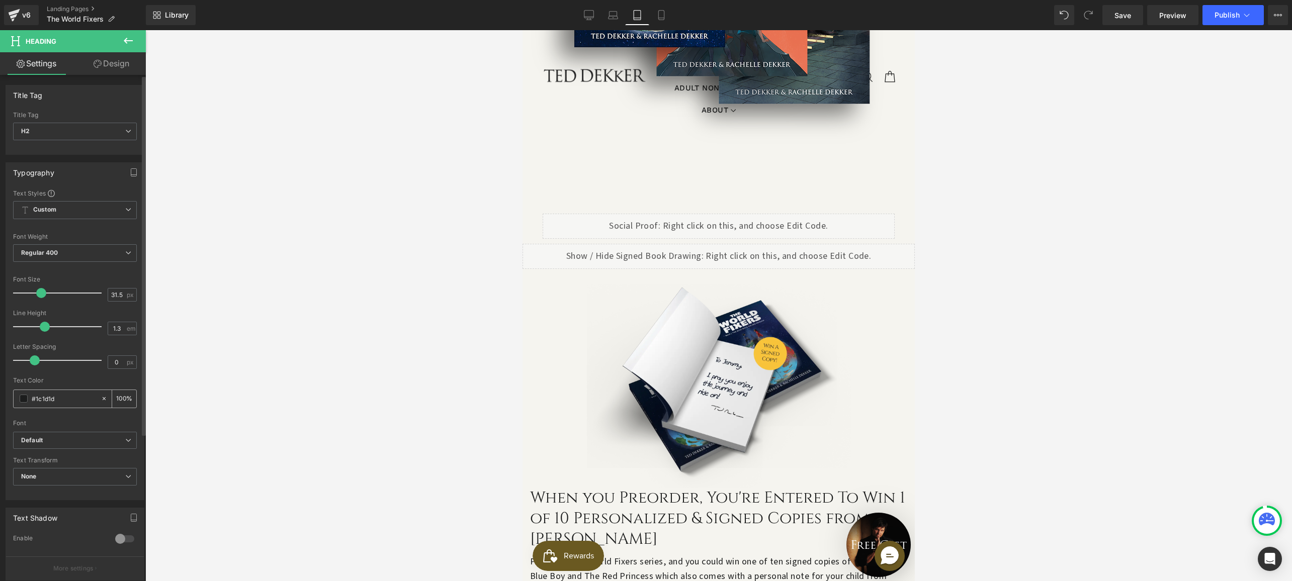
scroll to position [202, 0]
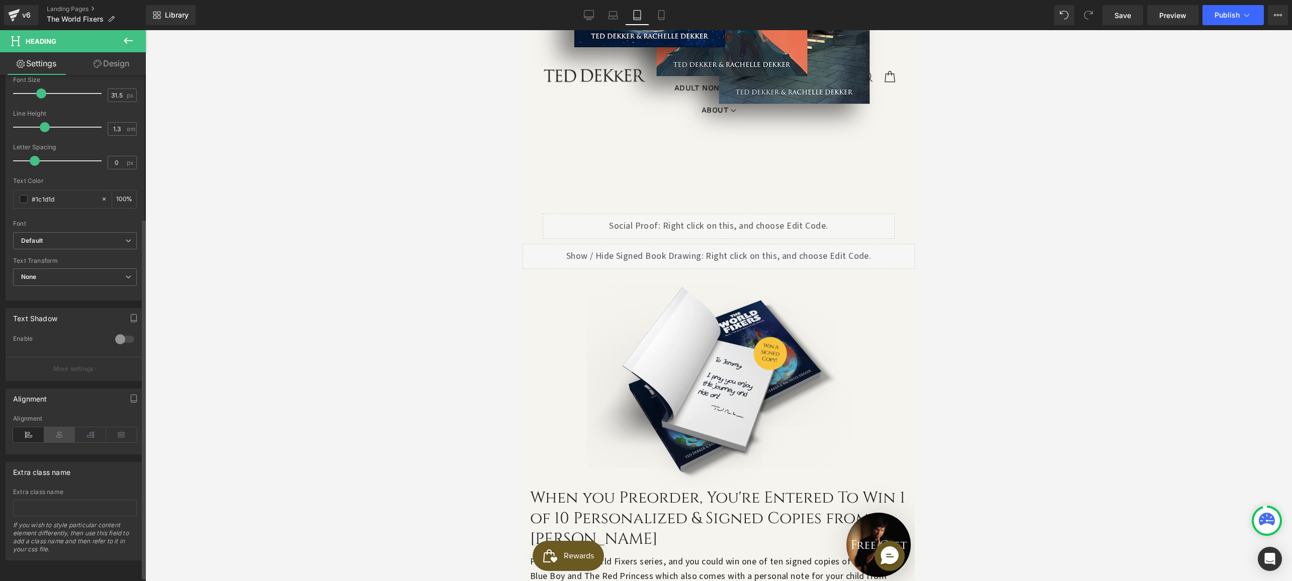
click at [58, 436] on icon at bounding box center [59, 434] width 31 height 15
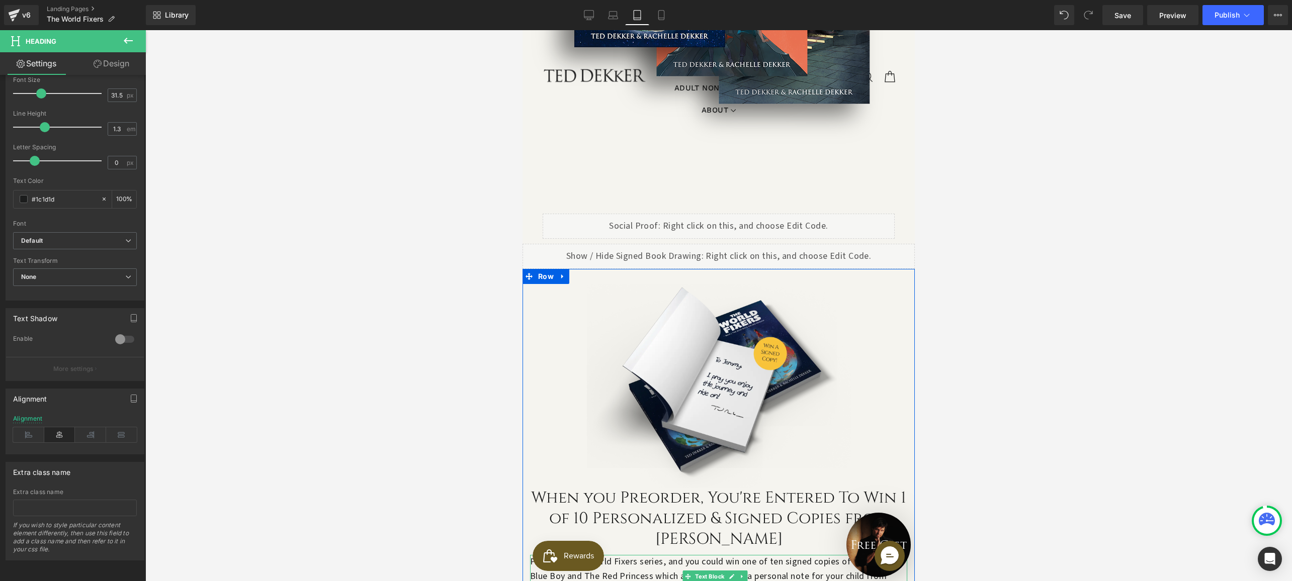
click at [667, 555] on p "Pre-order The World Fixers series, and you could win one of ten signed copies o…" at bounding box center [718, 576] width 377 height 43
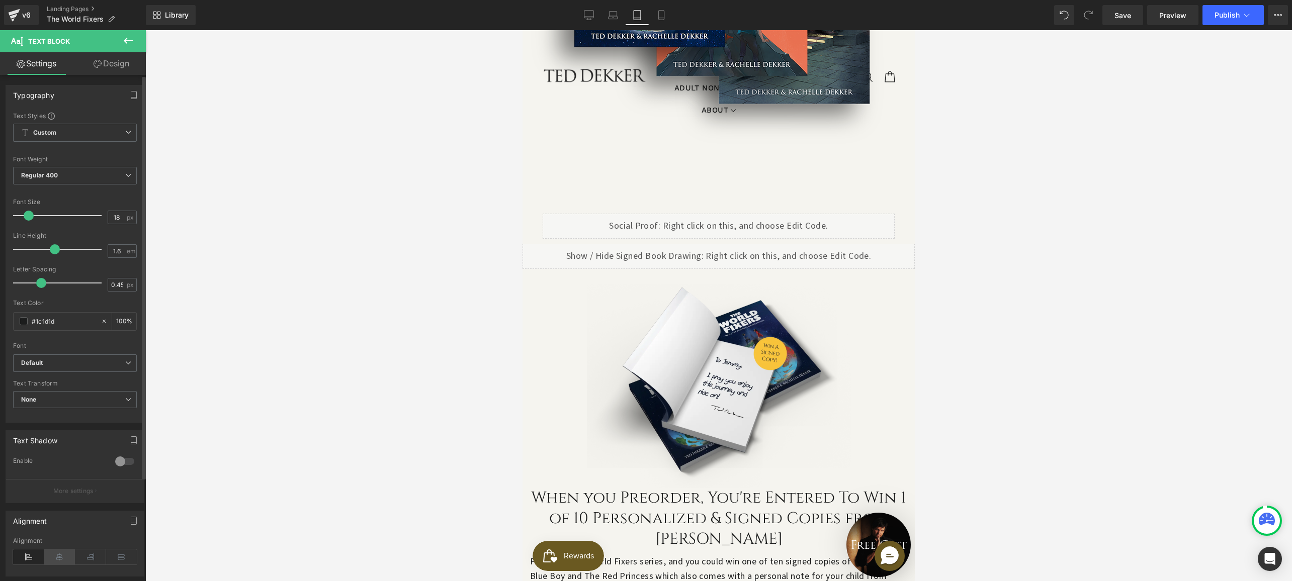
click at [61, 554] on icon at bounding box center [59, 557] width 31 height 15
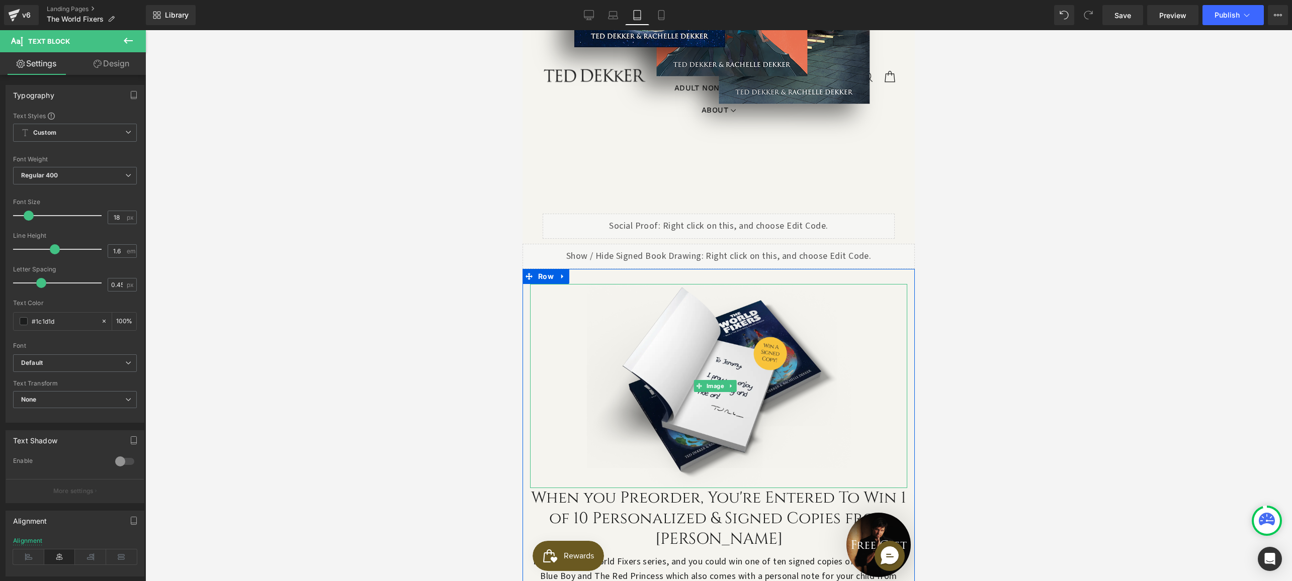
scroll to position [1085, 0]
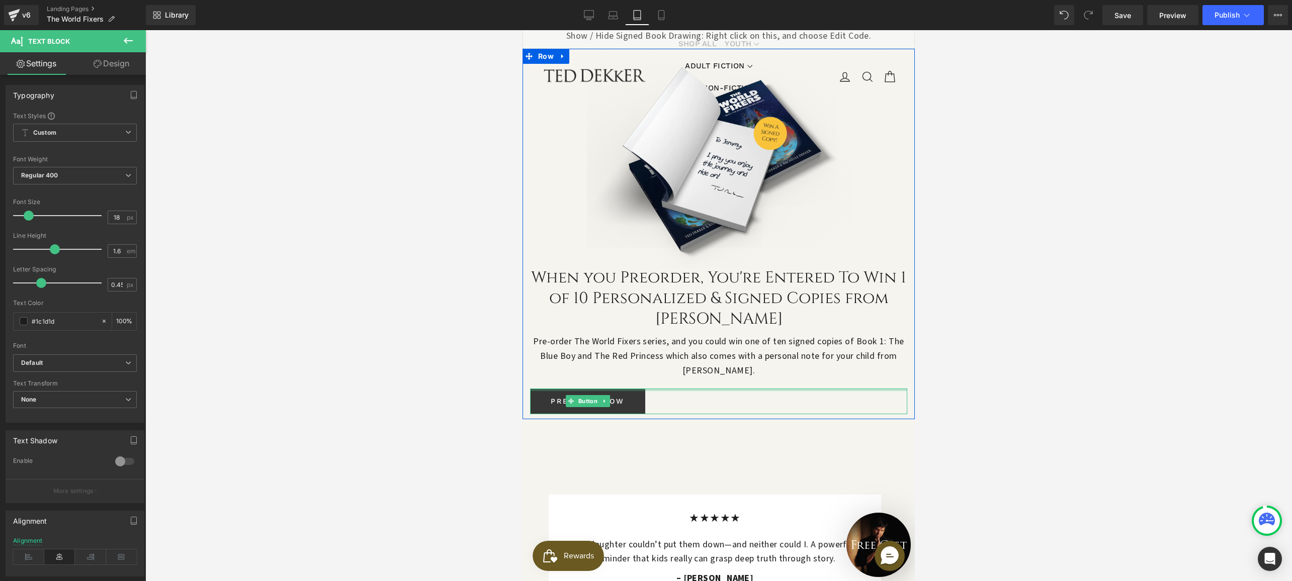
click at [677, 389] on div at bounding box center [718, 390] width 377 height 3
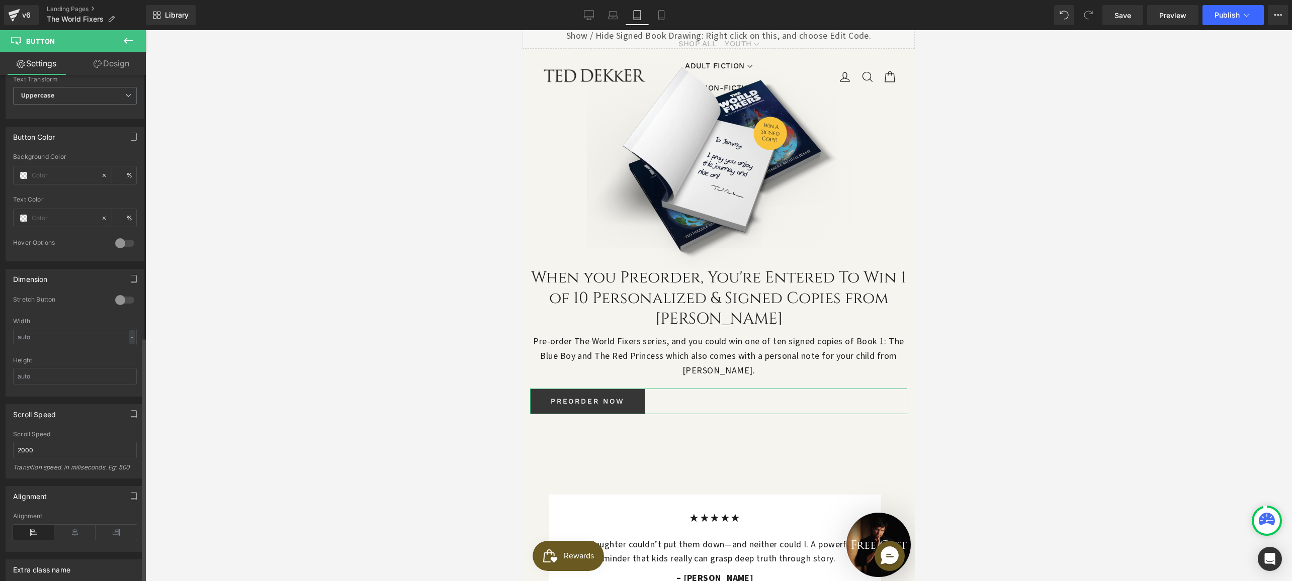
scroll to position [544, 0]
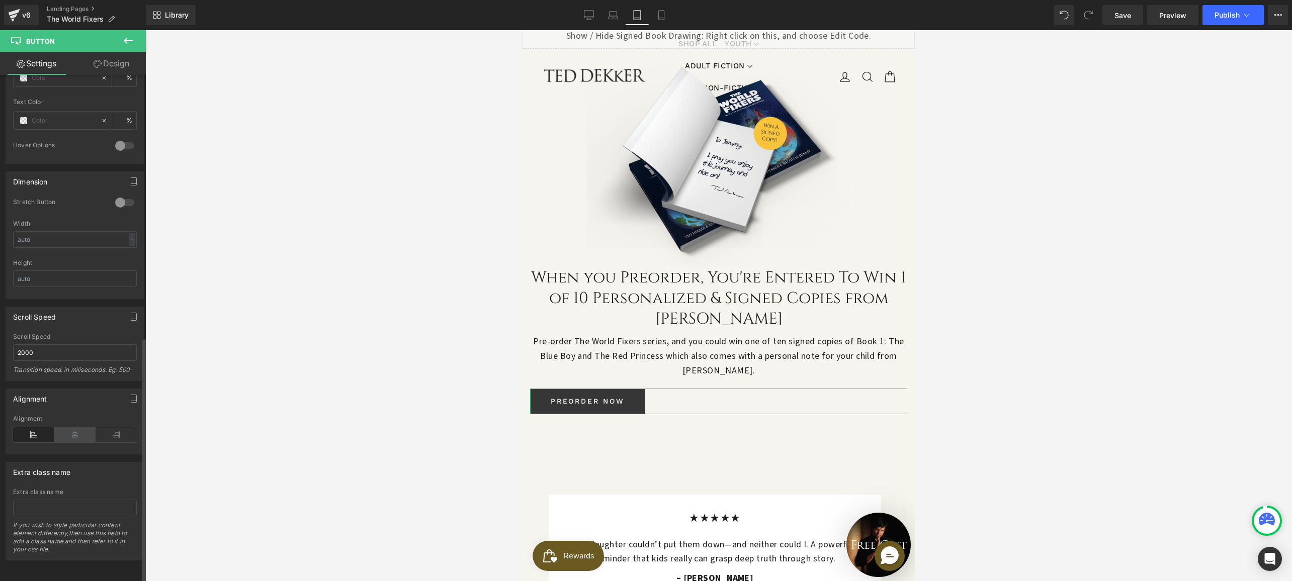
click at [70, 429] on icon at bounding box center [74, 434] width 41 height 15
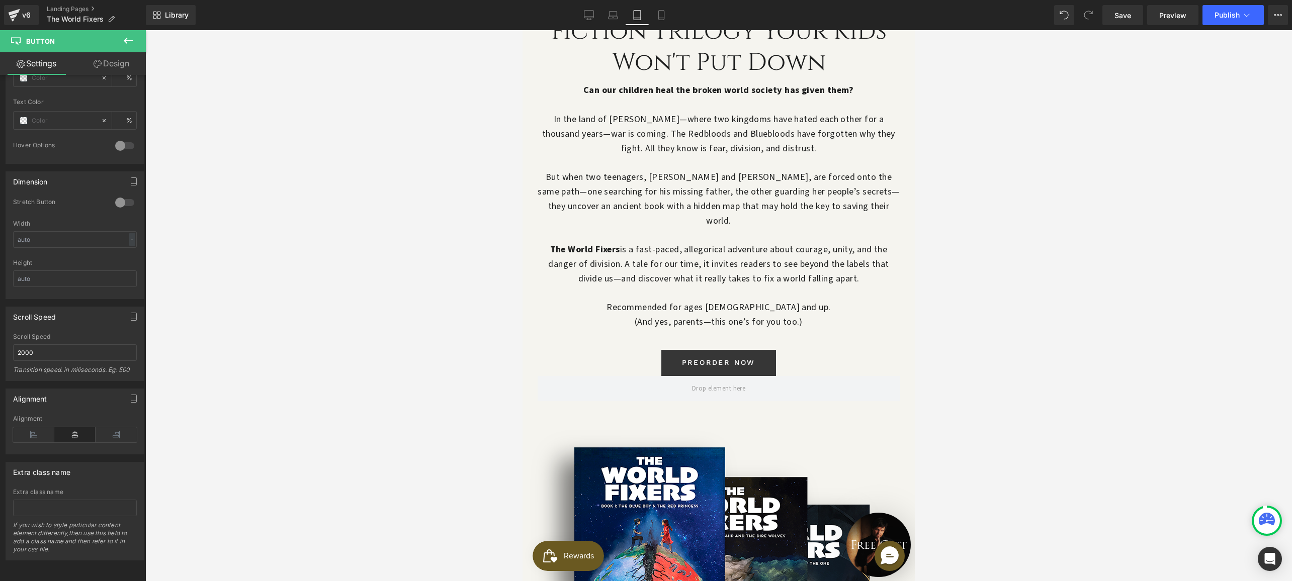
scroll to position [0, 0]
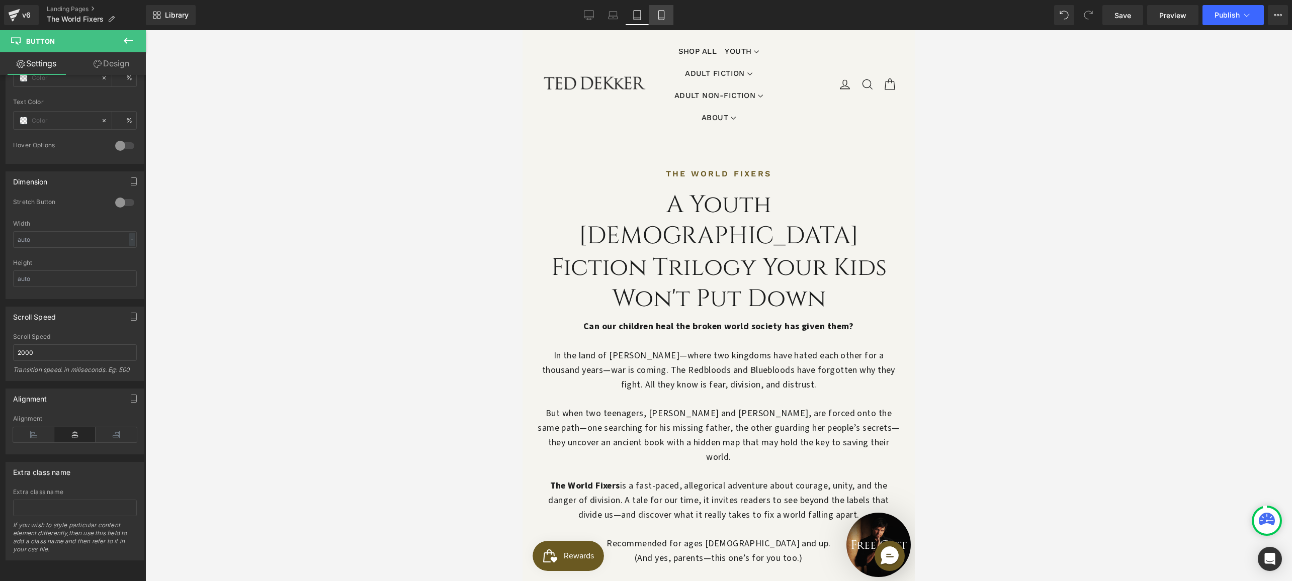
click at [659, 12] on icon at bounding box center [661, 16] width 6 height 10
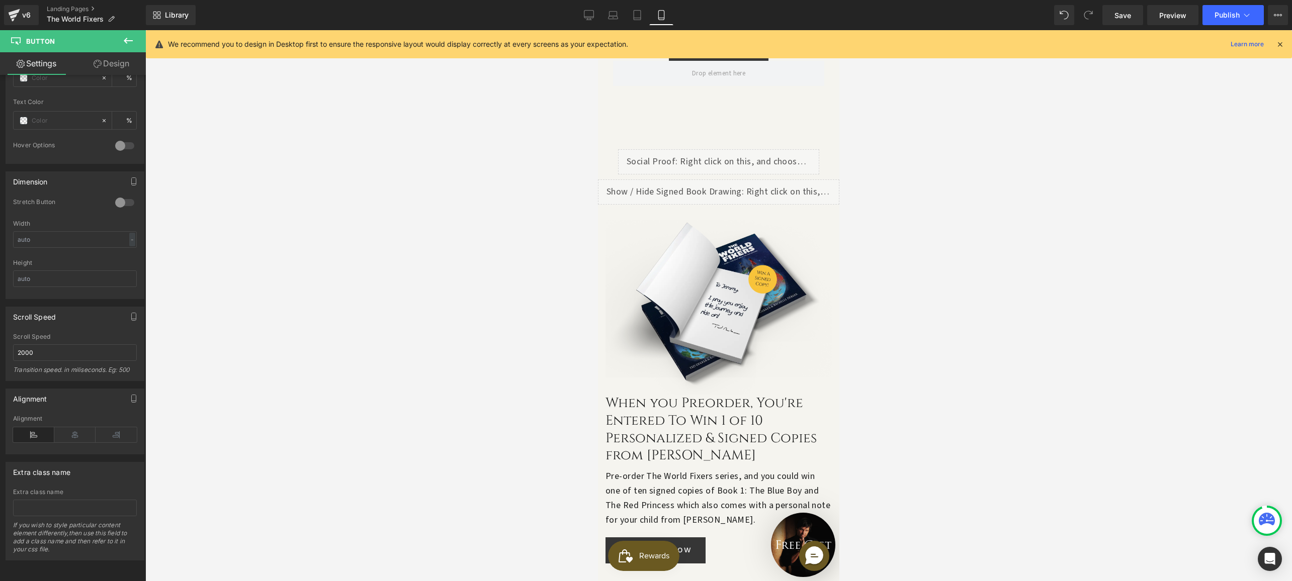
scroll to position [891, 0]
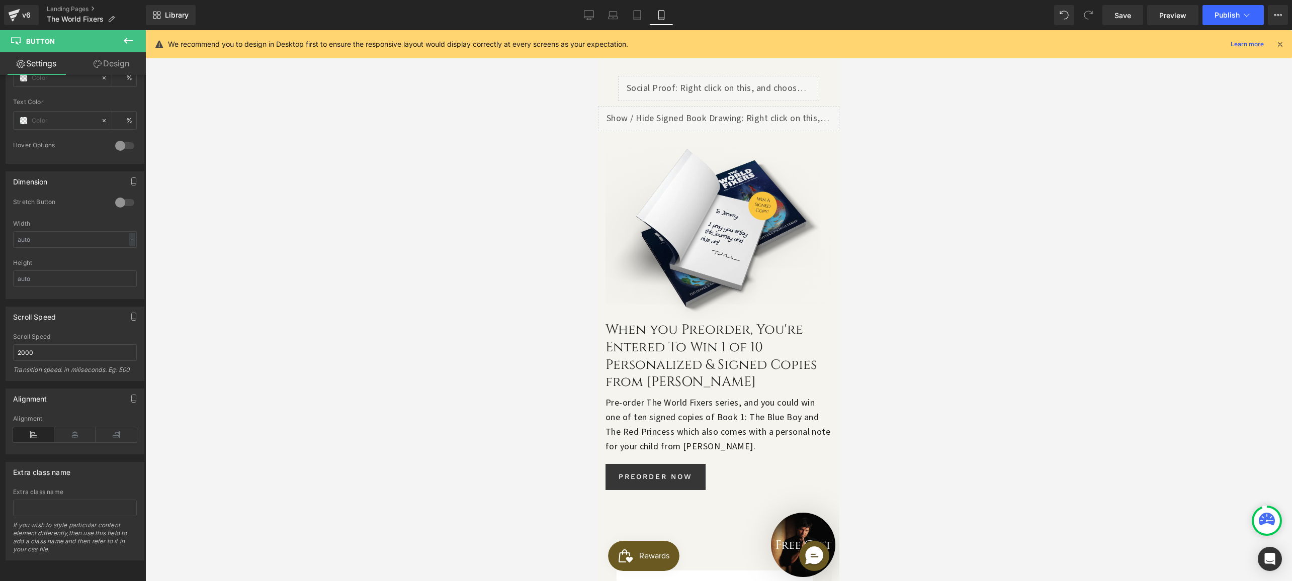
click at [700, 321] on div "When you Preorder, You're Entered To Win 1 of 10 Personalized & Signed Copies f…" at bounding box center [718, 356] width 226 height 70
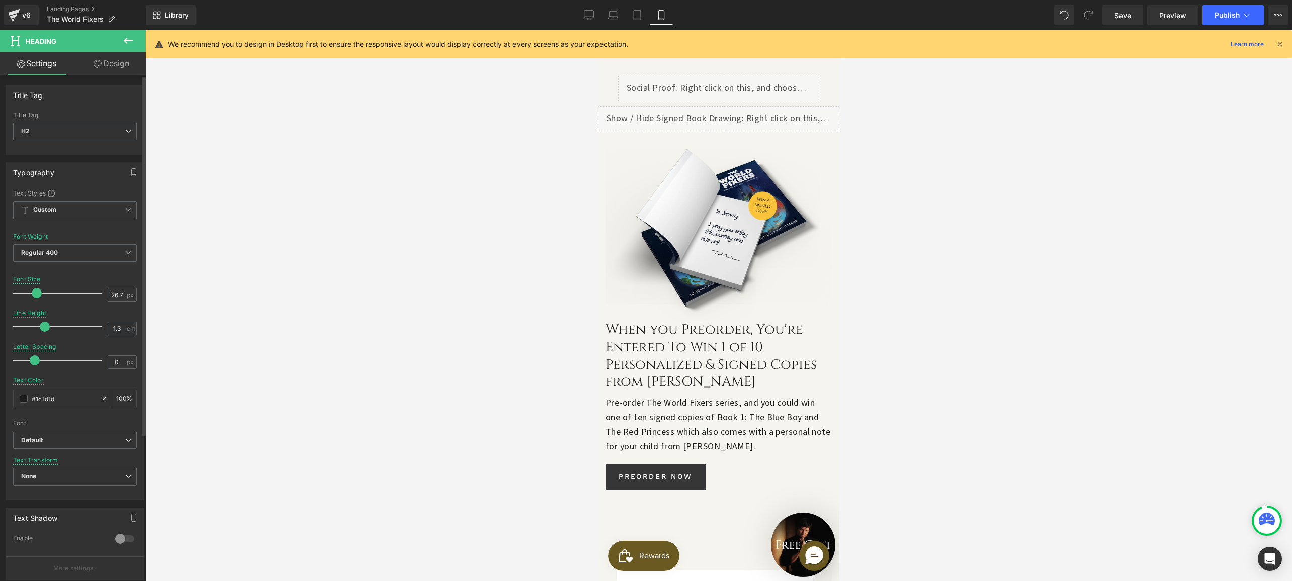
scroll to position [207, 0]
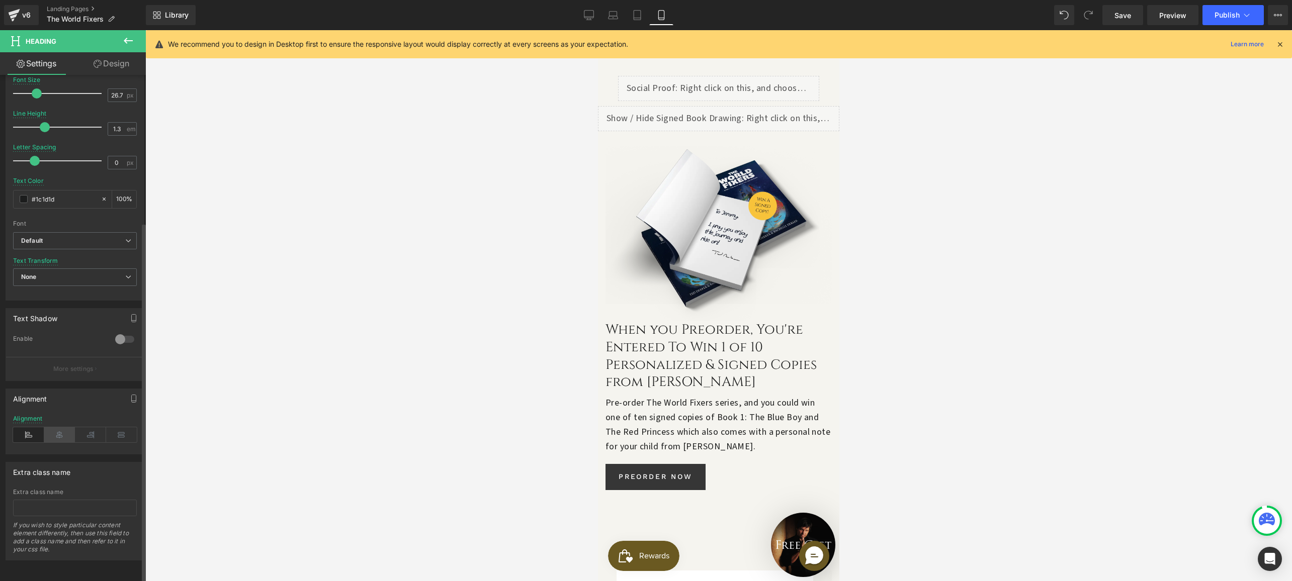
click at [53, 432] on icon at bounding box center [59, 434] width 31 height 15
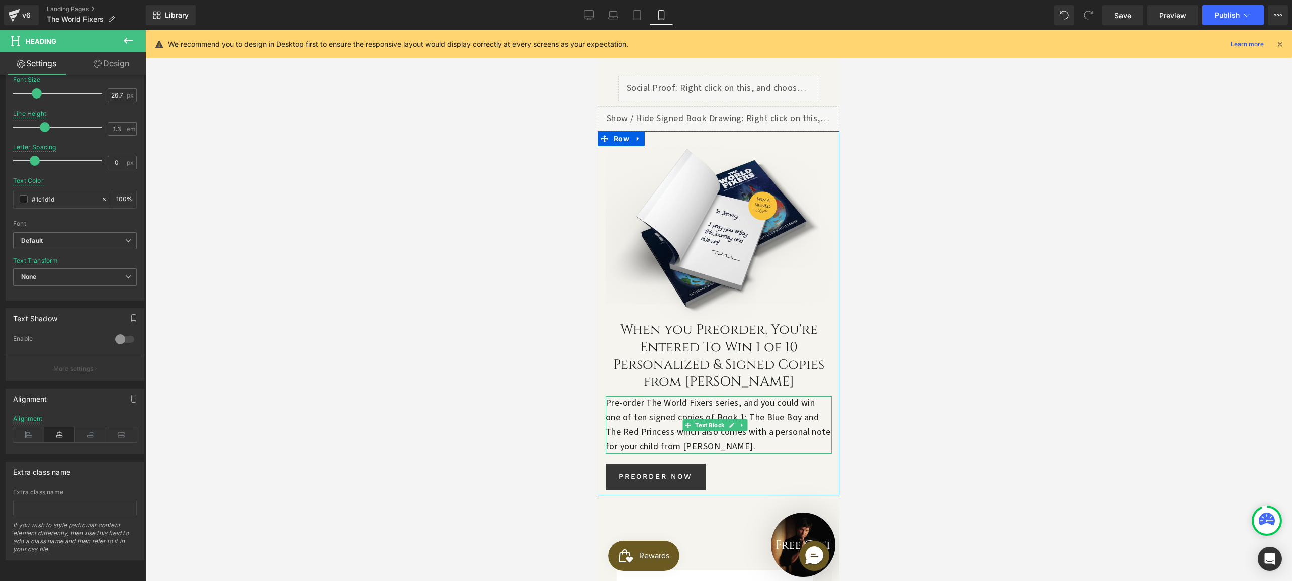
click at [677, 396] on p "Pre-order The World Fixers series, and you could win one of ten signed copies o…" at bounding box center [718, 425] width 226 height 58
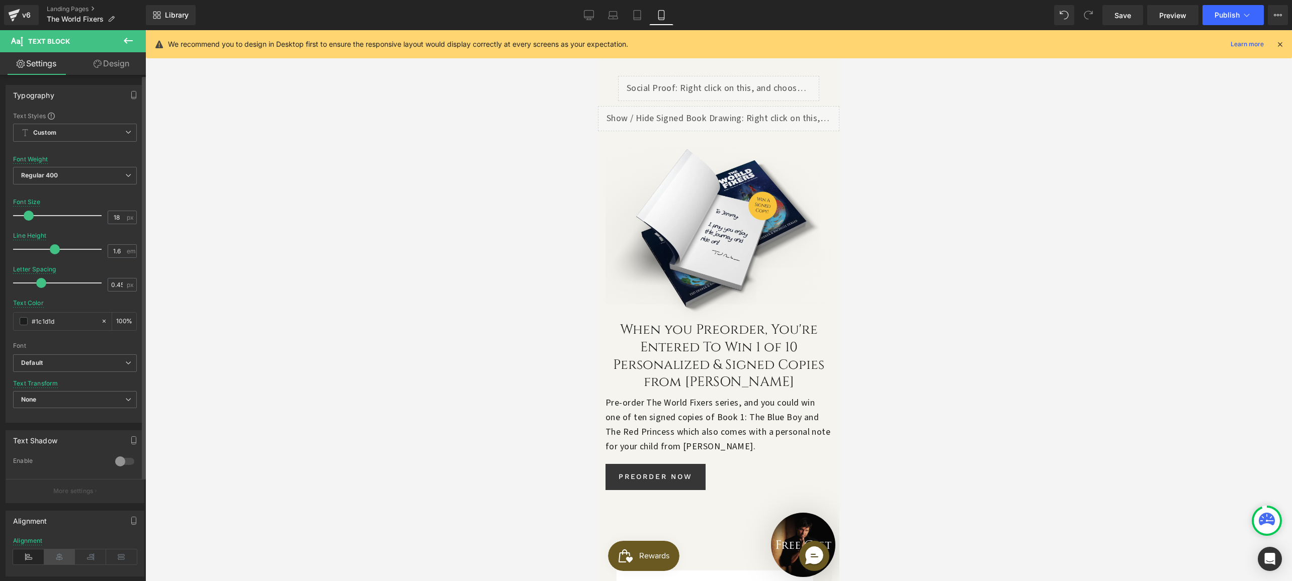
click at [55, 556] on icon at bounding box center [59, 557] width 31 height 15
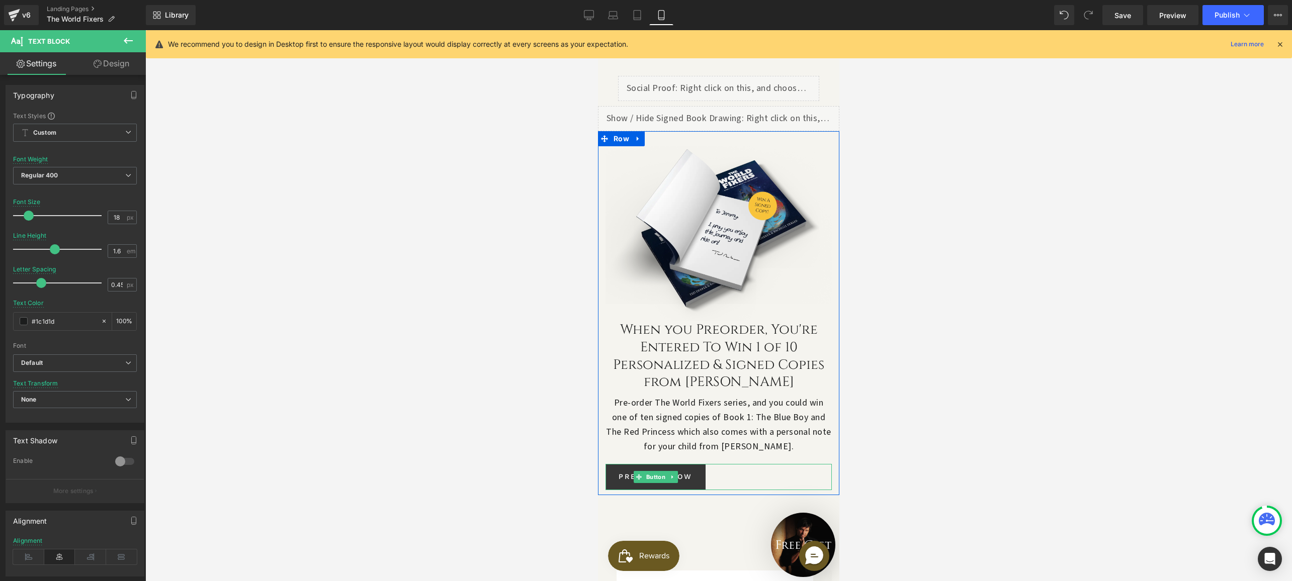
click at [722, 464] on div "Preorder Now" at bounding box center [718, 477] width 226 height 26
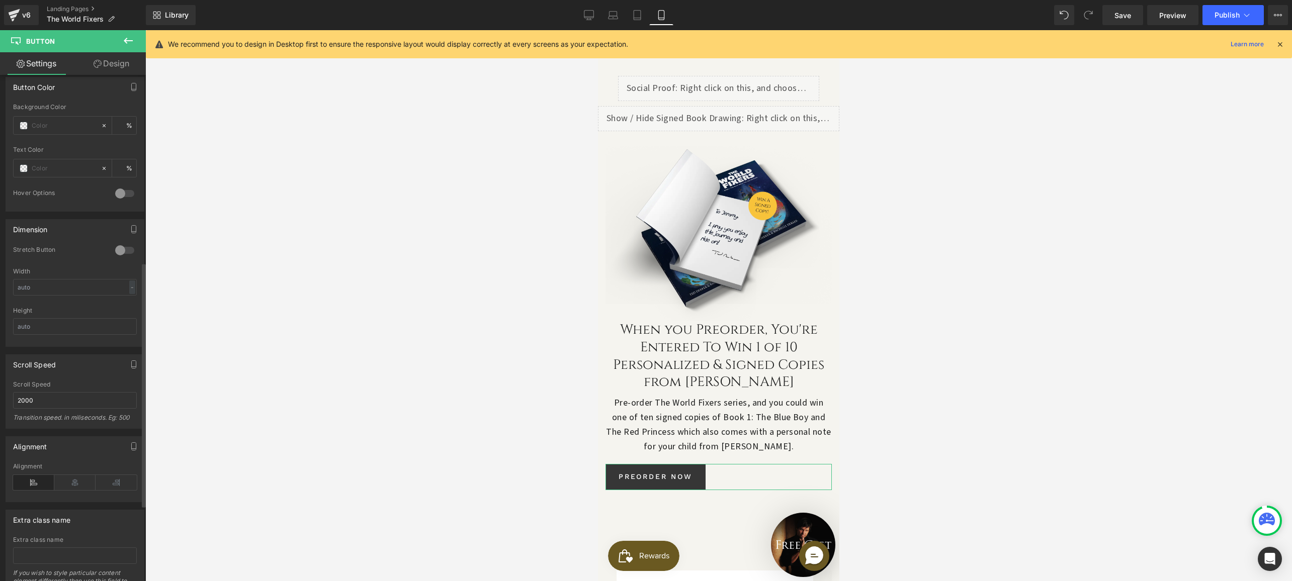
scroll to position [542, 0]
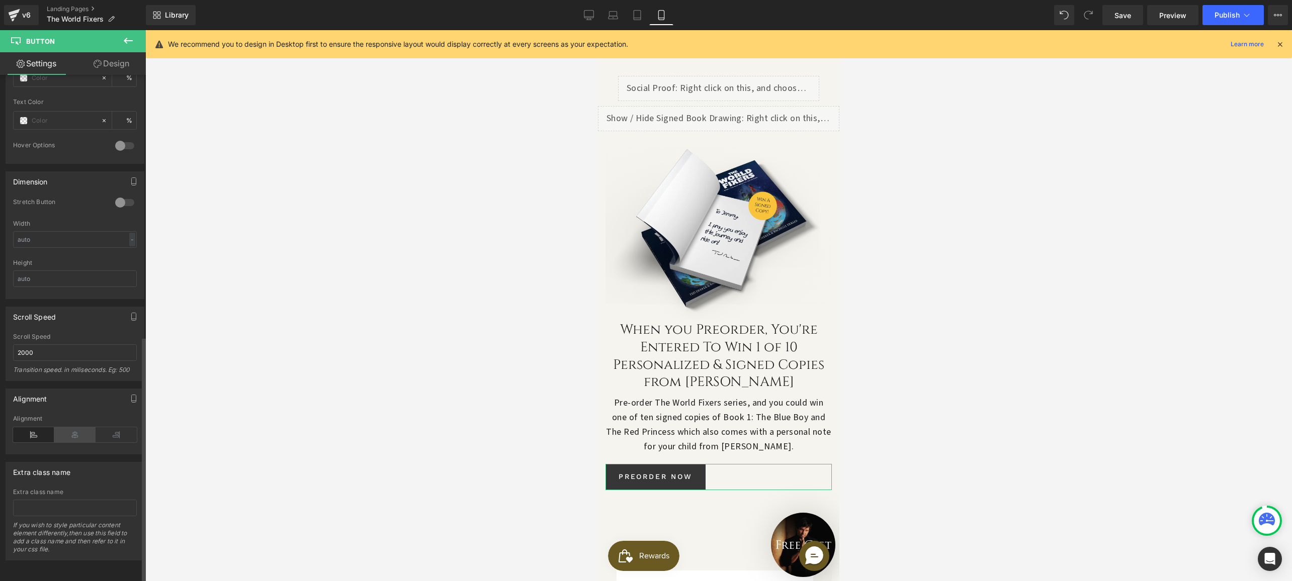
click at [73, 429] on icon at bounding box center [74, 434] width 41 height 15
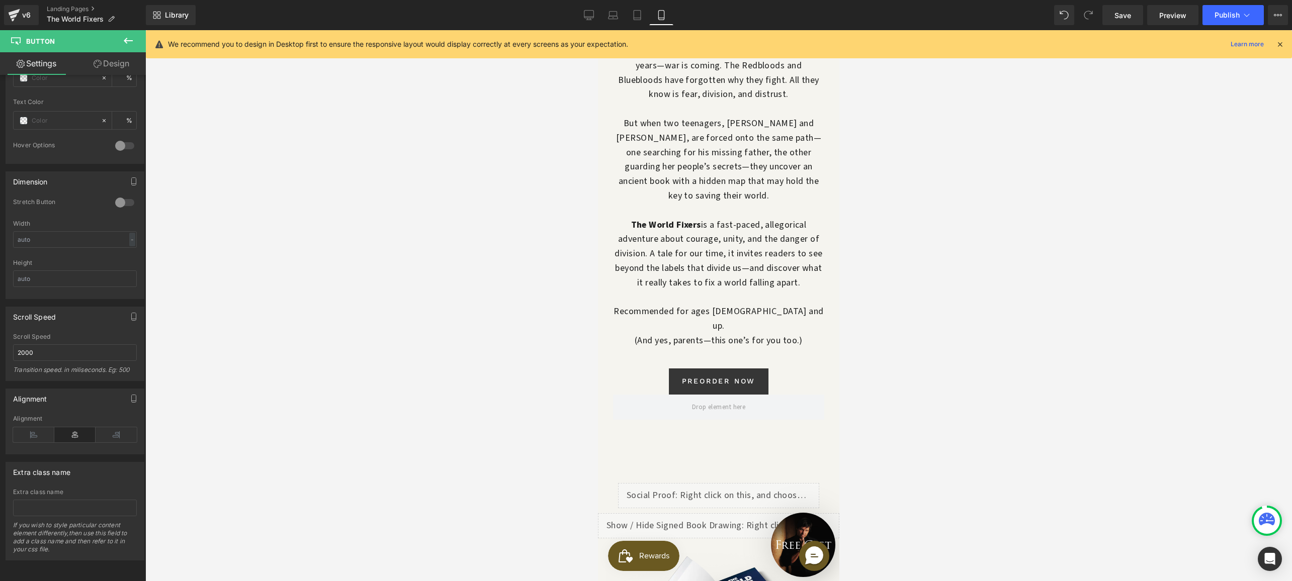
scroll to position [470, 0]
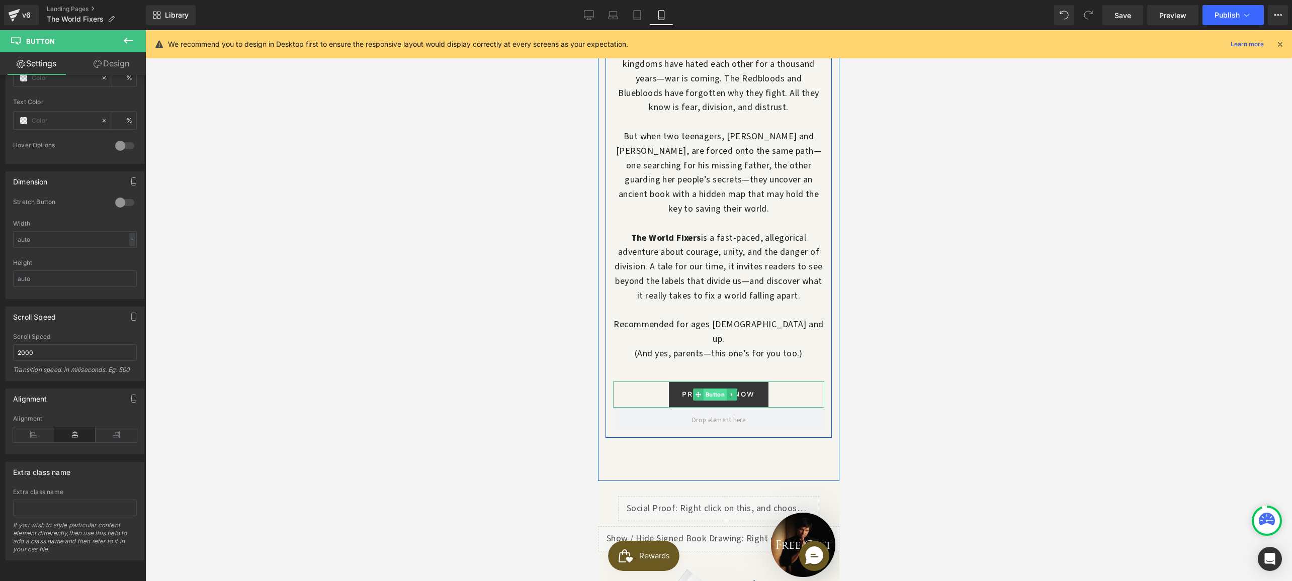
click at [710, 389] on span "Button" at bounding box center [714, 395] width 23 height 12
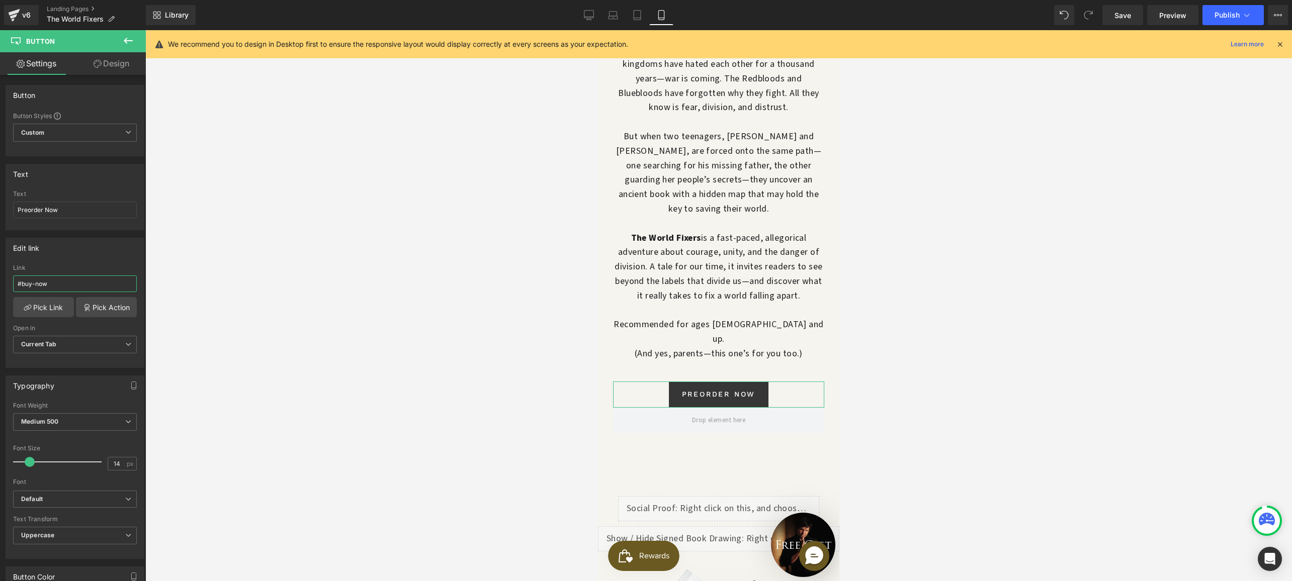
drag, startPoint x: 59, startPoint y: 285, endPoint x: -2, endPoint y: 281, distance: 61.0
click at [0, 281] on html "Button You are previewing how the will restyle your page. You can not edit Elem…" at bounding box center [646, 290] width 1292 height 581
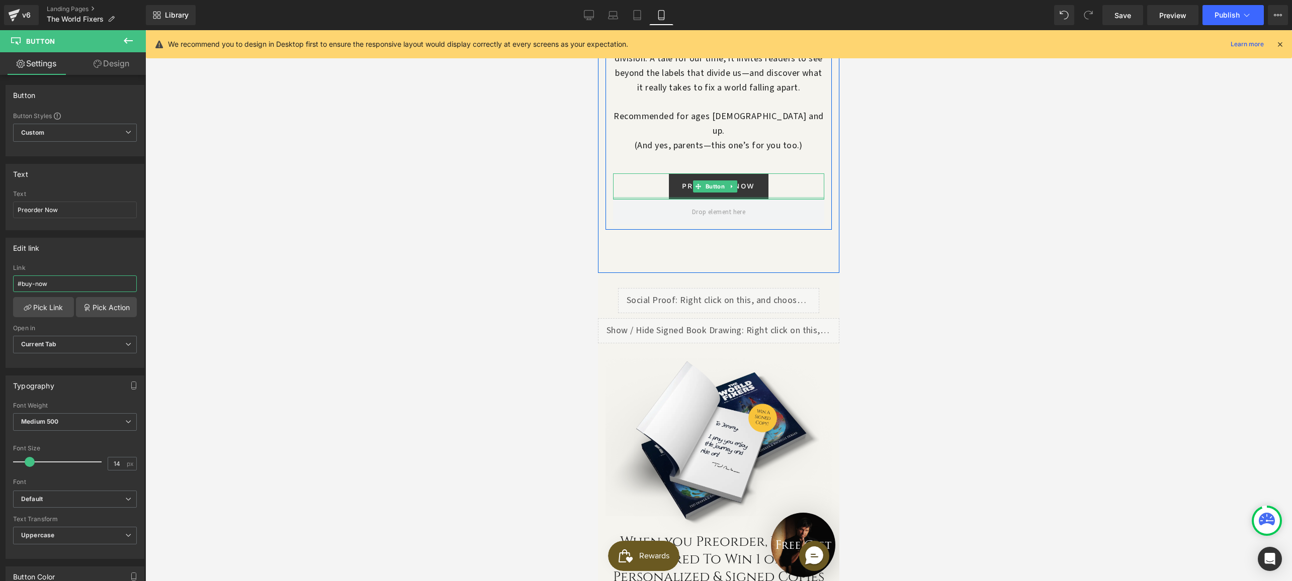
scroll to position [885, 0]
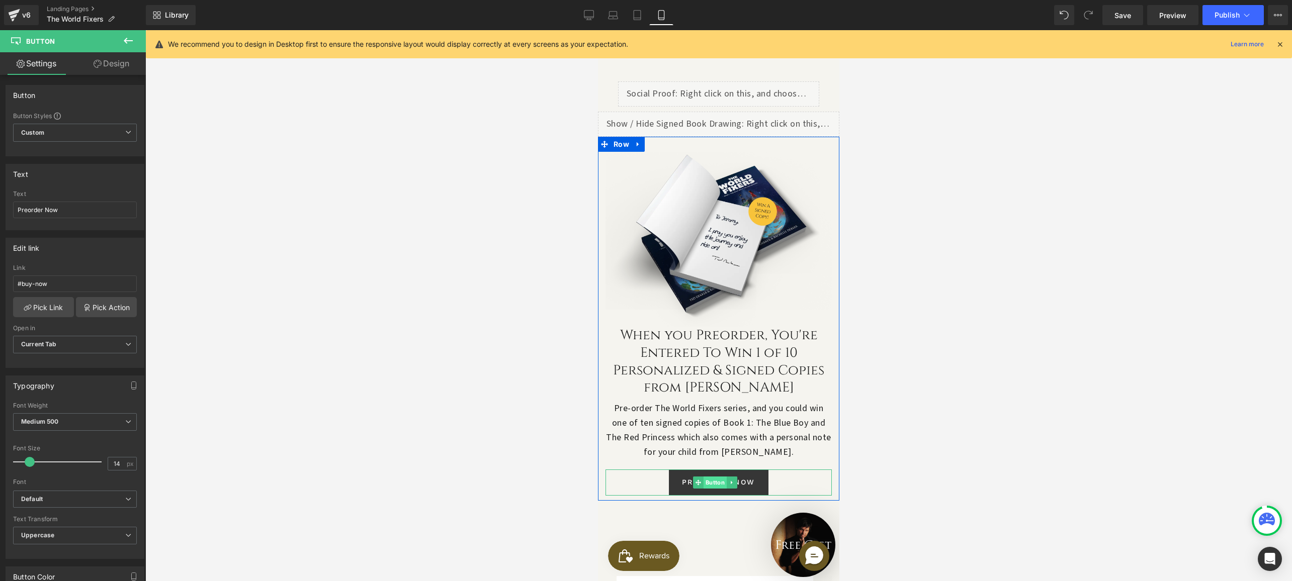
click at [709, 477] on span "Button" at bounding box center [714, 483] width 23 height 12
drag, startPoint x: 55, startPoint y: 282, endPoint x: 9, endPoint y: 279, distance: 46.9
click at [10, 279] on div "# Link # Pick Link Pick Action Current Tab New Tab Open in Current Tab Current …" at bounding box center [75, 316] width 138 height 103
paste input "buy-now"
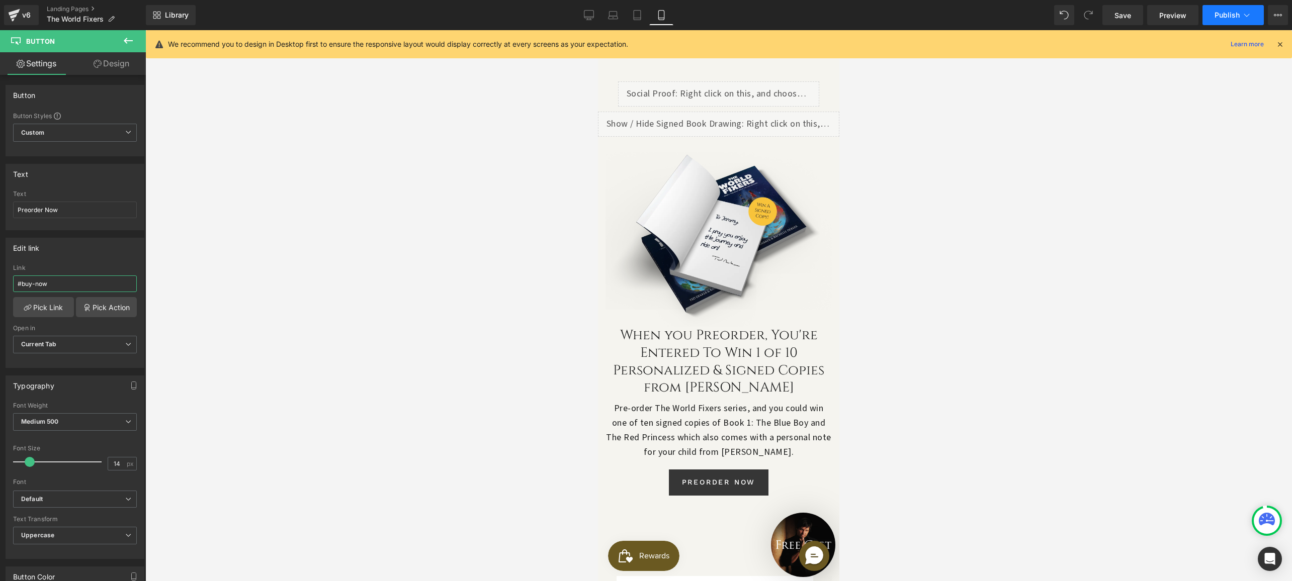
type input "#buy-now"
click at [1220, 21] on button "Publish" at bounding box center [1232, 15] width 61 height 20
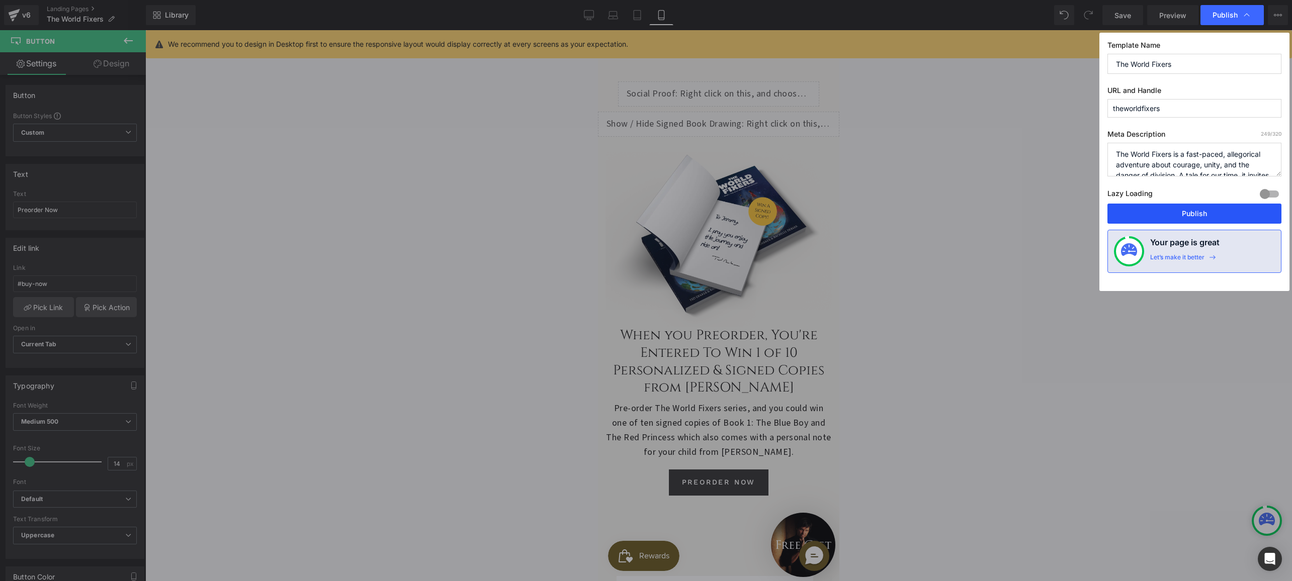
click at [1172, 211] on button "Publish" at bounding box center [1194, 214] width 174 height 20
